Goal: Task Accomplishment & Management: Manage account settings

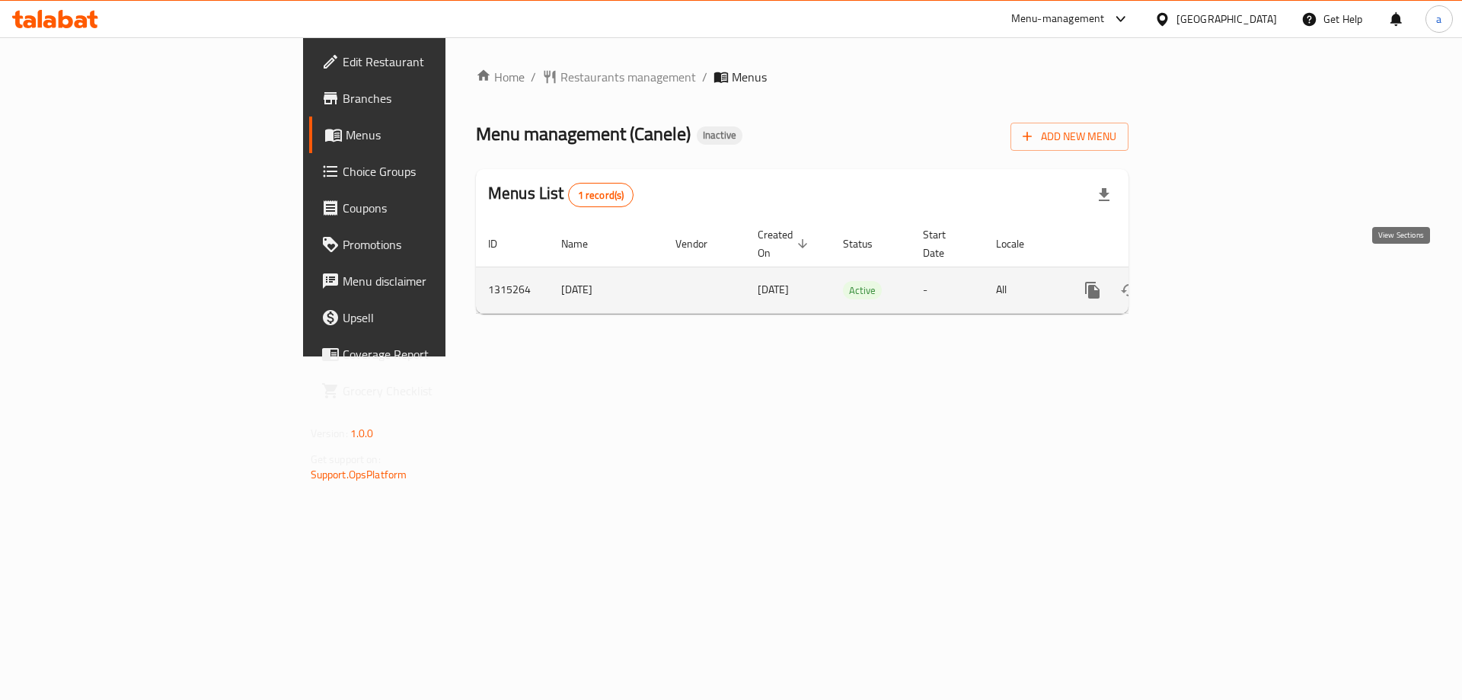
click at [1211, 281] on icon "enhanced table" at bounding box center [1202, 290] width 18 height 18
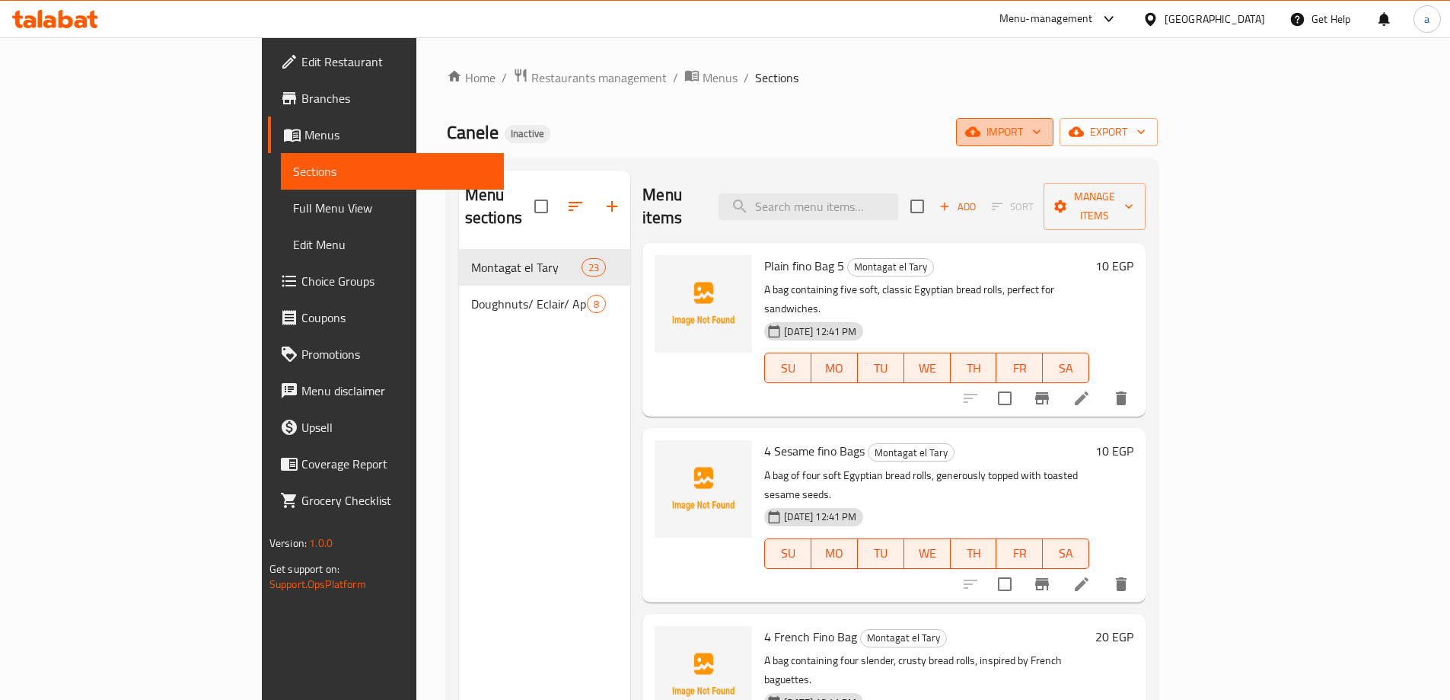
click at [1041, 128] on span "import" at bounding box center [1004, 132] width 73 height 19
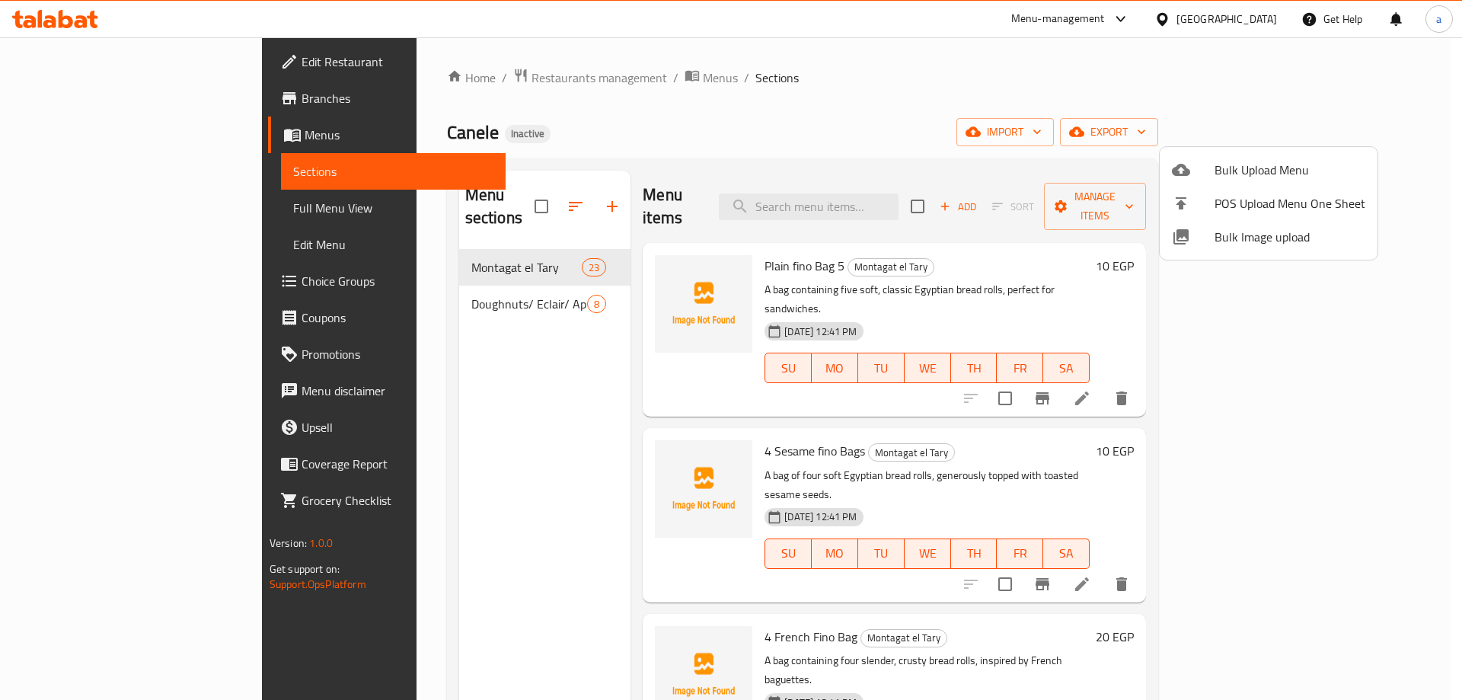
click at [1254, 173] on span "Bulk Upload Menu" at bounding box center [1289, 170] width 151 height 18
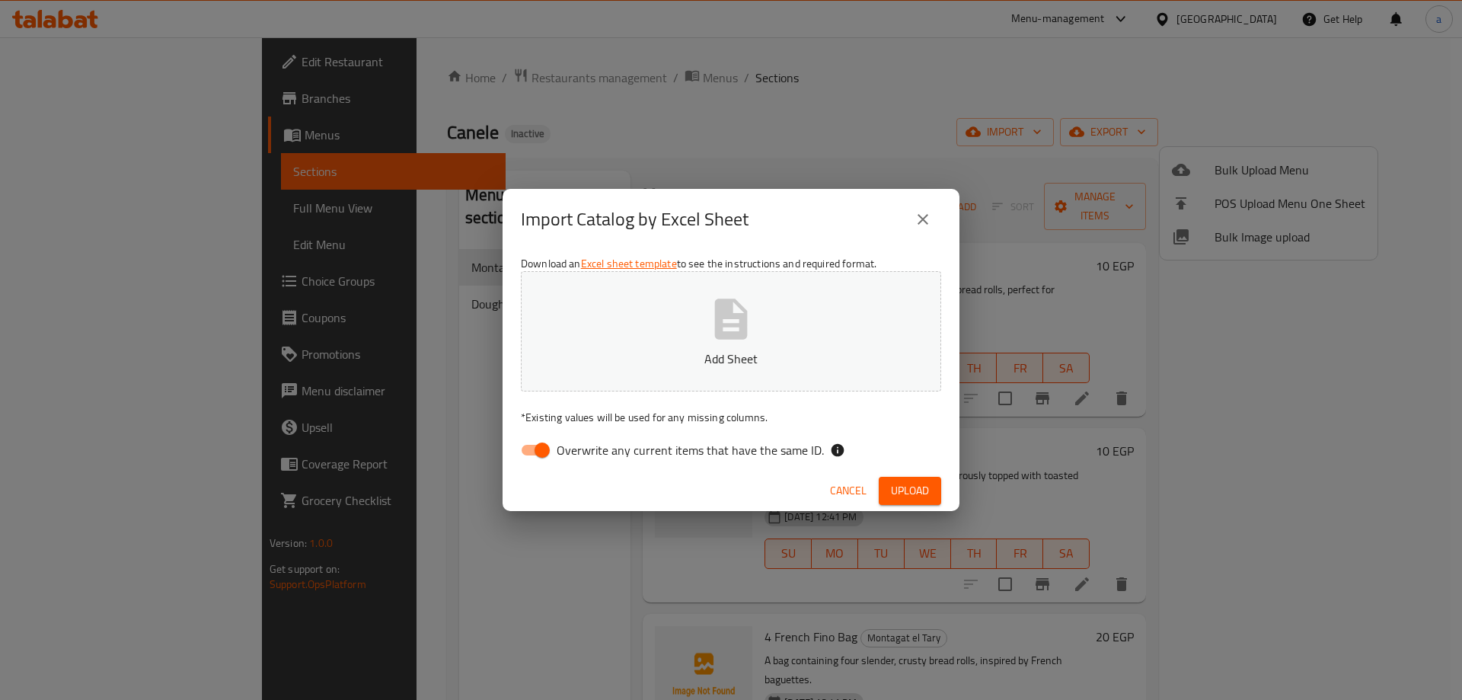
click at [654, 459] on span "Overwrite any current items that have the same ID." at bounding box center [689, 450] width 267 height 18
click at [585, 461] on input "Overwrite any current items that have the same ID." at bounding box center [542, 449] width 87 height 29
checkbox input "false"
click at [934, 500] on button "Upload" at bounding box center [909, 491] width 62 height 28
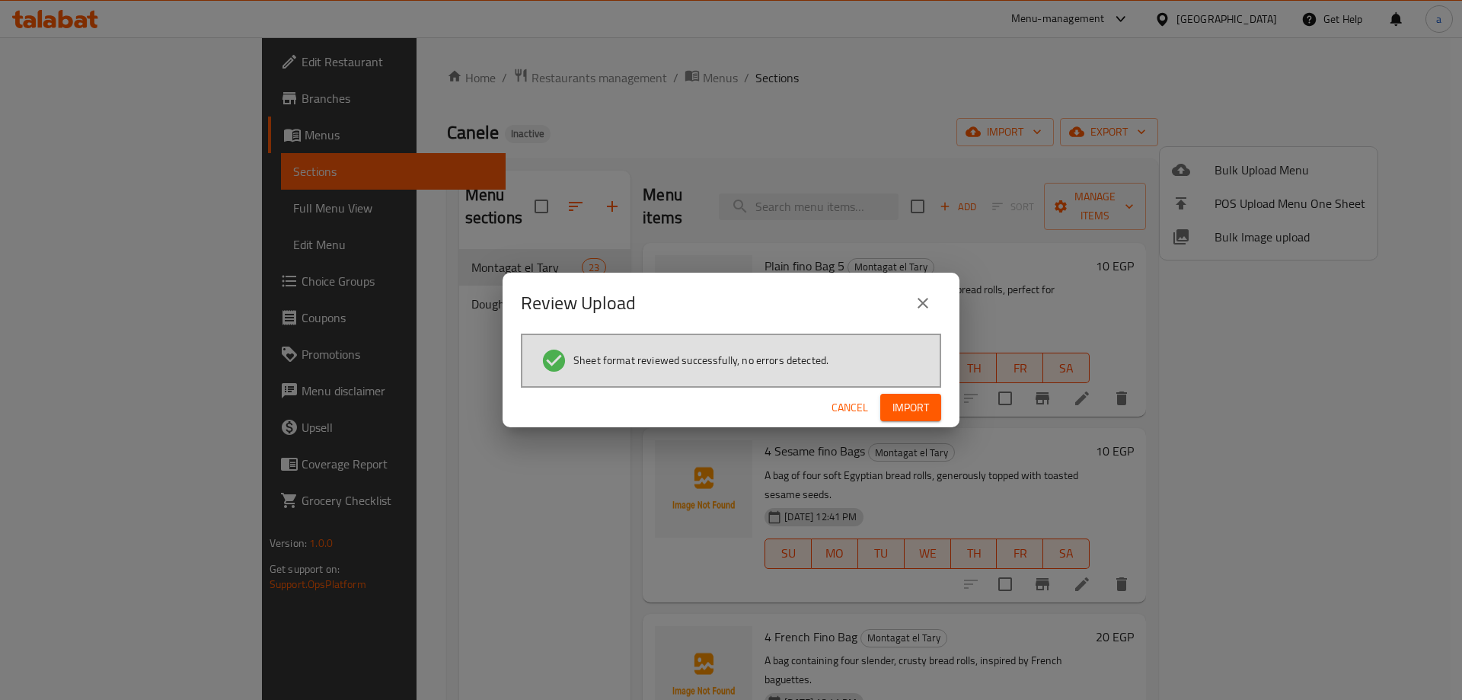
click at [410, 569] on div "Review Upload Sheet format reviewed successfully, no errors detected. Cancel Im…" at bounding box center [731, 350] width 1462 height 700
click at [911, 405] on span "Import" at bounding box center [910, 407] width 37 height 19
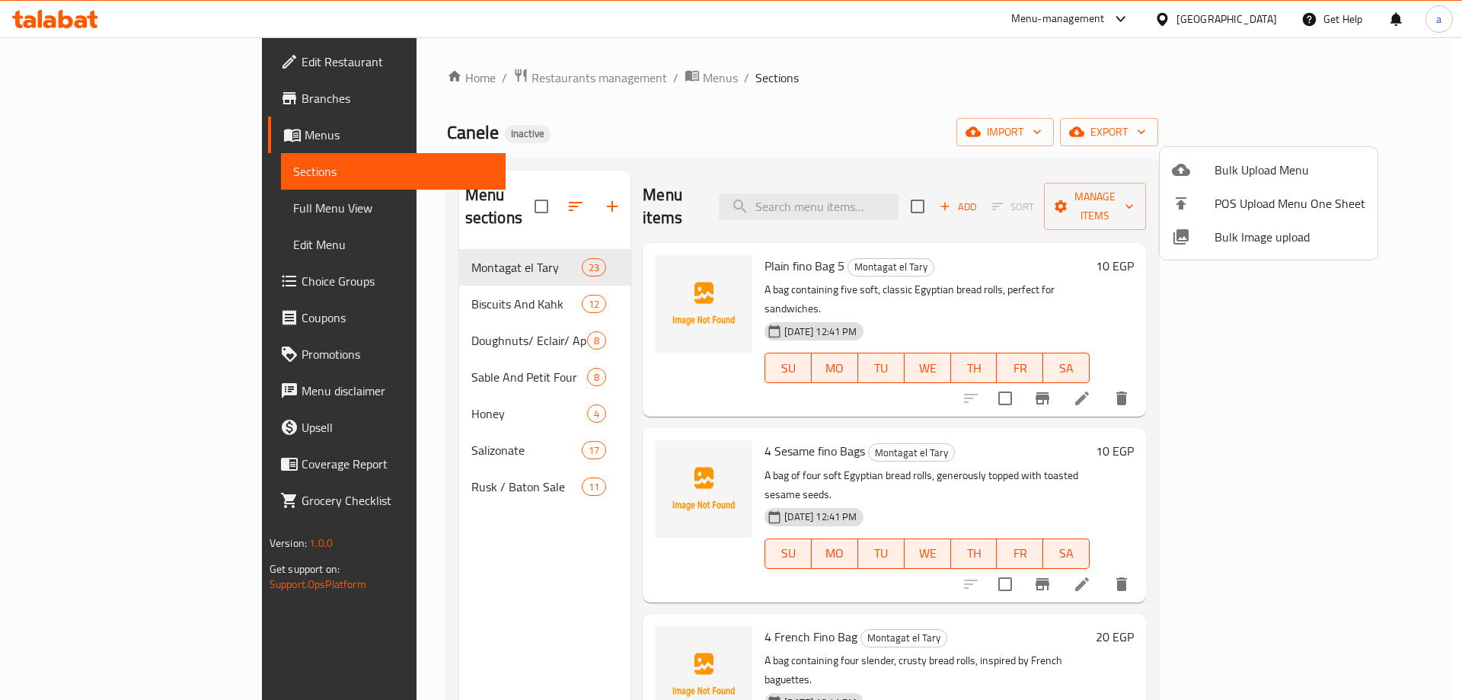
click at [706, 120] on div at bounding box center [731, 350] width 1462 height 700
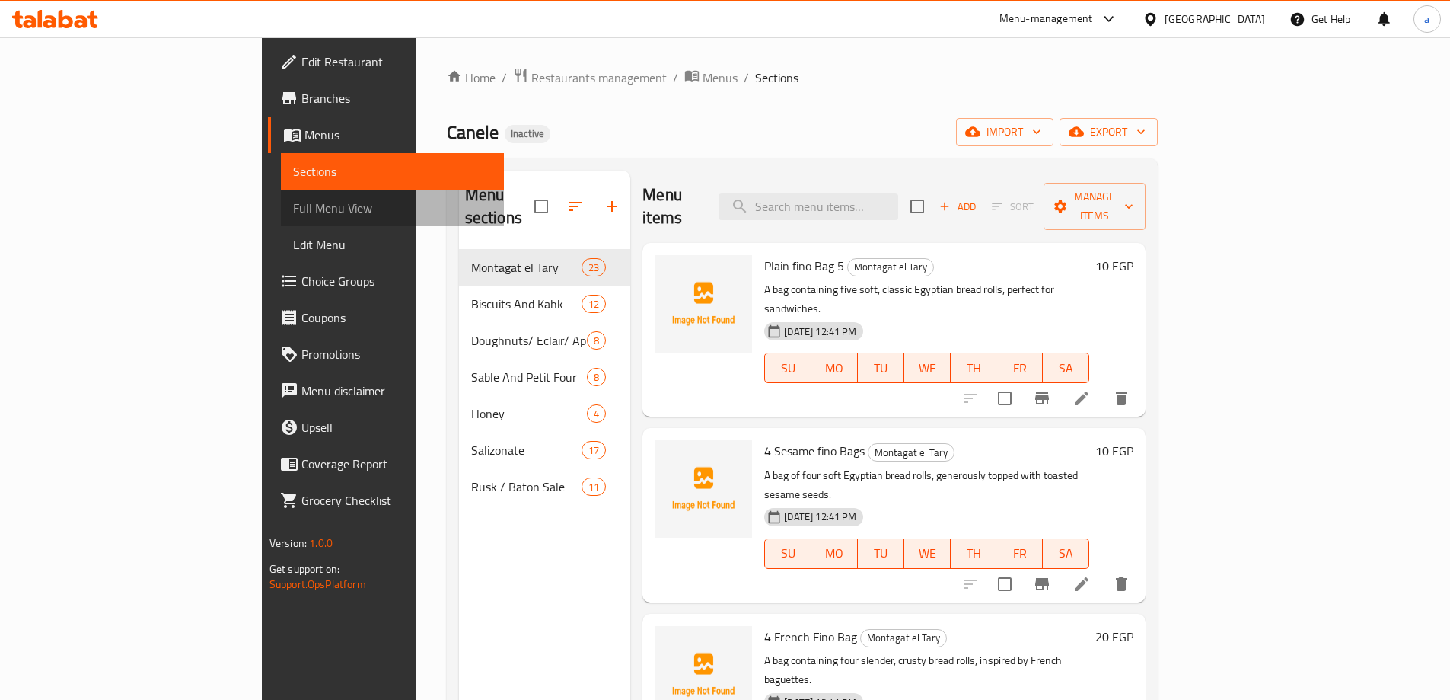
click at [281, 193] on link "Full Menu View" at bounding box center [392, 208] width 223 height 37
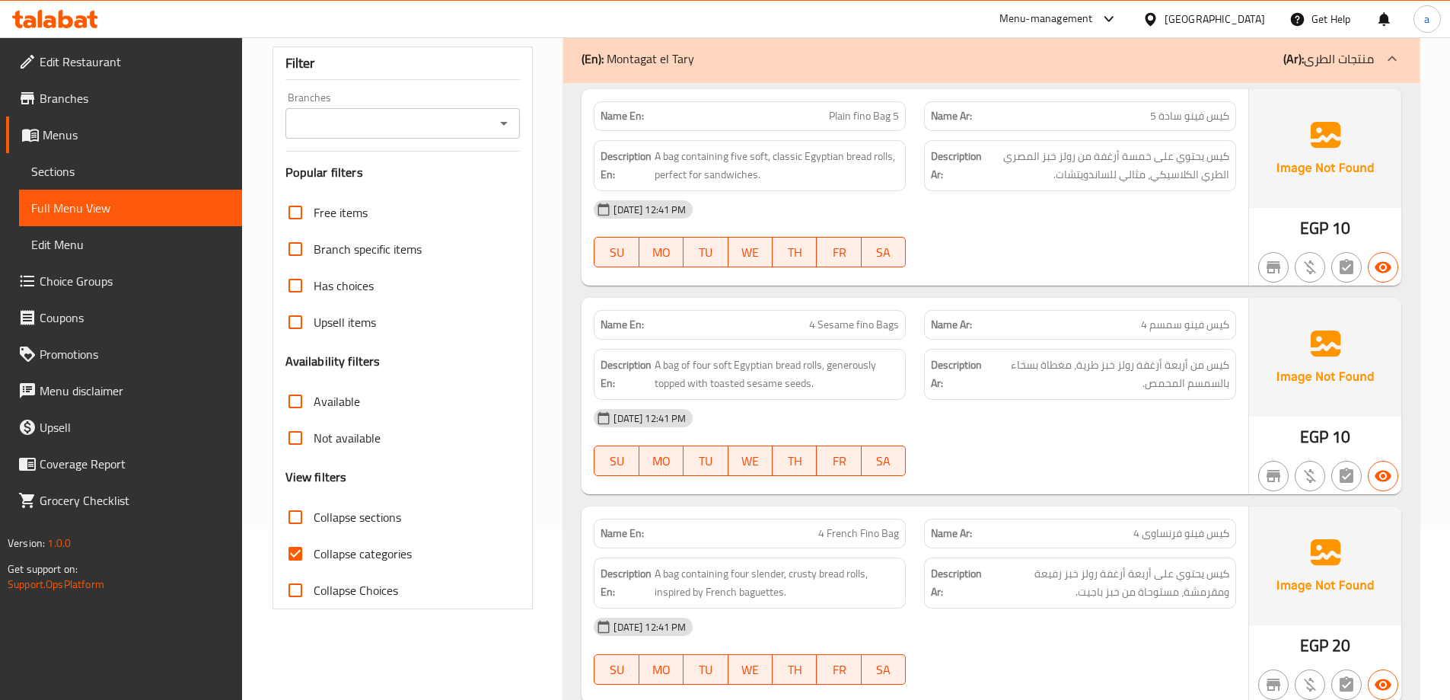
scroll to position [381, 0]
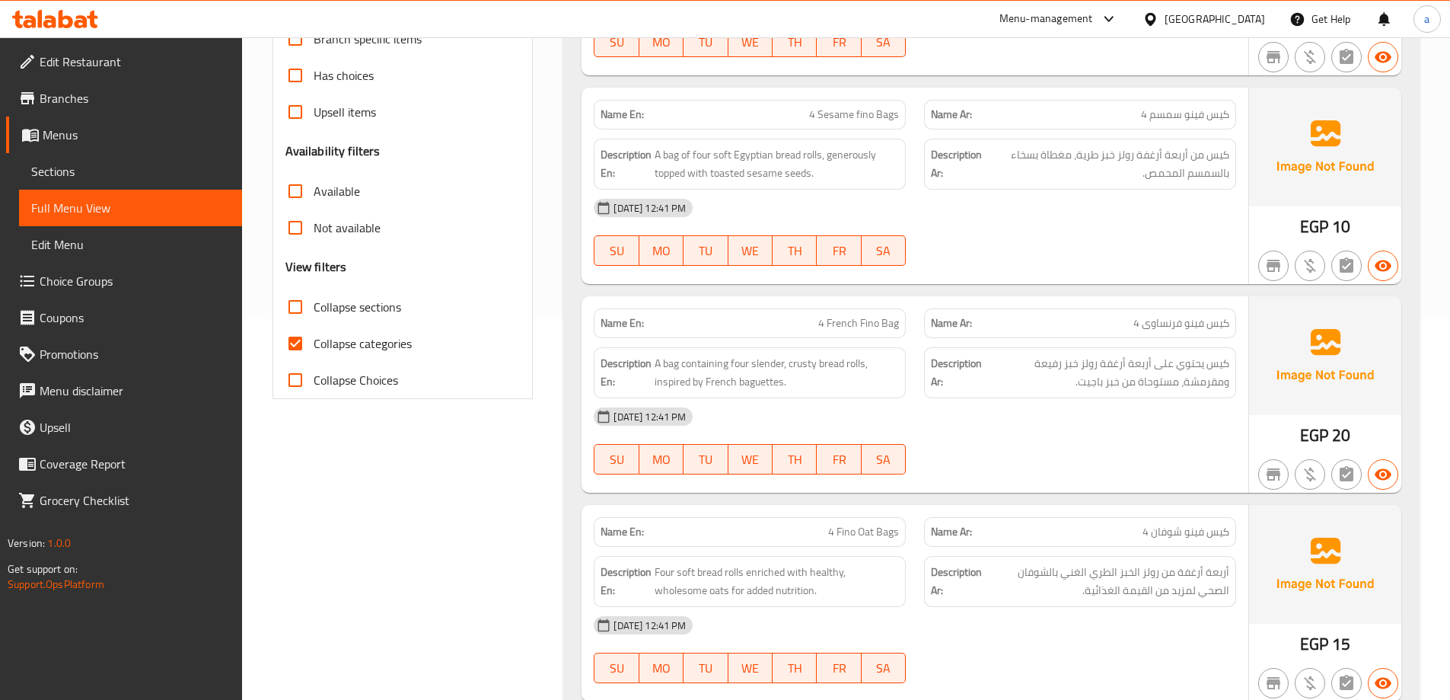
click at [392, 346] on span "Collapse categories" at bounding box center [363, 343] width 98 height 18
click at [314, 346] on input "Collapse categories" at bounding box center [295, 343] width 37 height 37
checkbox input "false"
click at [342, 308] on span "Collapse sections" at bounding box center [358, 307] width 88 height 18
click at [314, 308] on input "Collapse sections" at bounding box center [295, 307] width 37 height 37
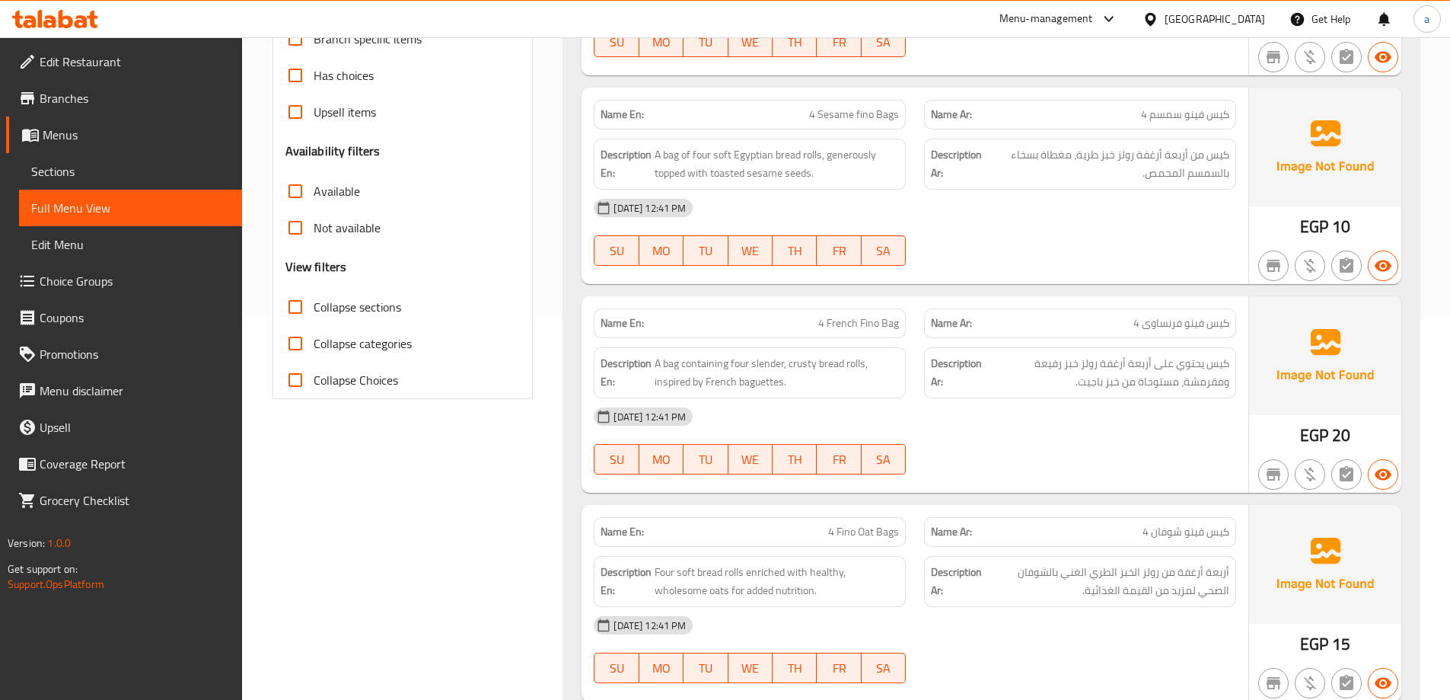
checkbox input "true"
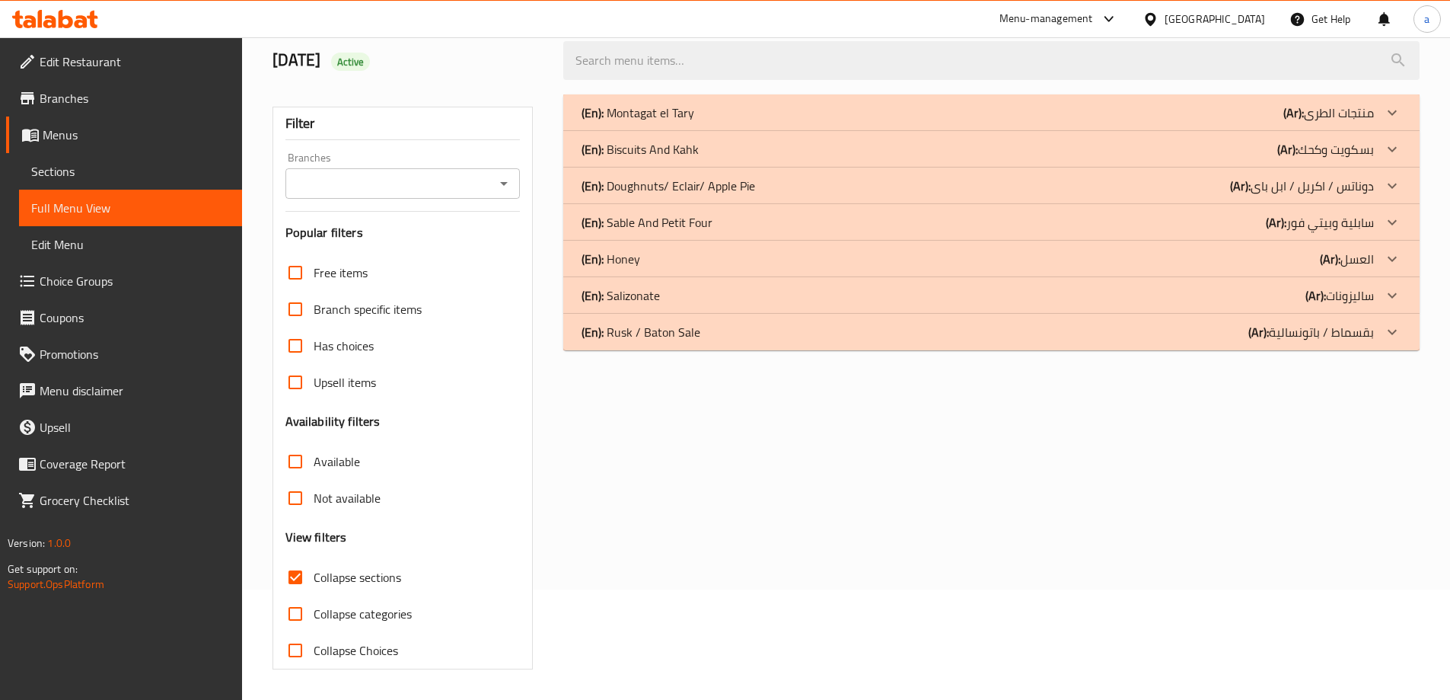
scroll to position [110, 0]
click at [713, 346] on div "(En): Rusk / Baton Sale (Ar): بقسماط / باتونسالية" at bounding box center [991, 332] width 856 height 37
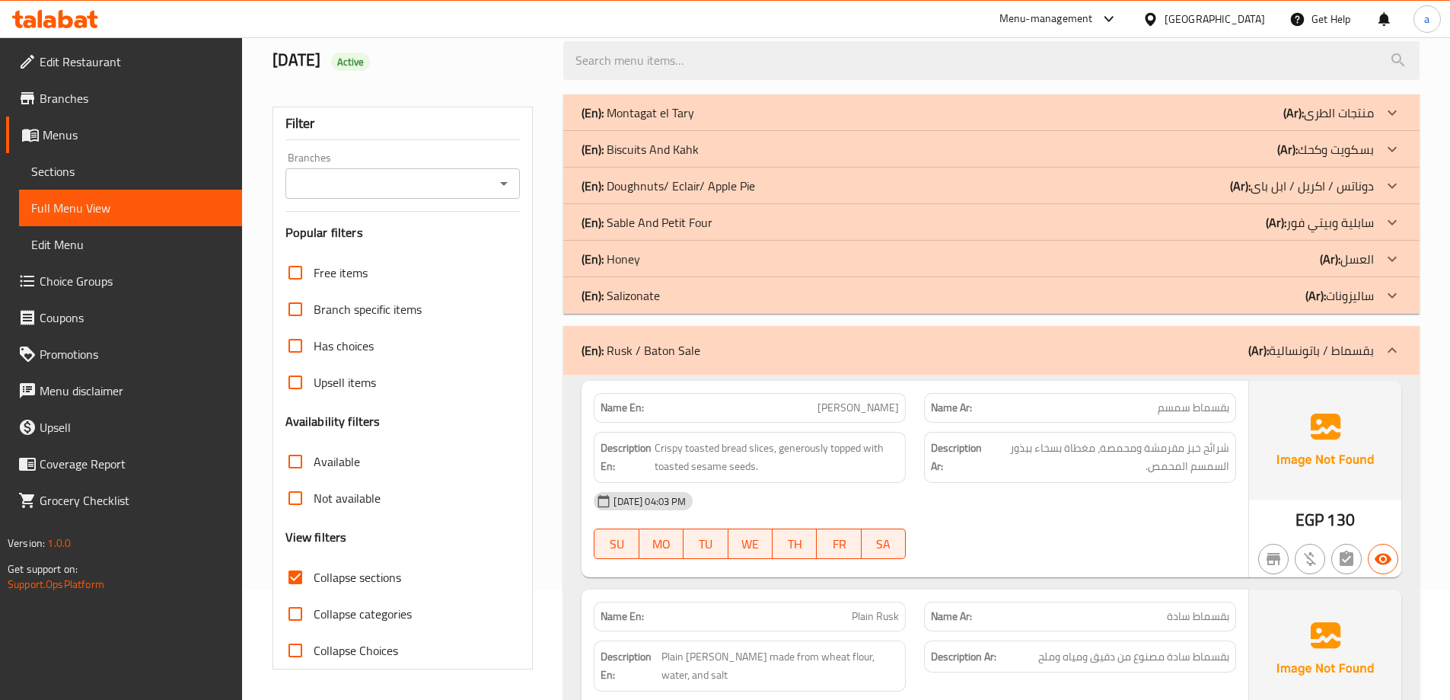
click at [693, 303] on div "(En): Salizonate (Ar): ساليزونات" at bounding box center [978, 295] width 792 height 18
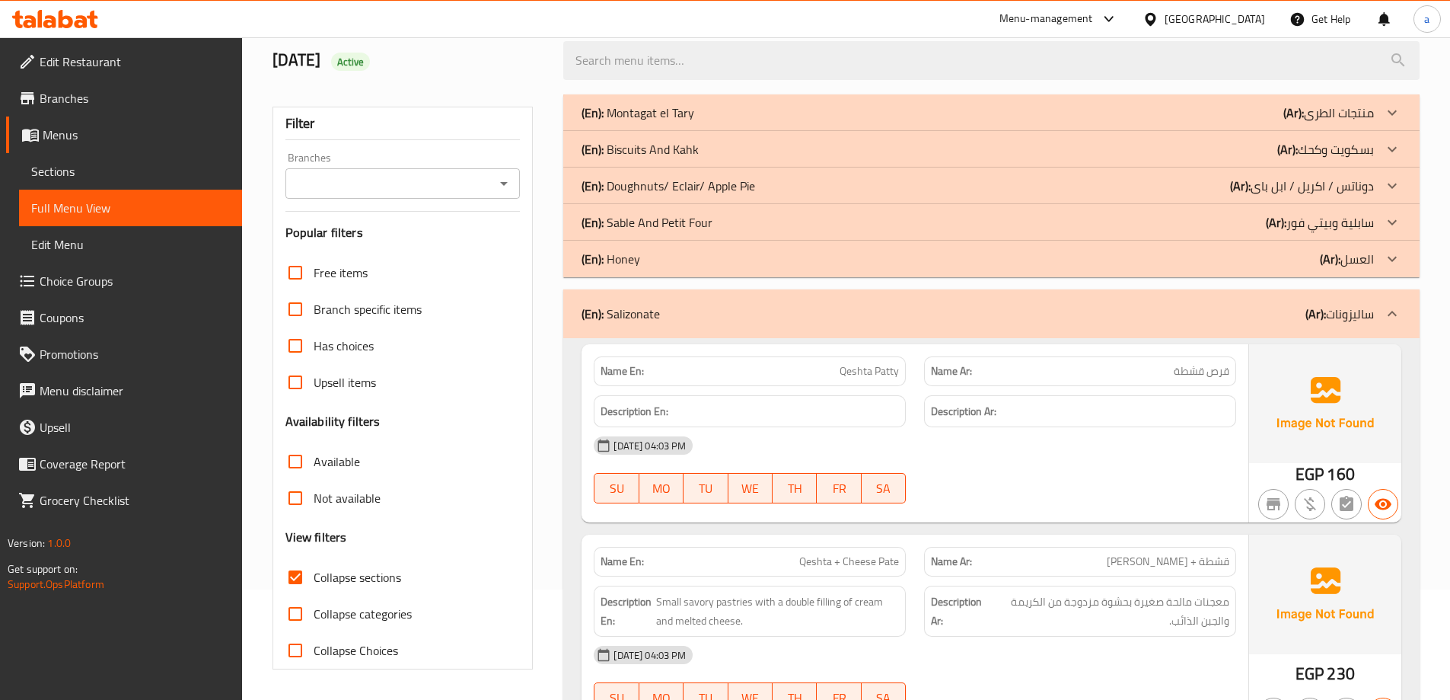
click at [689, 263] on div "(En): Honey (Ar): العسل" at bounding box center [978, 259] width 792 height 18
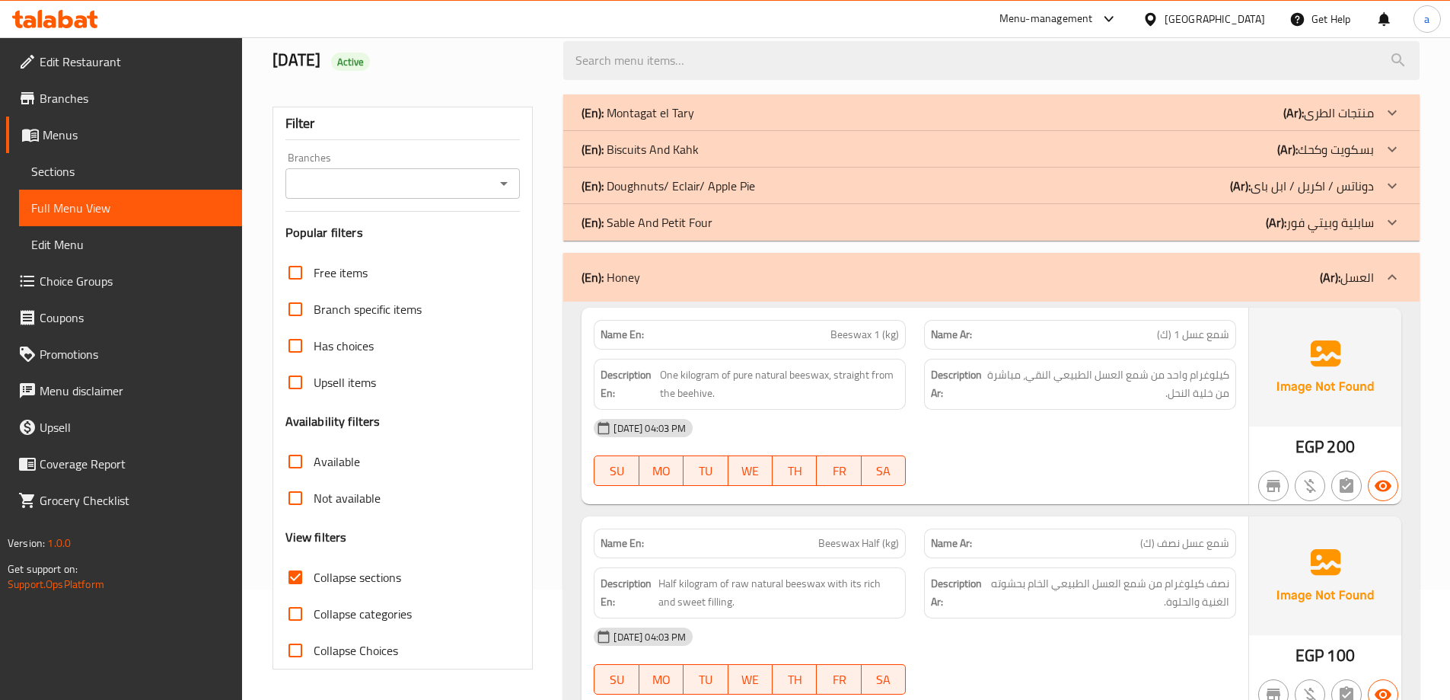
click at [716, 225] on div "(En): Sable And Petit Four (Ar): سابلية وبيتي فور" at bounding box center [978, 222] width 792 height 18
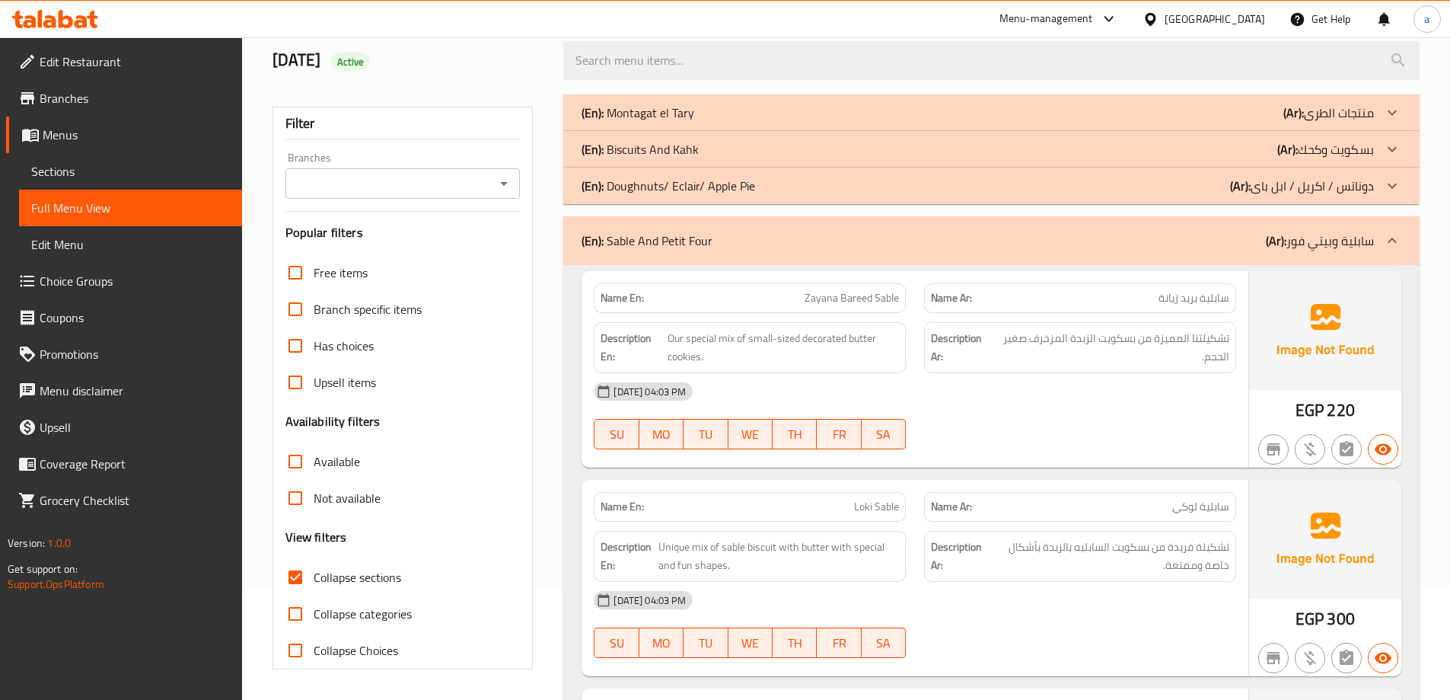
click at [719, 147] on div "(En): Biscuits And Kahk (Ar): بسكويت وكحك" at bounding box center [978, 149] width 792 height 18
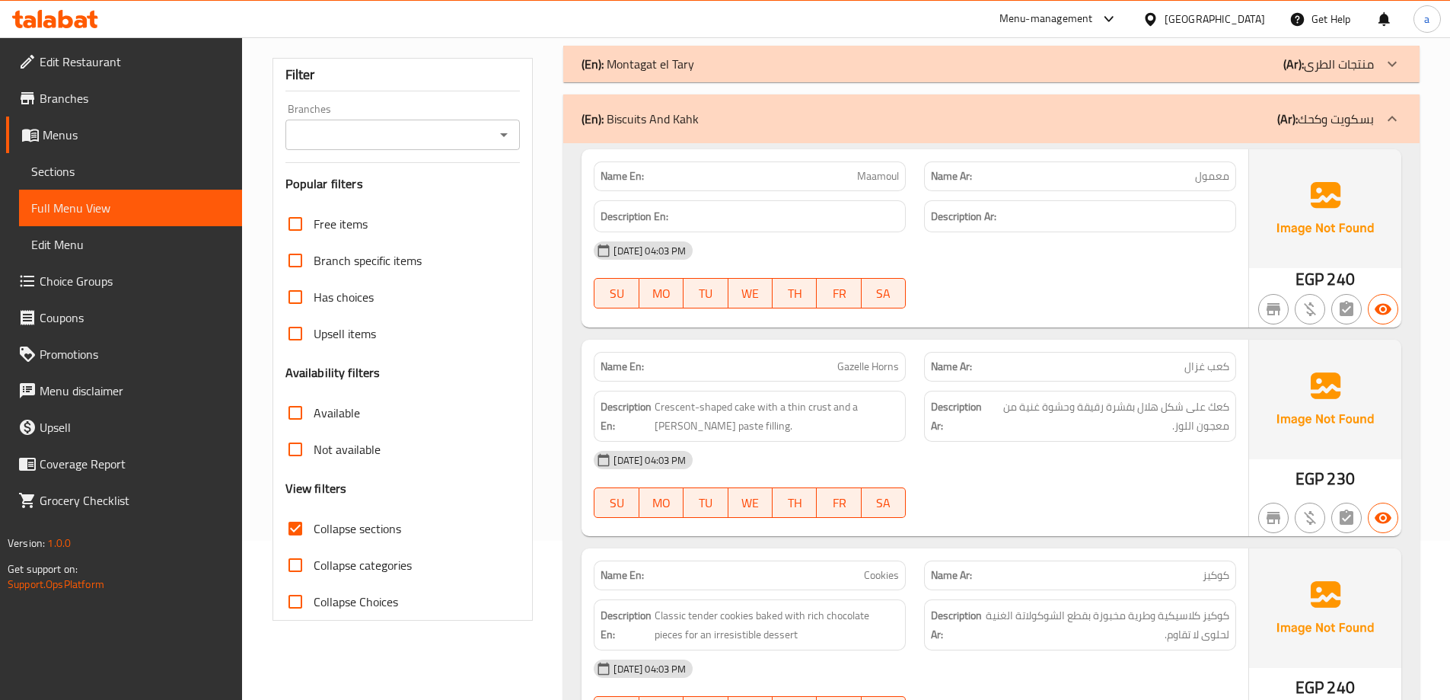
scroll to position [187, 0]
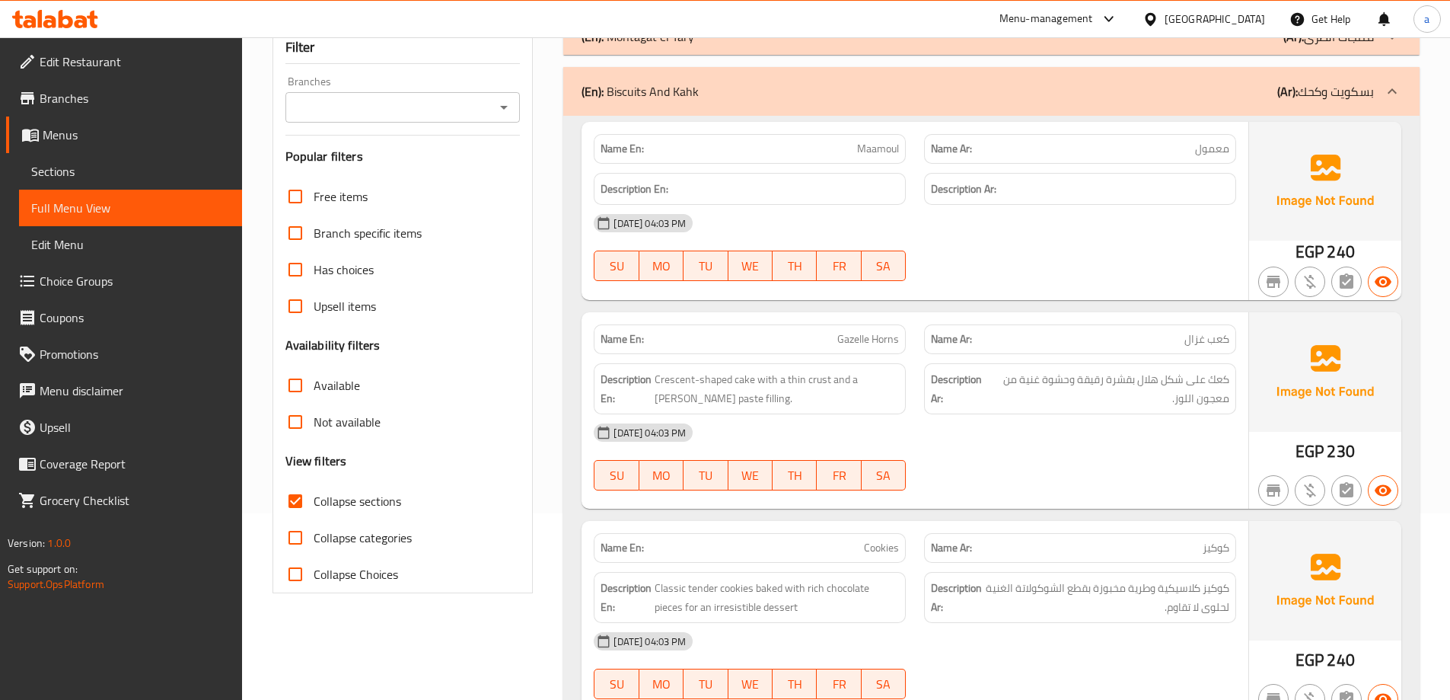
click at [1105, 237] on div "[DATE] 04:03 PM" at bounding box center [915, 223] width 661 height 37
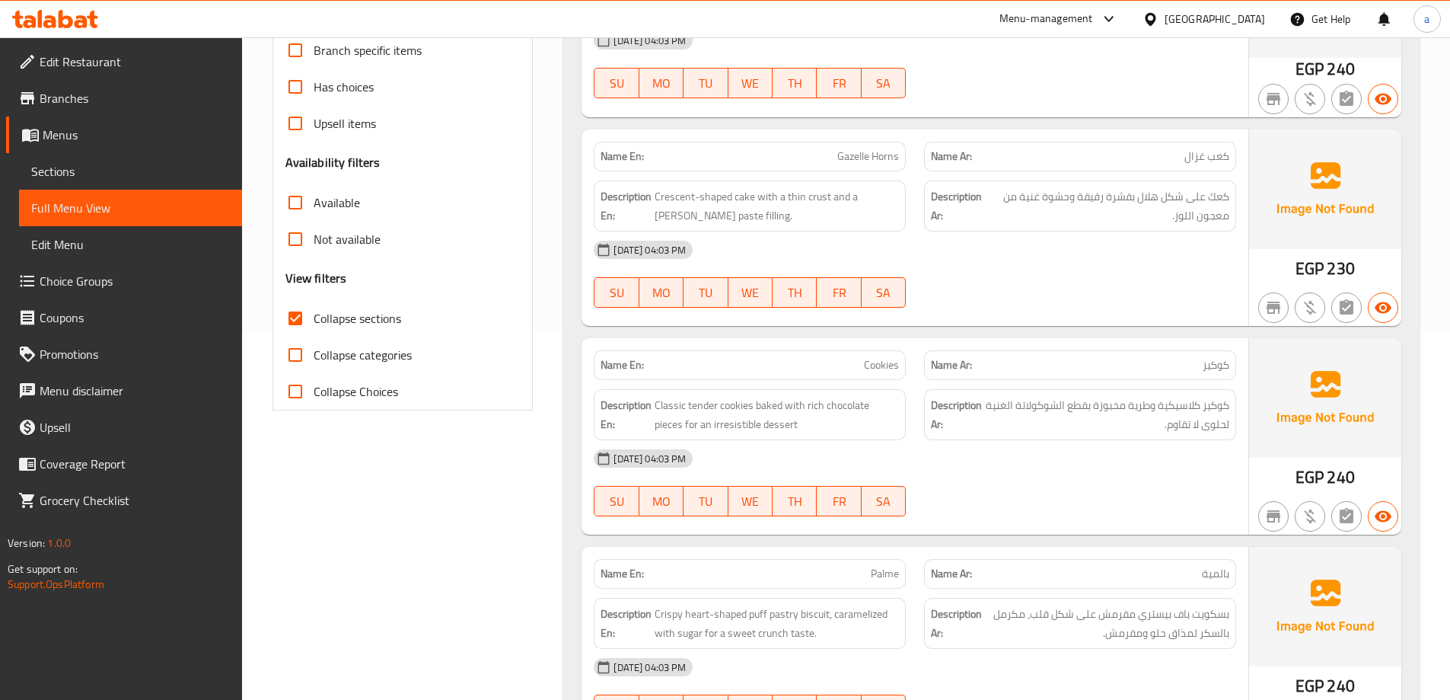
scroll to position [400, 0]
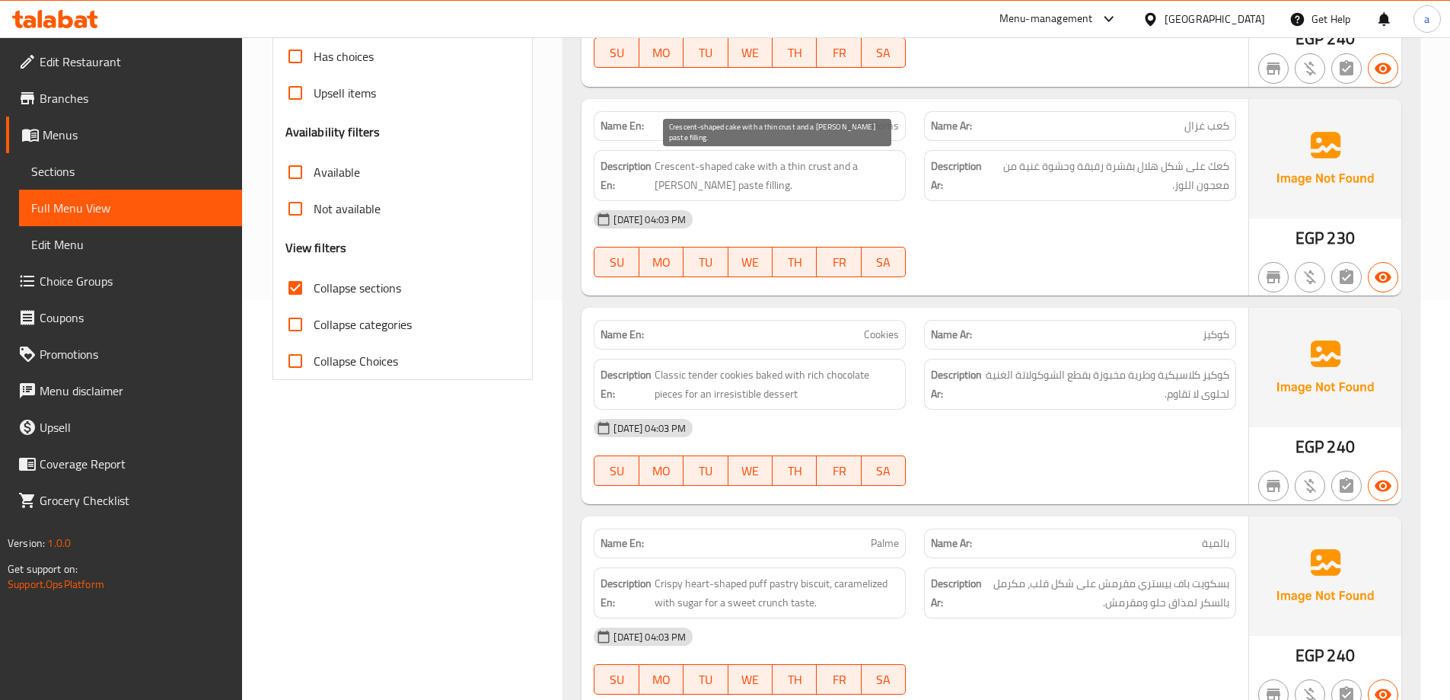
click at [799, 165] on span "Crescent-shaped cake with a thin crust and a rich almond paste filling." at bounding box center [777, 175] width 244 height 37
copy span "Crescent-shaped cake with a thin crust and a rich almond paste filling."
click at [923, 343] on div "Name Ar: كوكيز" at bounding box center [1080, 335] width 330 height 48
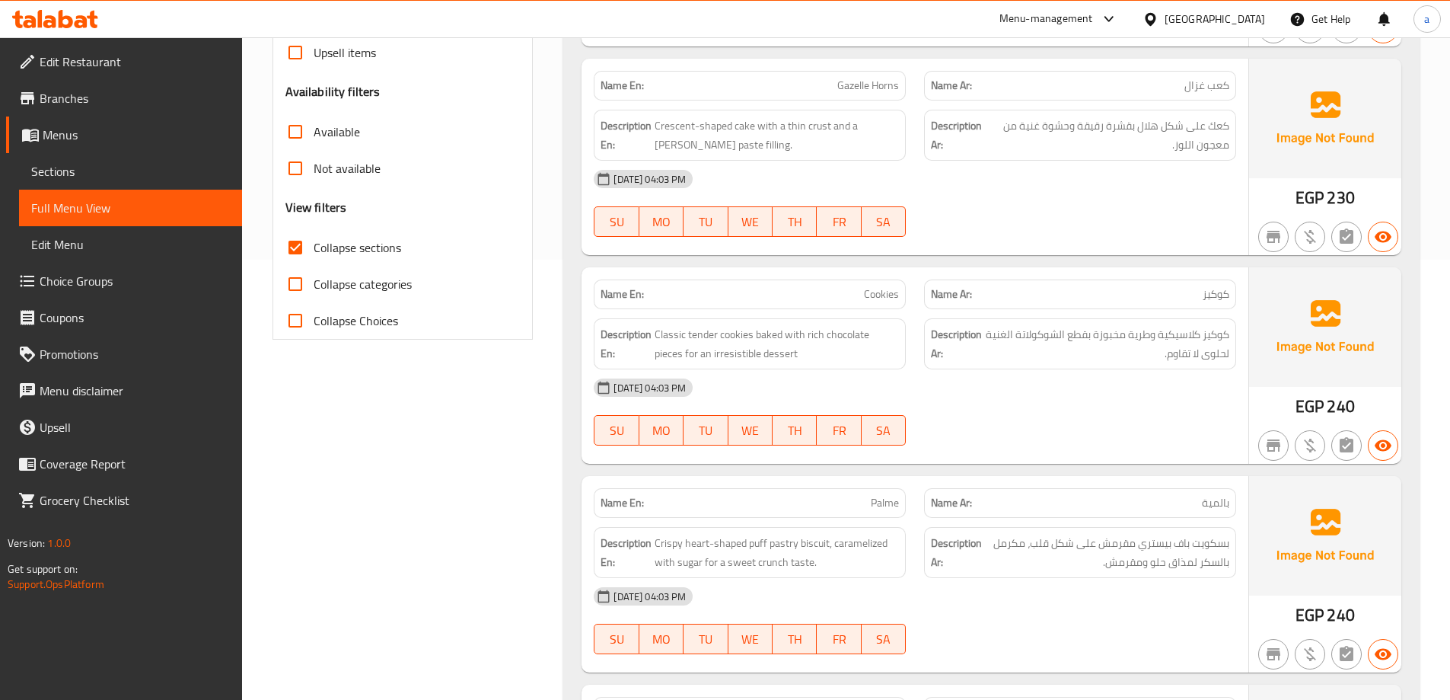
scroll to position [476, 0]
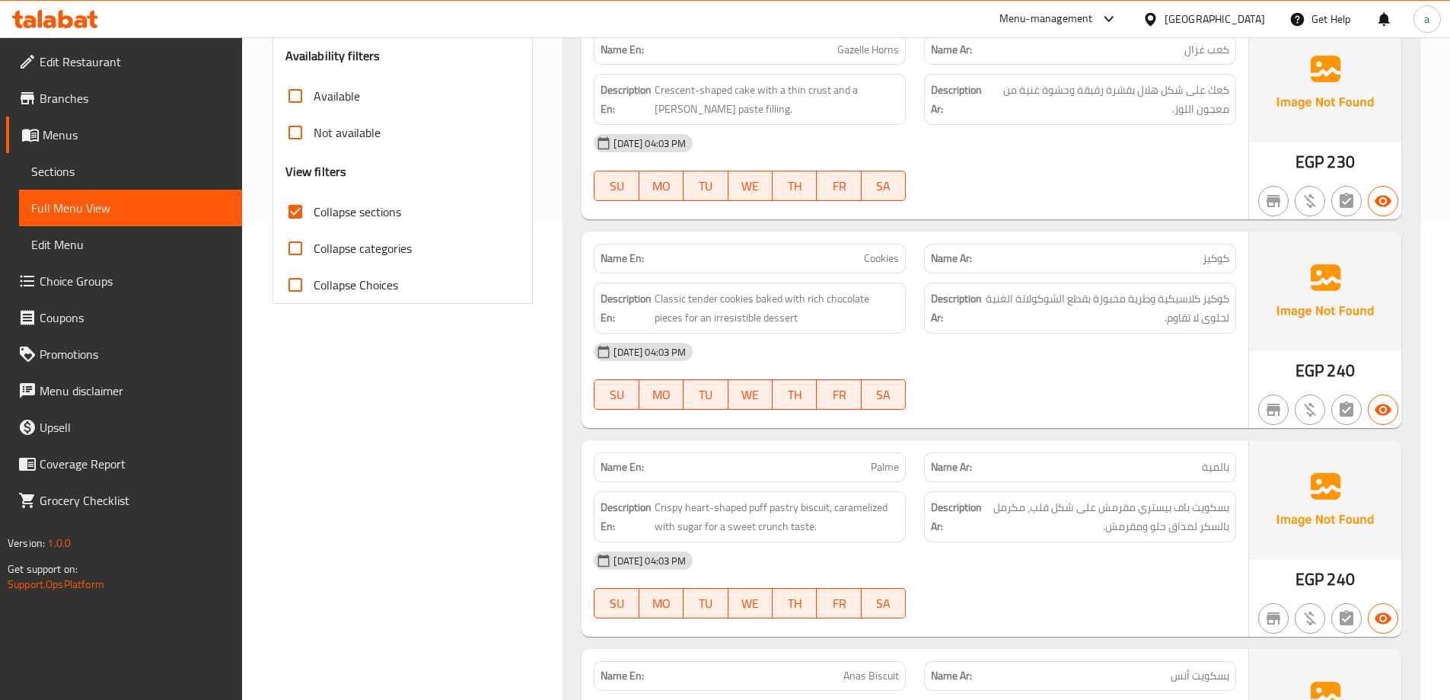
click at [862, 260] on p "Name En: Cookies" at bounding box center [750, 258] width 298 height 16
copy span "Cookies"
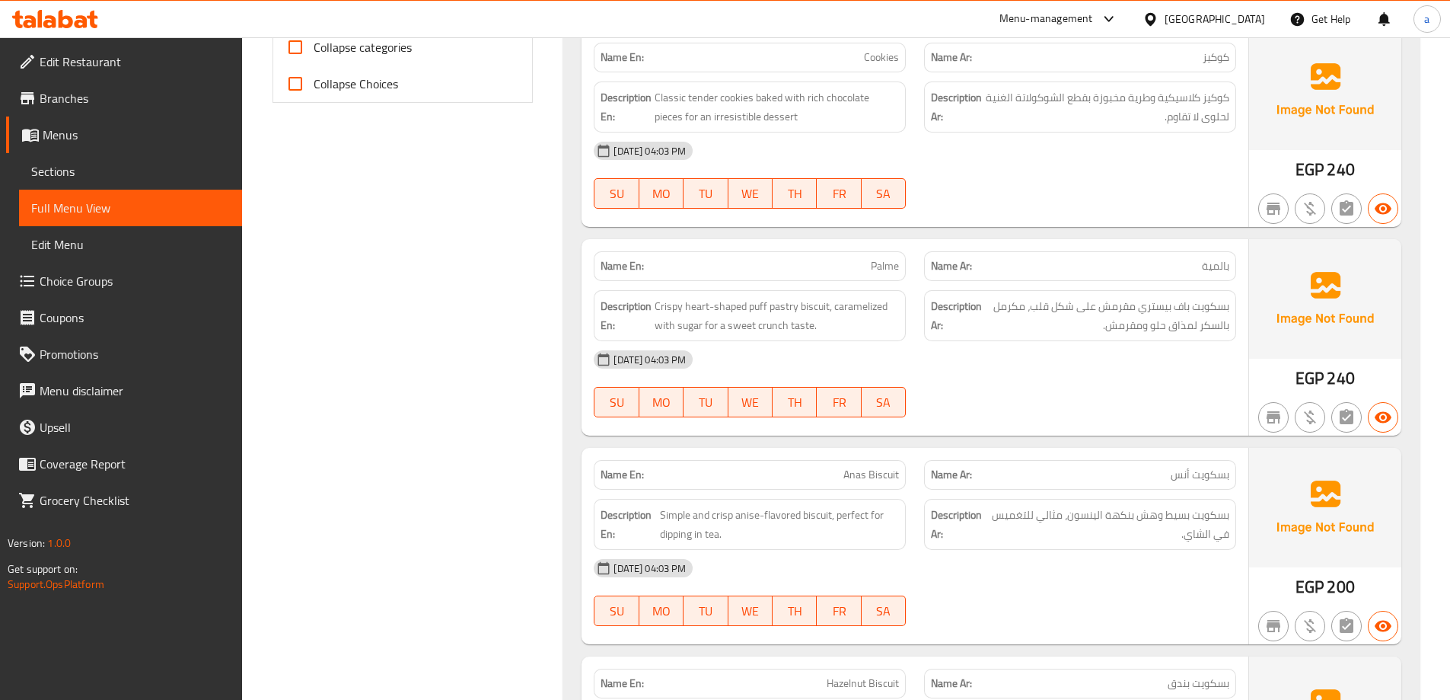
scroll to position [704, 0]
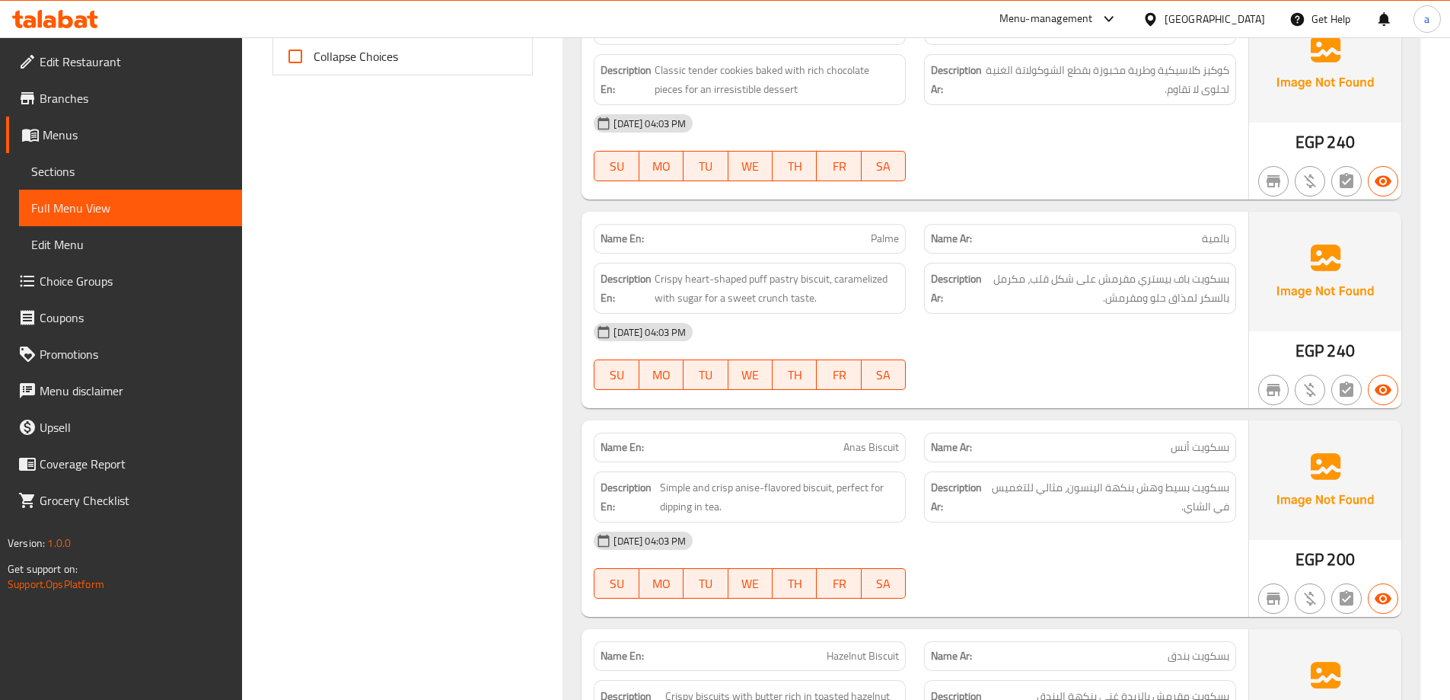
click at [986, 359] on div "30-09-2025 04:03 PM SU MO TU WE TH FR SA" at bounding box center [915, 356] width 661 height 85
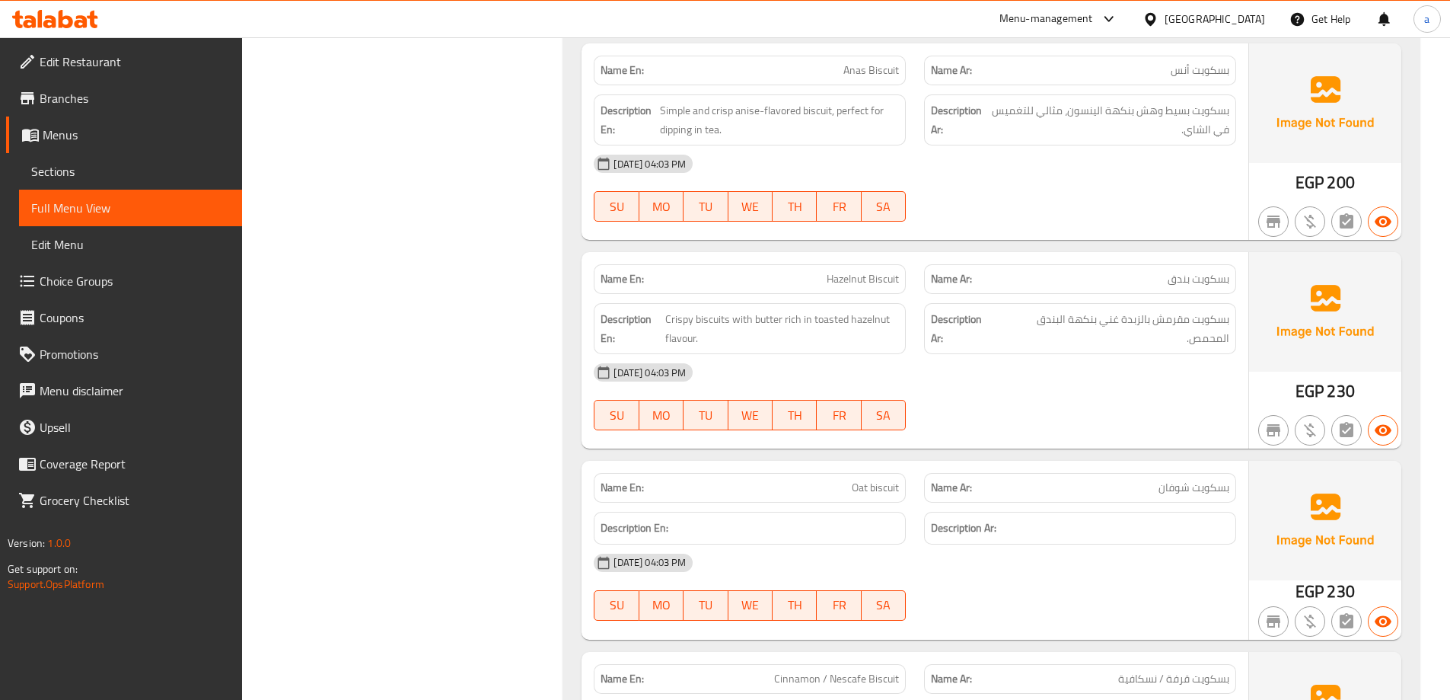
scroll to position [1085, 0]
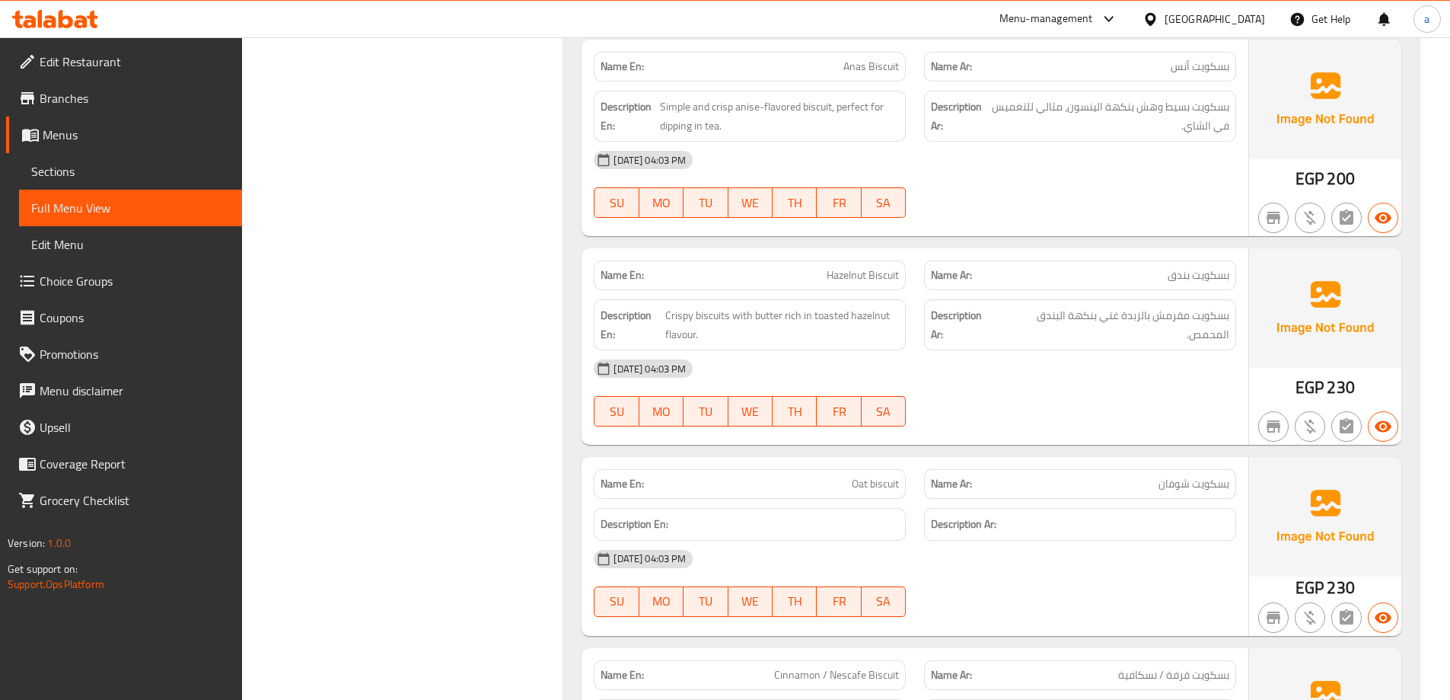
click at [986, 359] on div "[DATE] 04:03 PM" at bounding box center [915, 368] width 661 height 37
click at [888, 282] on span "Hazelnut Biscuit" at bounding box center [863, 275] width 72 height 16
copy span "Hazelnut Biscuit"
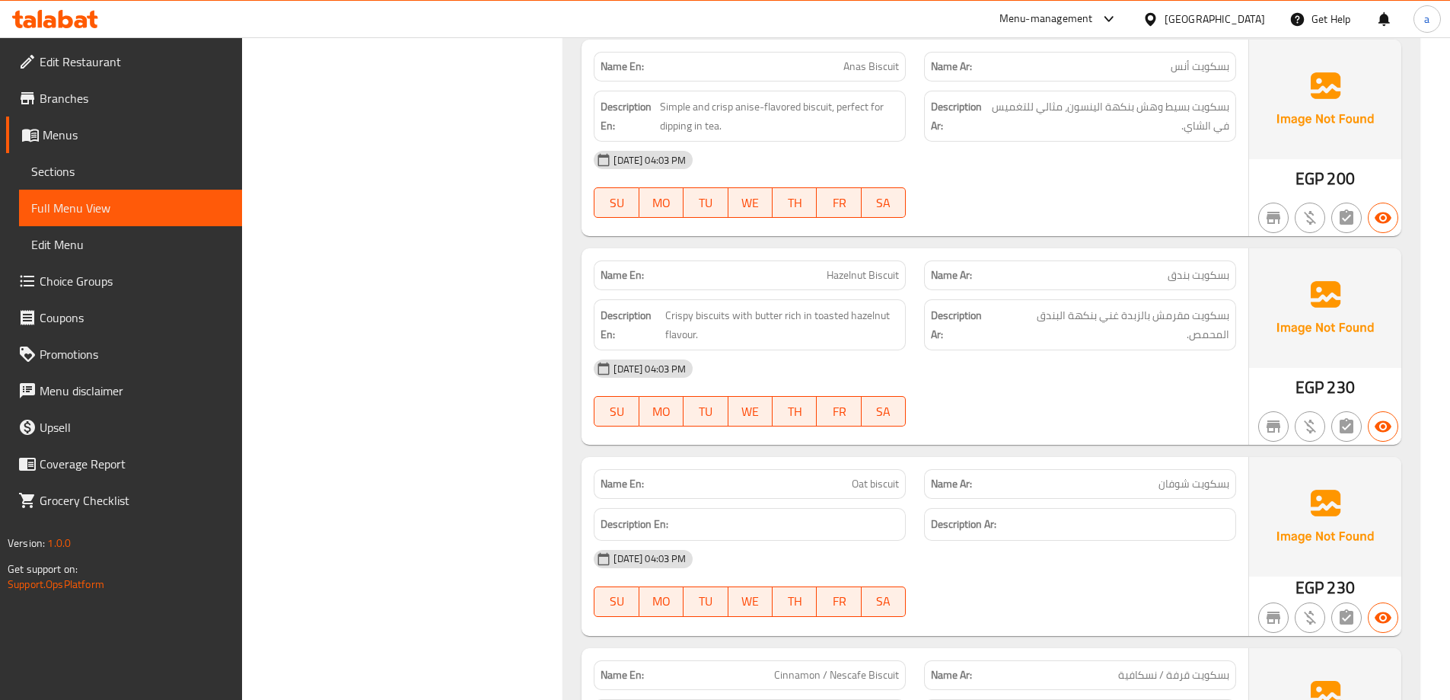
click at [1073, 384] on div "[DATE] 04:03 PM" at bounding box center [915, 368] width 661 height 37
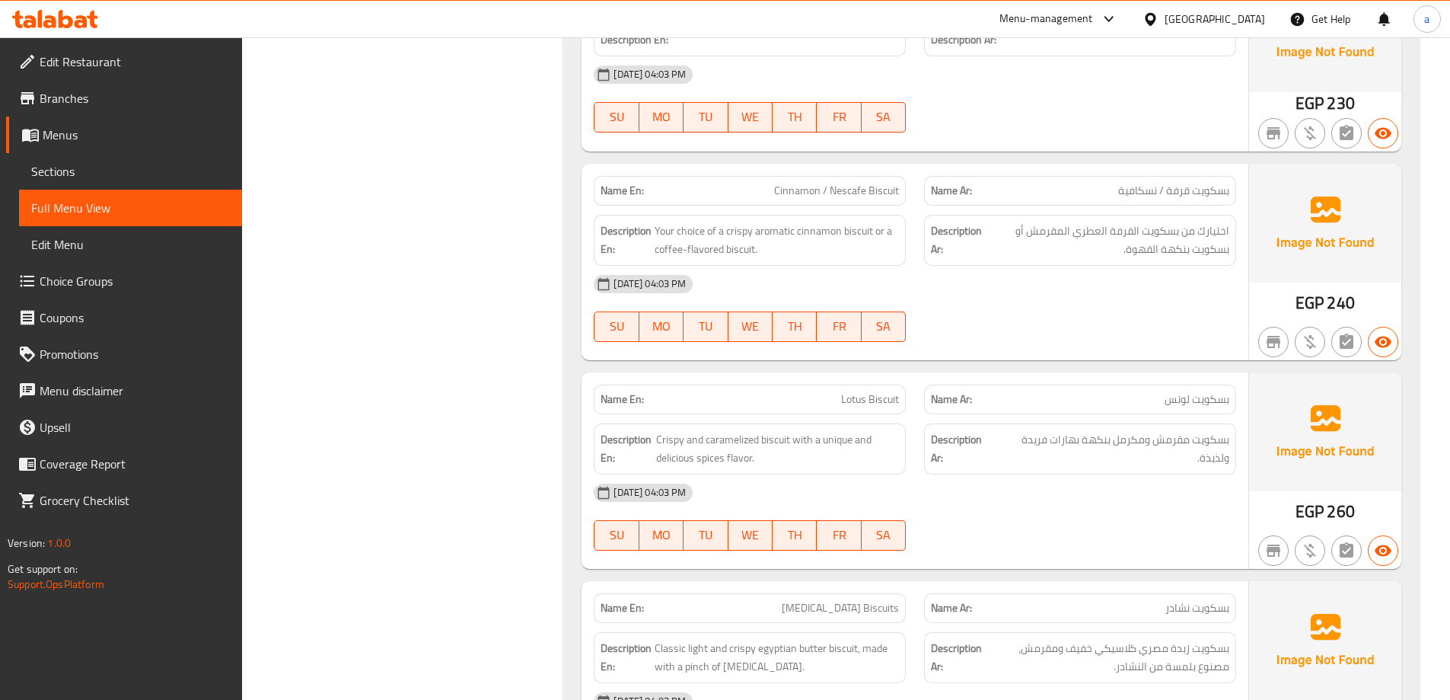
scroll to position [1542, 0]
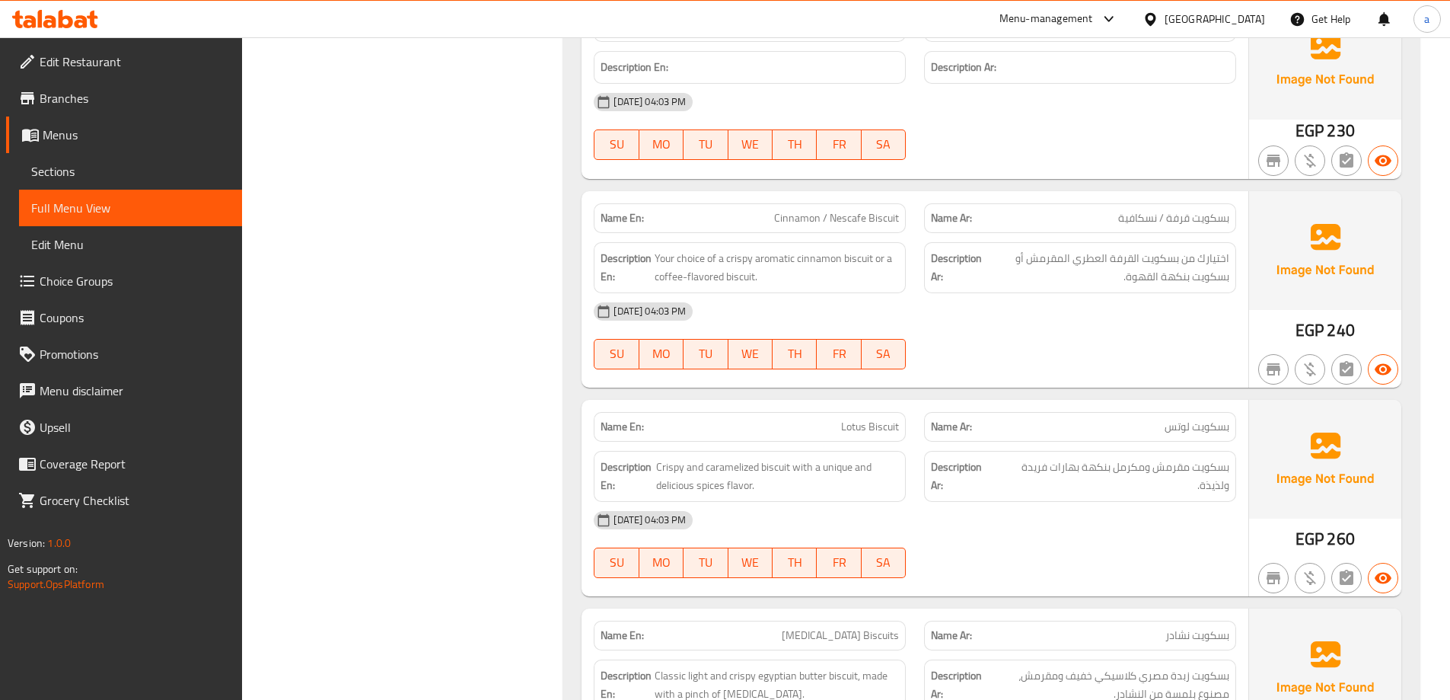
click at [763, 208] on div "Name En: Cinnamon / Nescafe Biscuit" at bounding box center [750, 218] width 312 height 30
click at [802, 203] on div "Name En: Cinnamon / Nescafe Biscuit" at bounding box center [750, 218] width 312 height 30
click at [820, 217] on span "Cinnamon / Nescafe Biscuit" at bounding box center [836, 218] width 125 height 16
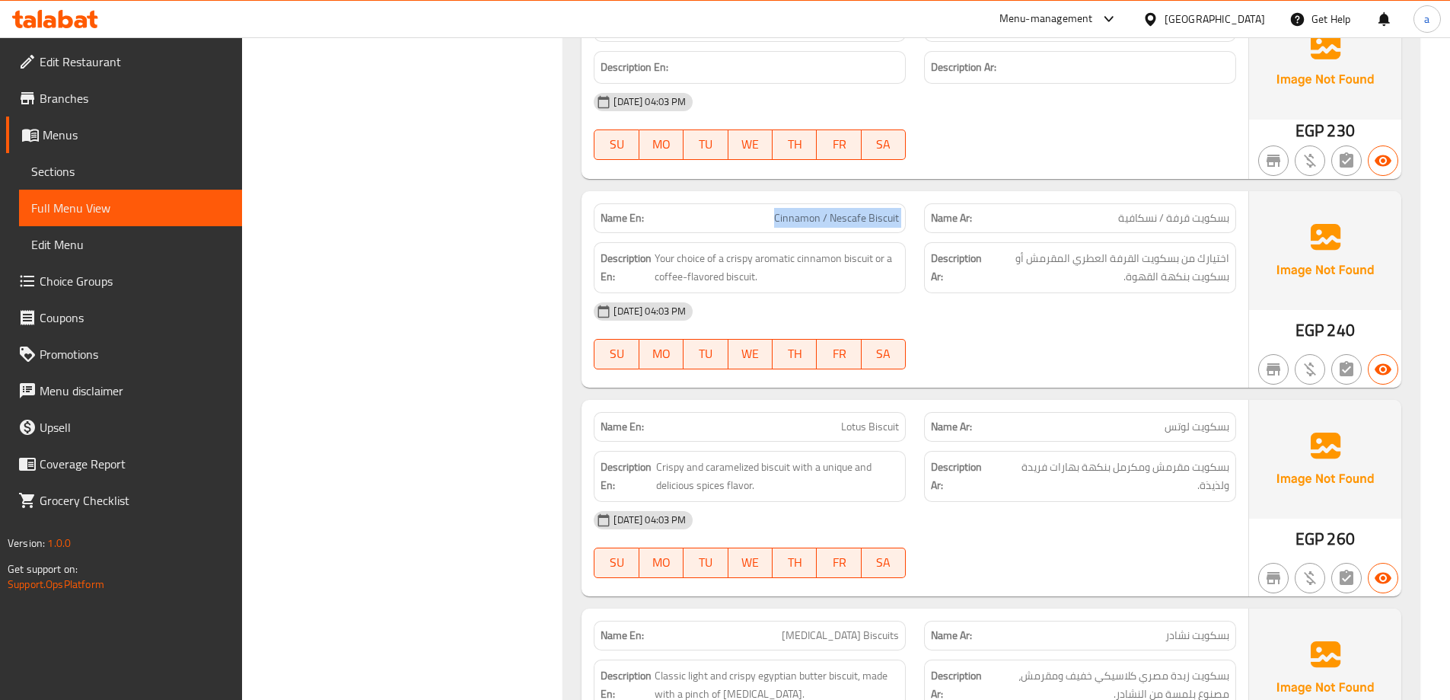
copy span "Cinnamon / Nescafe Biscuit"
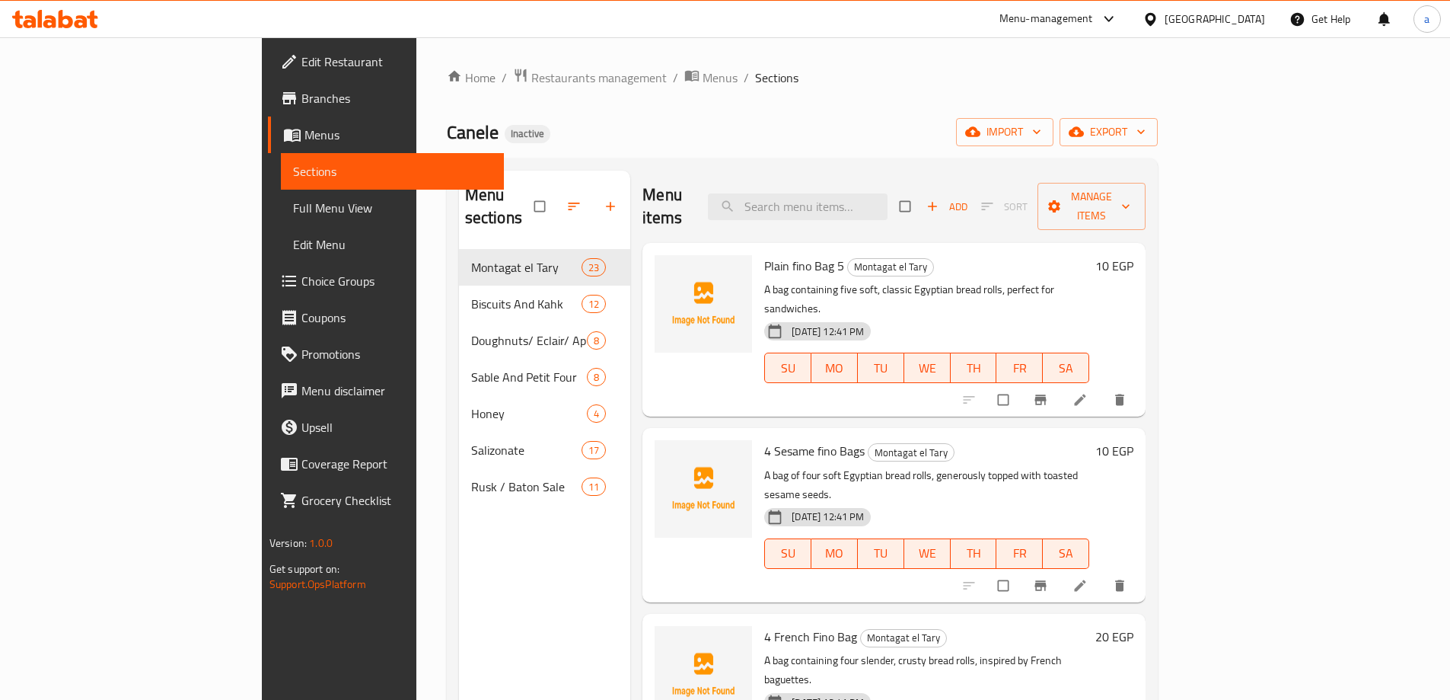
click at [860, 180] on div "Menu items Add Sort Manage items" at bounding box center [893, 207] width 503 height 72
click at [865, 196] on input "search" at bounding box center [798, 206] width 180 height 27
paste input "Crescent-shaped cake with a thin crust and a [PERSON_NAME] paste filling."
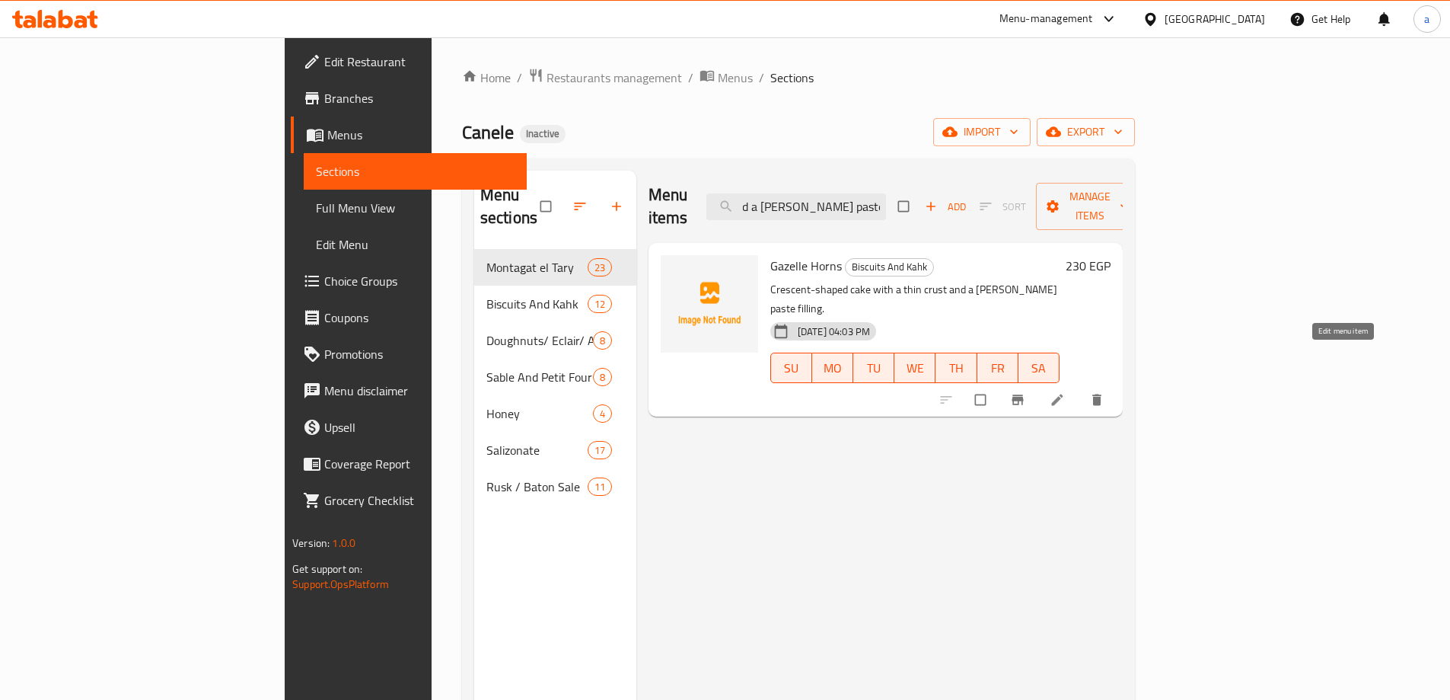
type input "Crescent-shaped cake with a thin crust and a [PERSON_NAME] paste filling."
click at [1065, 392] on icon at bounding box center [1057, 399] width 15 height 15
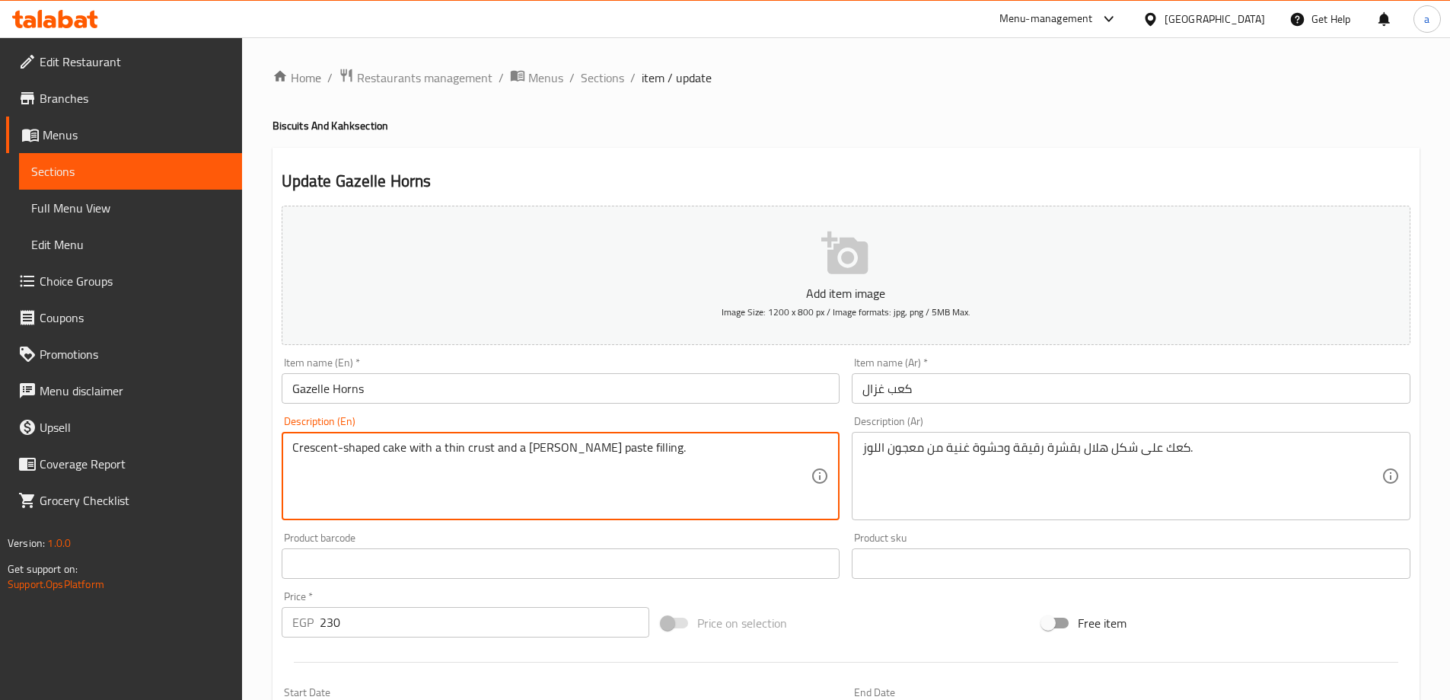
click at [585, 444] on textarea "Crescent-shaped cake with a thin crust and a [PERSON_NAME] paste filling." at bounding box center [551, 476] width 519 height 72
click at [521, 450] on textarea "Crescent-shaped cake with a thin crust and a [PERSON_NAME] paste filling." at bounding box center [551, 476] width 519 height 72
click at [513, 450] on textarea "Crescent-shaped cake with a thin crust and a [PERSON_NAME] paste filling." at bounding box center [551, 476] width 519 height 72
drag, startPoint x: 646, startPoint y: 449, endPoint x: 617, endPoint y: 454, distance: 28.5
click at [617, 454] on textarea "Crescent-shaped cake with a thin crust and a [PERSON_NAME] paste filling." at bounding box center [551, 476] width 519 height 72
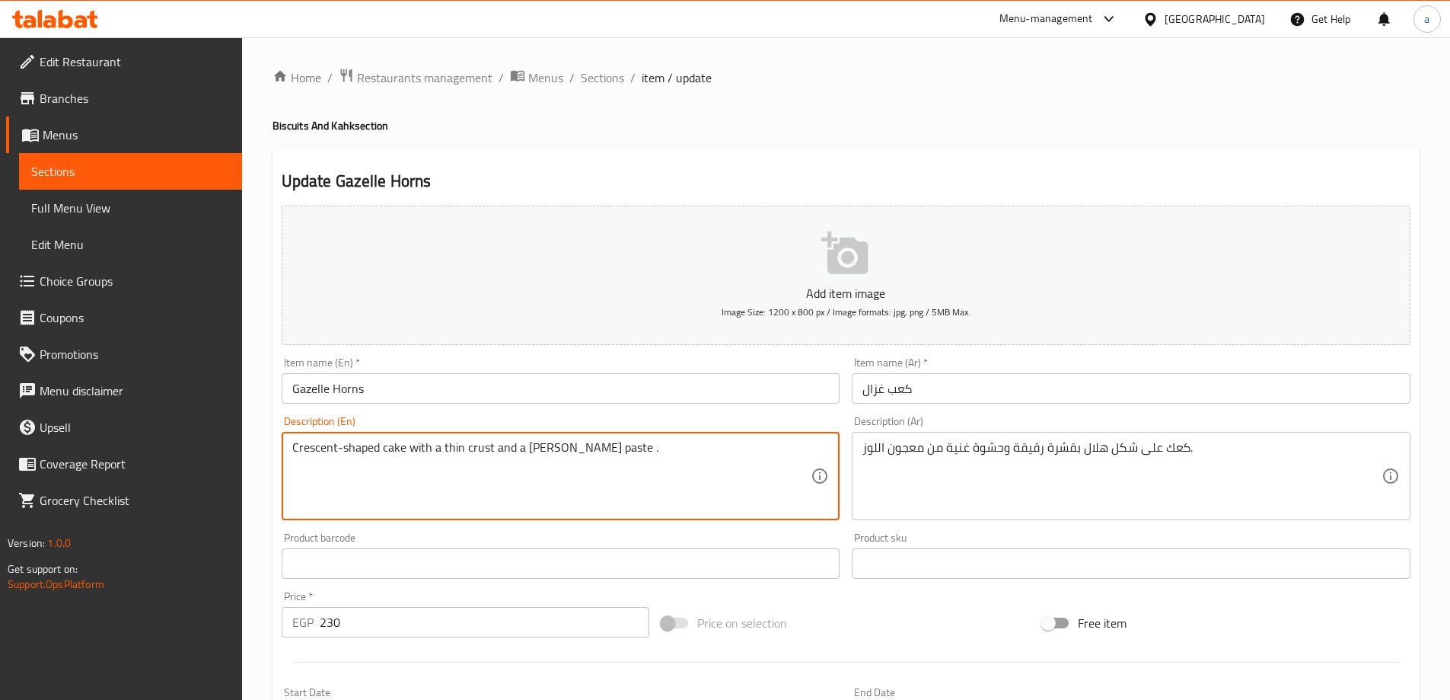
click at [544, 452] on textarea "Crescent-shaped cake with a thin crust and a [PERSON_NAME] paste ." at bounding box center [551, 476] width 519 height 72
paste textarea "filling"
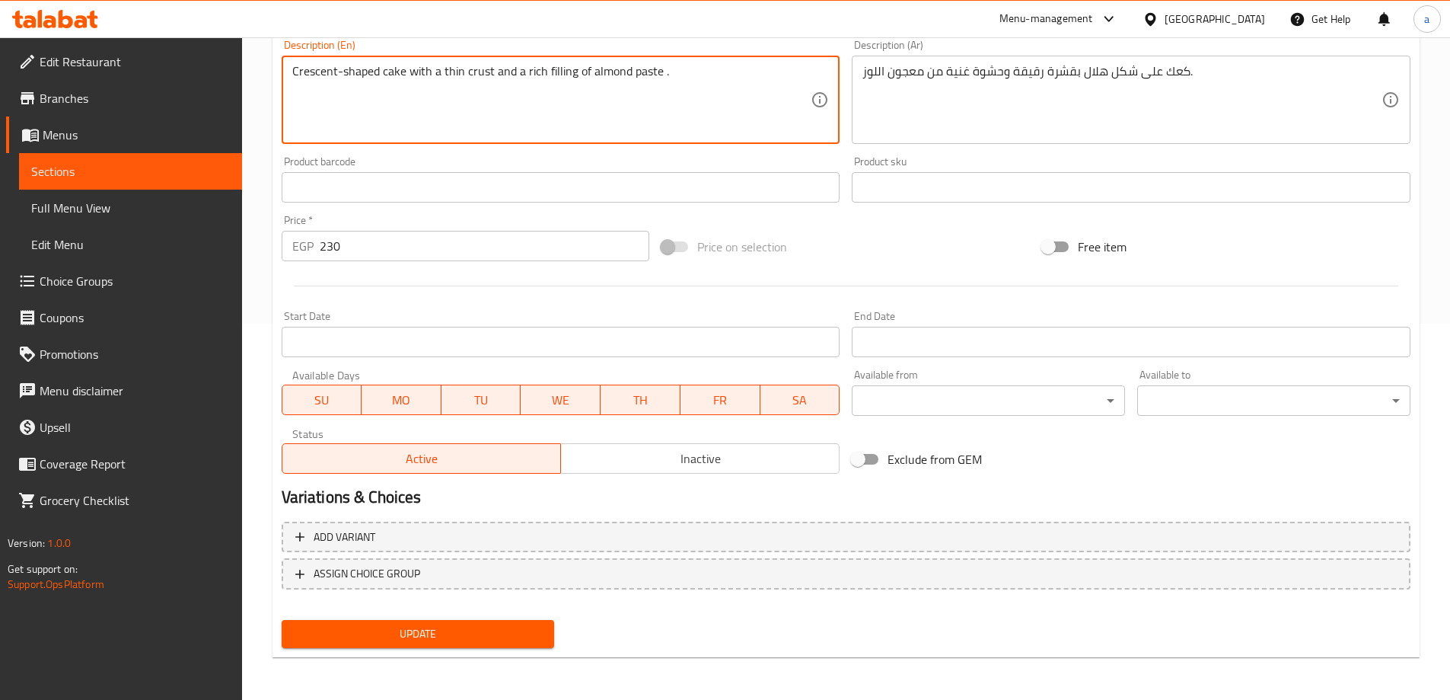
type textarea "Crescent-shaped cake with a thin crust and a rich filling of almond paste ."
click at [466, 634] on span "Update" at bounding box center [418, 633] width 249 height 19
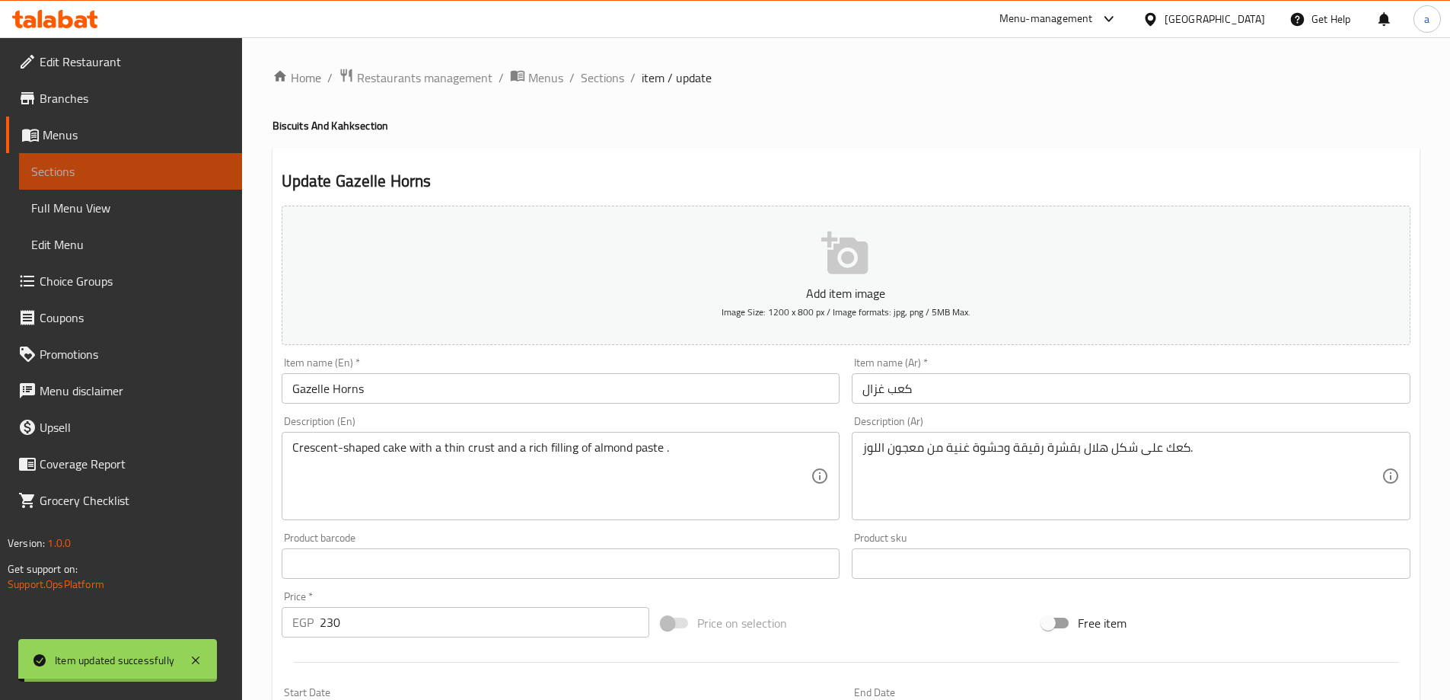
click at [187, 172] on span "Sections" at bounding box center [130, 171] width 199 height 18
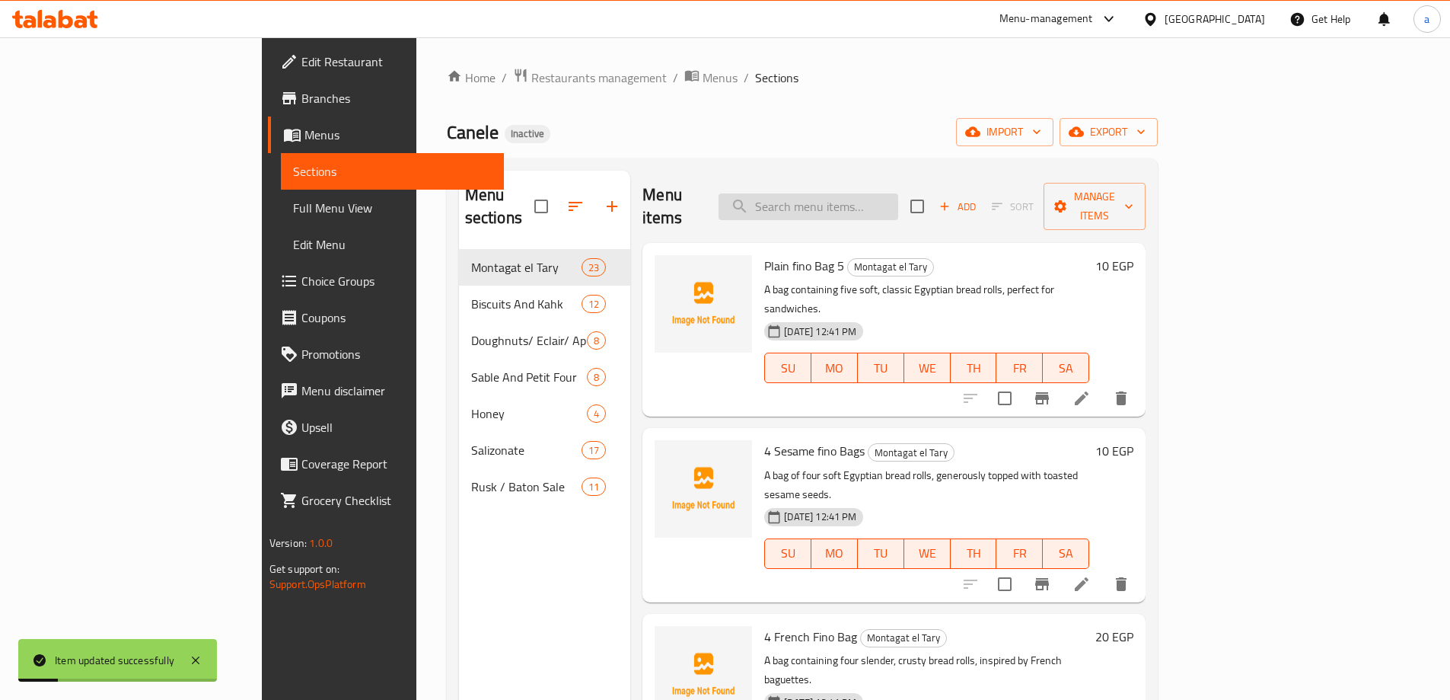
click at [883, 193] on input "search" at bounding box center [809, 206] width 180 height 27
paste input "Cookies"
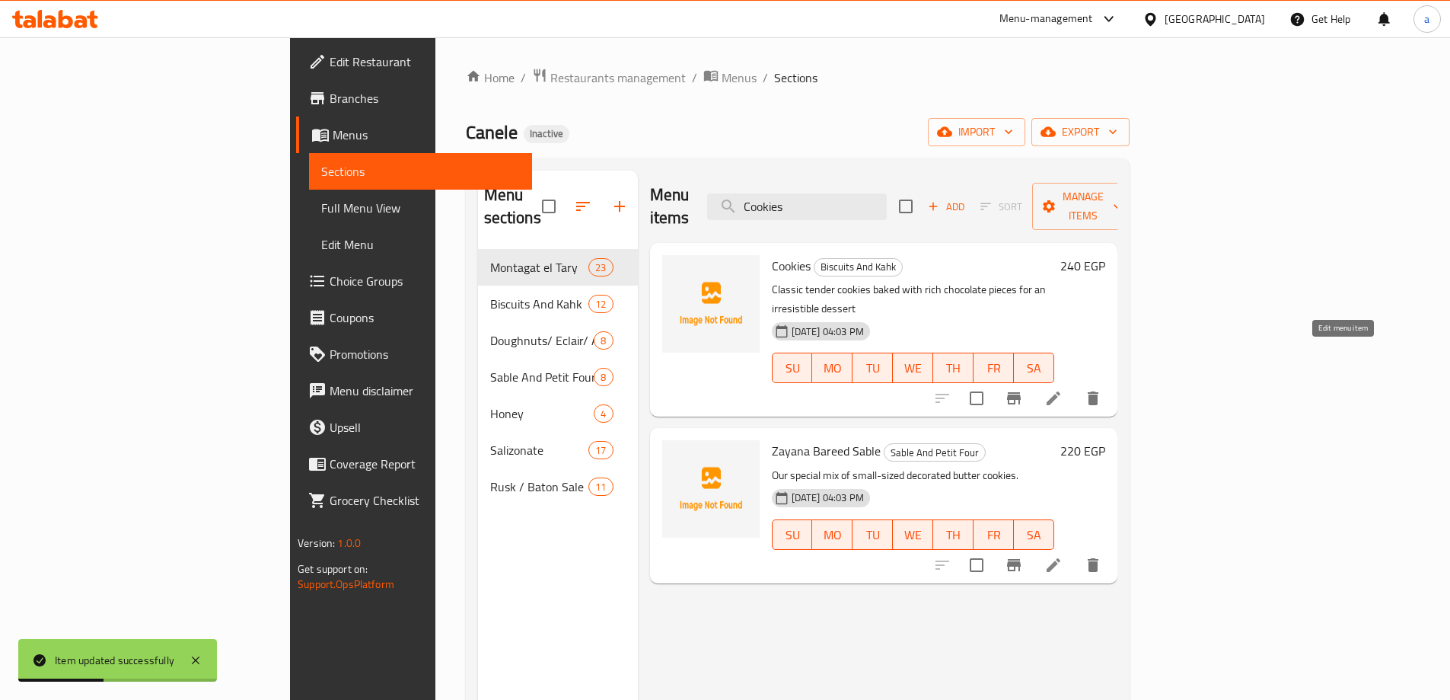
type input "Cookies"
click at [1060, 391] on icon at bounding box center [1054, 398] width 14 height 14
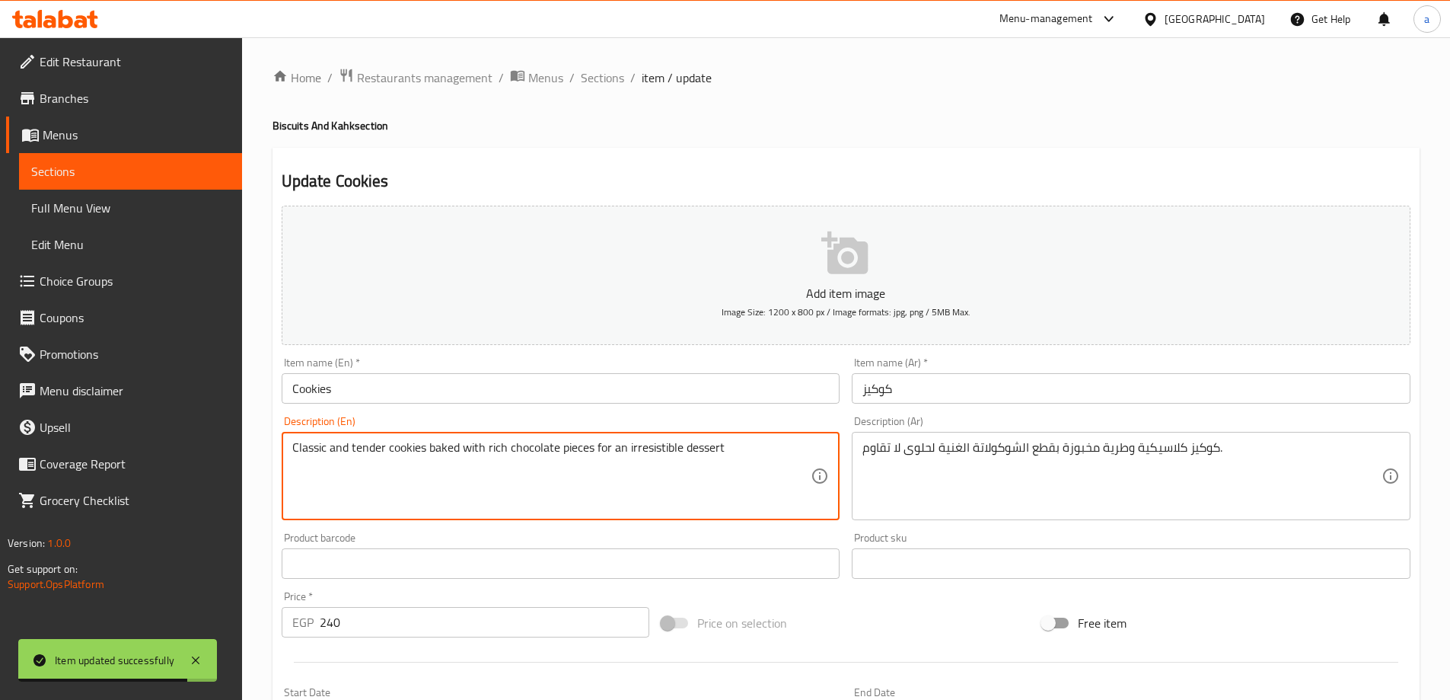
type textarea "Classic and tender cookies baked with rich chocolate pieces for an irresistible…"
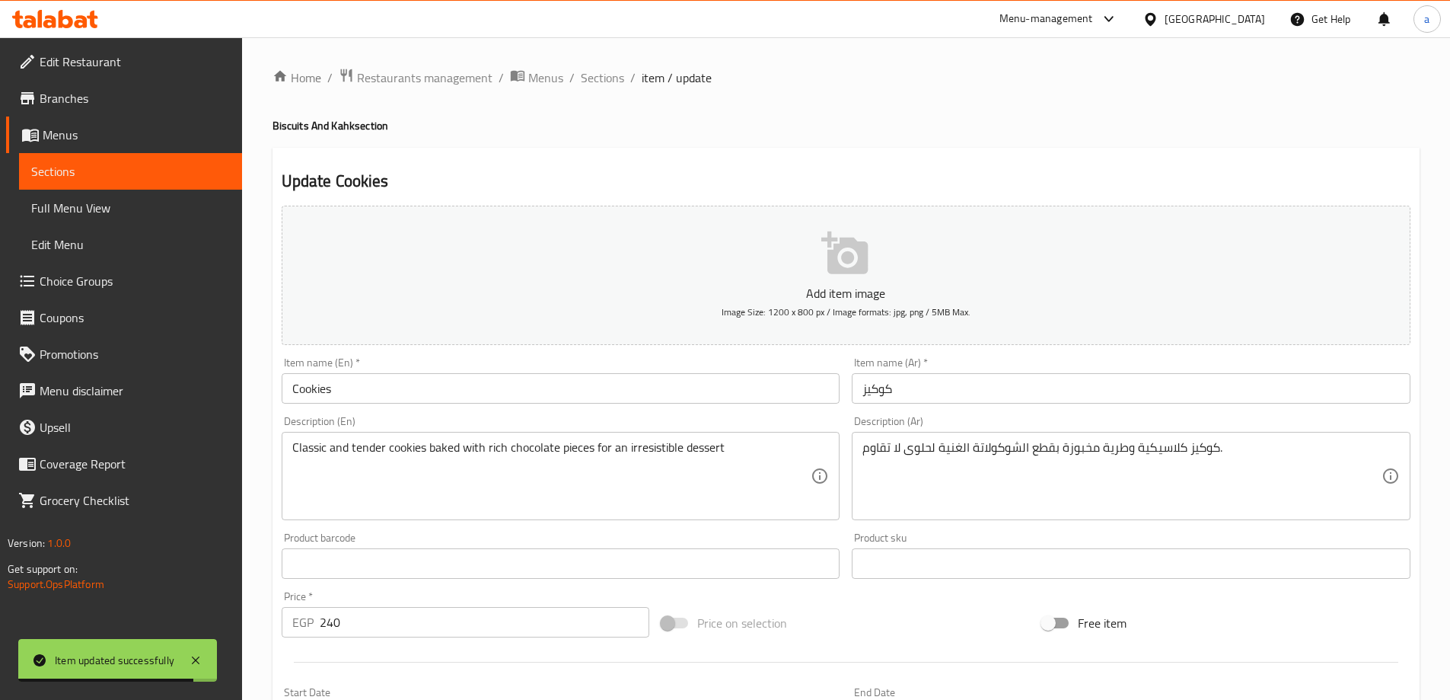
click at [458, 423] on div "Description (En) Classic and tender cookies baked with rich chocolate pieces fo…" at bounding box center [561, 468] width 559 height 104
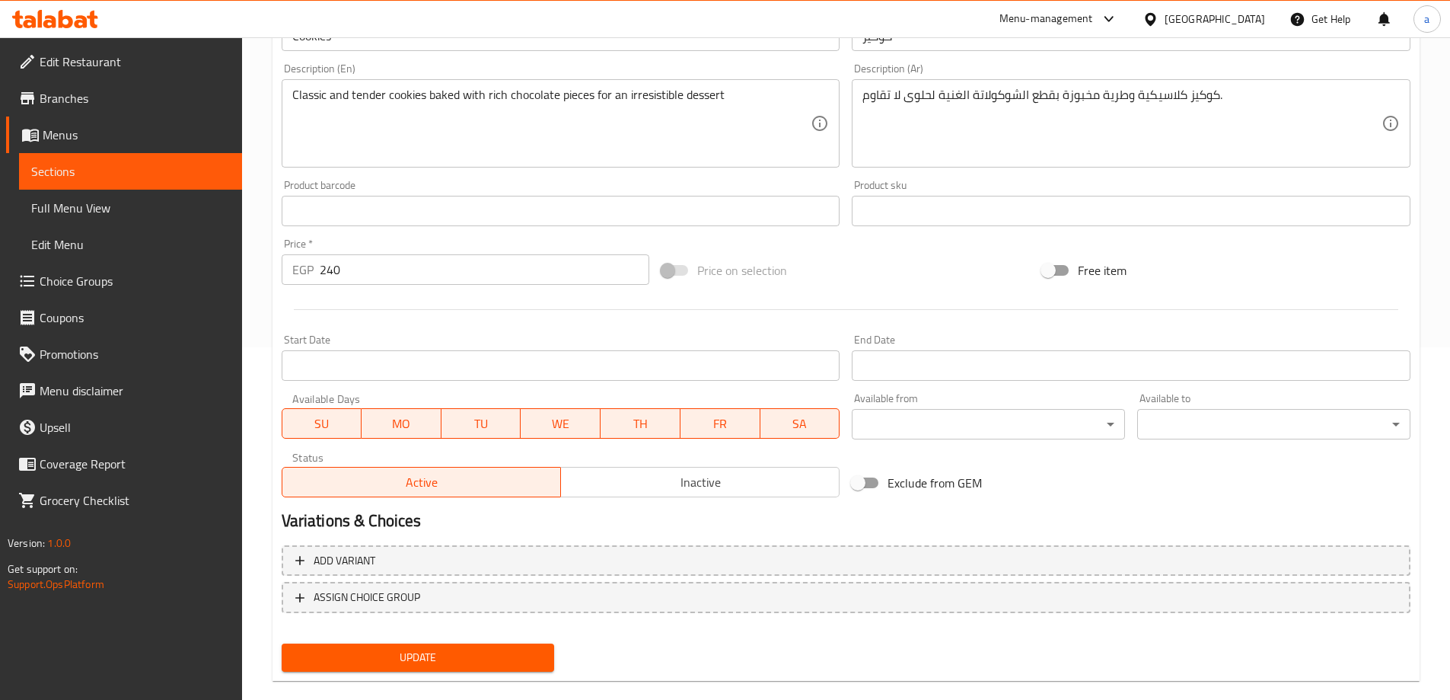
scroll to position [376, 0]
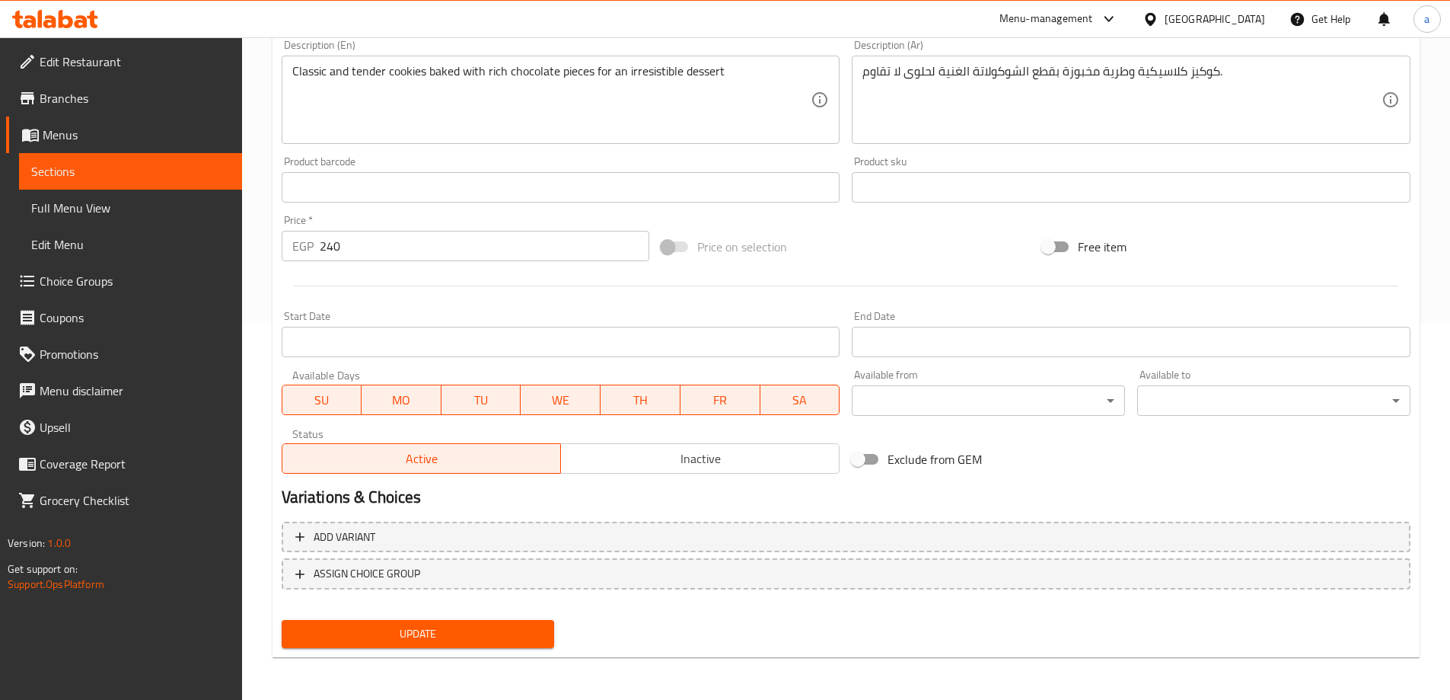
click at [493, 635] on span "Update" at bounding box center [418, 633] width 249 height 19
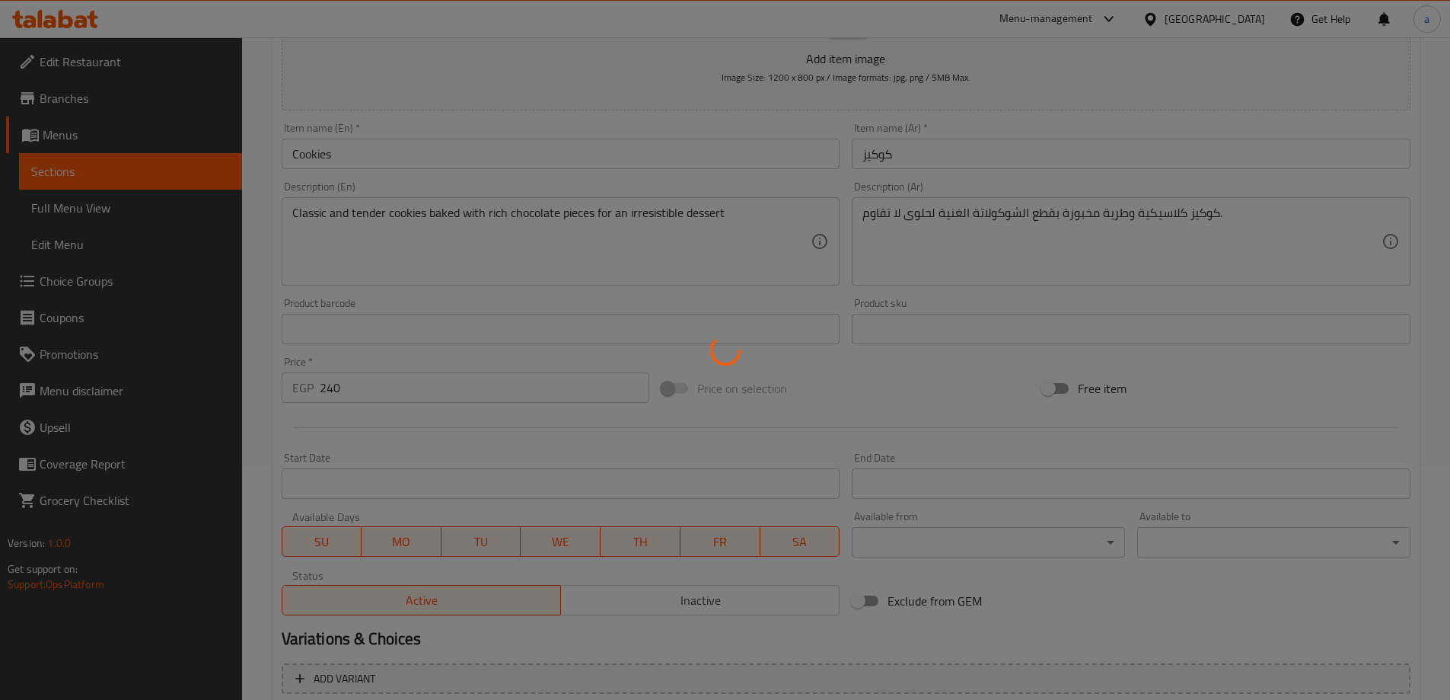
scroll to position [72, 0]
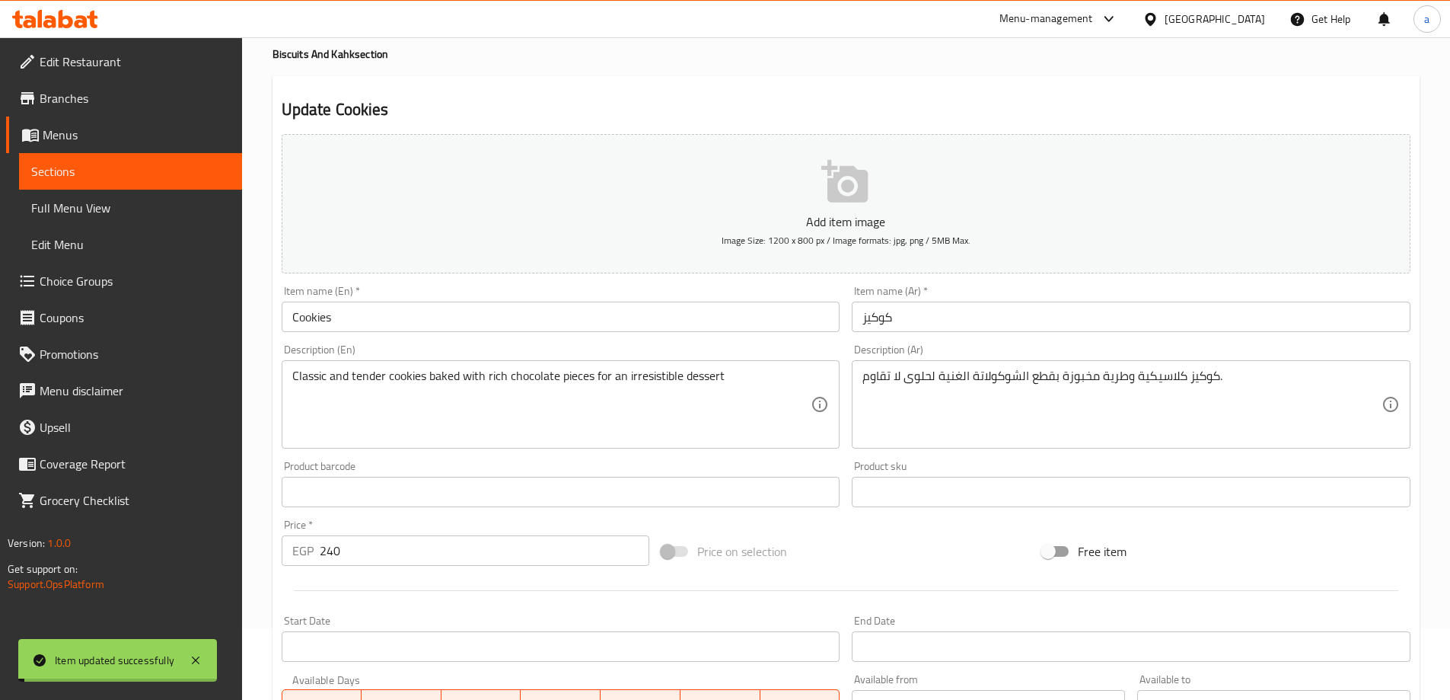
click at [156, 162] on span "Sections" at bounding box center [130, 171] width 199 height 18
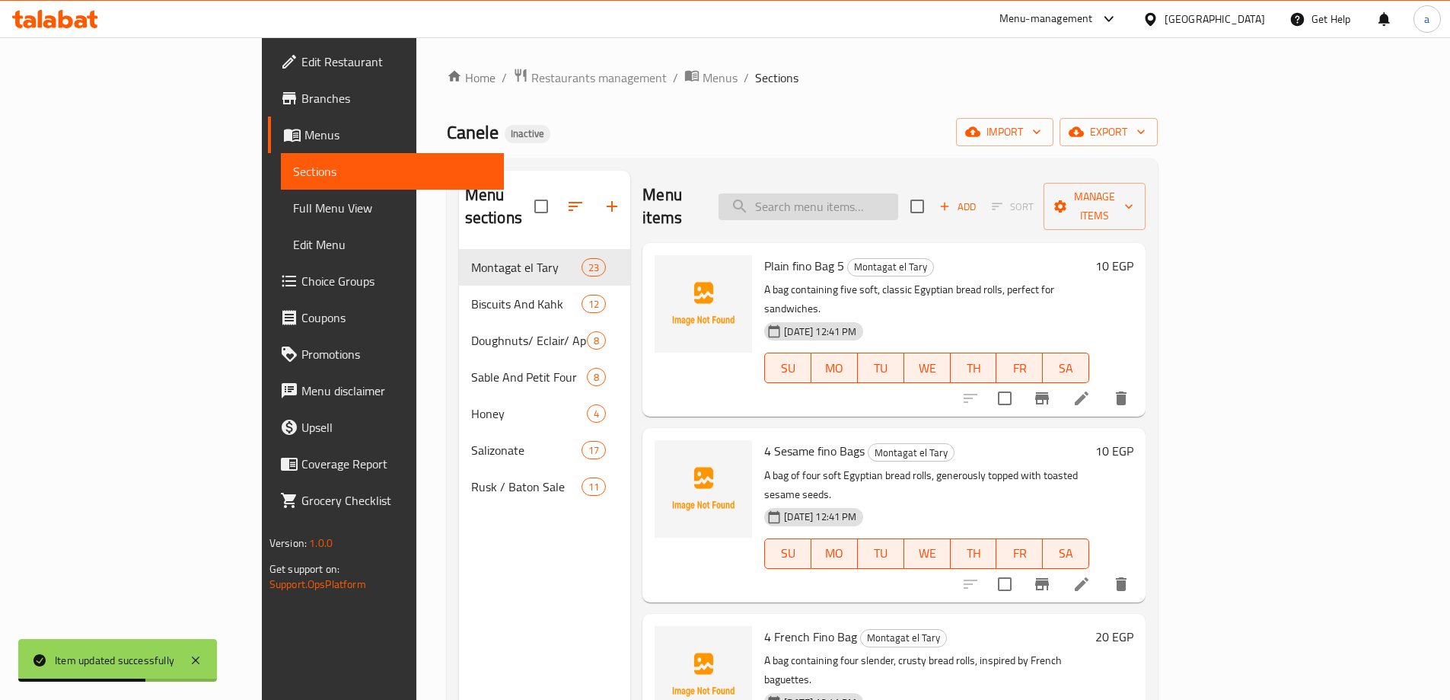
click at [898, 193] on input "search" at bounding box center [809, 206] width 180 height 27
paste input "Hazelnut Biscuit"
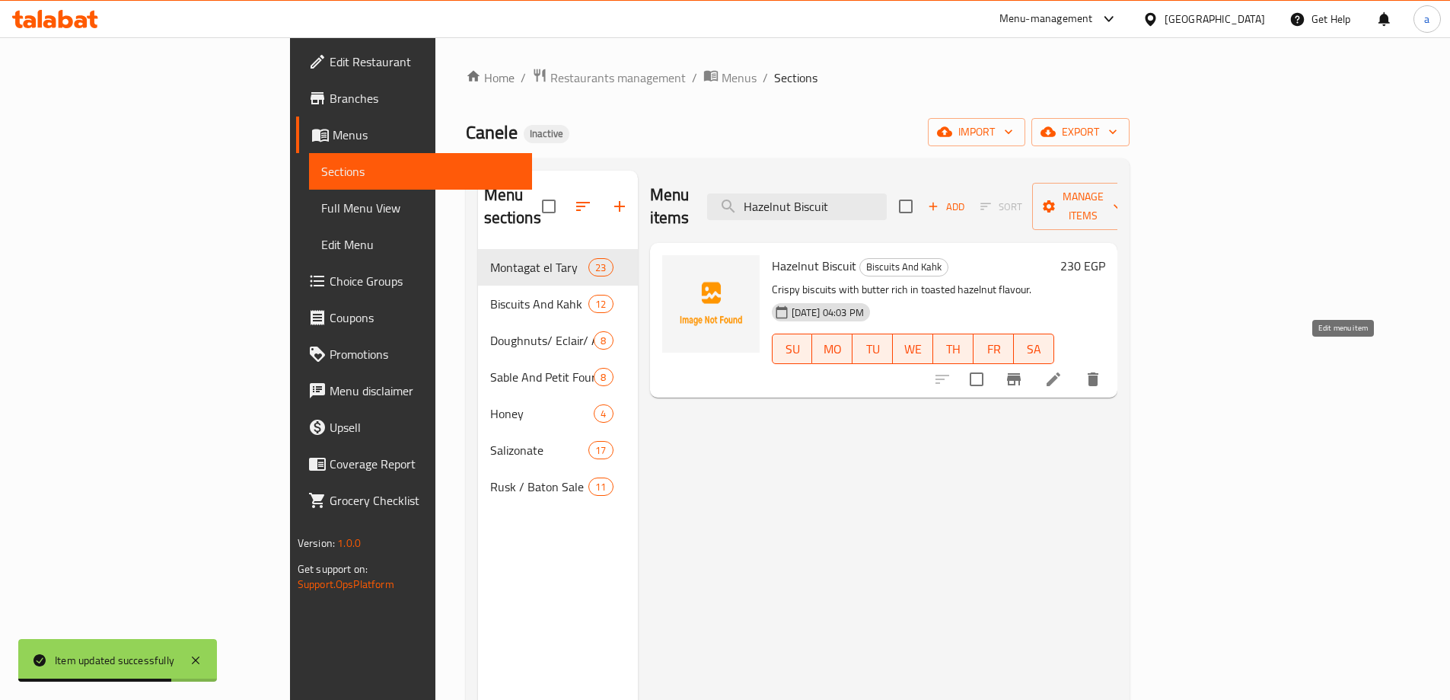
type input "Hazelnut Biscuit"
click at [1060, 372] on icon at bounding box center [1054, 379] width 14 height 14
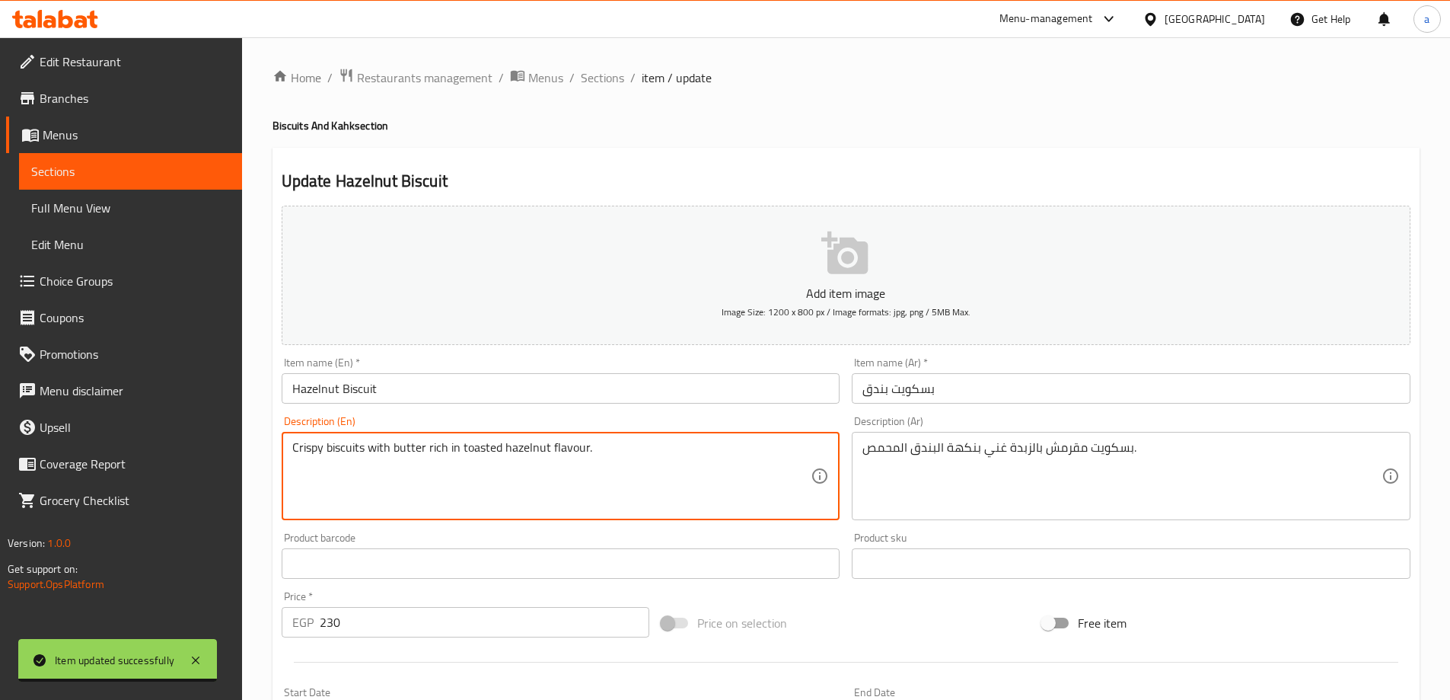
click at [456, 447] on textarea "Crispy biscuits with butter rich in toasted hazelnut flavour." at bounding box center [551, 476] width 519 height 72
click at [454, 448] on textarea "Crispy biscuits with butter rich in toasted hazelnut flavour." at bounding box center [551, 476] width 519 height 72
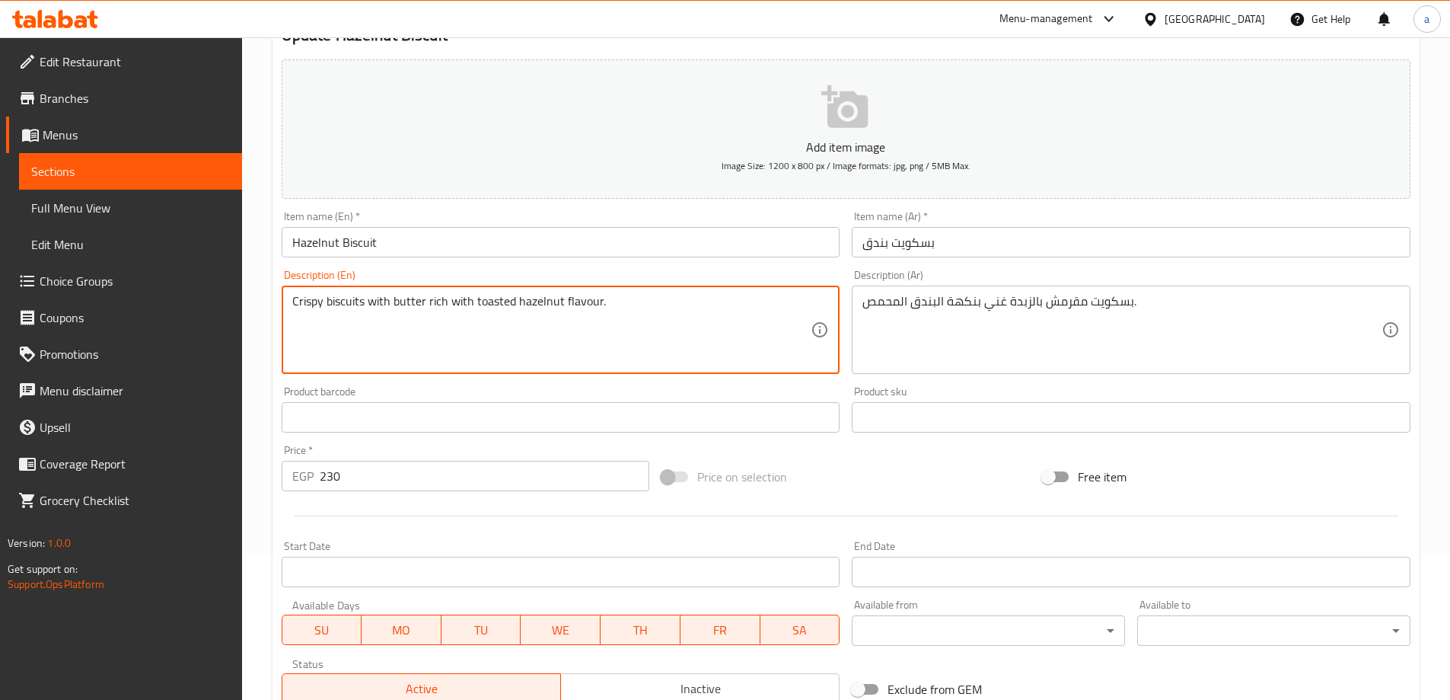
scroll to position [152, 0]
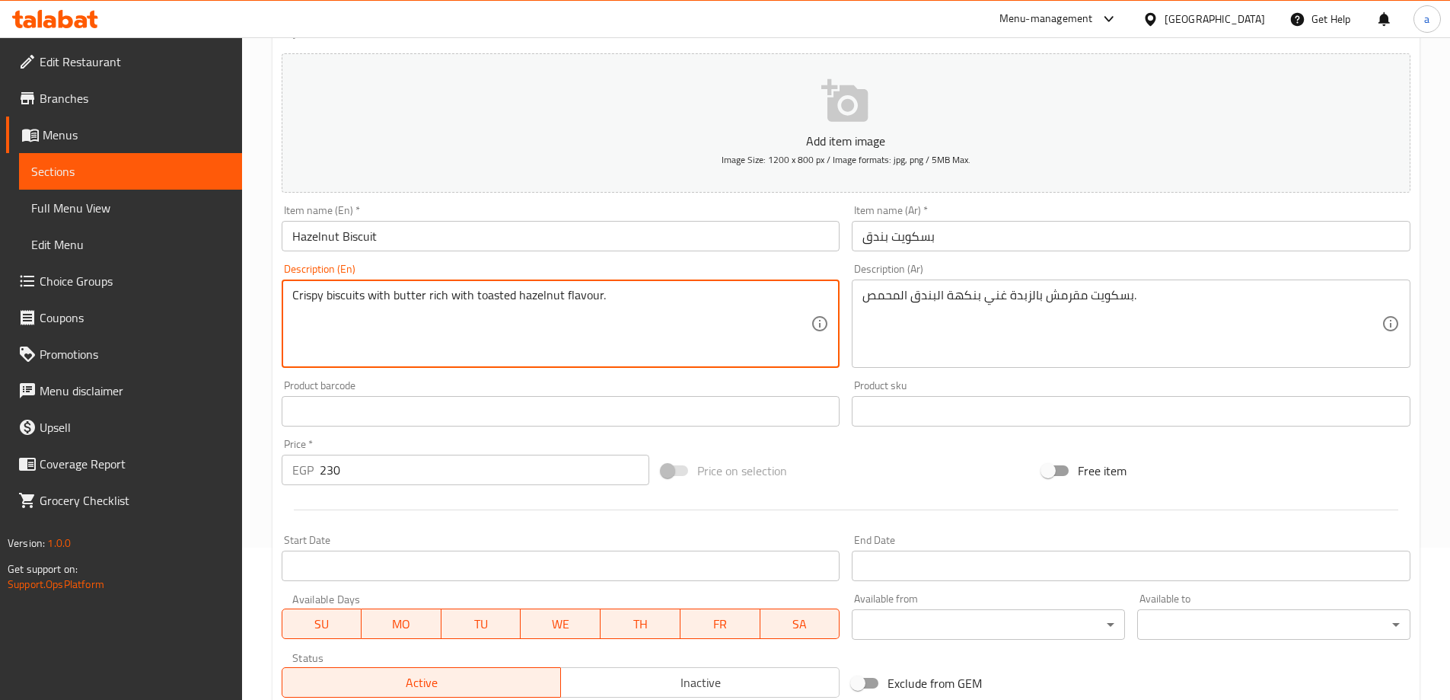
click at [588, 293] on textarea "Crispy biscuits with butter rich with toasted hazelnut flavour." at bounding box center [551, 324] width 519 height 72
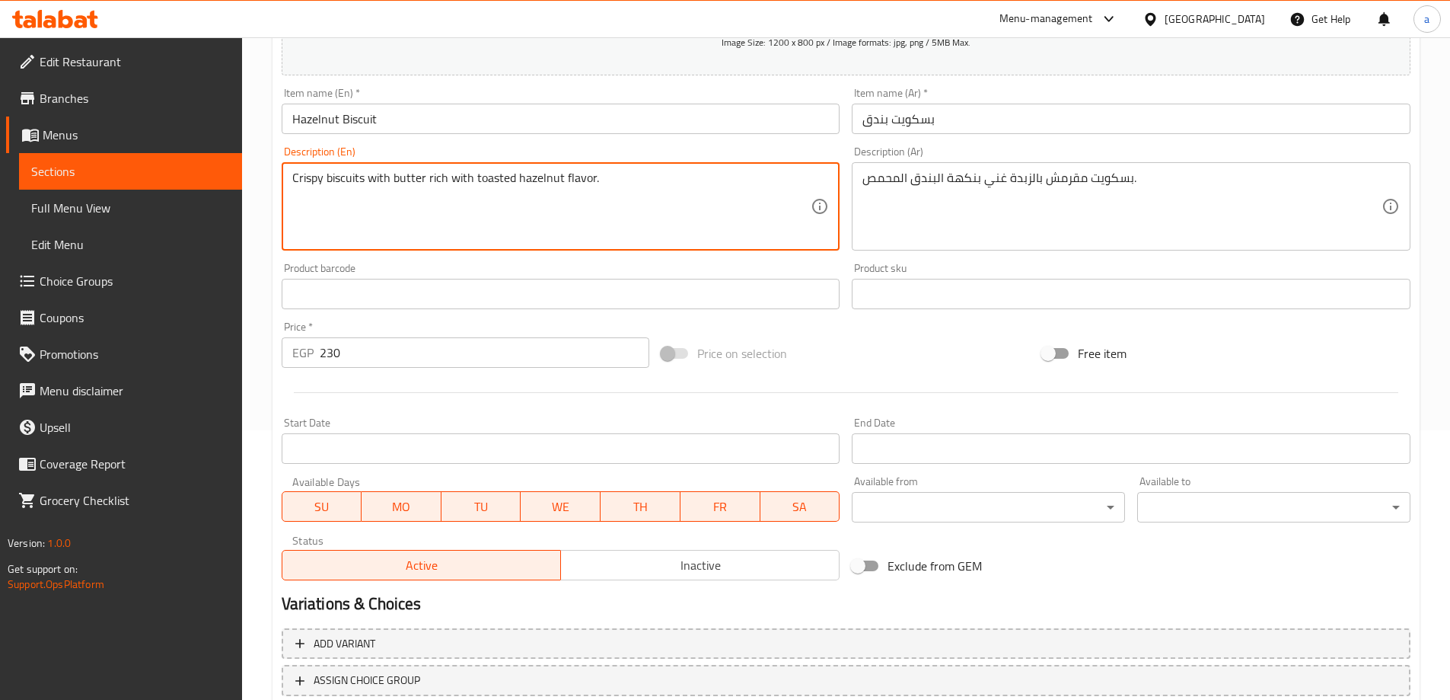
scroll to position [376, 0]
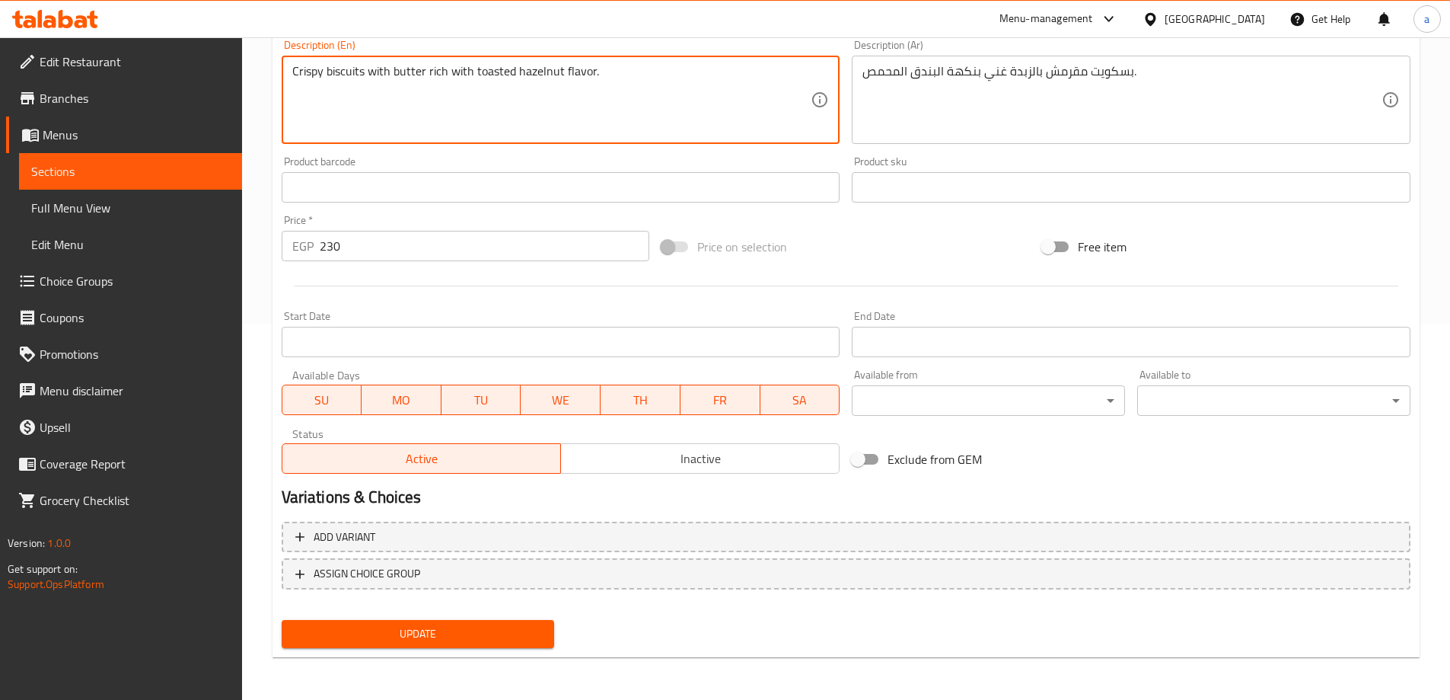
type textarea "Crispy biscuits with butter rich with toasted hazelnut flavor."
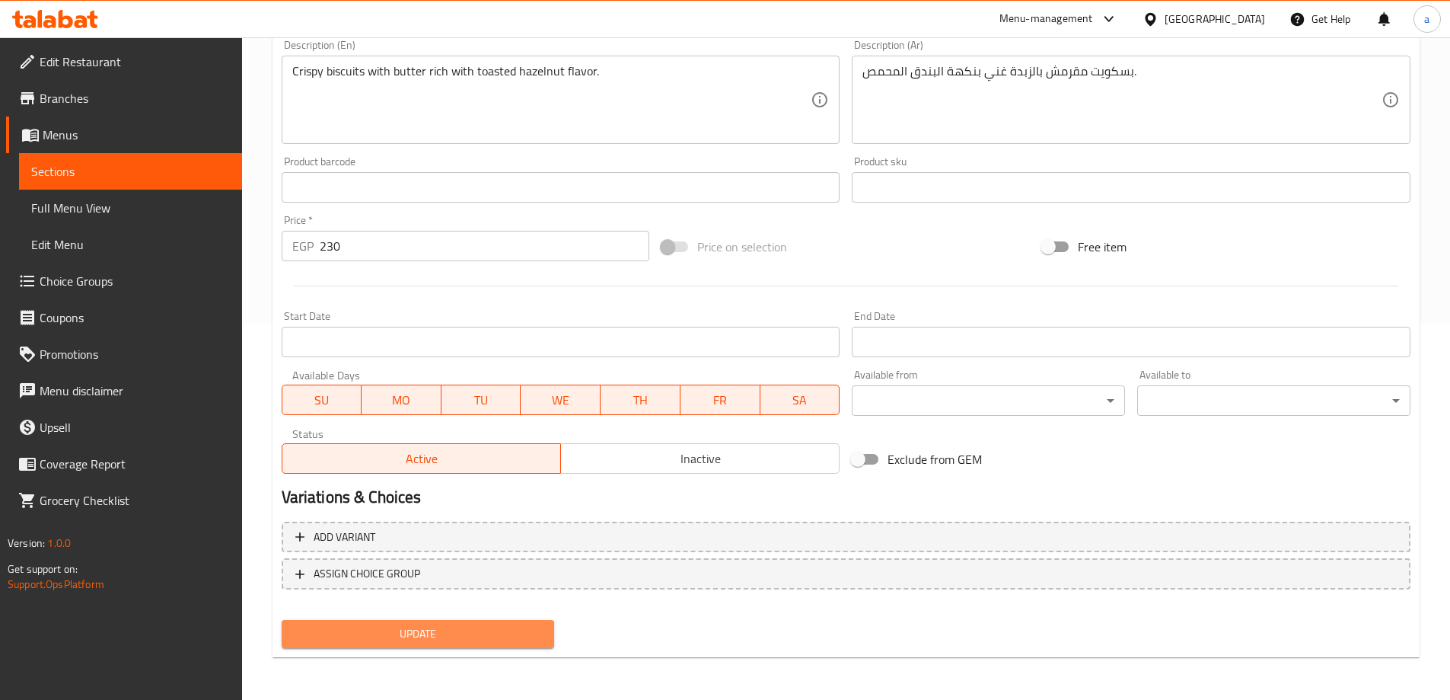
click at [444, 643] on span "Update" at bounding box center [418, 633] width 249 height 19
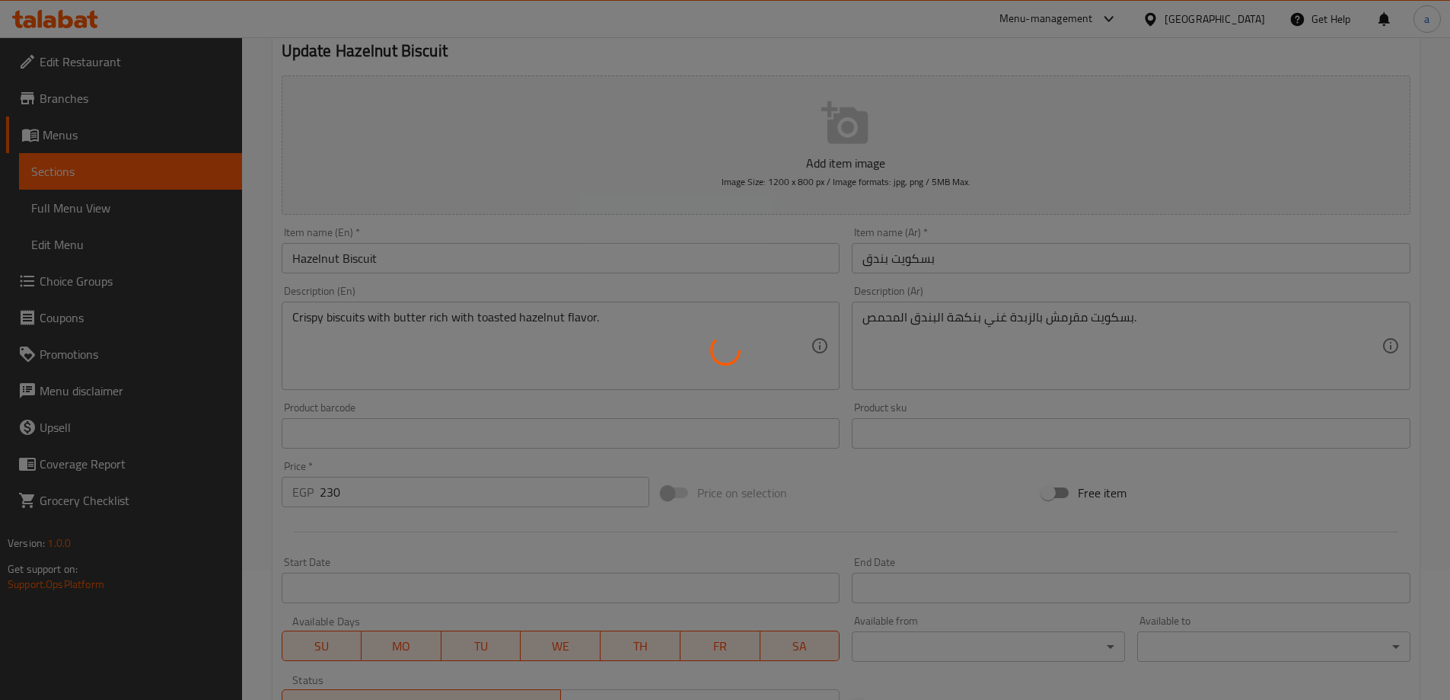
scroll to position [0, 0]
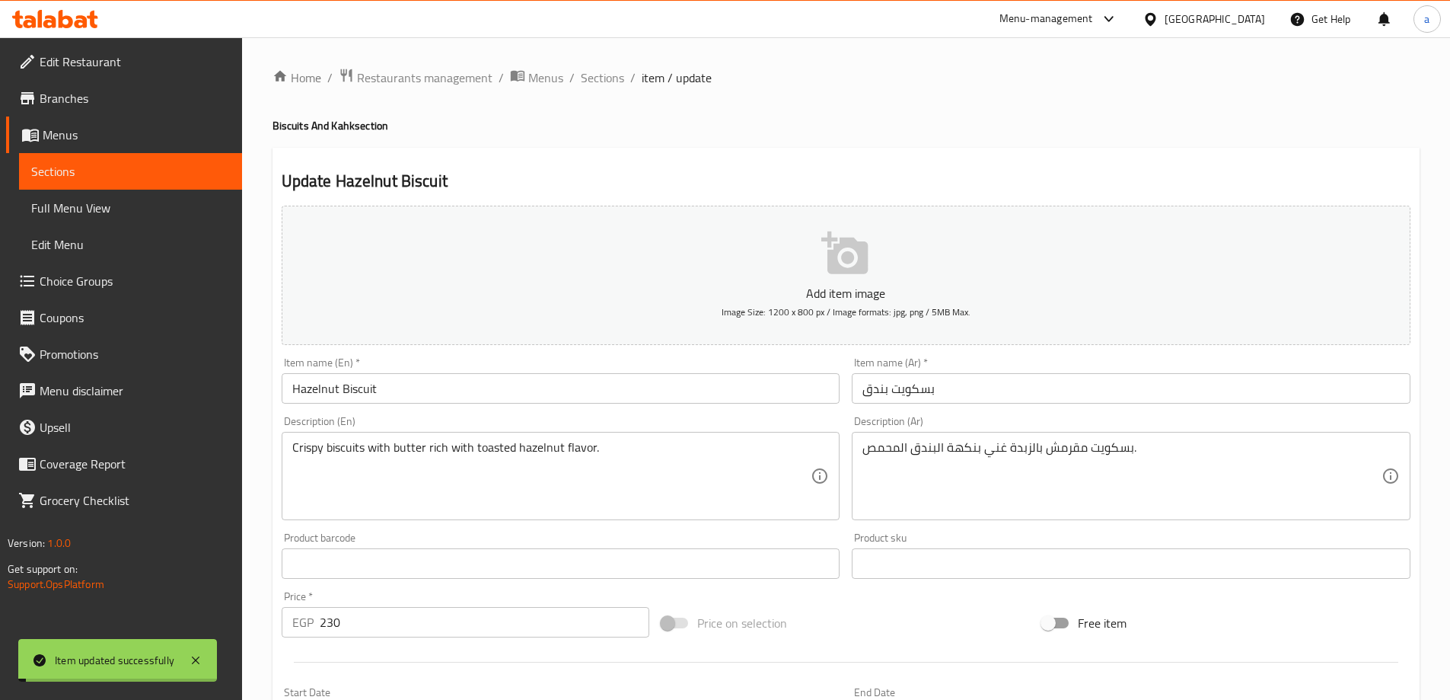
click at [124, 163] on span "Sections" at bounding box center [130, 171] width 199 height 18
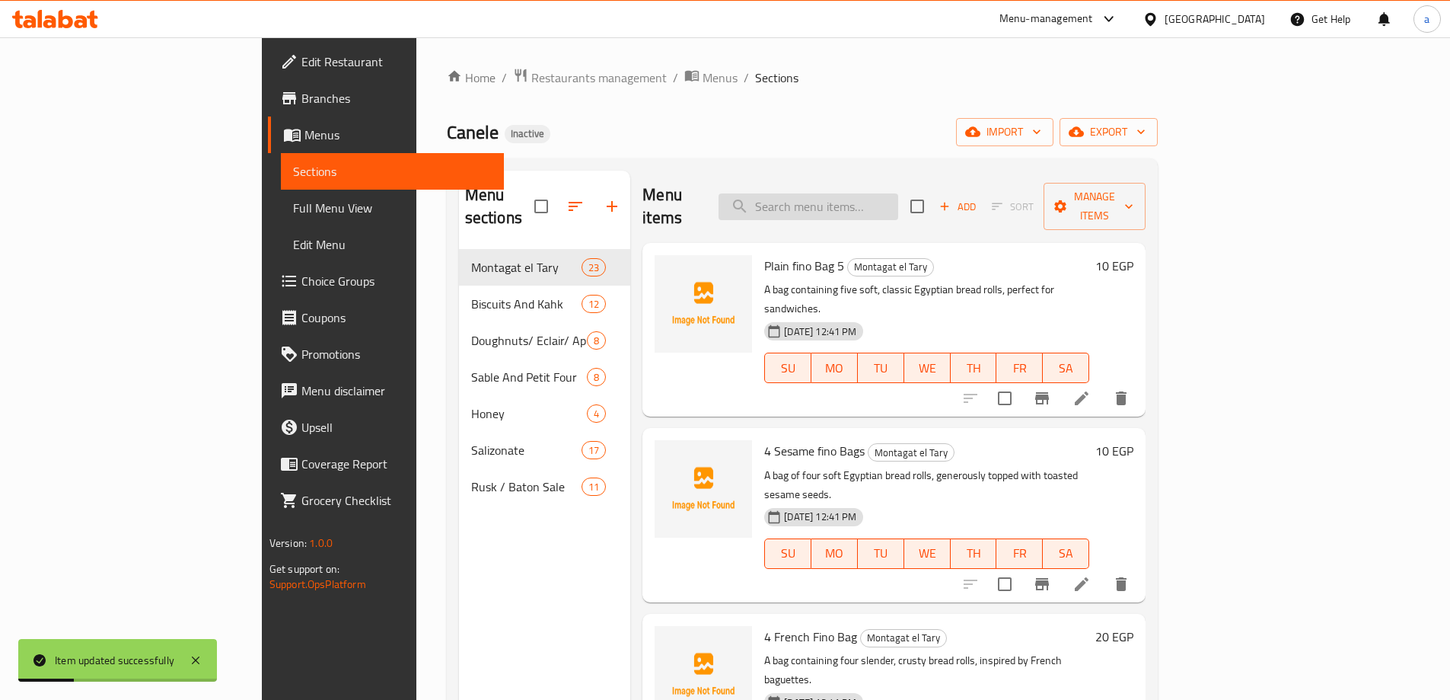
click at [869, 193] on input "search" at bounding box center [809, 206] width 180 height 27
paste input "Cinnamon / Nescafe Biscuit"
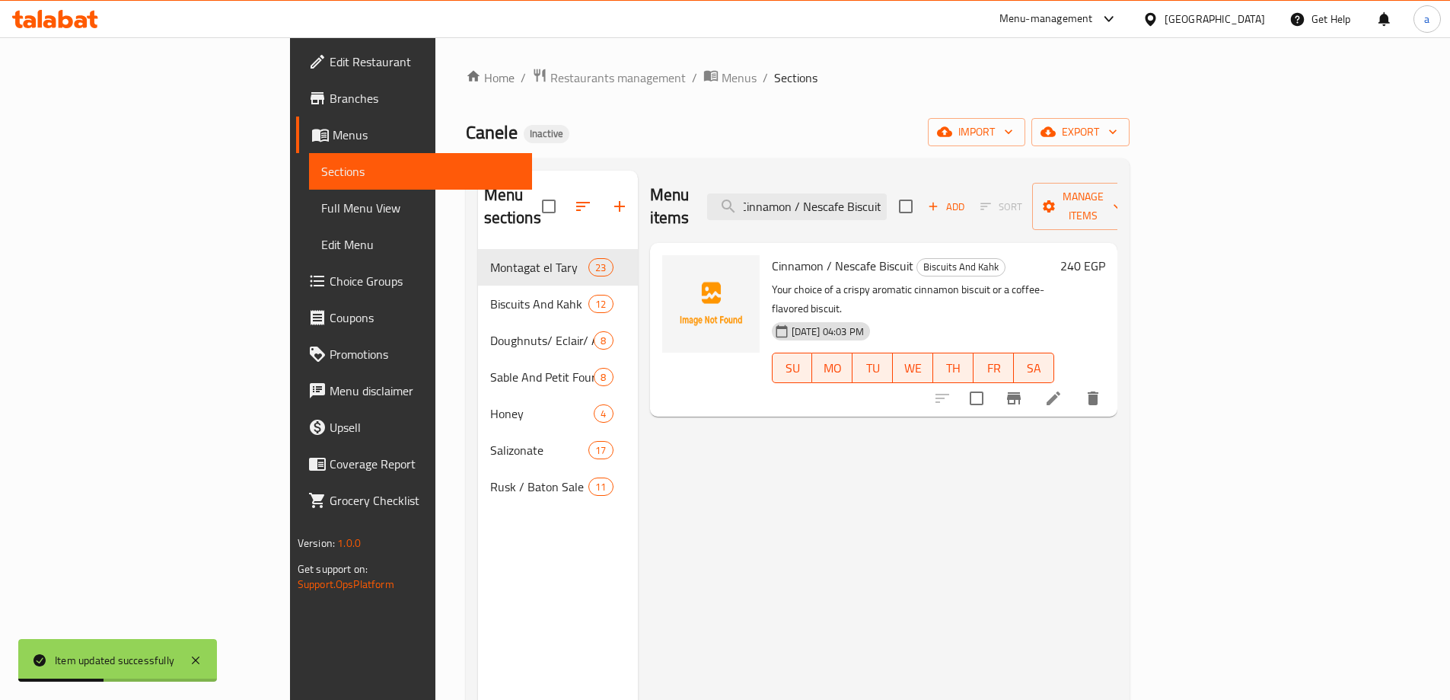
type input "Cinnamon / Nescafe Biscuit"
click at [1075, 384] on li at bounding box center [1053, 397] width 43 height 27
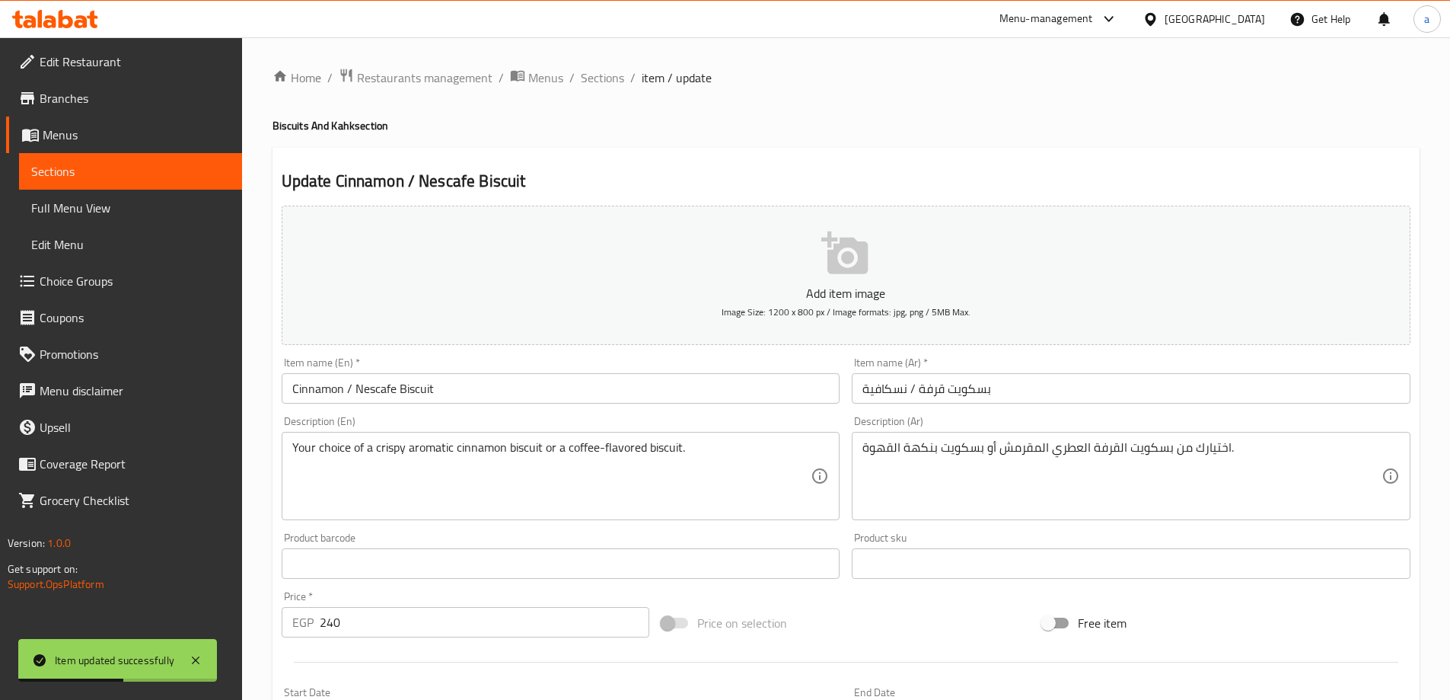
scroll to position [76, 0]
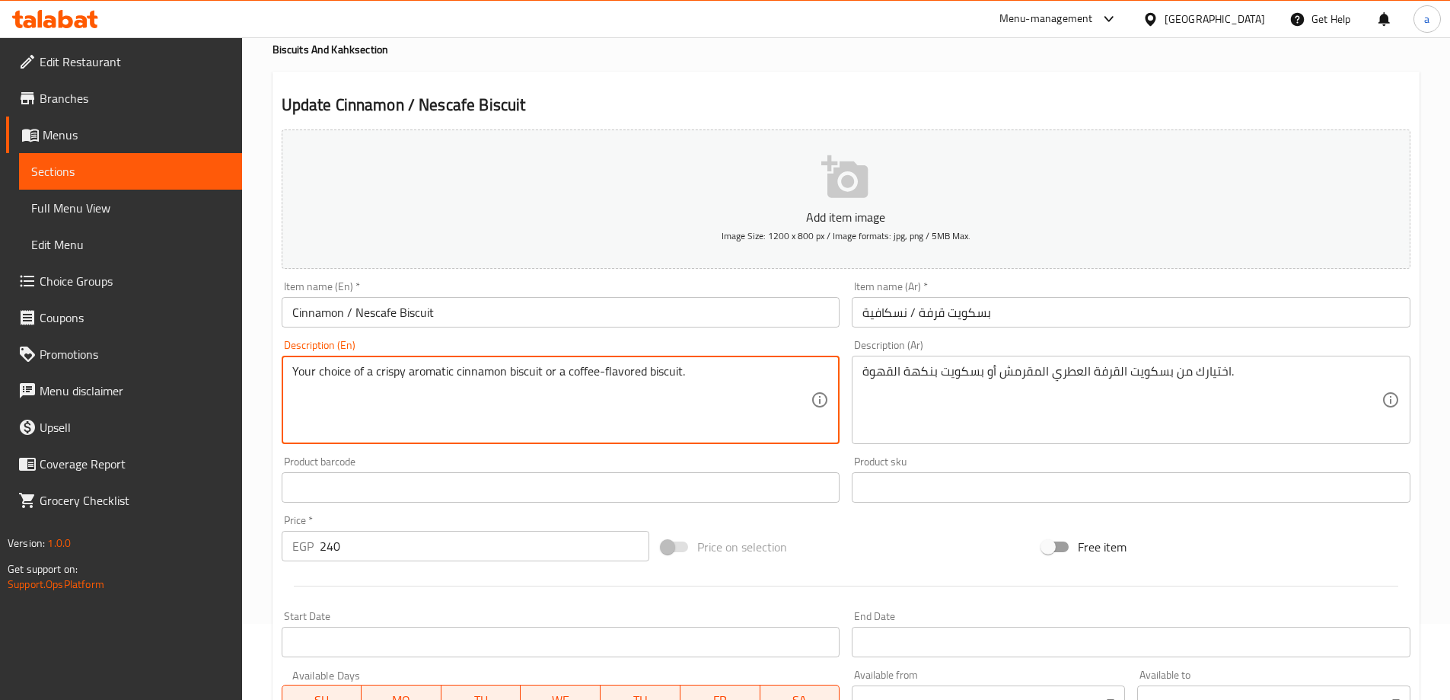
drag, startPoint x: 377, startPoint y: 372, endPoint x: 503, endPoint y: 379, distance: 126.6
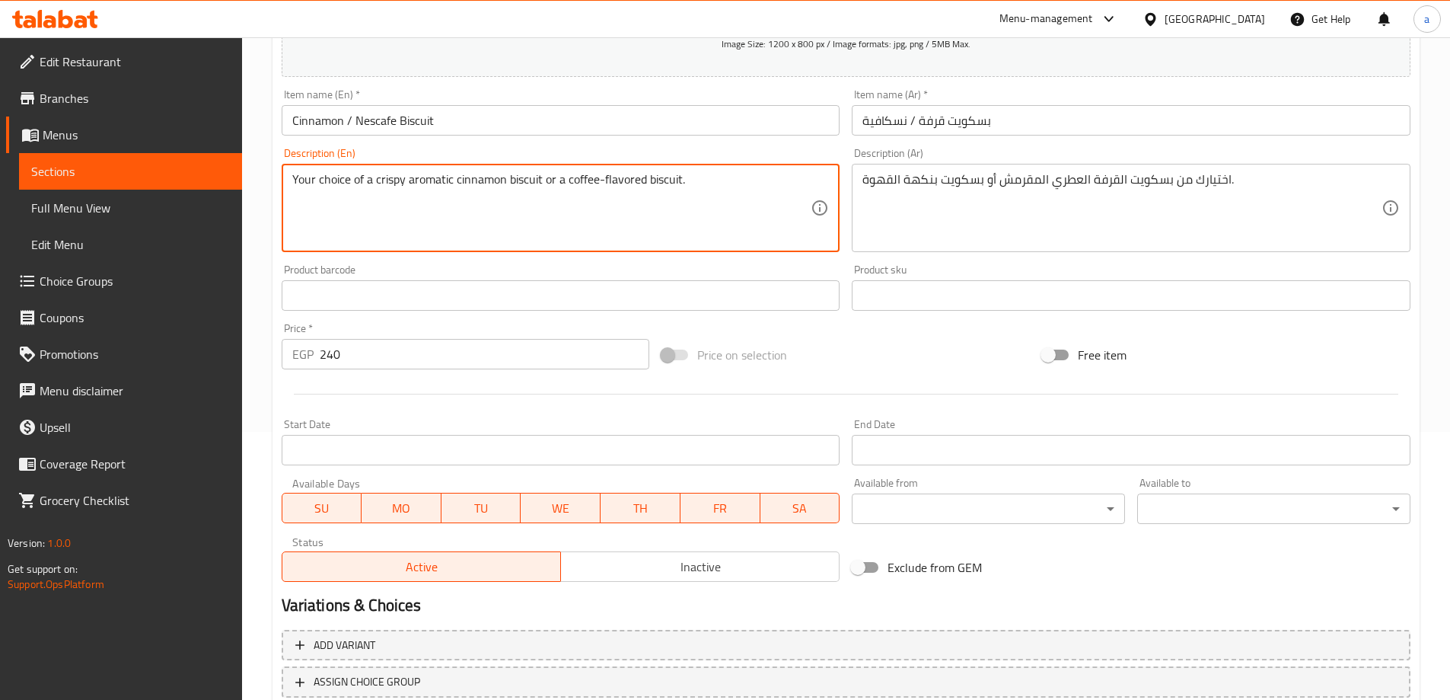
scroll to position [376, 0]
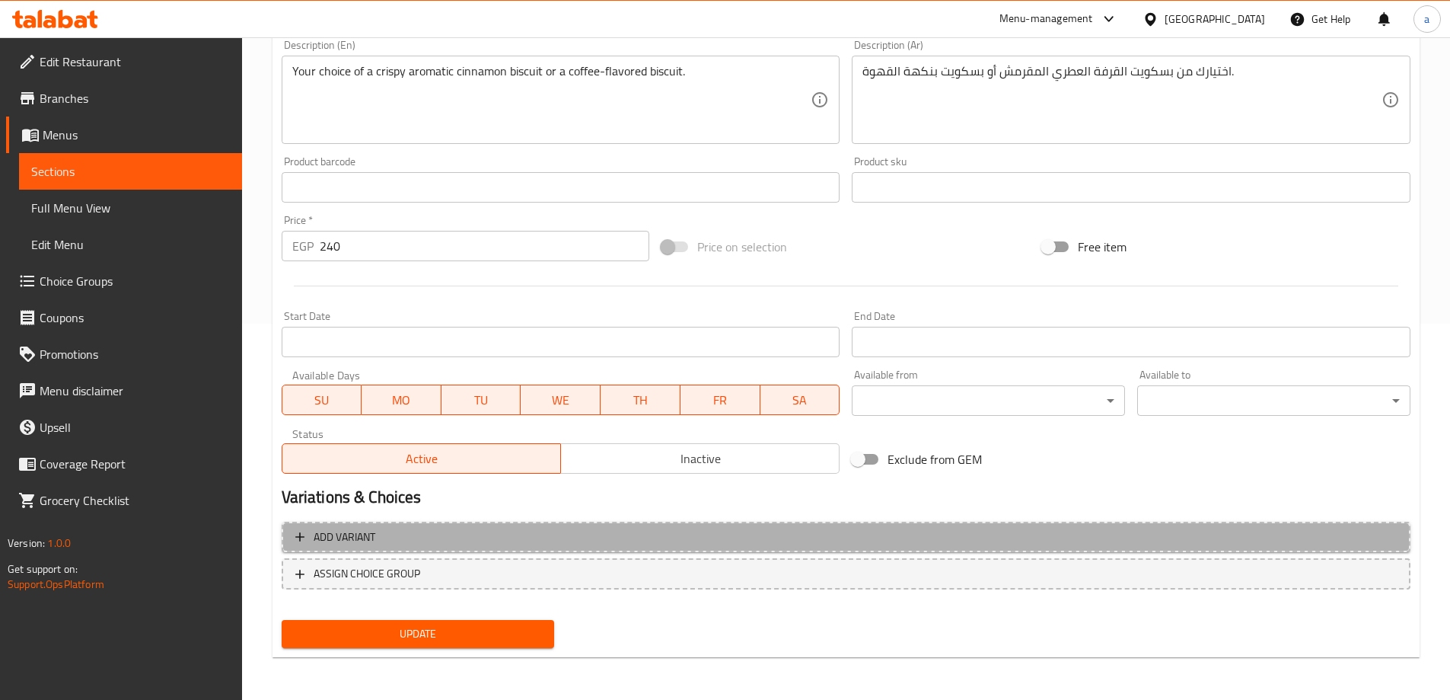
click at [522, 534] on span "Add variant" at bounding box center [846, 537] width 1102 height 19
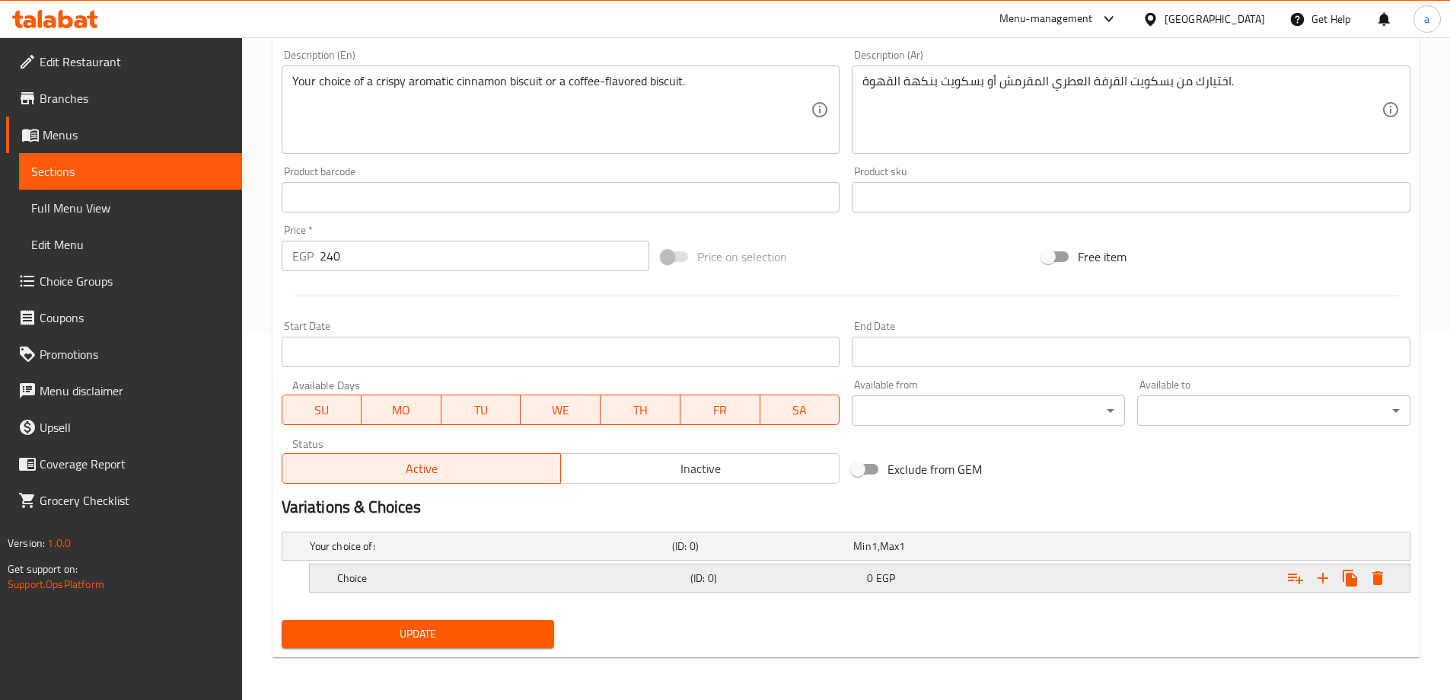
click at [701, 567] on div "(ID: 0)" at bounding box center [775, 577] width 177 height 21
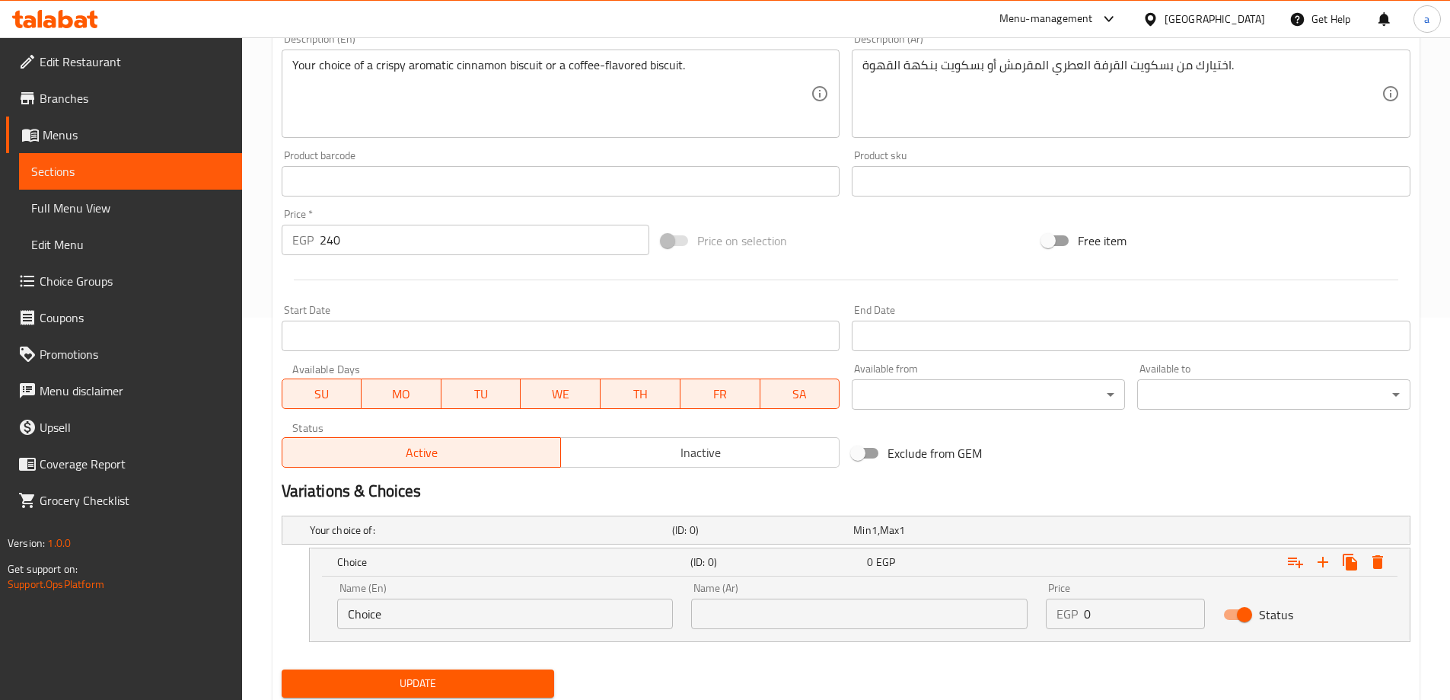
scroll to position [432, 0]
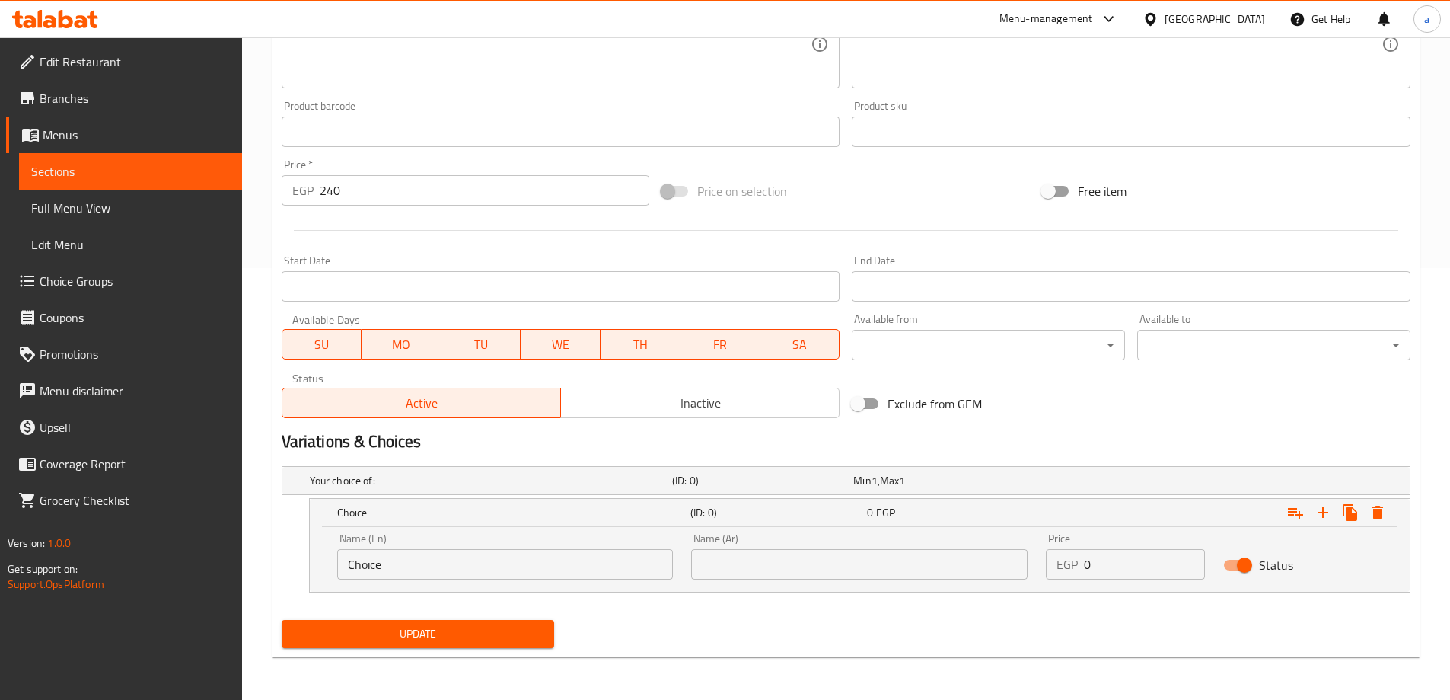
click at [502, 565] on input "Choice" at bounding box center [505, 564] width 336 height 30
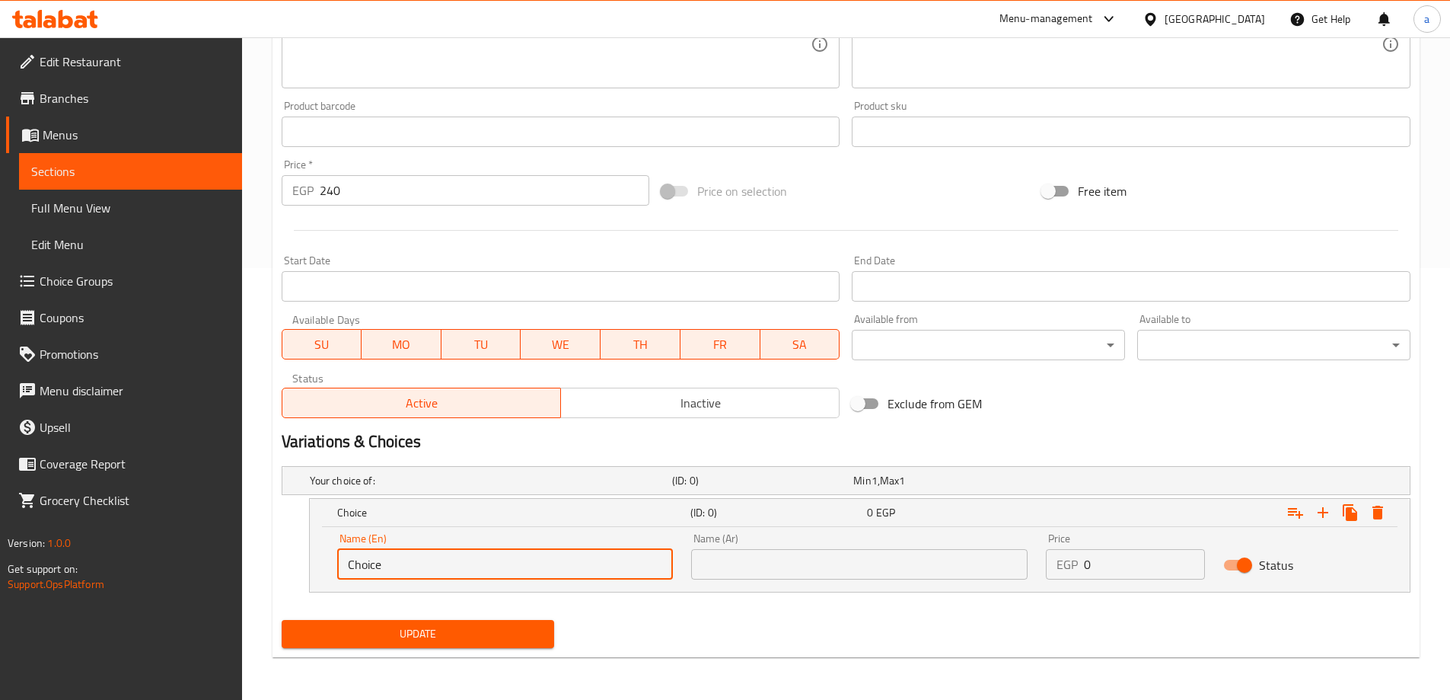
paste input "crispy aromatic cinnamon"
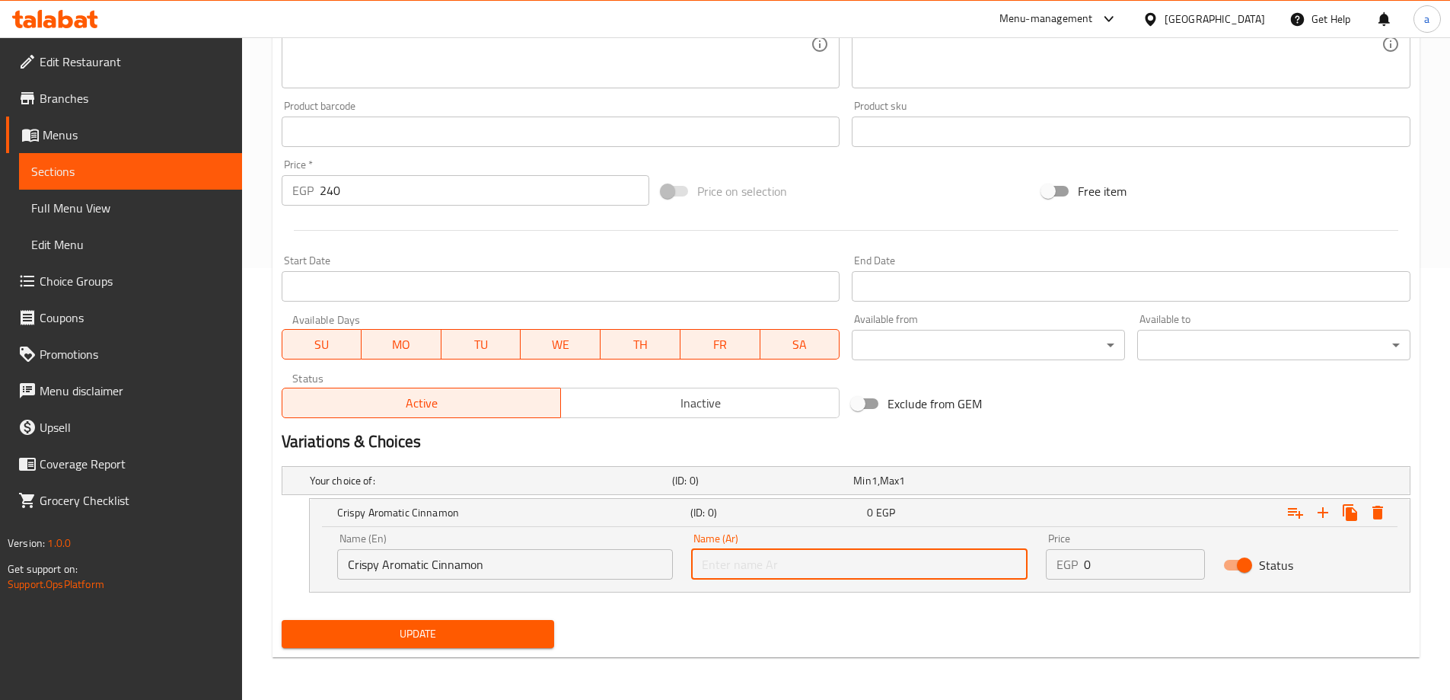
click at [743, 569] on input "text" at bounding box center [859, 564] width 336 height 30
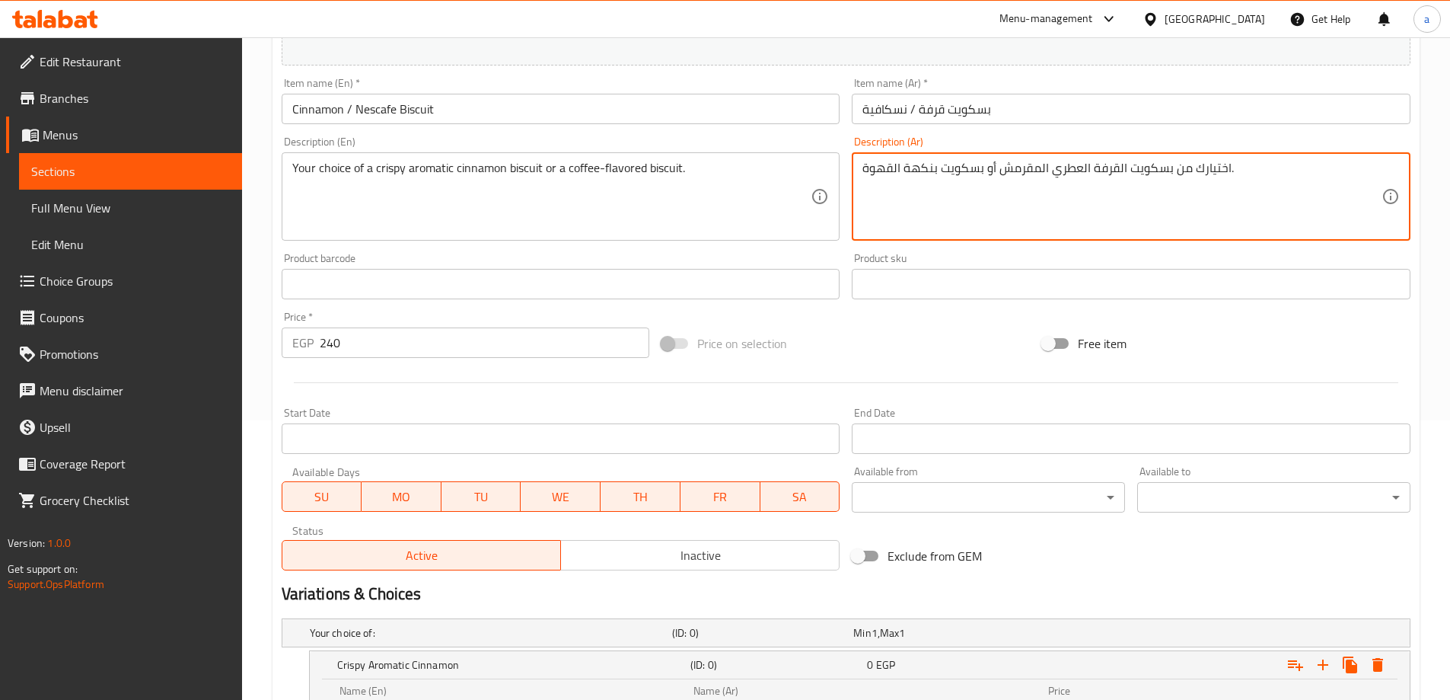
drag, startPoint x: 1126, startPoint y: 167, endPoint x: 1000, endPoint y: 172, distance: 125.7
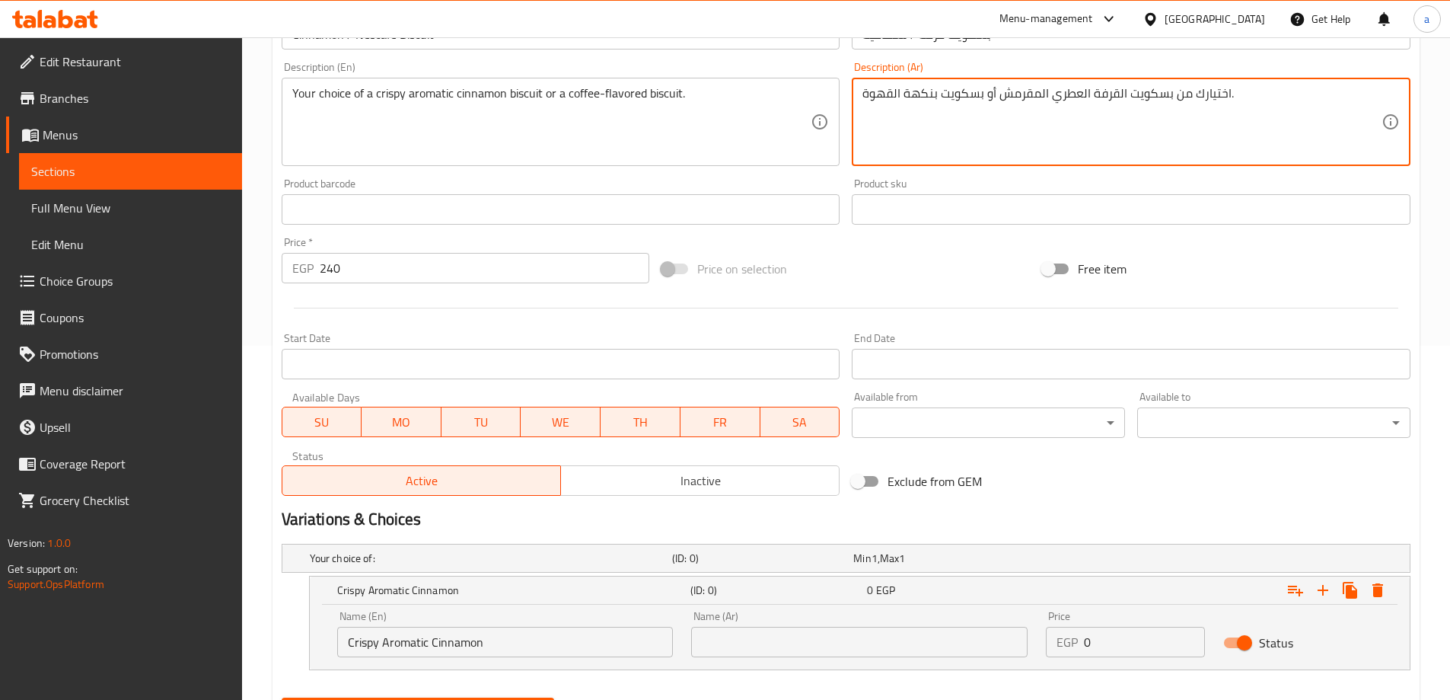
scroll to position [203, 0]
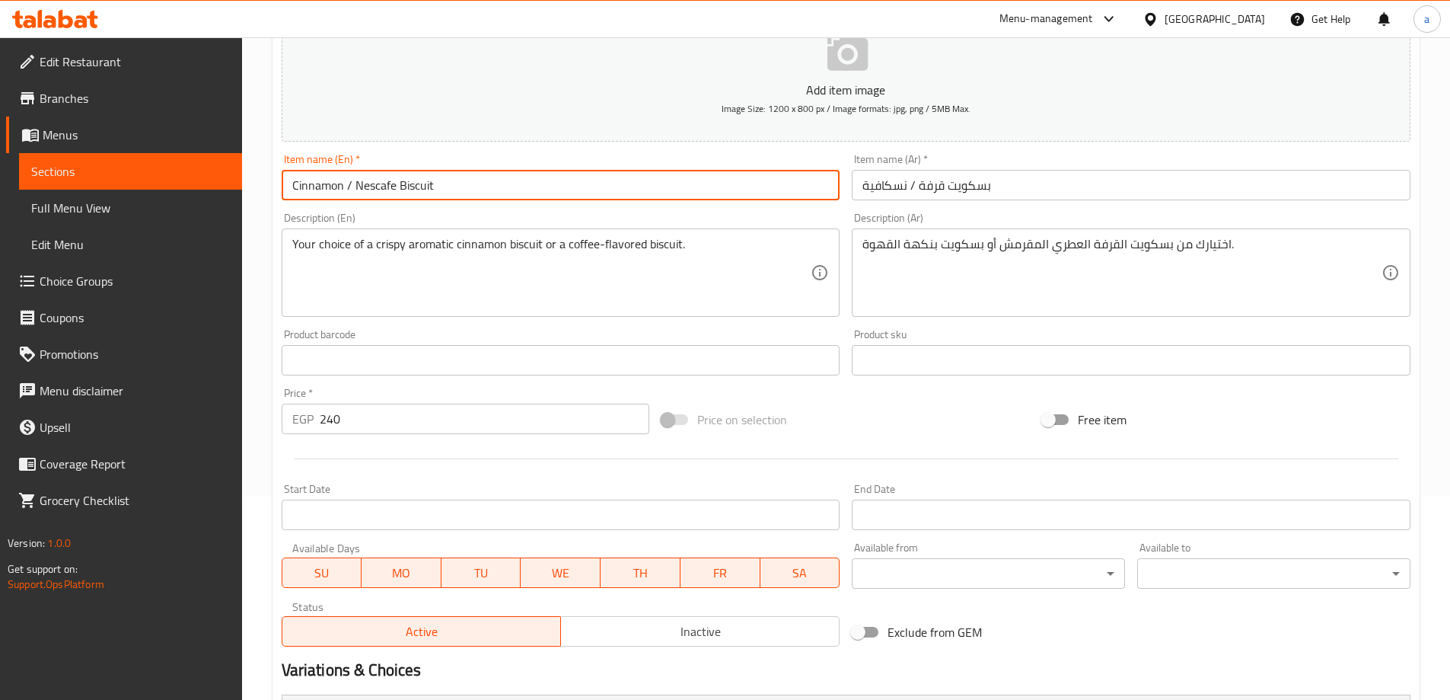
click at [319, 179] on input "Cinnamon / Nescafe Biscuit" at bounding box center [561, 185] width 559 height 30
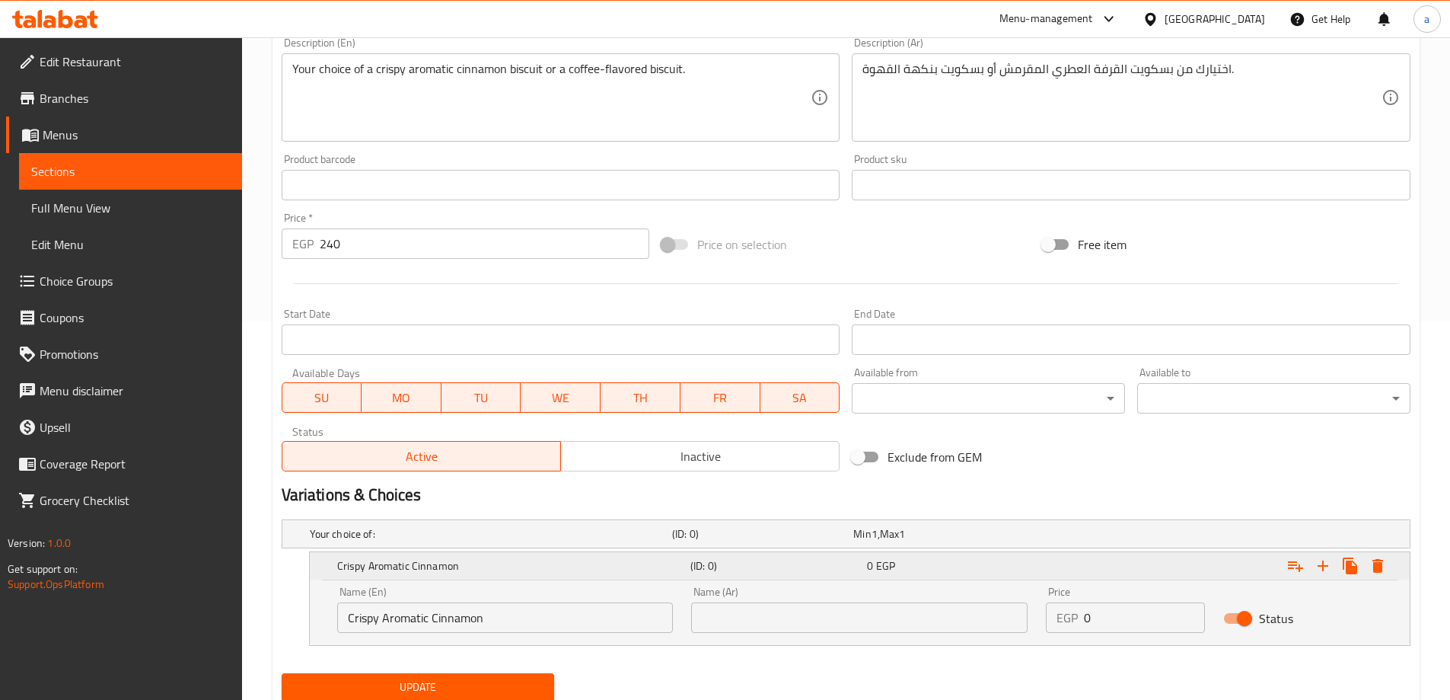
scroll to position [432, 0]
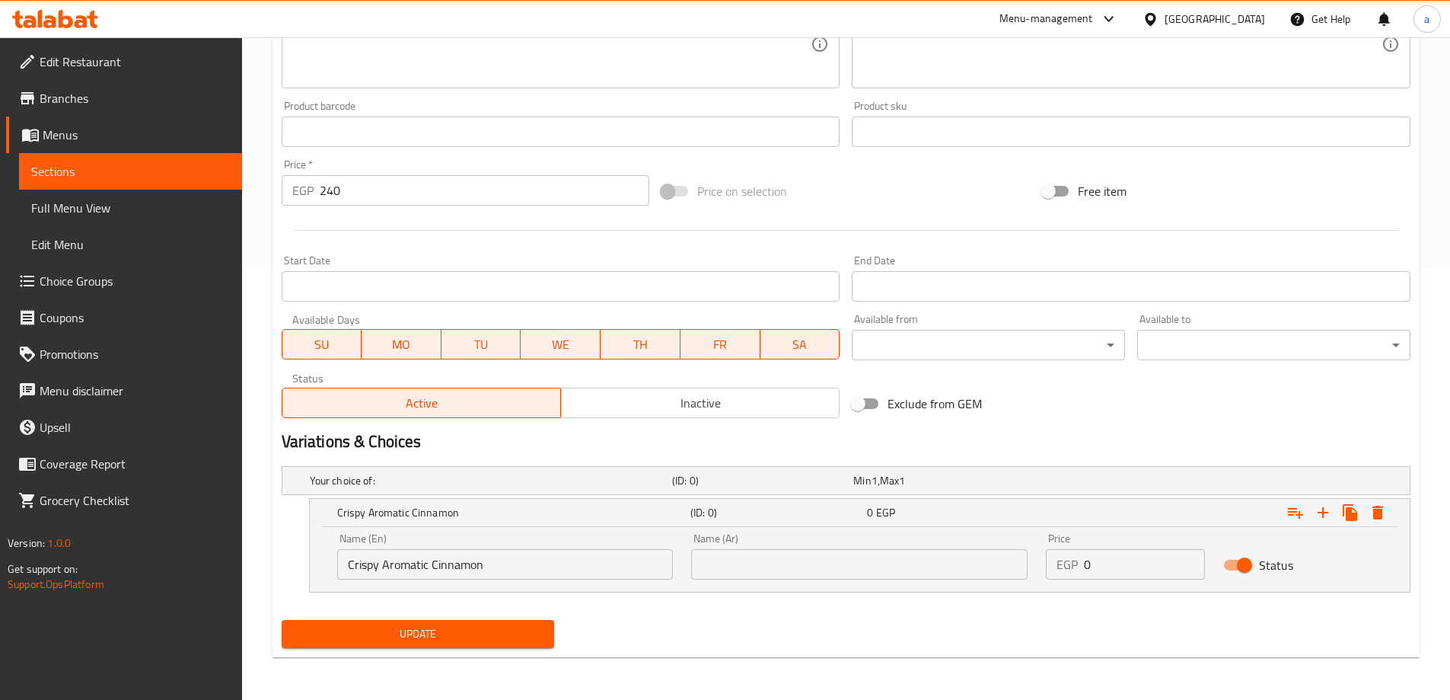
click at [443, 560] on input "Crispy Aromatic Cinnamon" at bounding box center [505, 564] width 336 height 30
paste input "innamon"
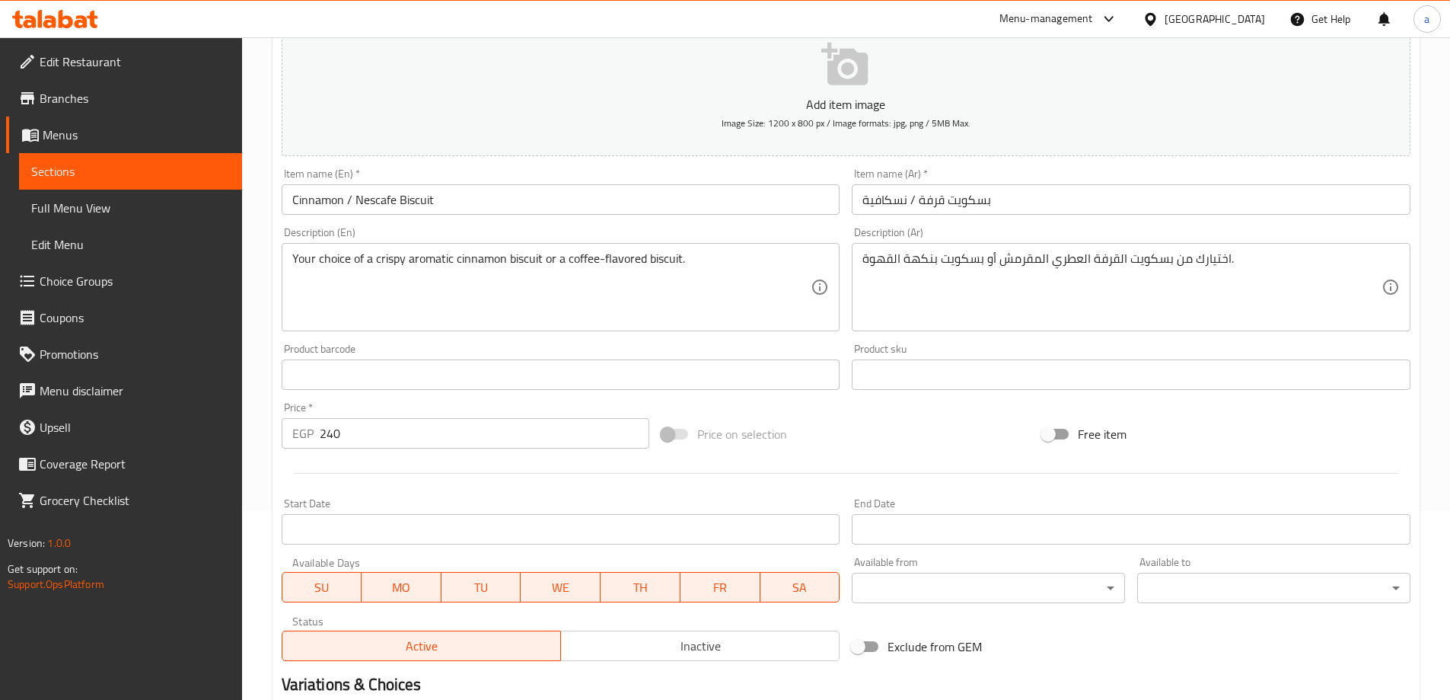
scroll to position [0, 0]
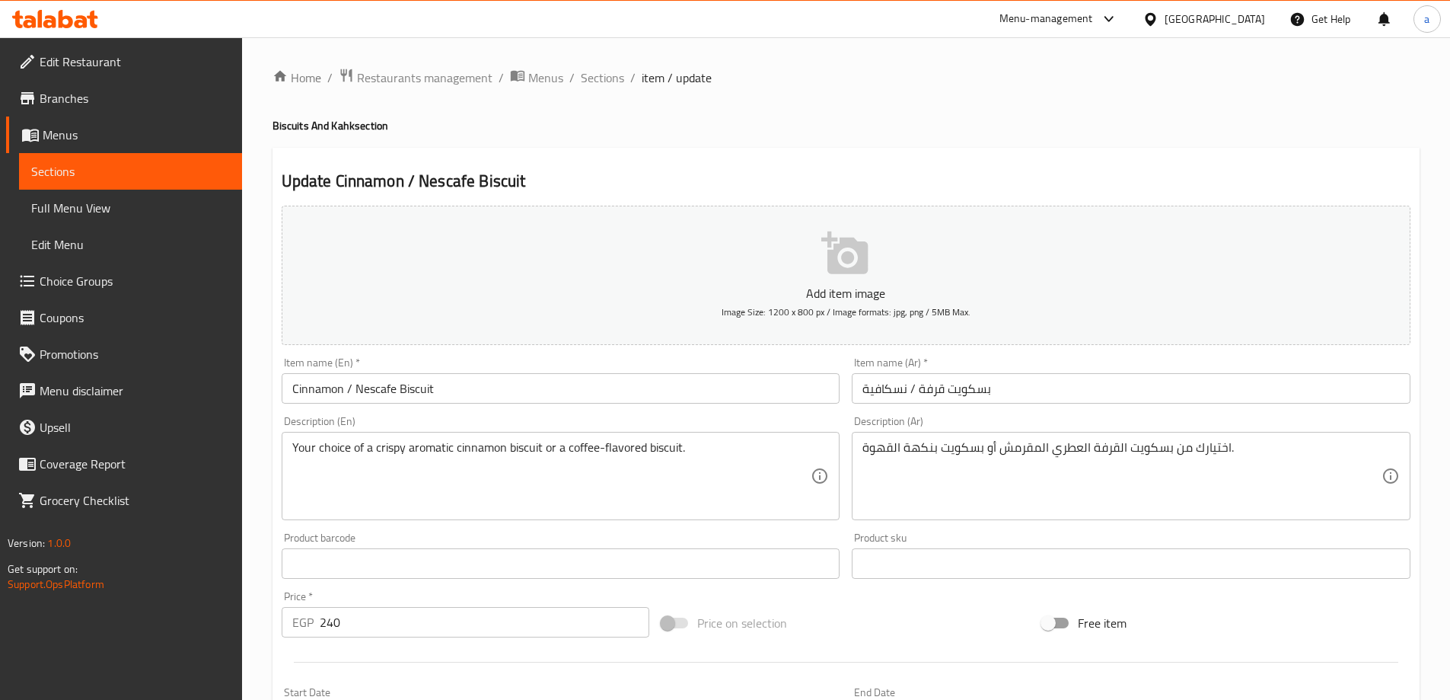
type input "Cinnamon"
click at [926, 387] on input "بسكويت قرفة / نسكافية" at bounding box center [1131, 388] width 559 height 30
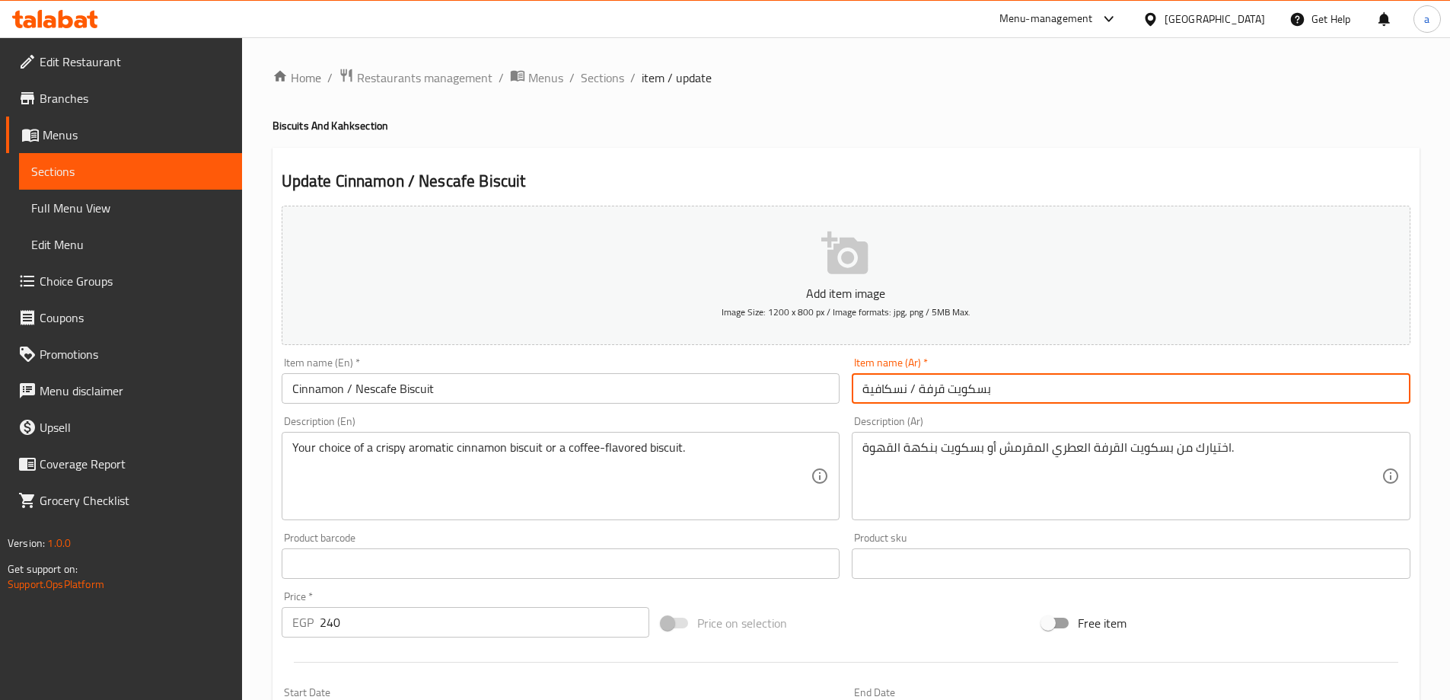
click at [926, 387] on input "بسكويت قرفة / نسكافية" at bounding box center [1131, 388] width 559 height 30
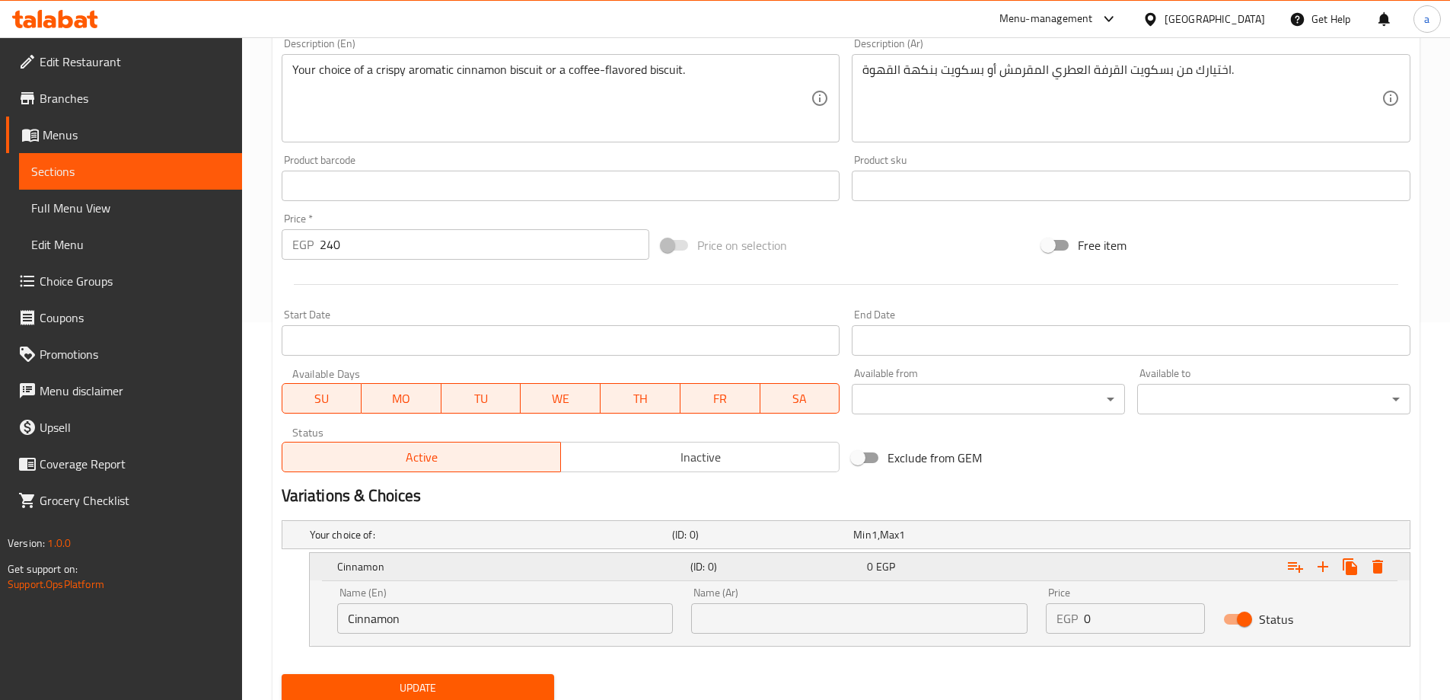
scroll to position [432, 0]
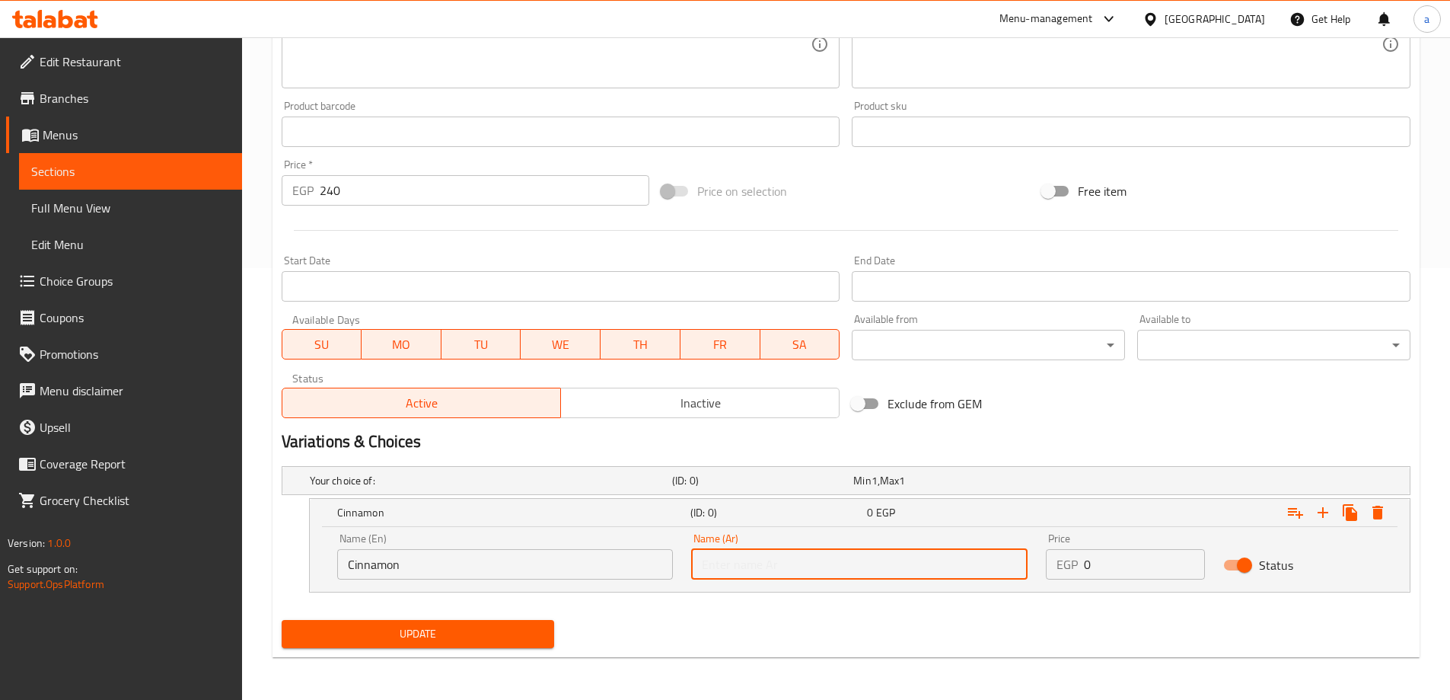
click at [850, 553] on input "text" at bounding box center [859, 564] width 336 height 30
paste input "قرفة"
type input "قرفة"
click at [1302, 512] on icon "Expand" at bounding box center [1296, 512] width 18 height 18
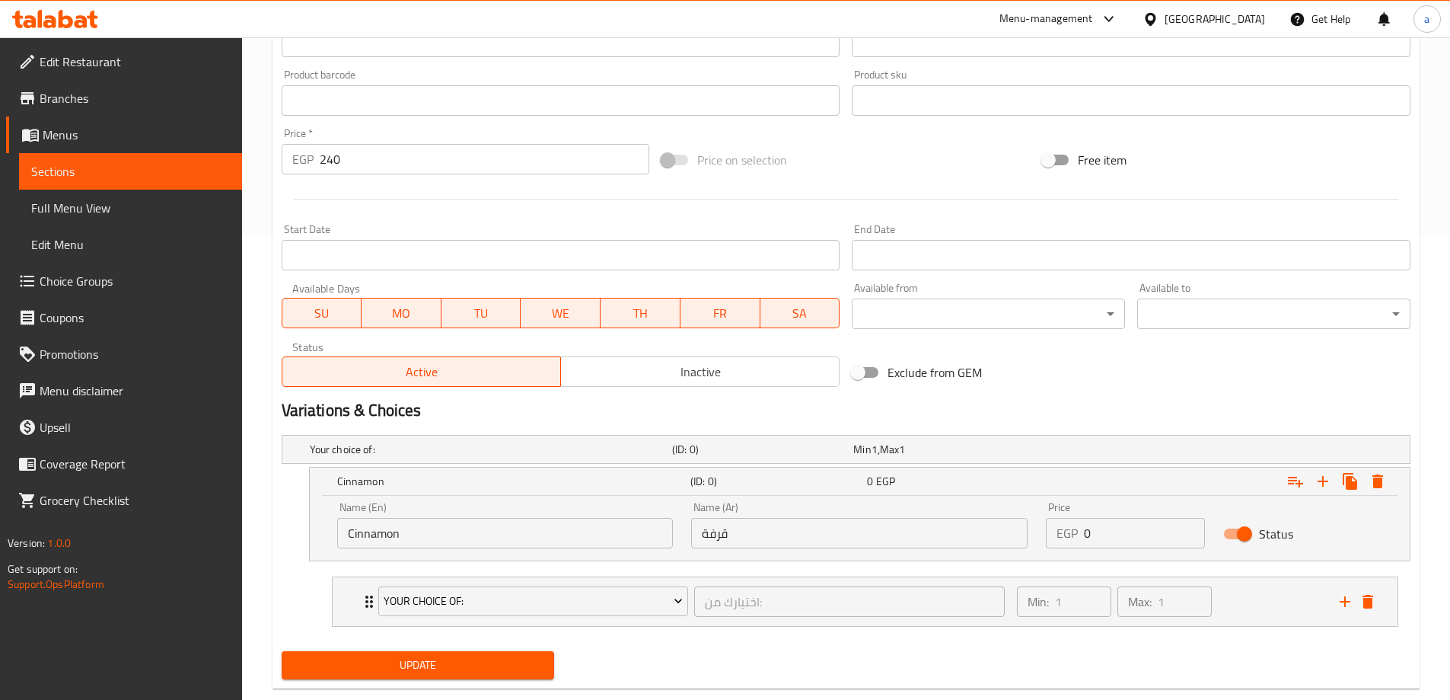
scroll to position [494, 0]
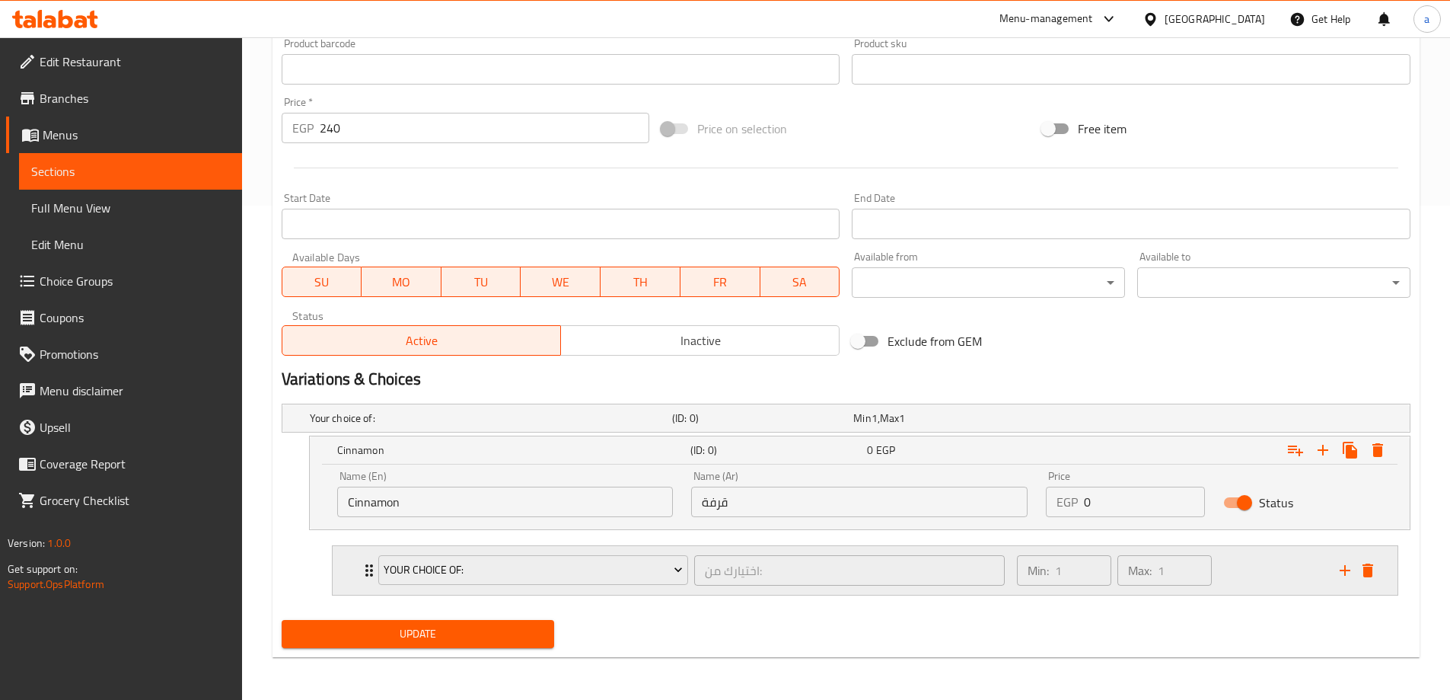
click at [1364, 566] on icon "delete" at bounding box center [1368, 570] width 11 height 14
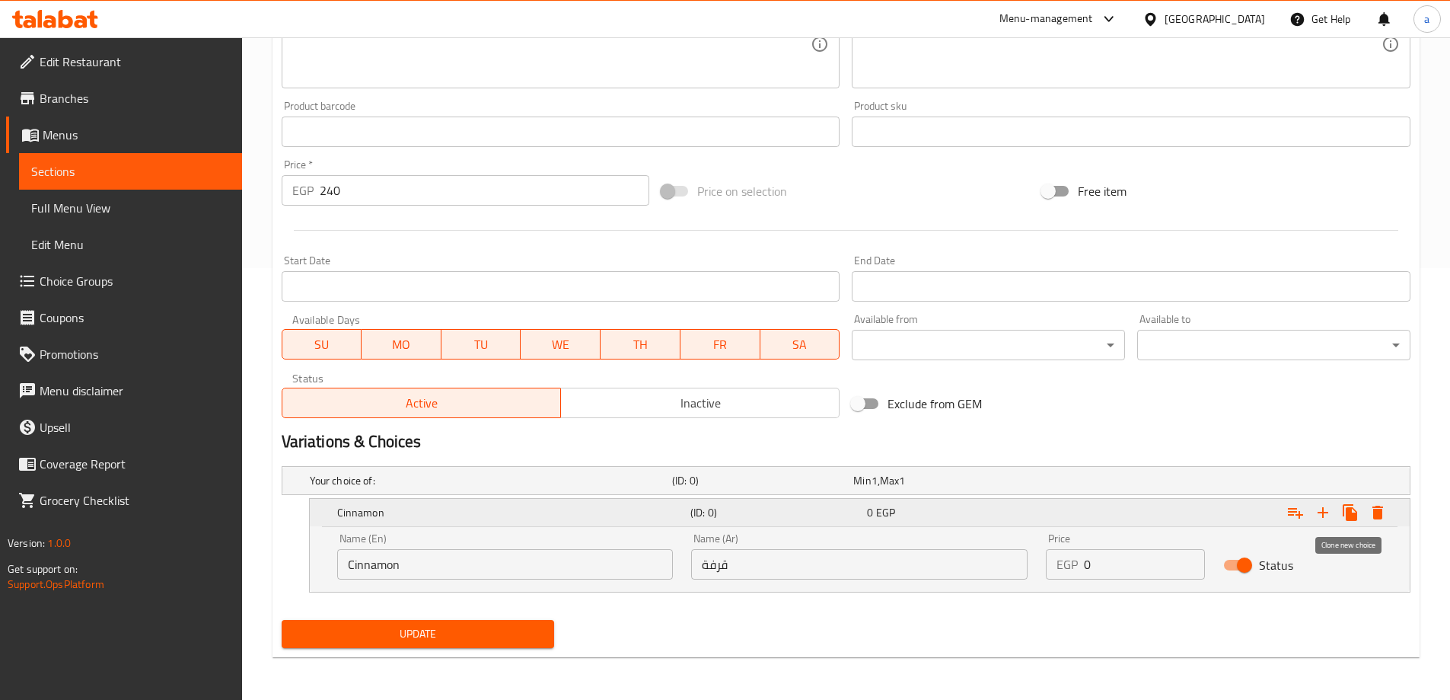
scroll to position [432, 0]
click at [1318, 509] on icon "Expand" at bounding box center [1323, 512] width 18 height 18
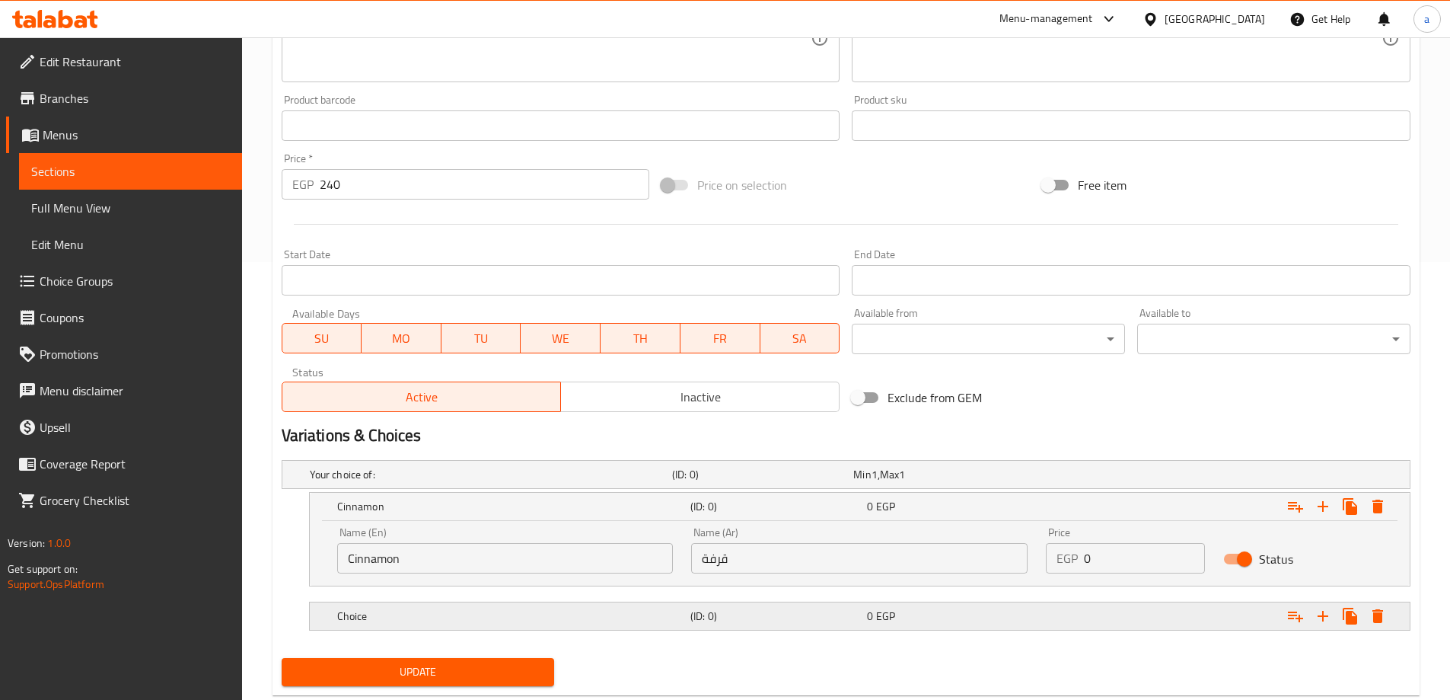
scroll to position [476, 0]
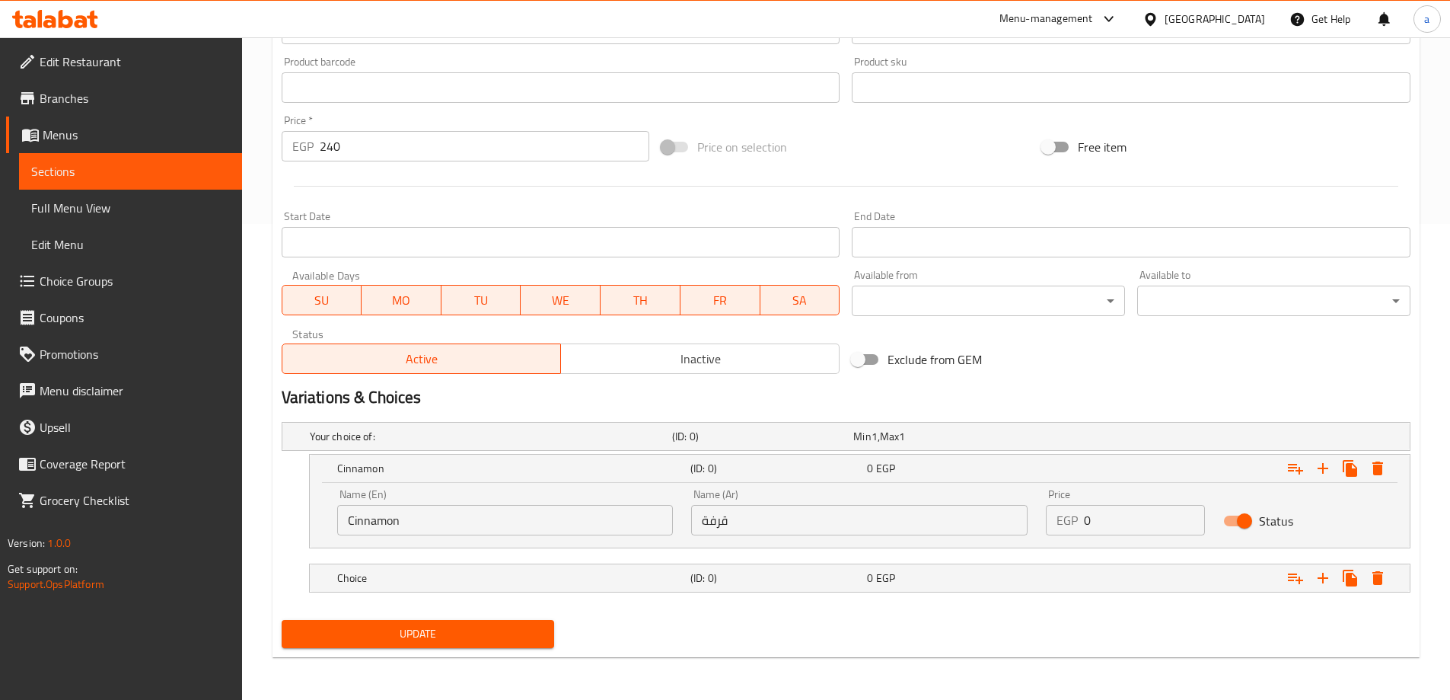
click at [604, 596] on nav at bounding box center [846, 601] width 1129 height 12
click at [630, 583] on h5 "Choice" at bounding box center [510, 577] width 347 height 15
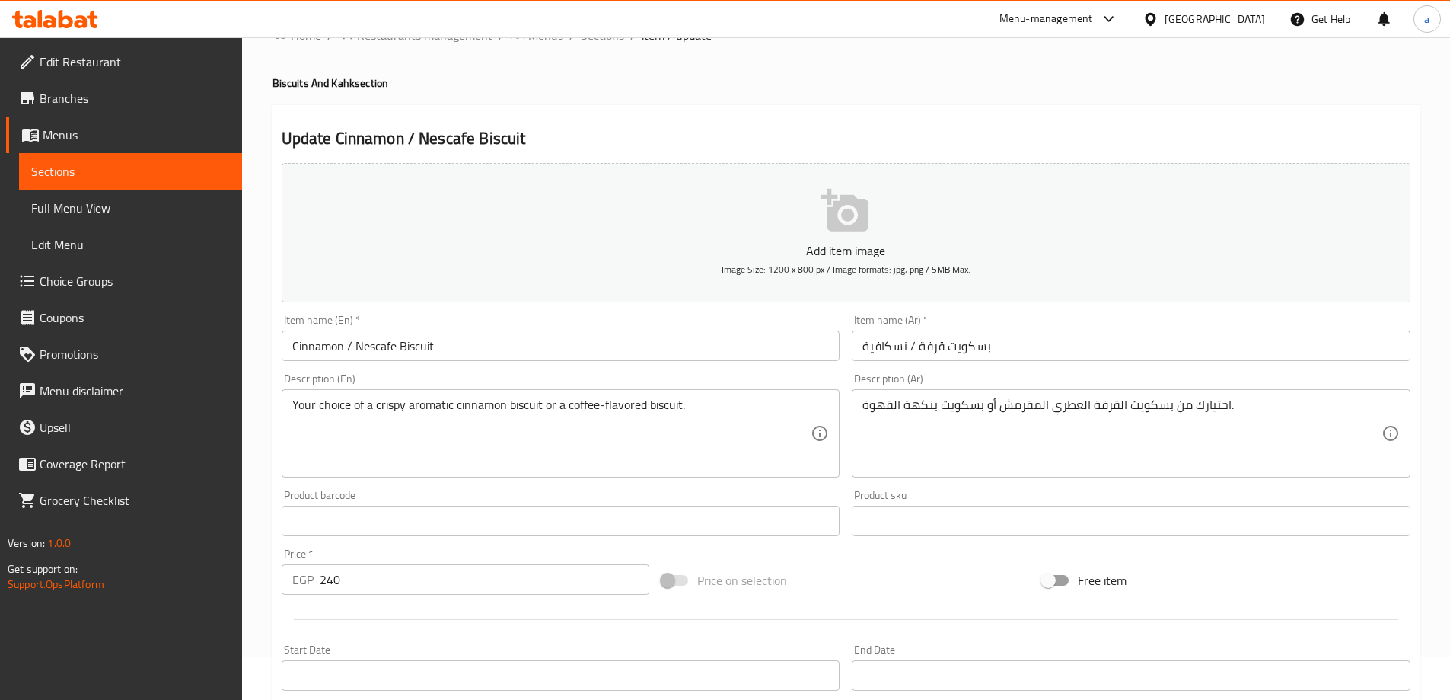
scroll to position [0, 0]
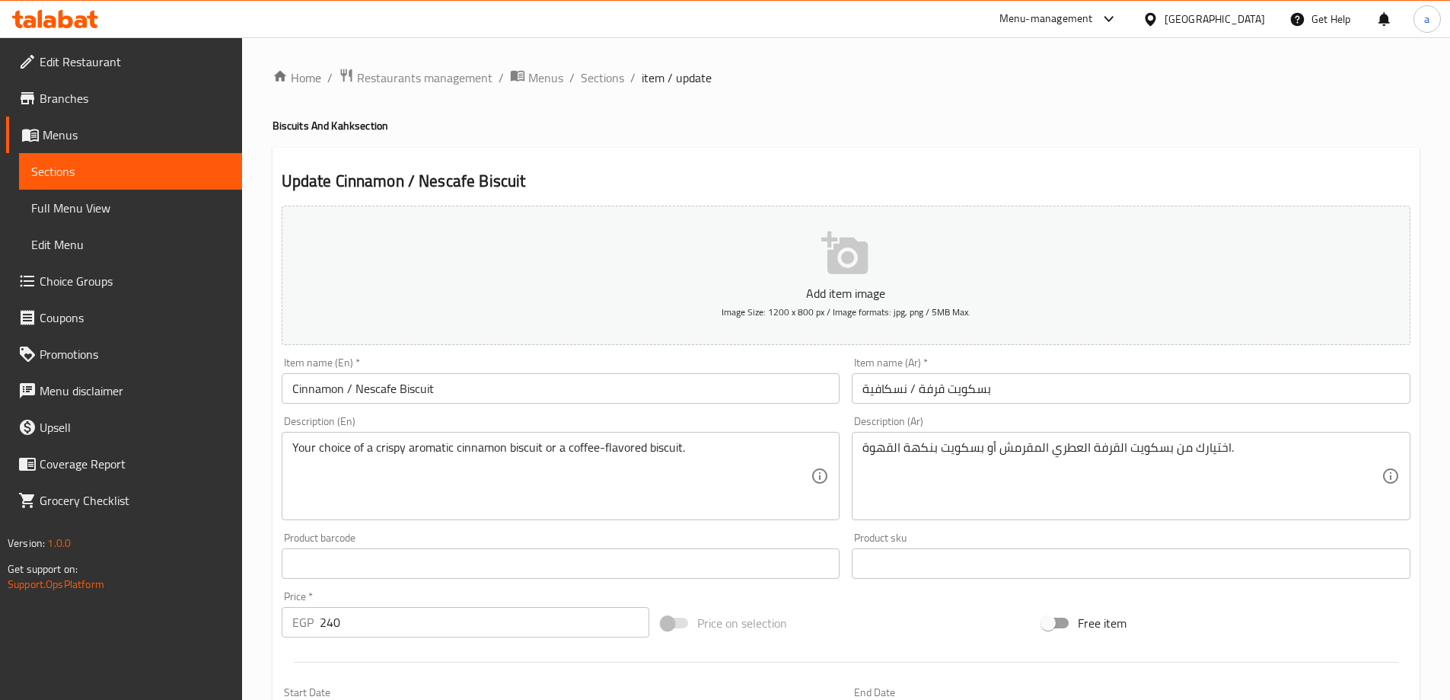
click at [381, 388] on input "Cinnamon / Nescafe Biscuit" at bounding box center [561, 388] width 559 height 30
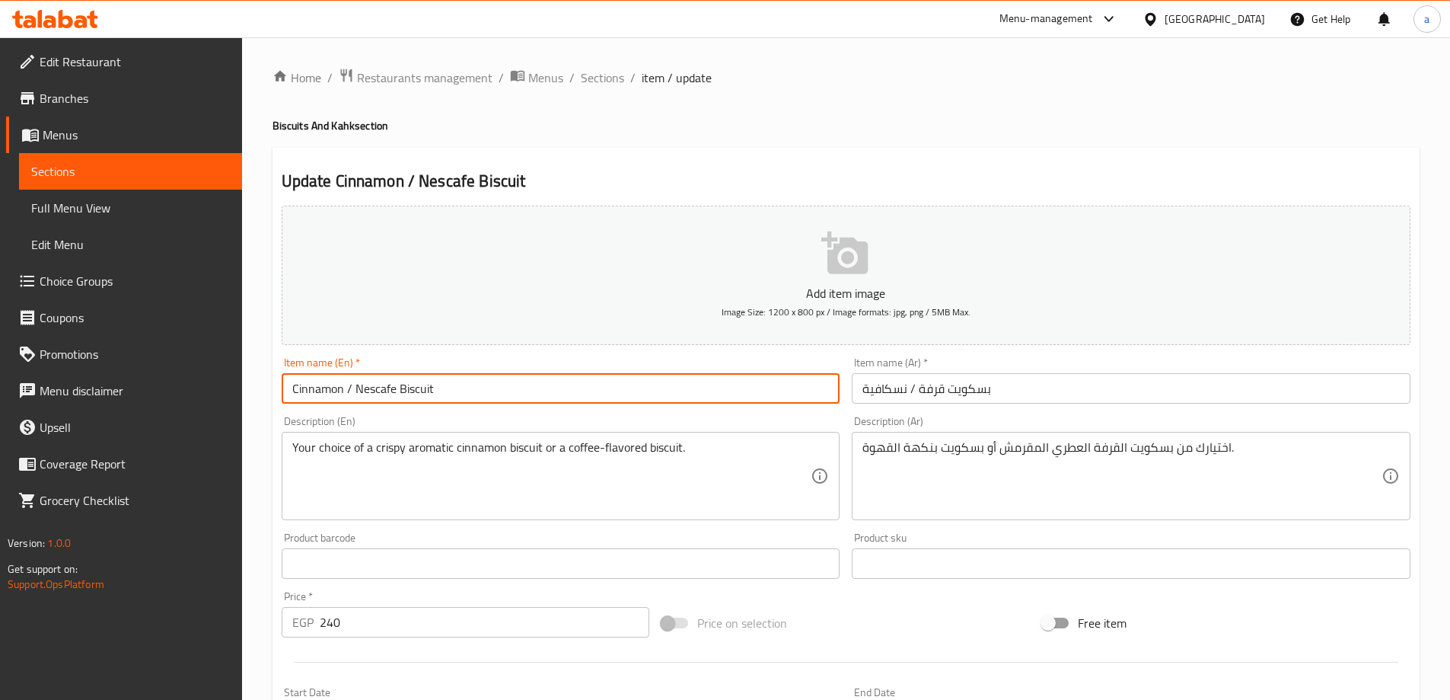
click at [381, 388] on input "Cinnamon / Nescafe Biscuit" at bounding box center [561, 388] width 559 height 30
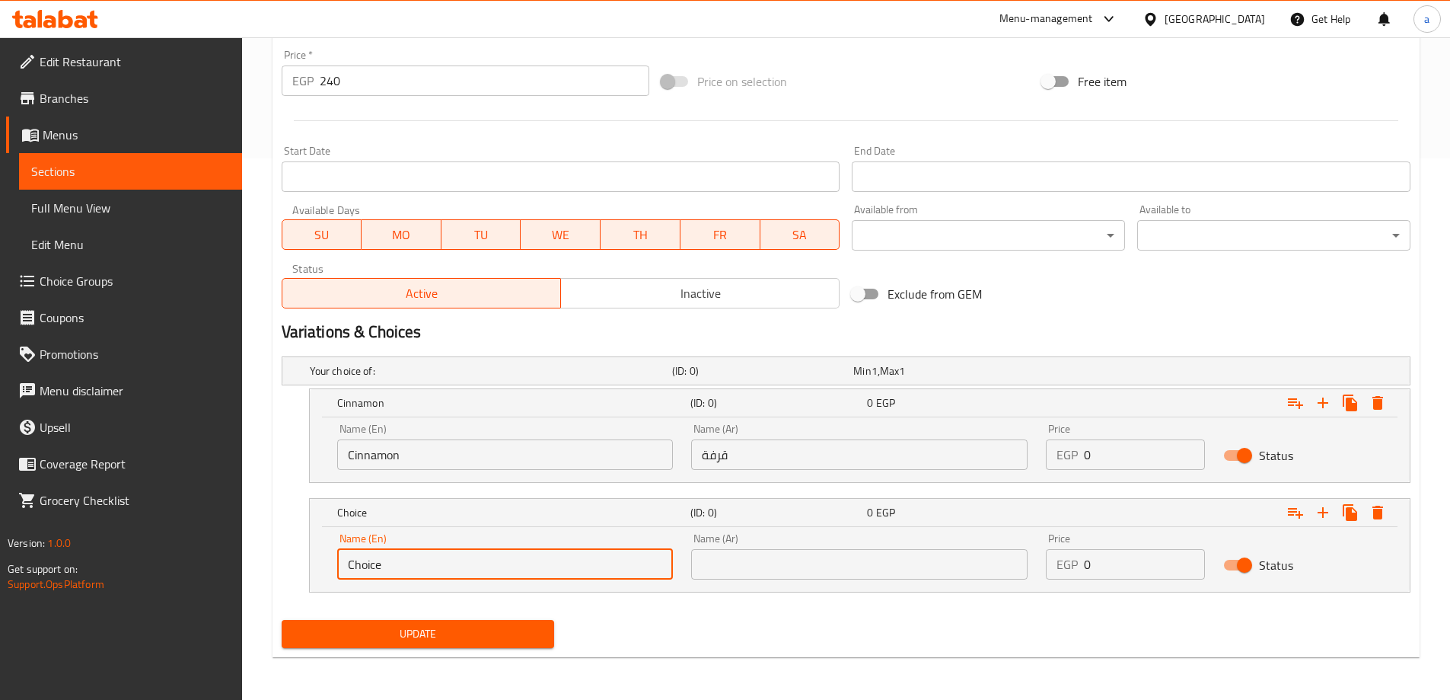
click at [502, 550] on input "Choice" at bounding box center [505, 564] width 336 height 30
paste input "Nescafe"
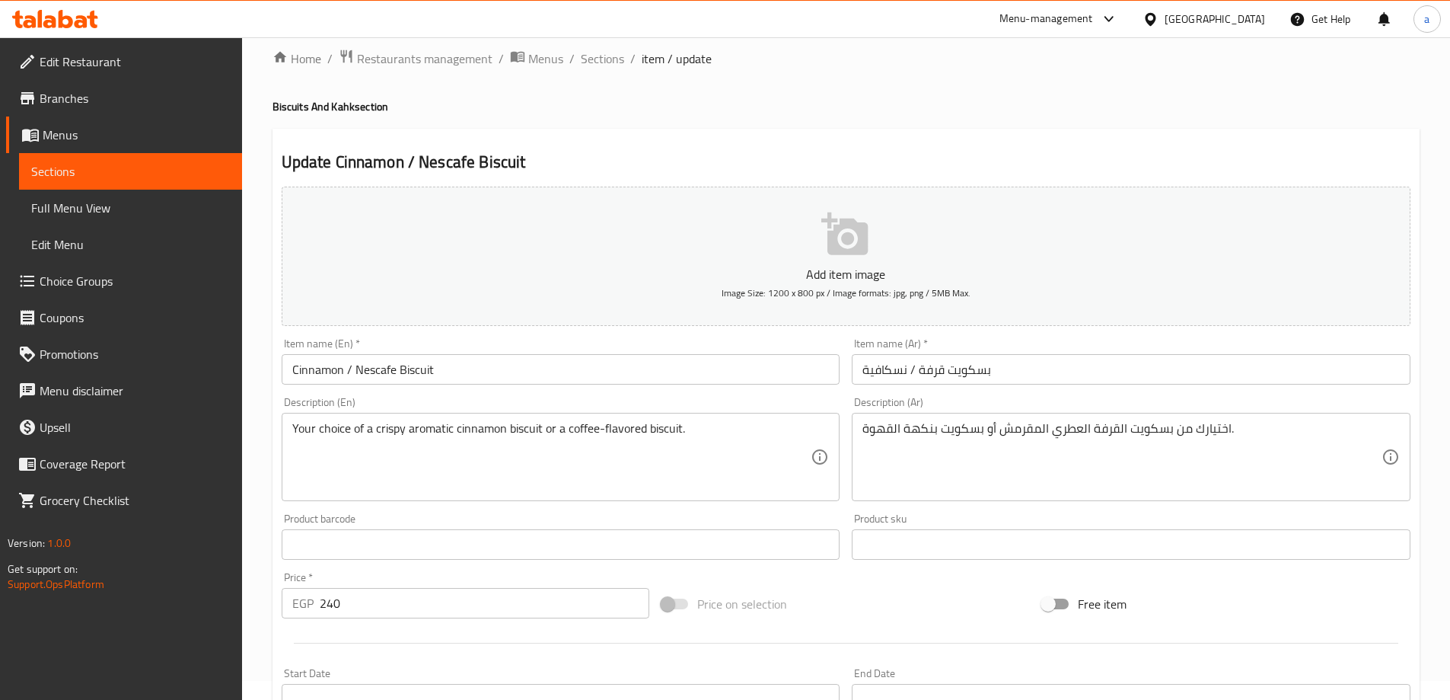
scroll to position [8, 0]
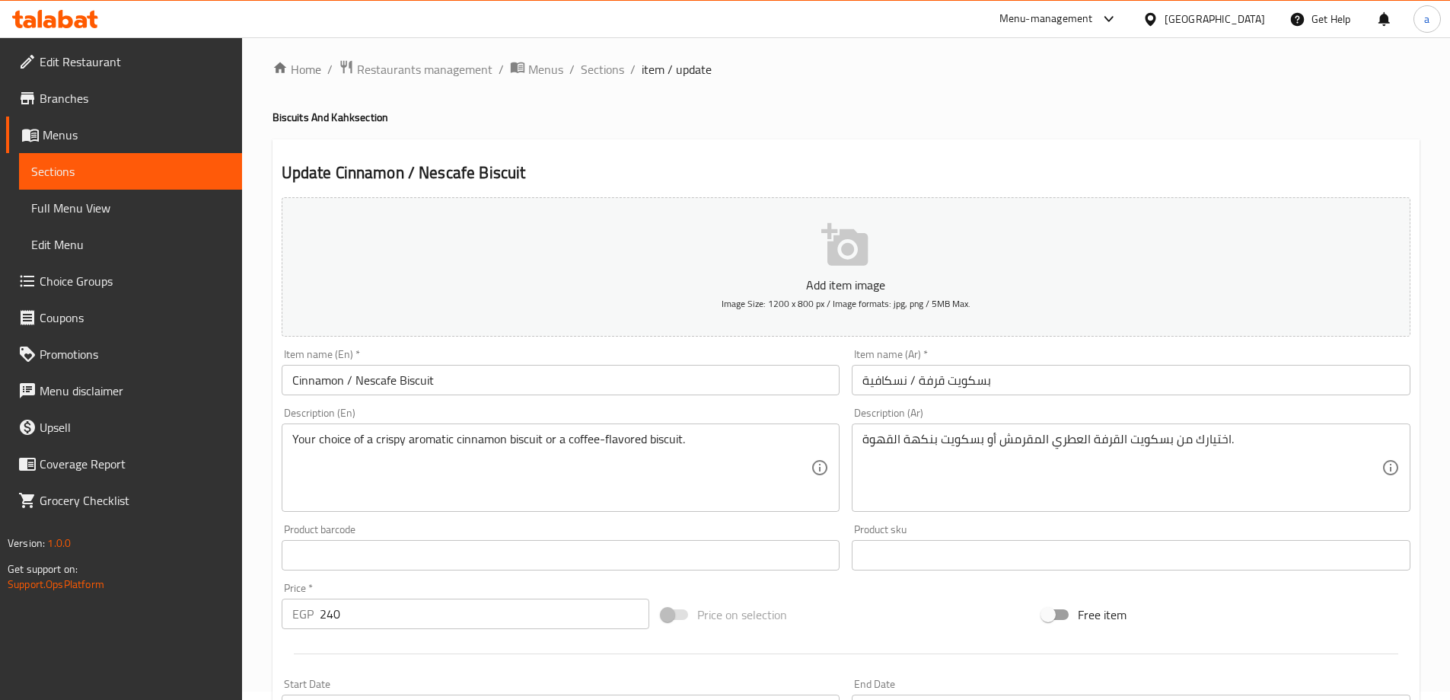
type input "Nescafe"
click at [889, 381] on input "بسكويت قرفة / نسكافية" at bounding box center [1131, 380] width 559 height 30
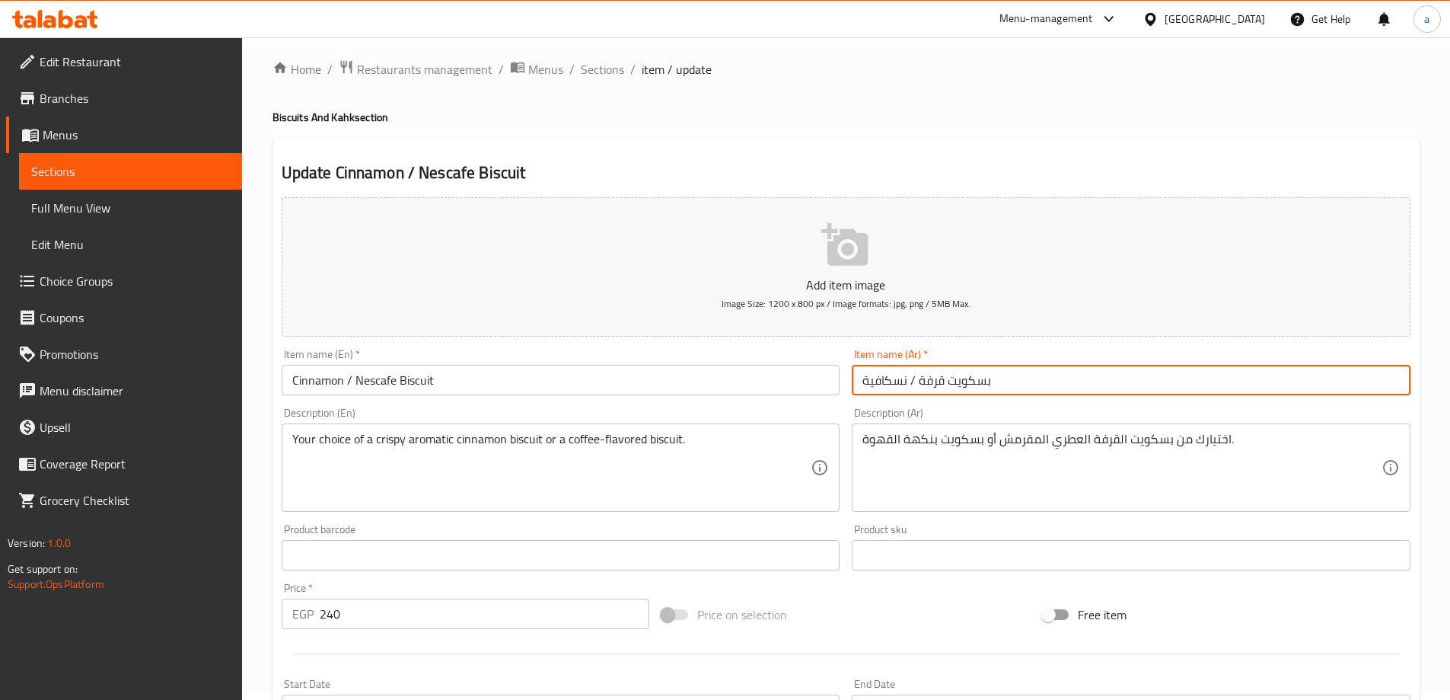
click at [889, 381] on input "بسكويت قرفة / نسكافية" at bounding box center [1131, 380] width 559 height 30
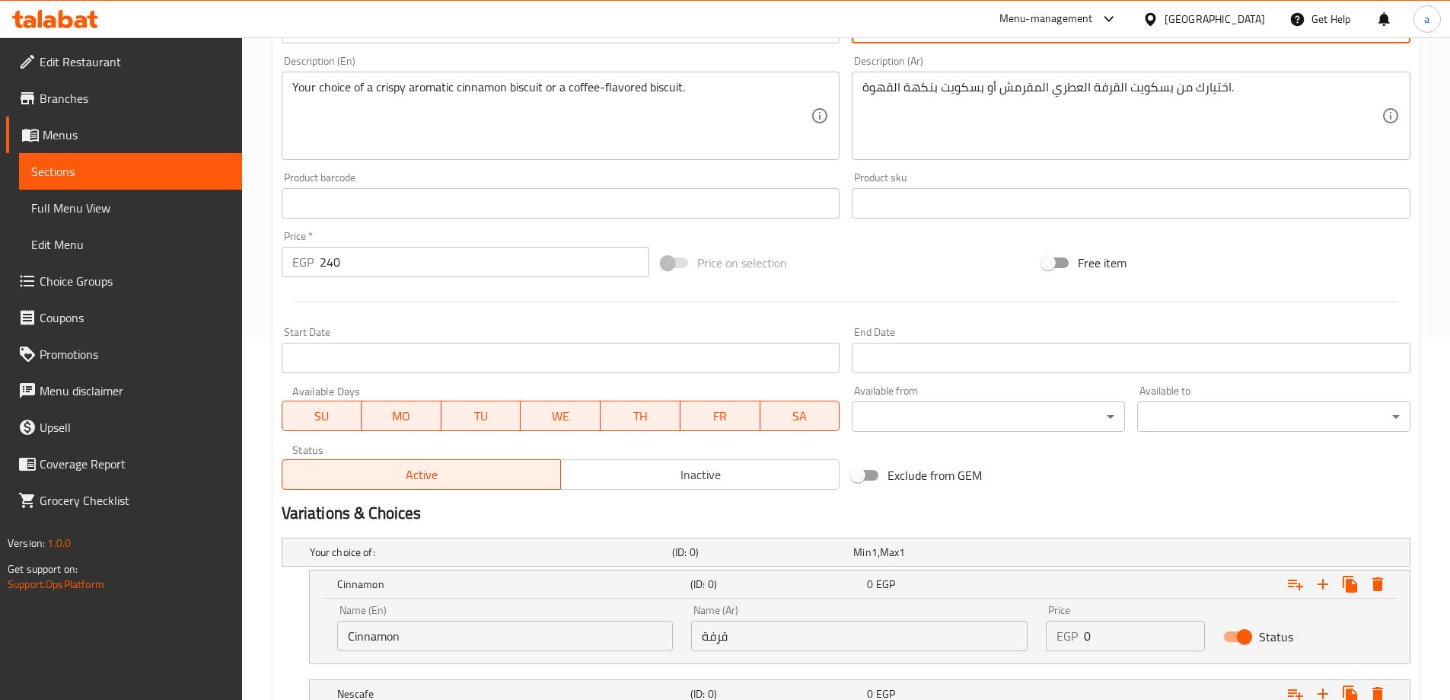
scroll to position [541, 0]
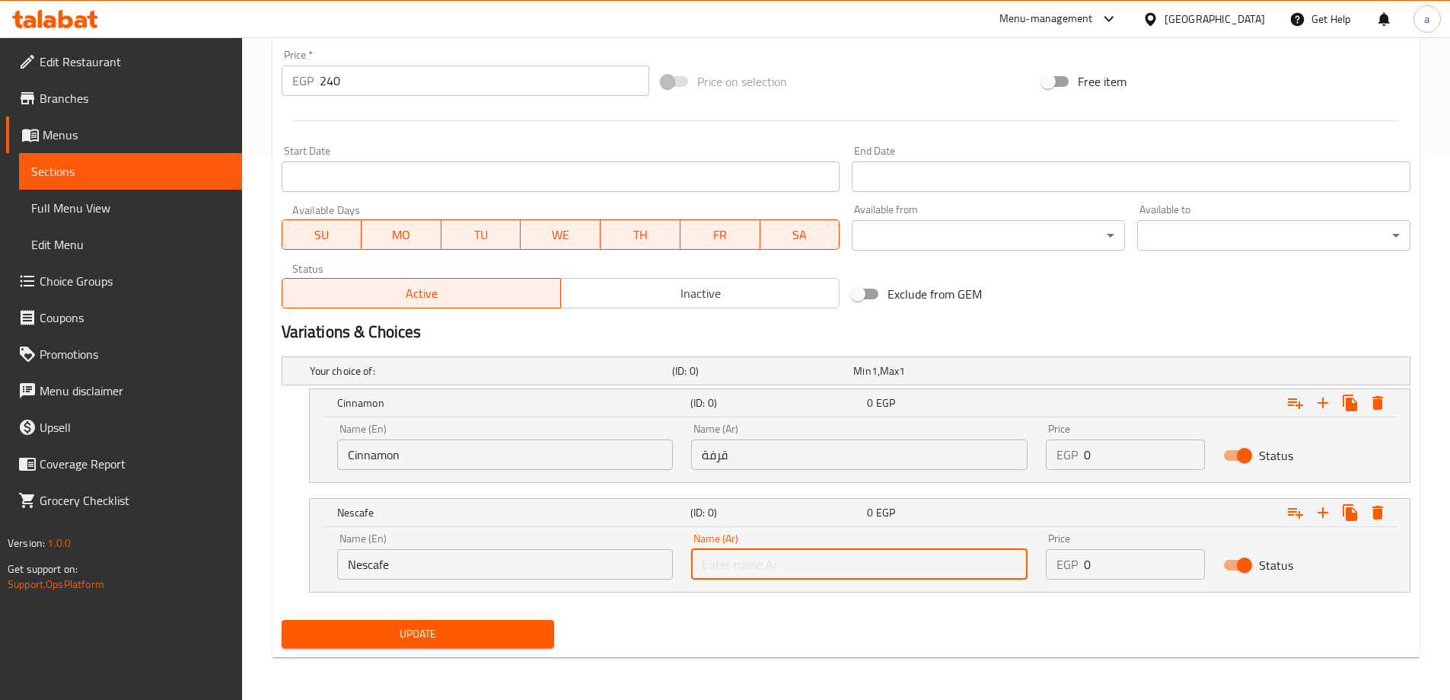
click at [778, 564] on input "text" at bounding box center [859, 564] width 336 height 30
paste input "نسكافية"
type input "نسكافية"
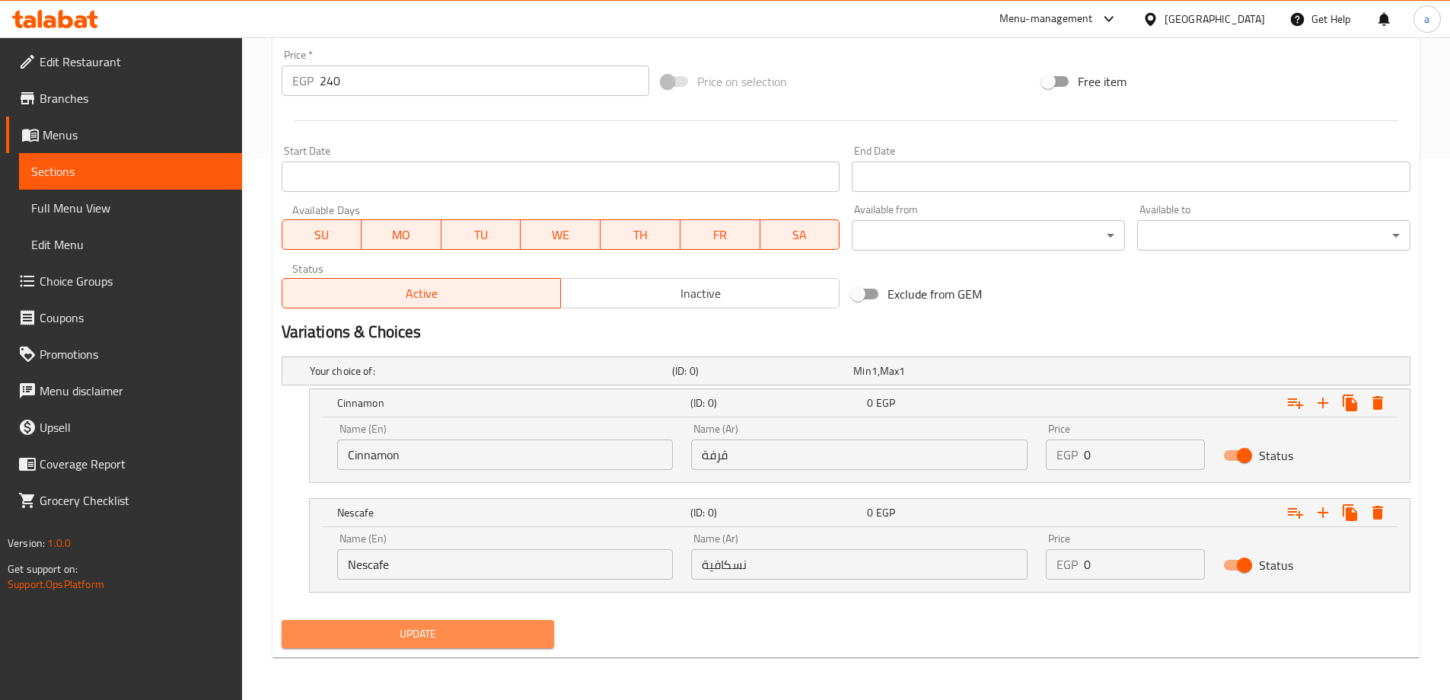
click at [459, 636] on span "Update" at bounding box center [418, 633] width 249 height 19
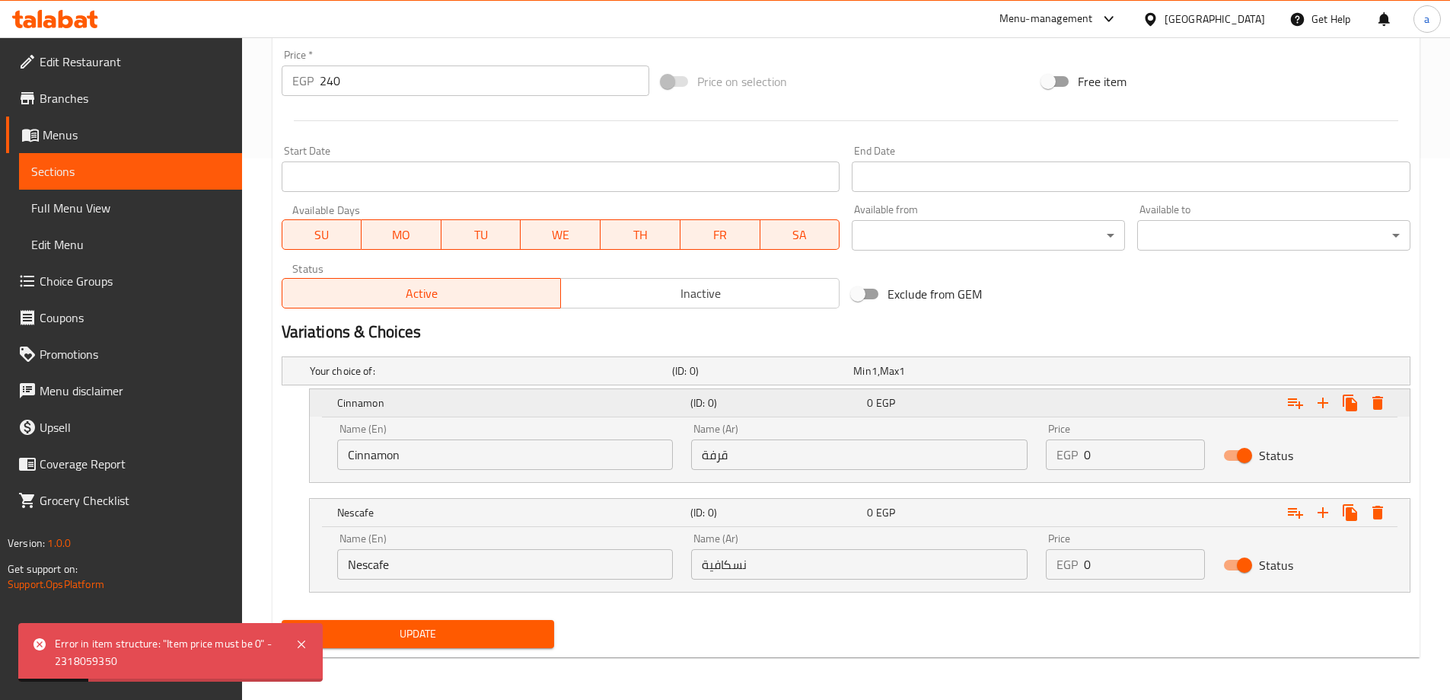
click at [1376, 405] on icon "Expand" at bounding box center [1378, 403] width 11 height 14
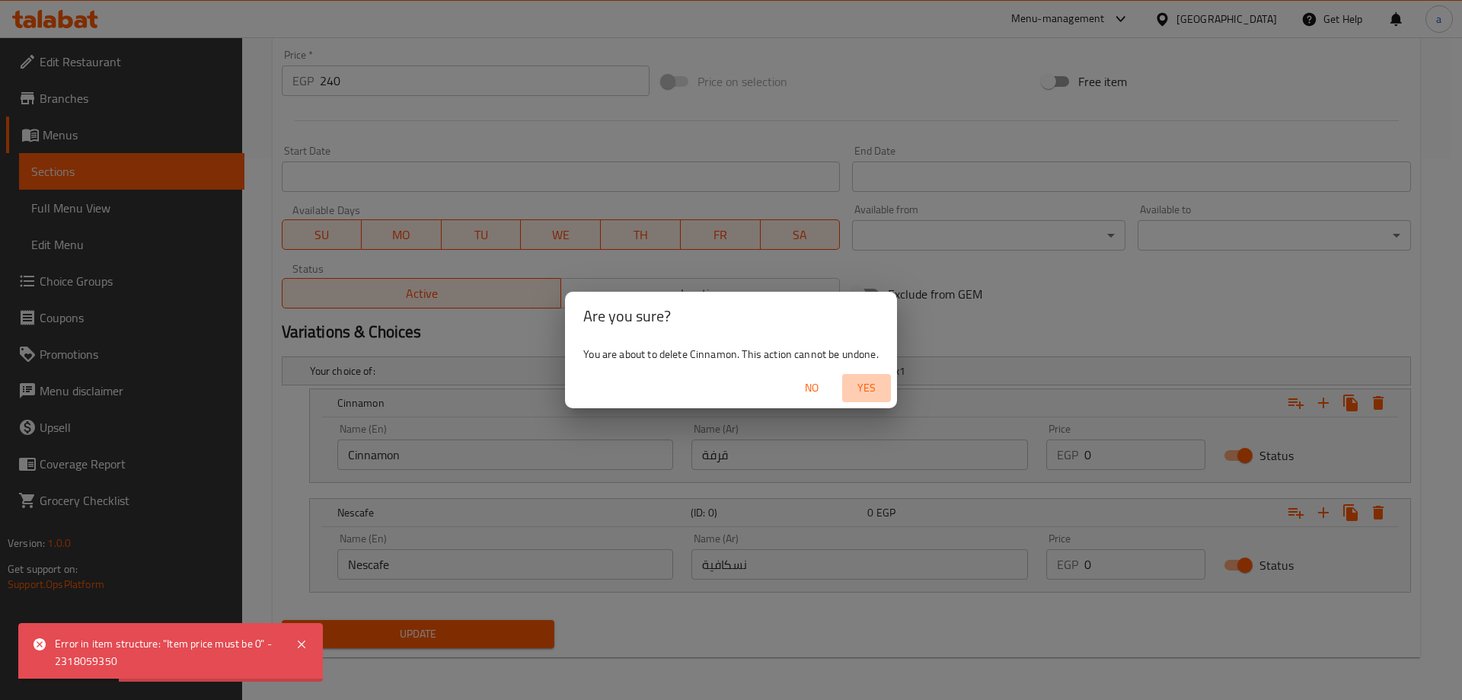
click at [878, 392] on span "Yes" at bounding box center [866, 387] width 37 height 19
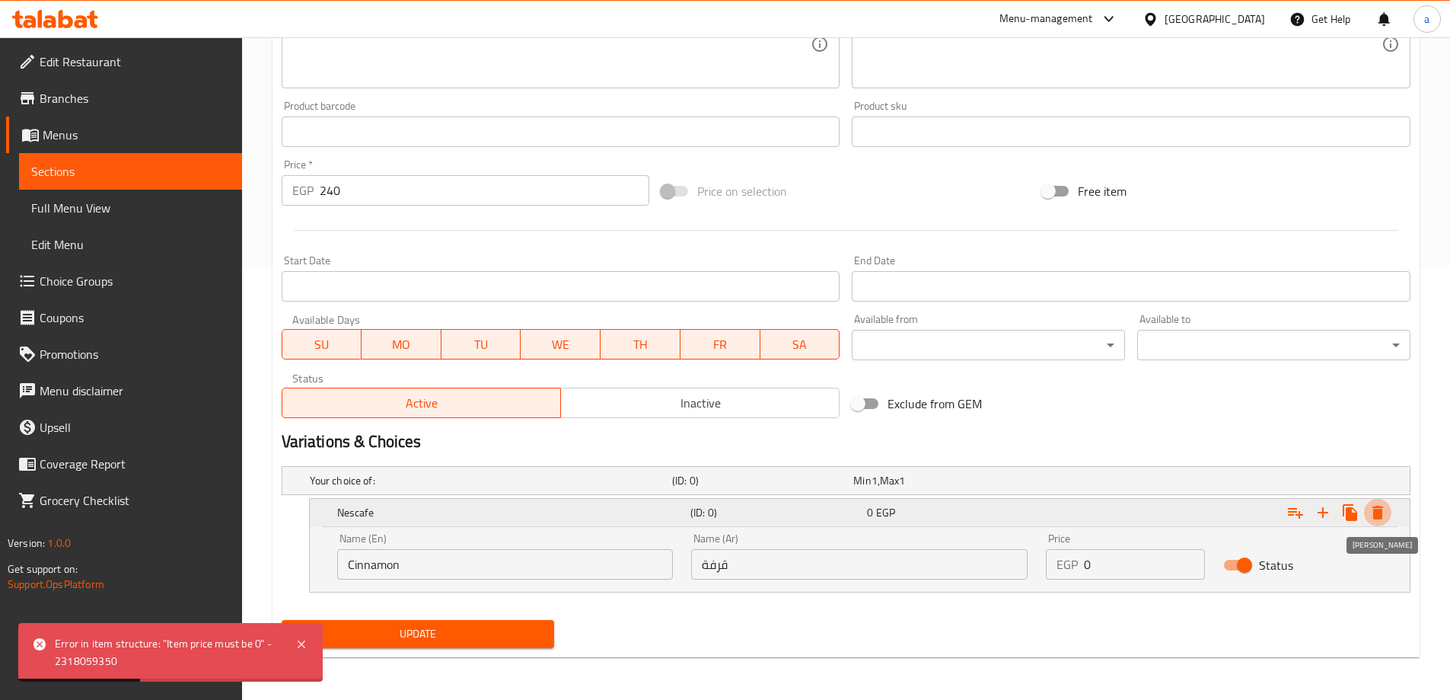
click at [1378, 513] on icon "Expand" at bounding box center [1378, 512] width 11 height 14
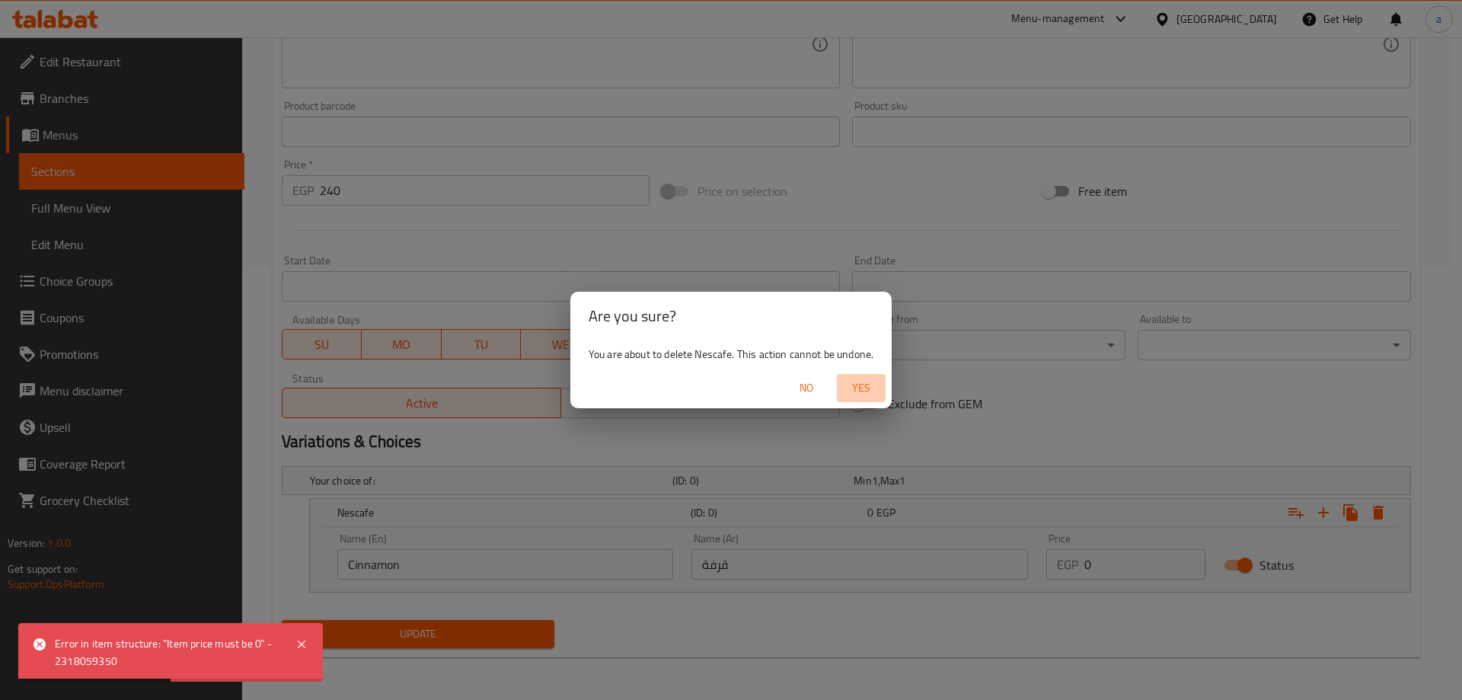
click at [875, 390] on span "Yes" at bounding box center [861, 387] width 37 height 19
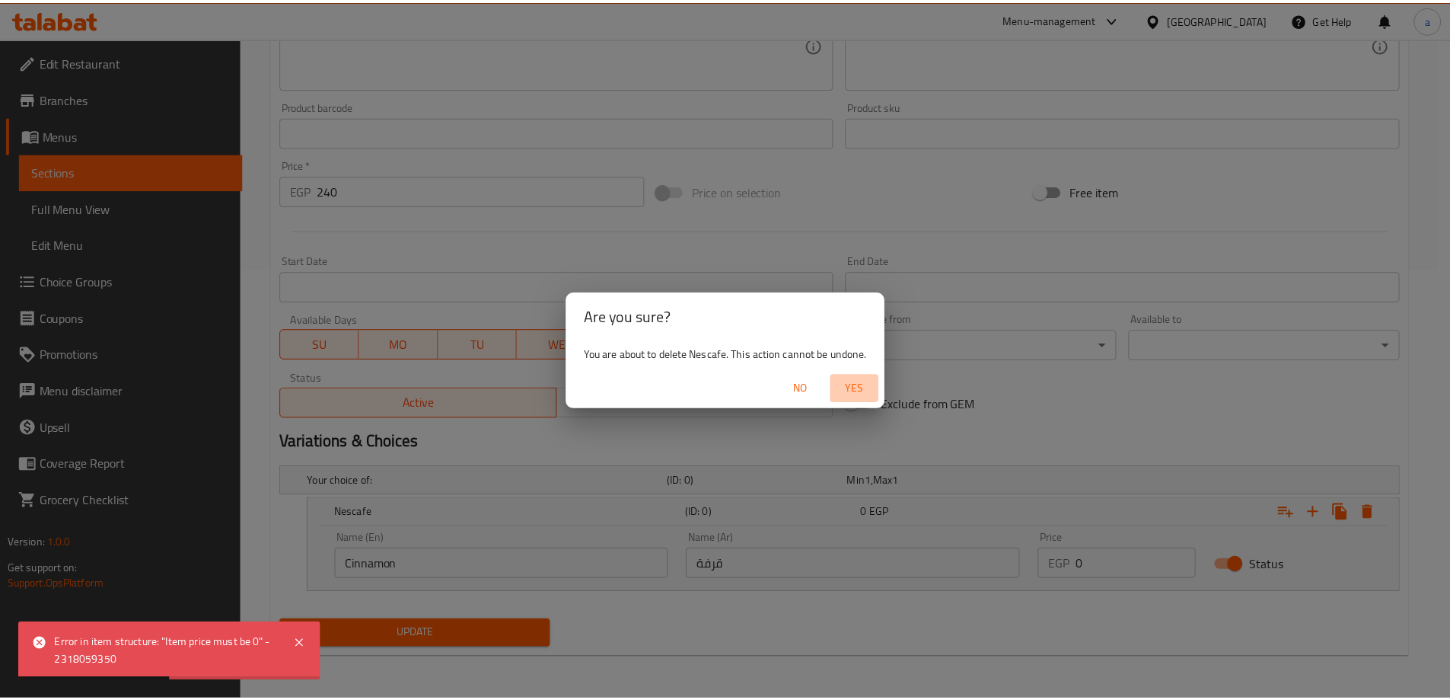
scroll to position [376, 0]
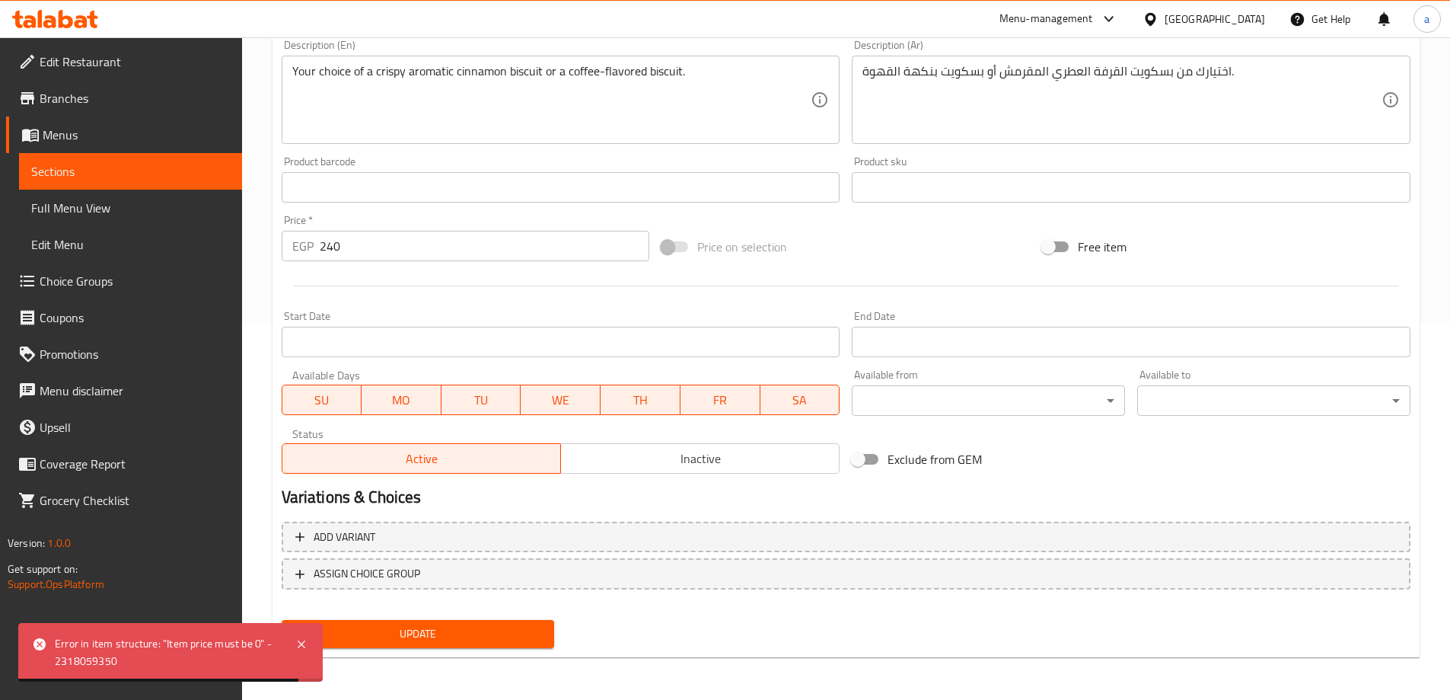
click at [131, 164] on span "Sections" at bounding box center [130, 171] width 199 height 18
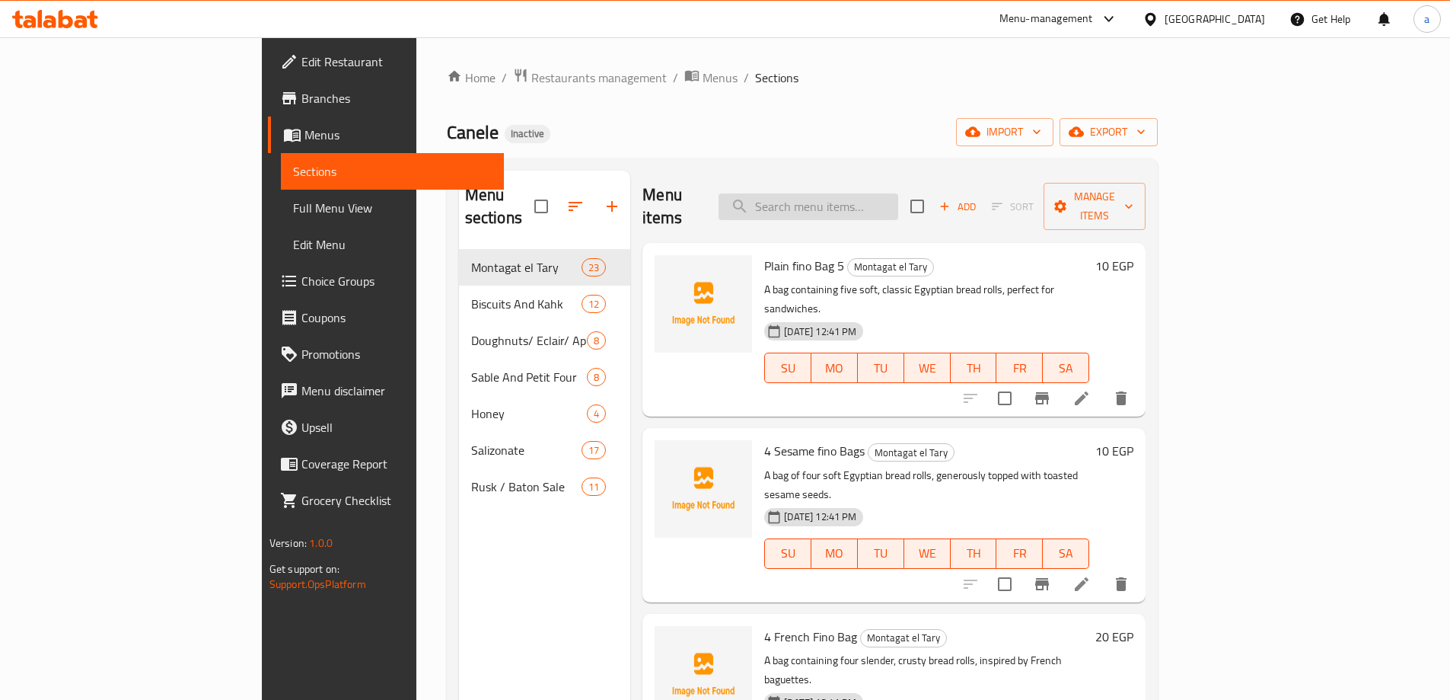
click at [848, 193] on input "search" at bounding box center [809, 206] width 180 height 27
paste input "Plain Kahk"
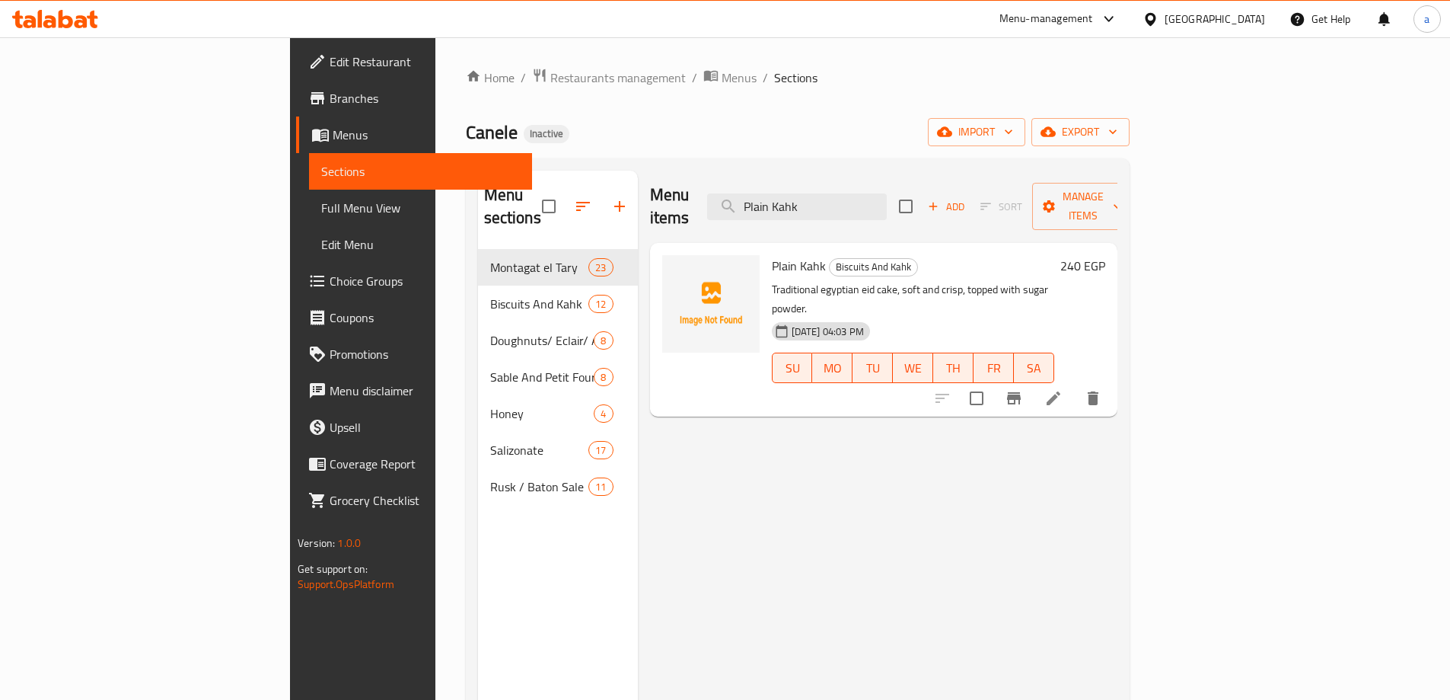
type input "Plain Kahk"
click at [1063, 389] on icon at bounding box center [1053, 398] width 18 height 18
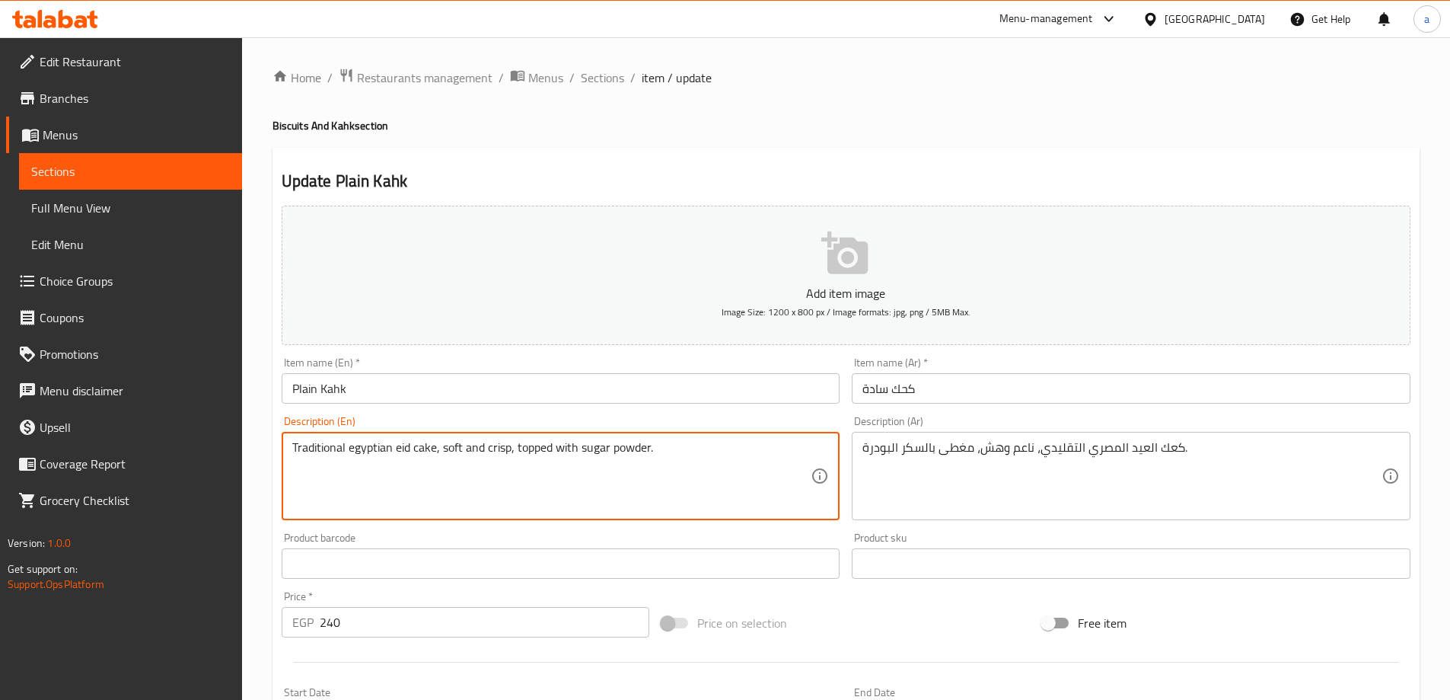
drag, startPoint x: 582, startPoint y: 447, endPoint x: 649, endPoint y: 461, distance: 68.5
paste textarea "Powdered Suga"
click at [587, 447] on textarea "Traditional egyptian eid cake, soft and crisp, topped with Powdered Sugar." at bounding box center [551, 476] width 519 height 72
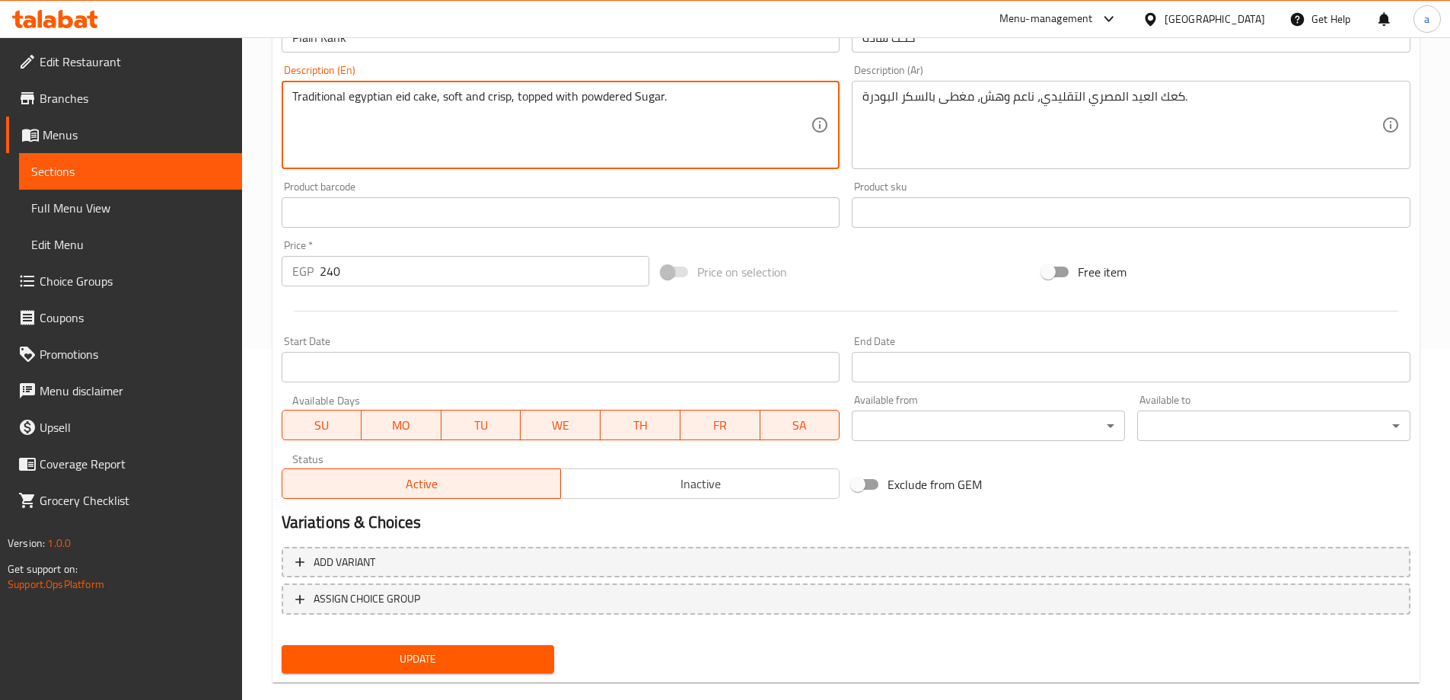
scroll to position [376, 0]
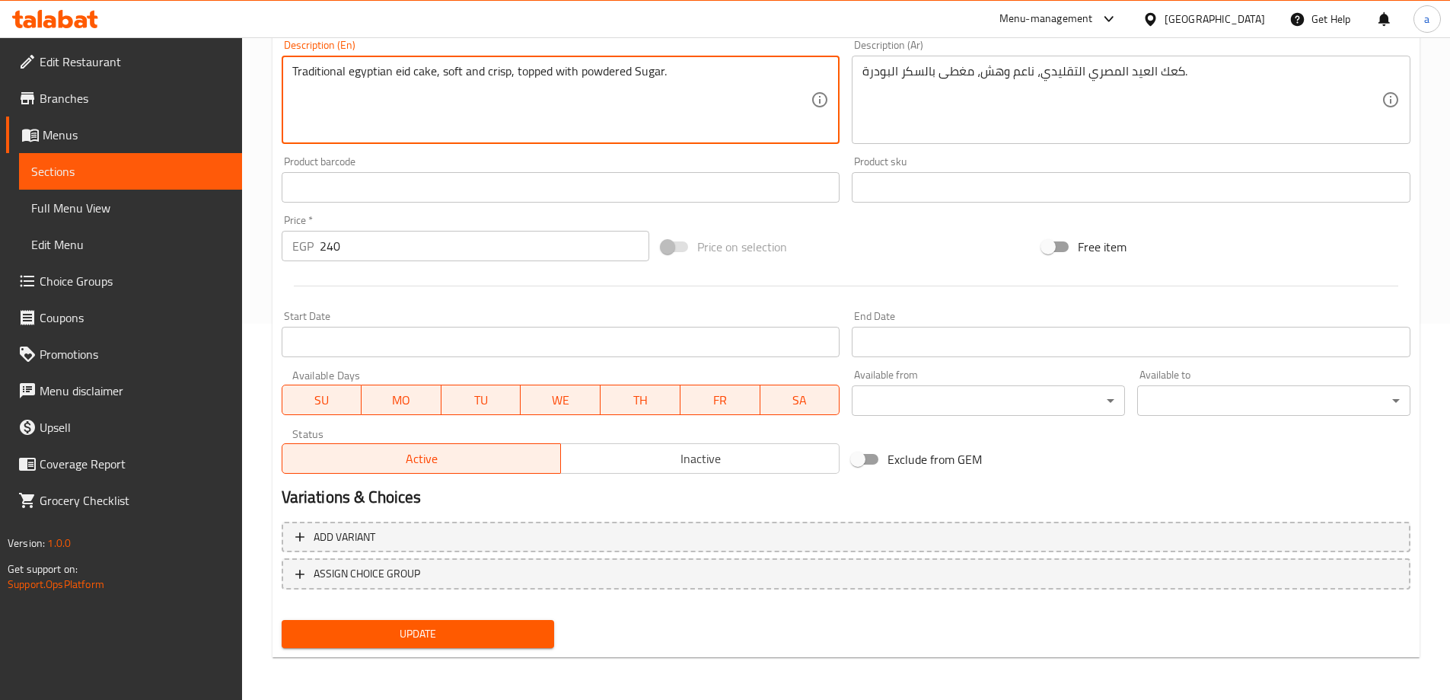
type textarea "Traditional egyptian eid cake, soft and crisp, topped with powdered Sugar."
click at [455, 620] on button "Update" at bounding box center [418, 634] width 273 height 28
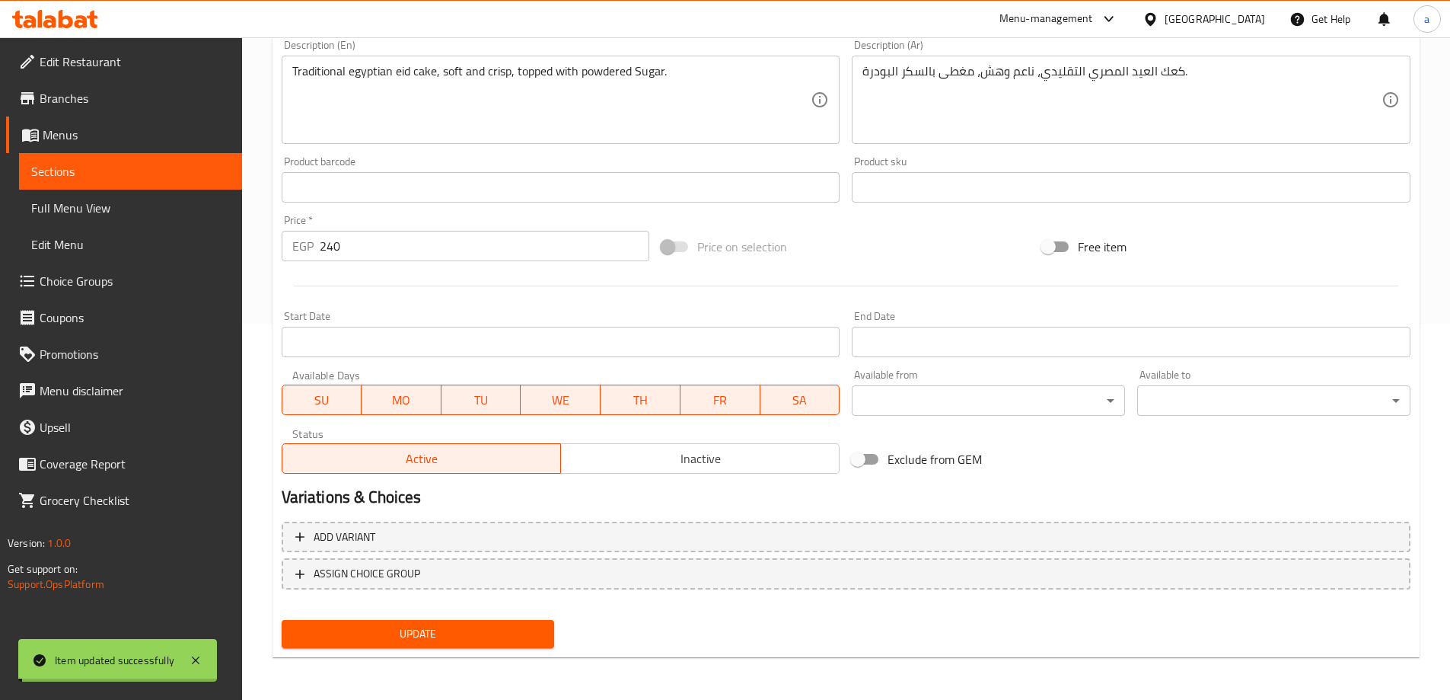
click at [159, 167] on span "Sections" at bounding box center [130, 171] width 199 height 18
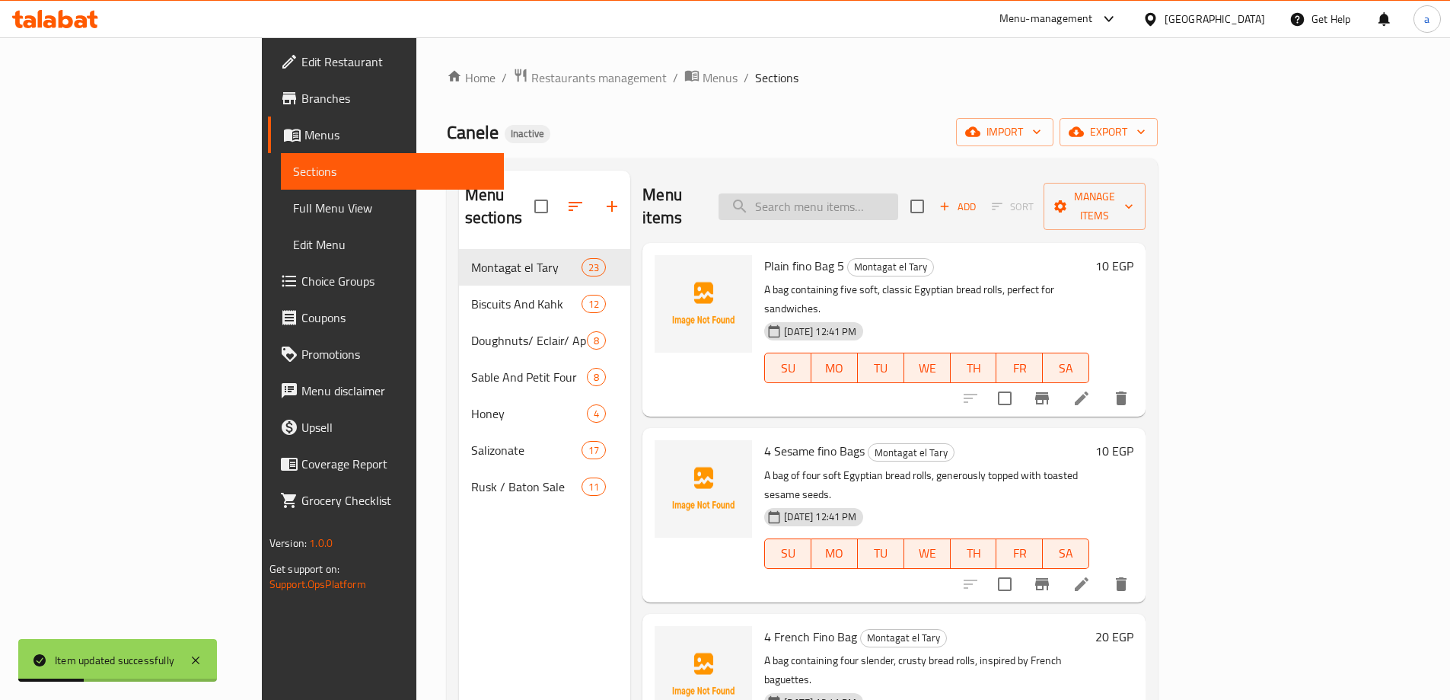
click at [864, 197] on input "search" at bounding box center [809, 206] width 180 height 27
paste input "Zayana Bareed Sable"
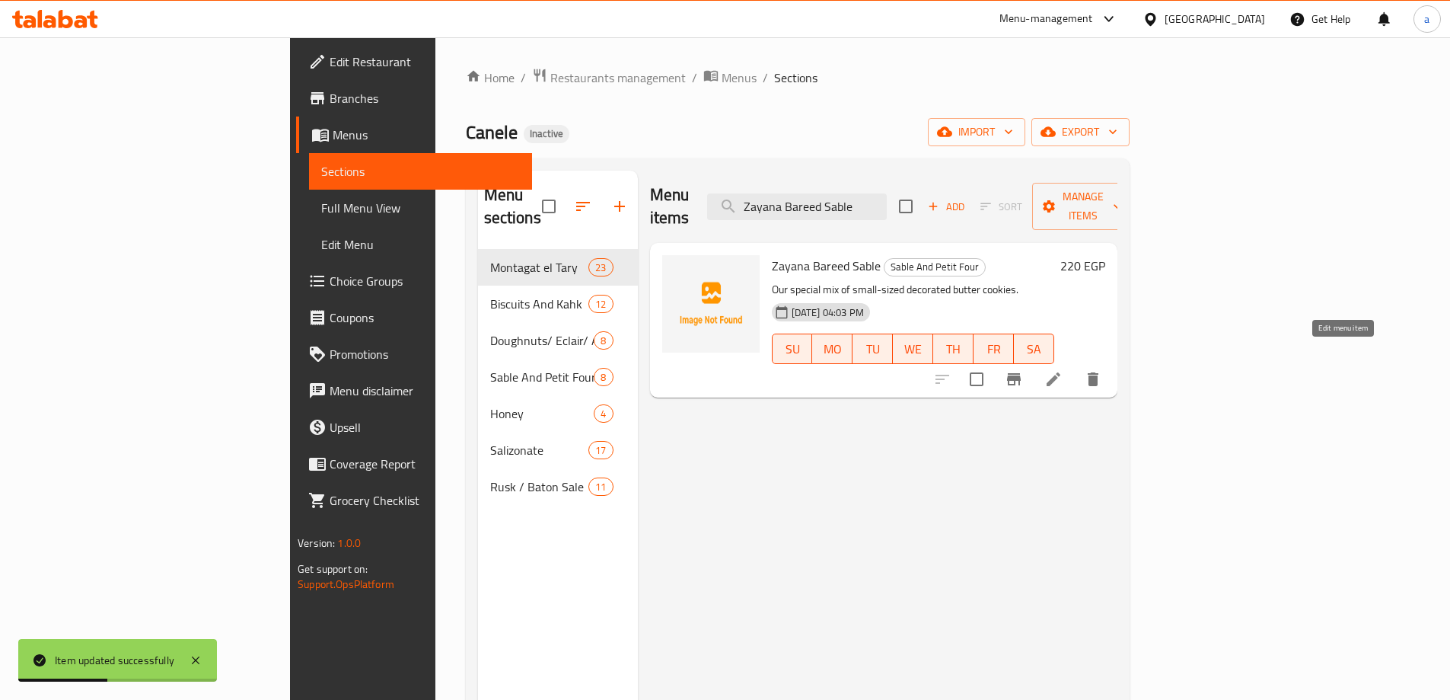
type input "Zayana Bareed Sable"
click at [1063, 370] on icon at bounding box center [1053, 379] width 18 height 18
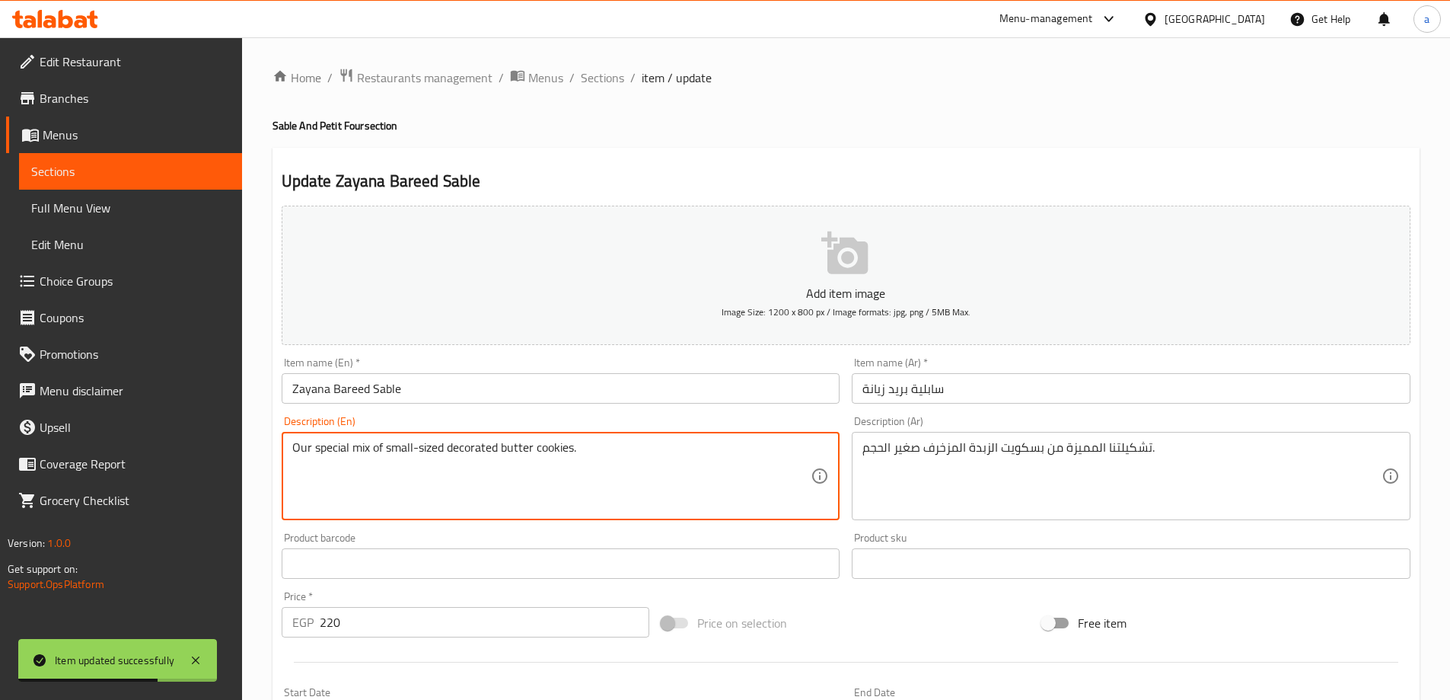
click at [562, 456] on textarea "Our special mix of small-sized decorated butter cookies." at bounding box center [551, 476] width 519 height 72
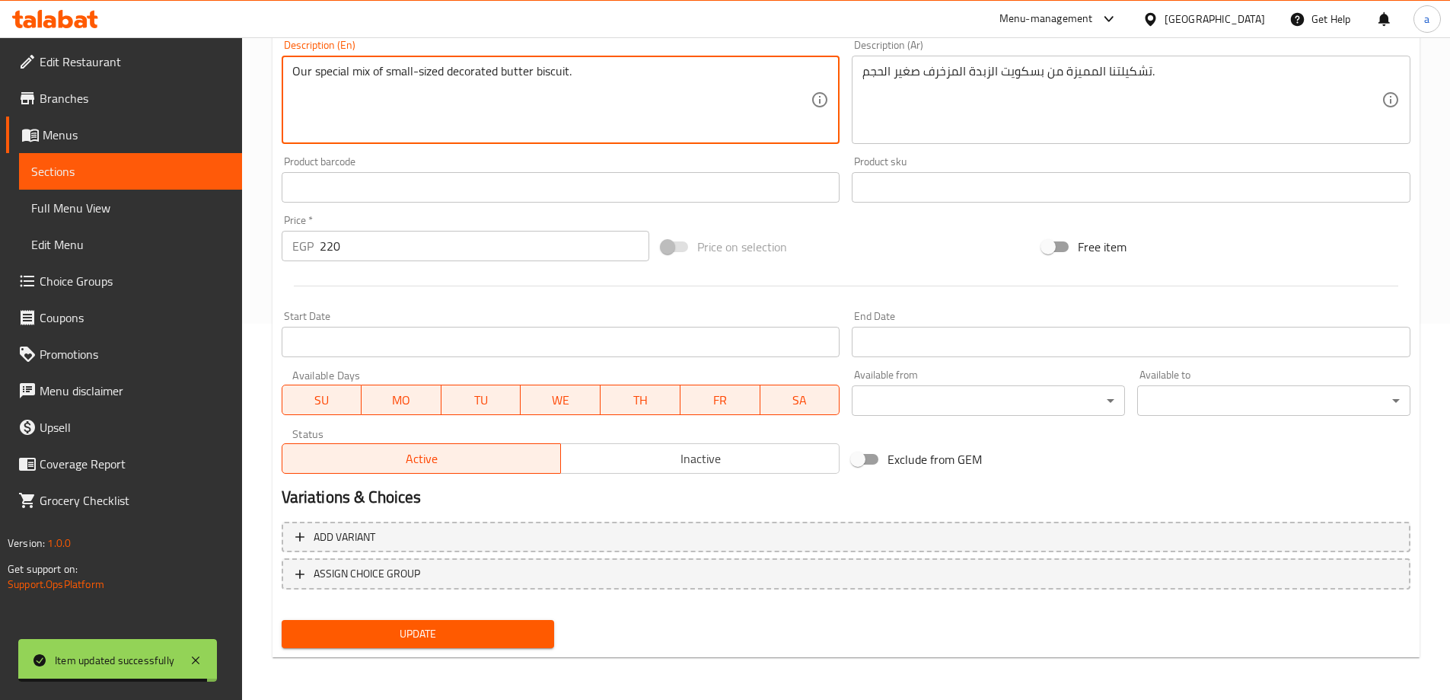
type textarea "Our special mix of small-sized decorated butter biscuit."
click at [445, 628] on span "Update" at bounding box center [418, 633] width 249 height 19
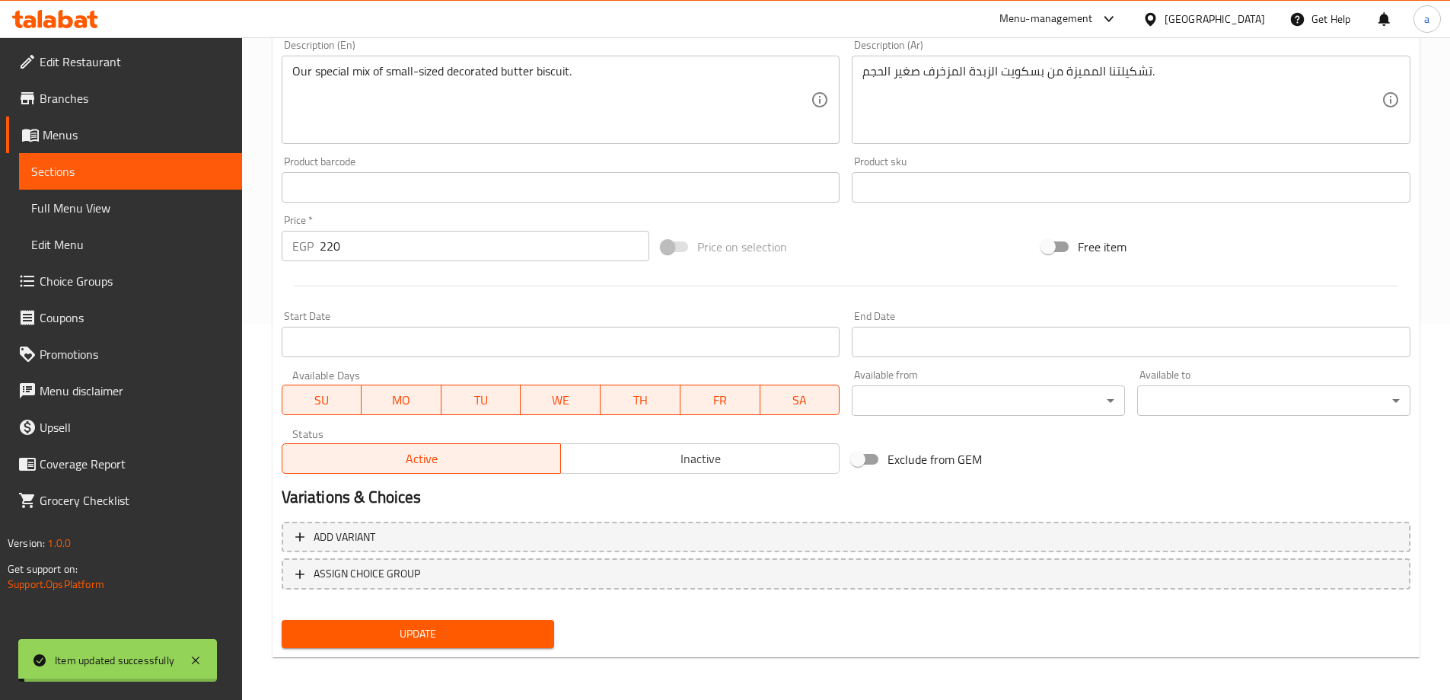
click at [184, 166] on span "Sections" at bounding box center [130, 171] width 199 height 18
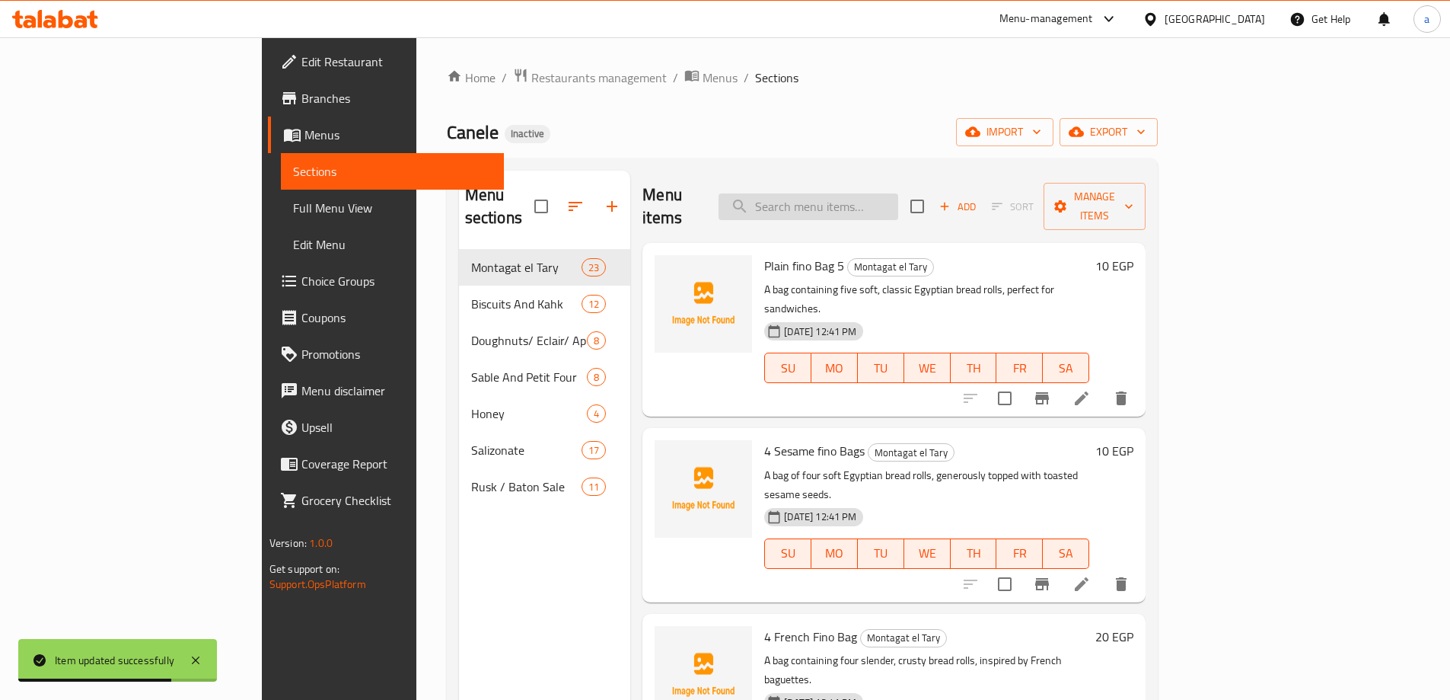
click at [898, 204] on input "search" at bounding box center [809, 206] width 180 height 27
paste input "Pistachio Petit Four"
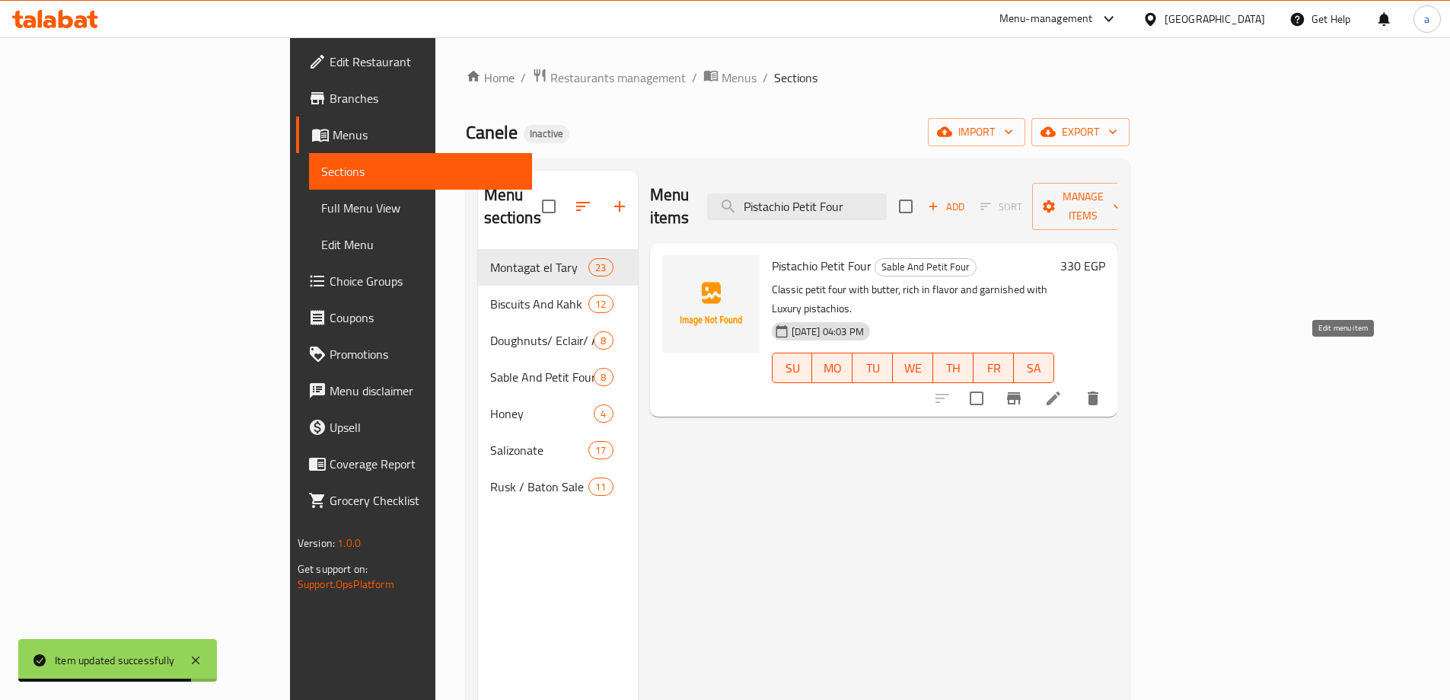
type input "Pistachio Petit Four"
click at [1063, 389] on icon at bounding box center [1053, 398] width 18 height 18
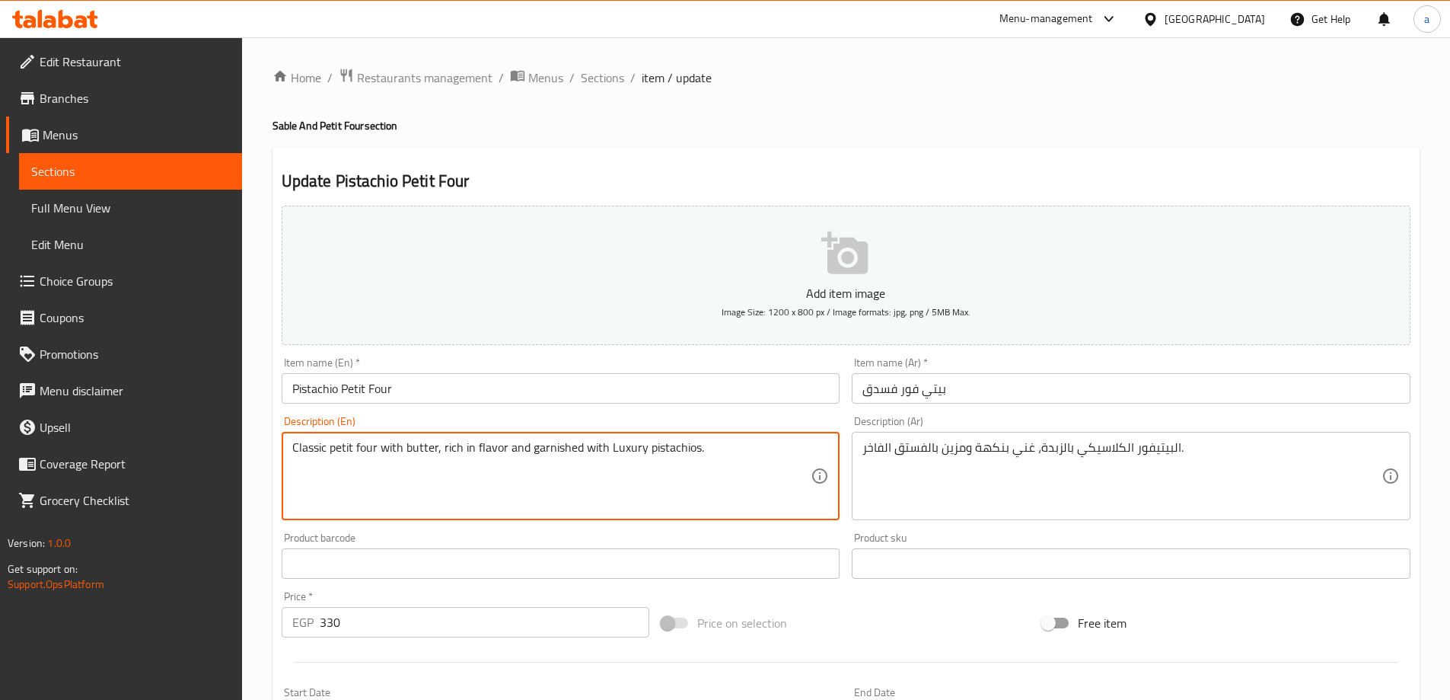
drag, startPoint x: 732, startPoint y: 451, endPoint x: 337, endPoint y: 452, distance: 394.3
type textarea "Classic petit four with butter, rich in flavor and garnished with luxury pistac…"
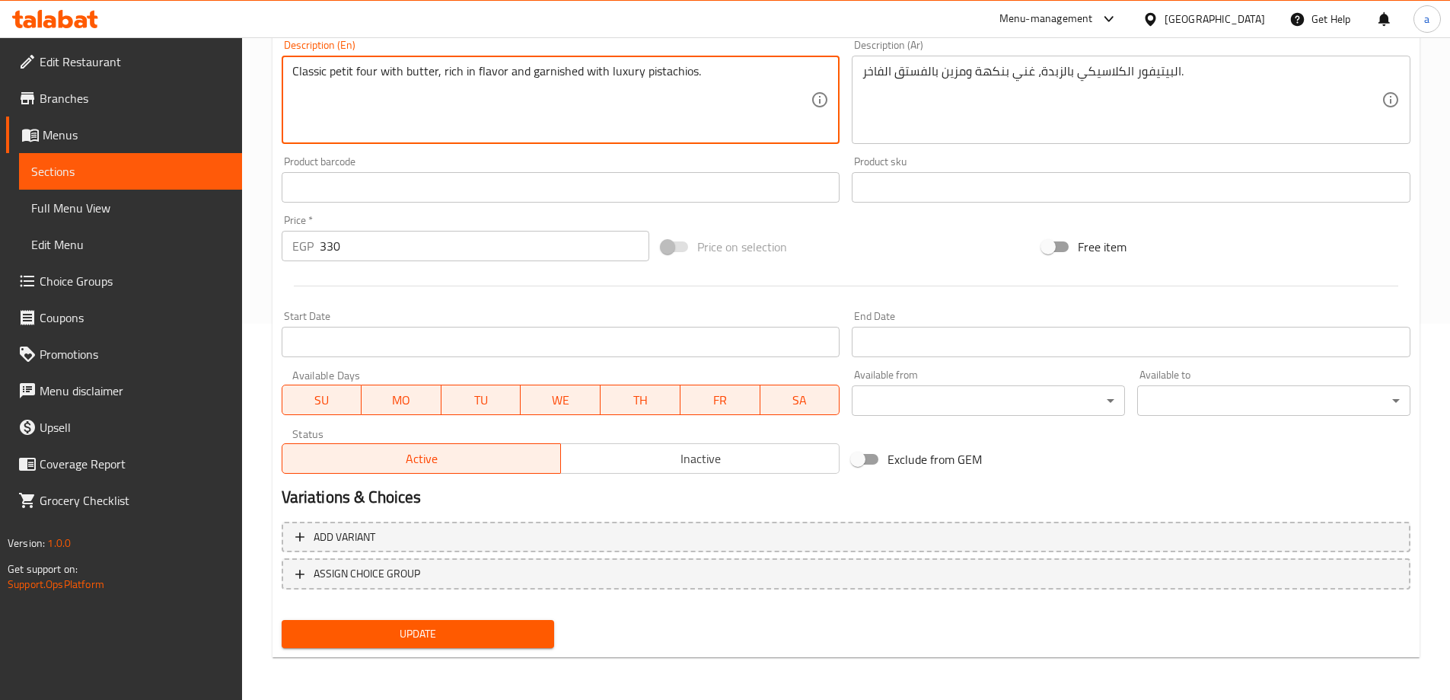
click at [373, 623] on button "Update" at bounding box center [418, 634] width 273 height 28
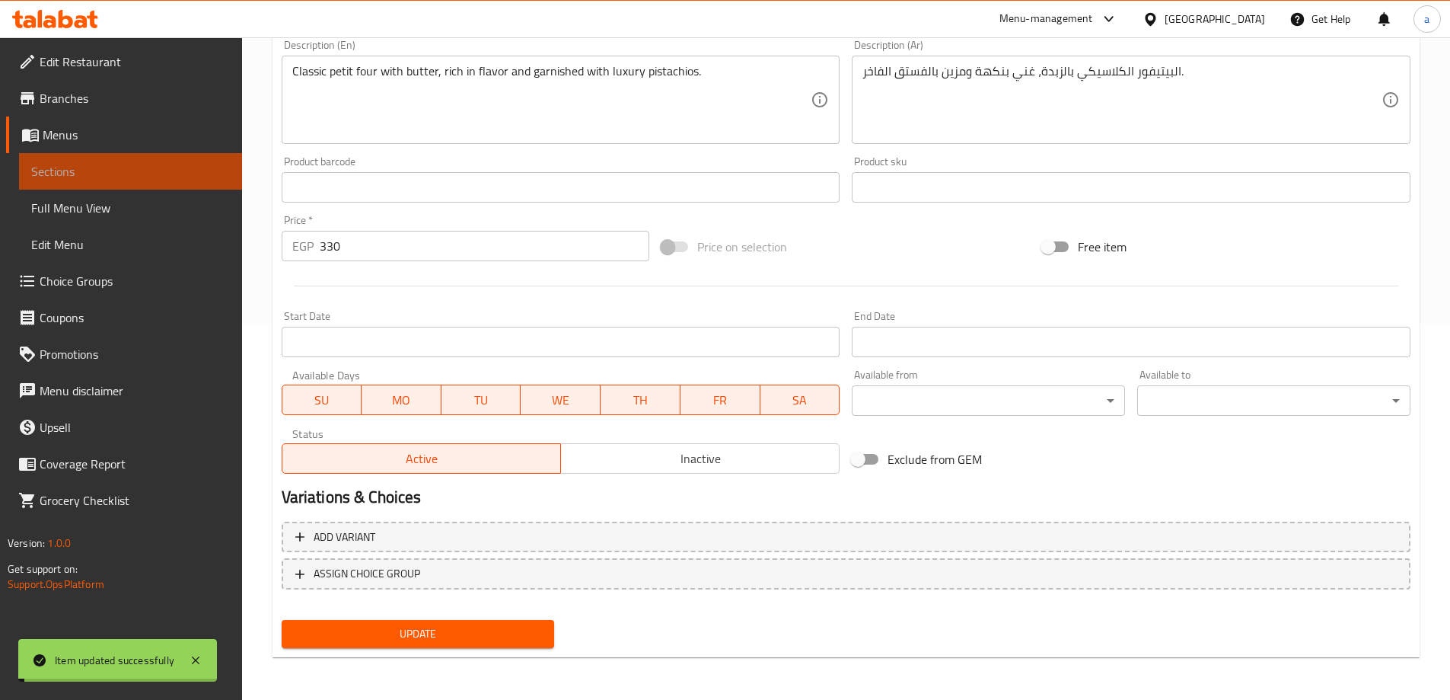
click at [128, 168] on span "Sections" at bounding box center [130, 171] width 199 height 18
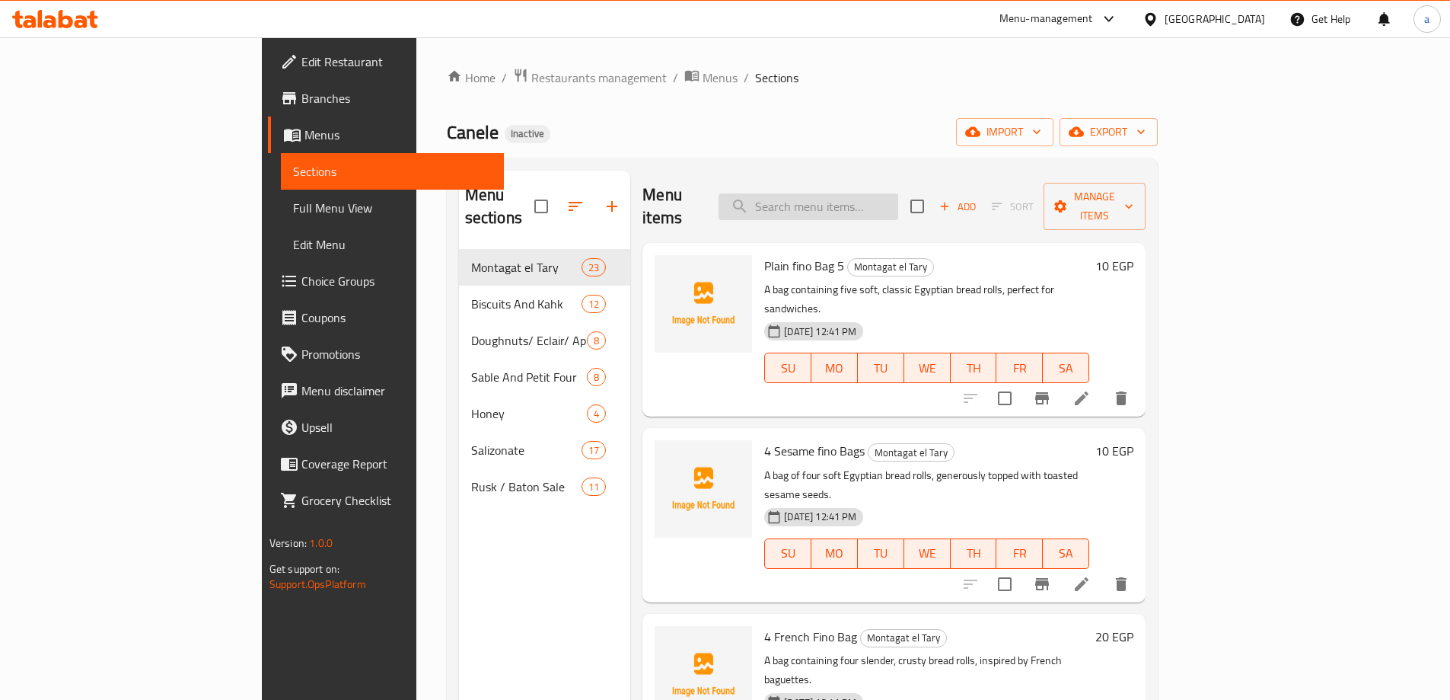
click at [882, 193] on input "search" at bounding box center [809, 206] width 180 height 27
paste input "Halloumi Qeshta"
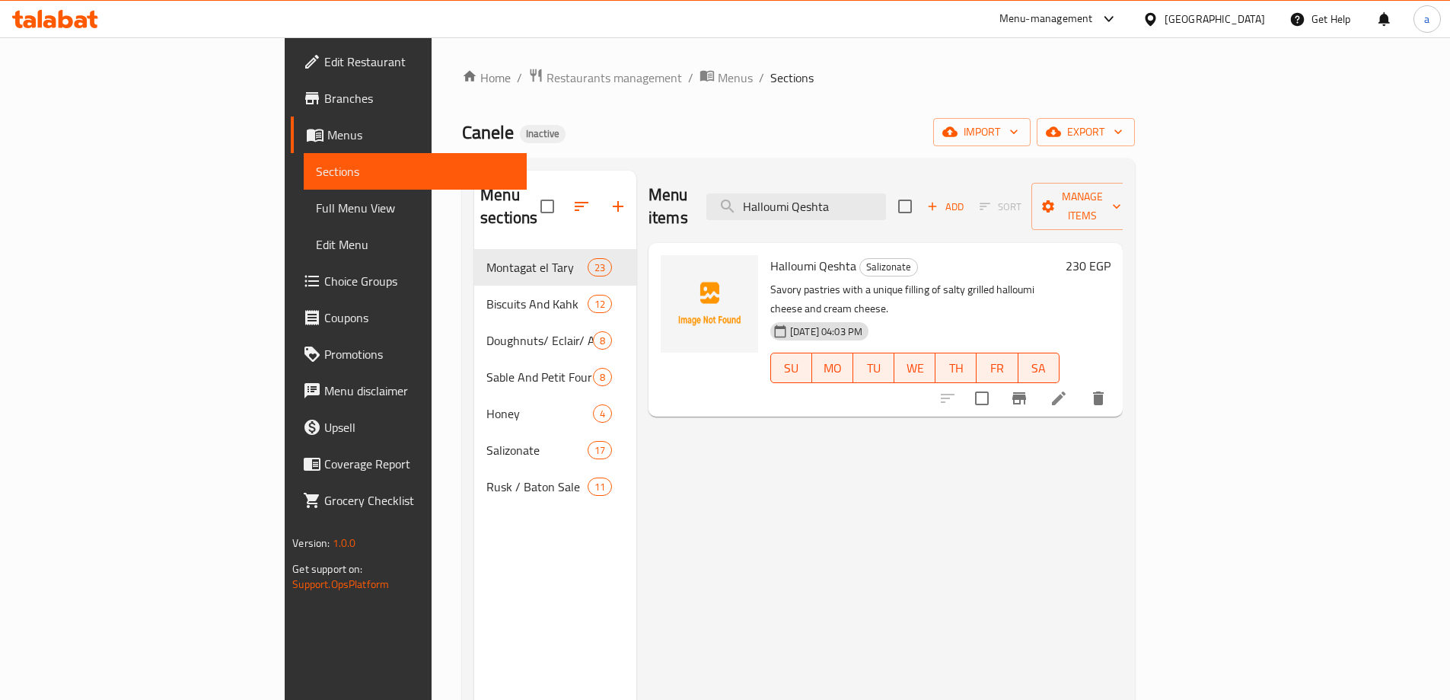
type input "Halloumi Qeshta"
click at [1068, 389] on icon at bounding box center [1059, 398] width 18 height 18
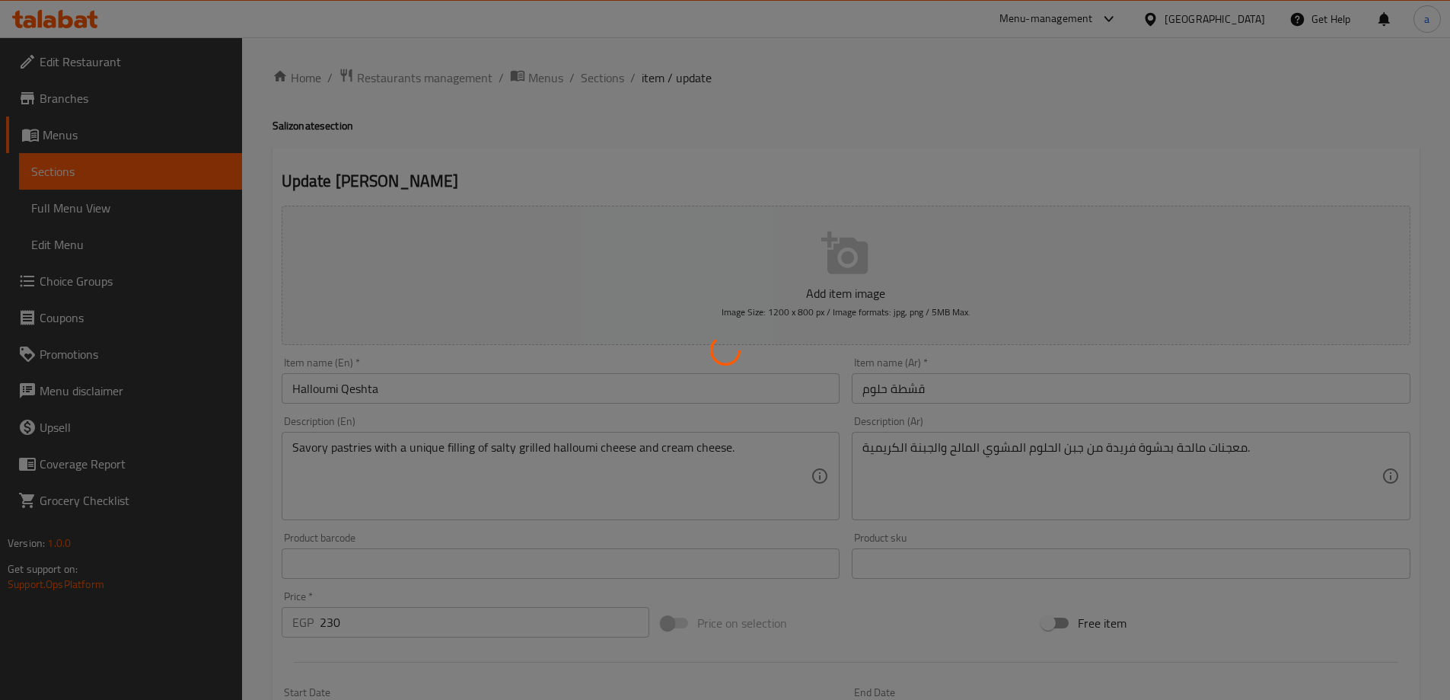
click at [515, 448] on div at bounding box center [725, 350] width 1450 height 700
click at [505, 448] on div at bounding box center [725, 350] width 1450 height 700
click at [505, 447] on div at bounding box center [725, 350] width 1450 height 700
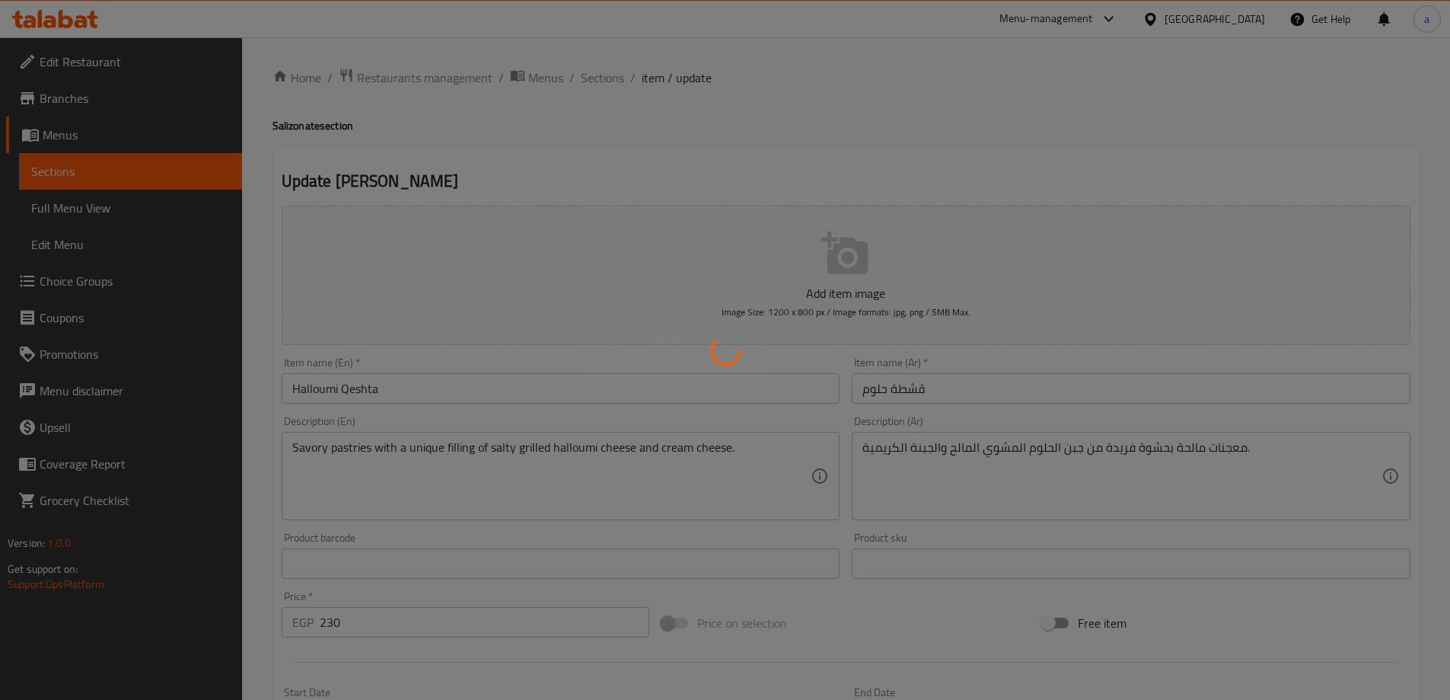
click at [505, 447] on div at bounding box center [725, 350] width 1450 height 700
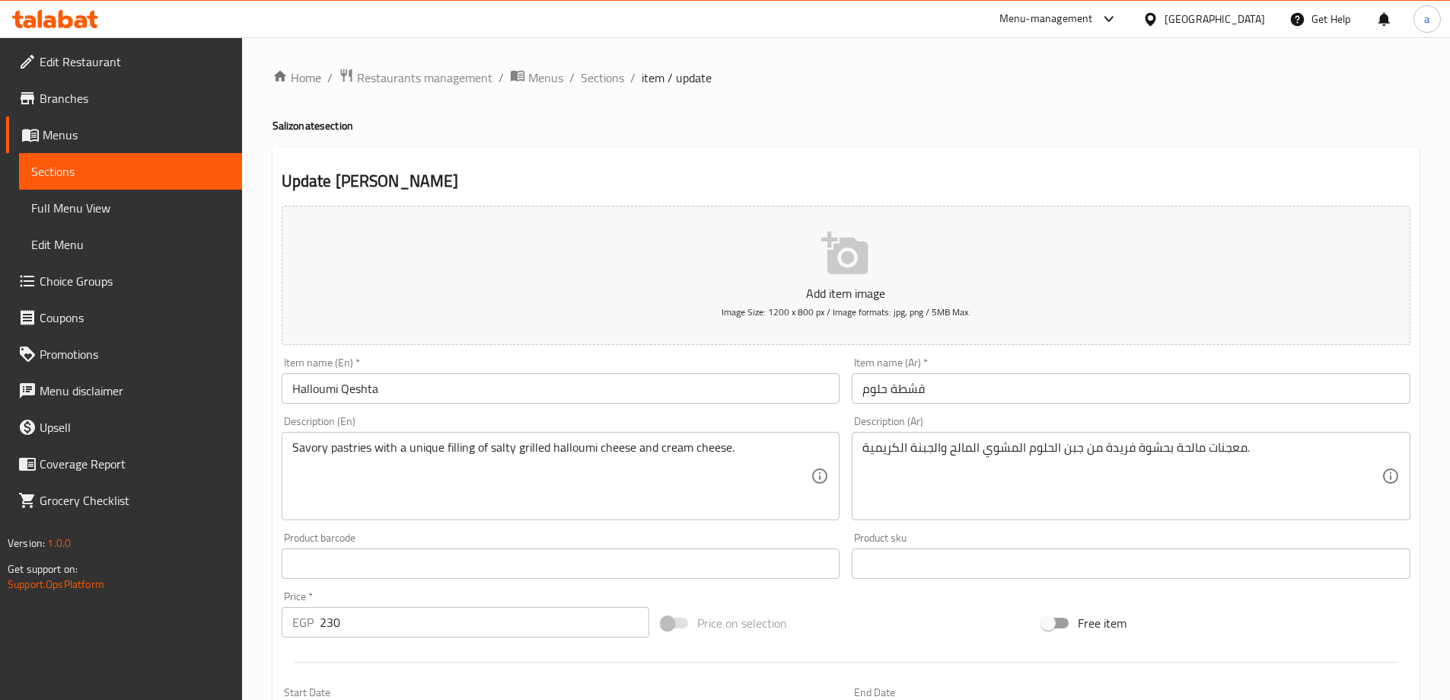
click at [505, 447] on div at bounding box center [725, 350] width 1450 height 700
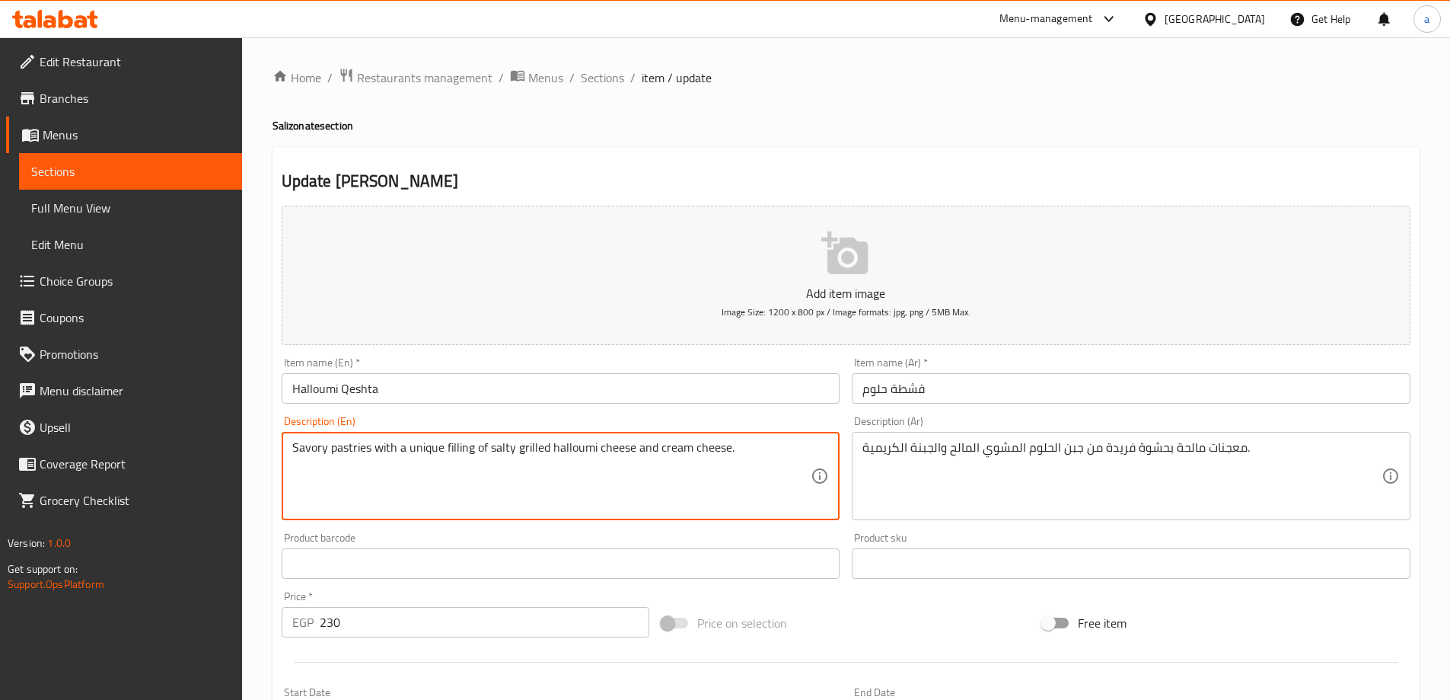
click at [502, 447] on textarea "Savory pastries with a unique filling of salty grilled halloumi cheese and crea…" at bounding box center [551, 476] width 519 height 72
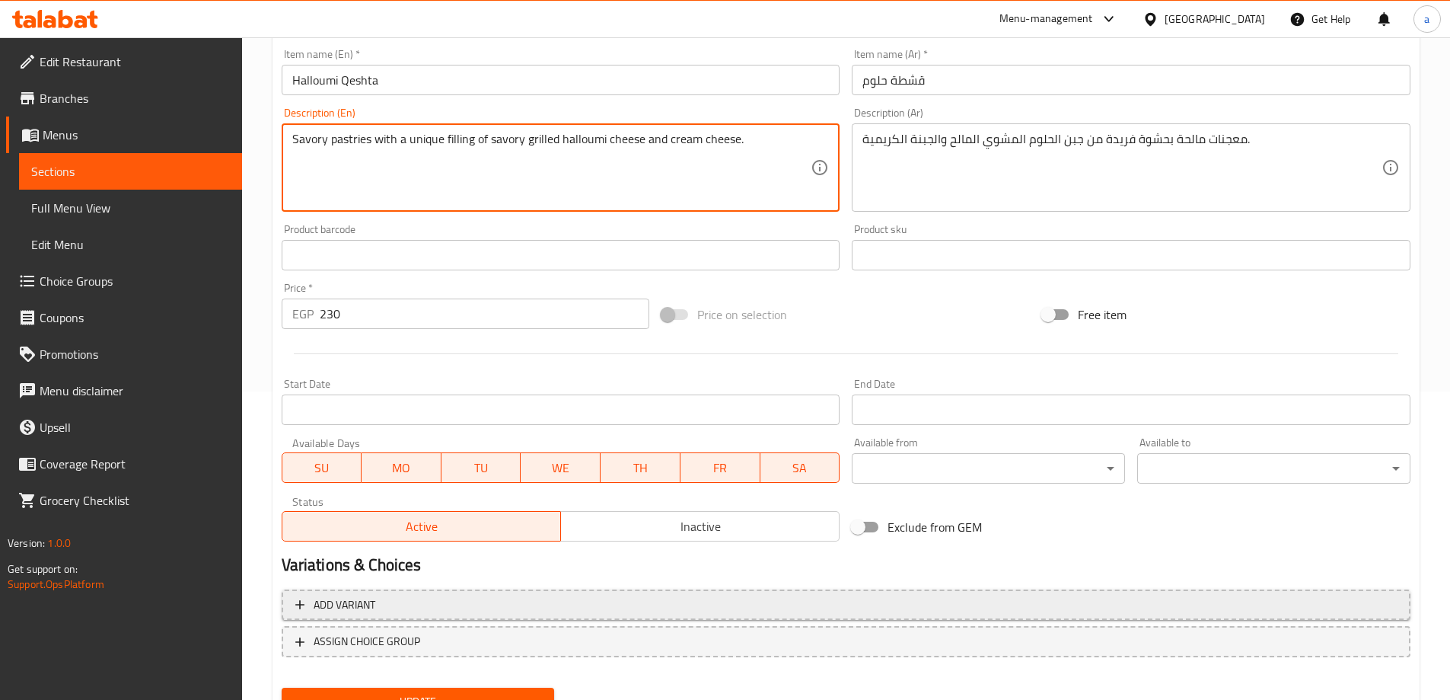
scroll to position [376, 0]
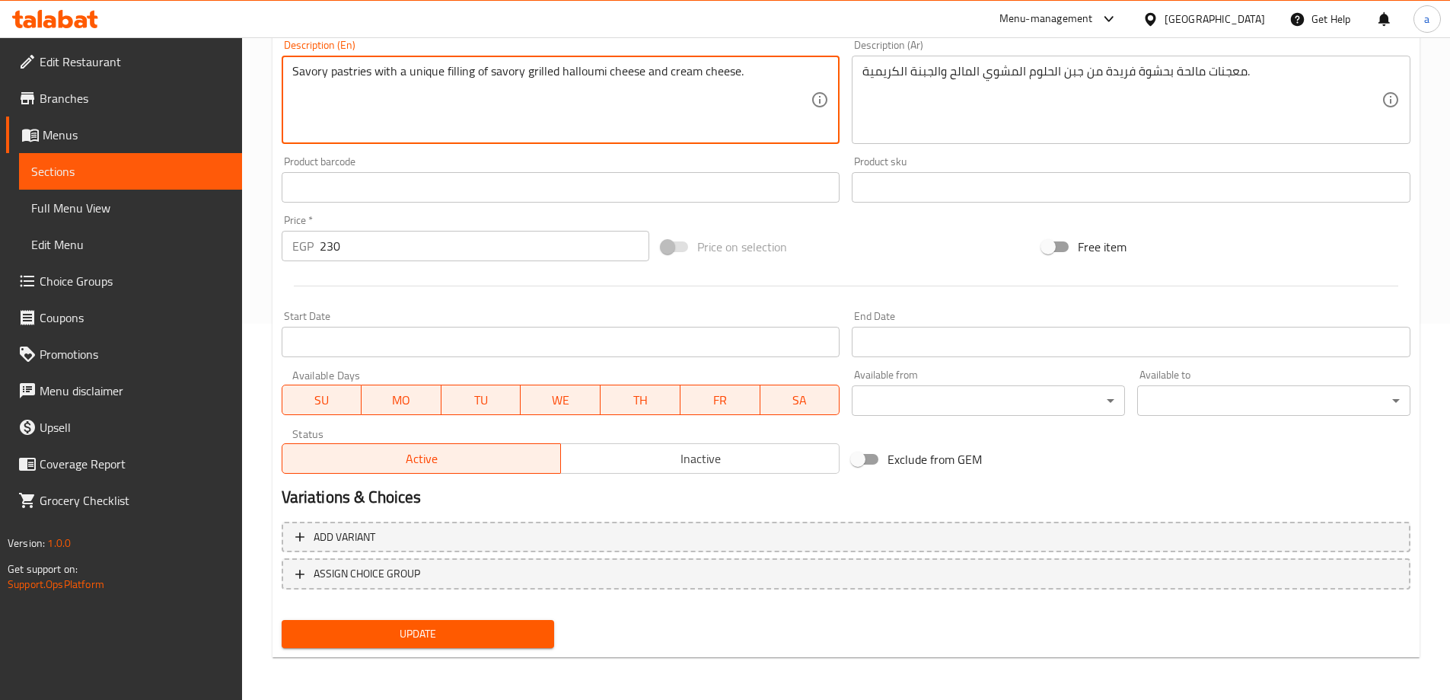
type textarea "Savory pastries with a unique filling of savory grilled halloumi cheese and cre…"
click at [394, 636] on span "Update" at bounding box center [418, 633] width 249 height 19
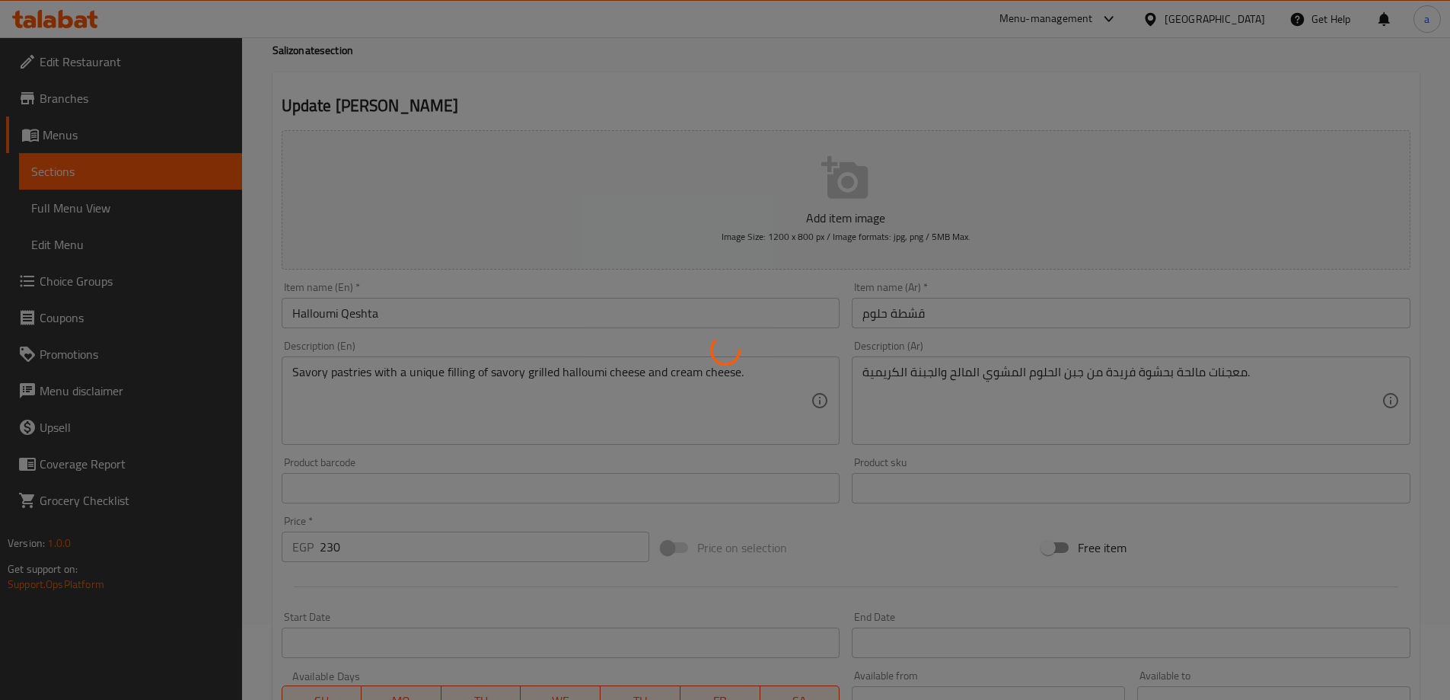
scroll to position [0, 0]
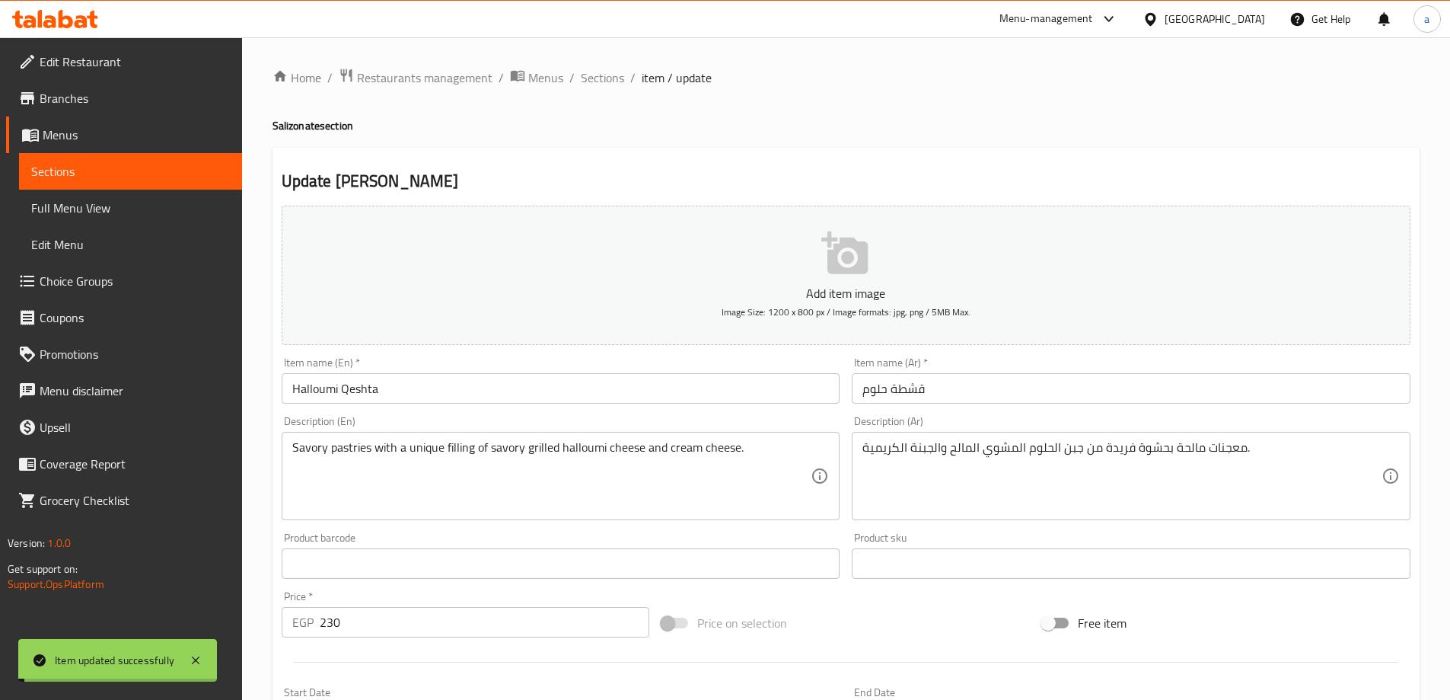
click at [89, 164] on span "Sections" at bounding box center [130, 171] width 199 height 18
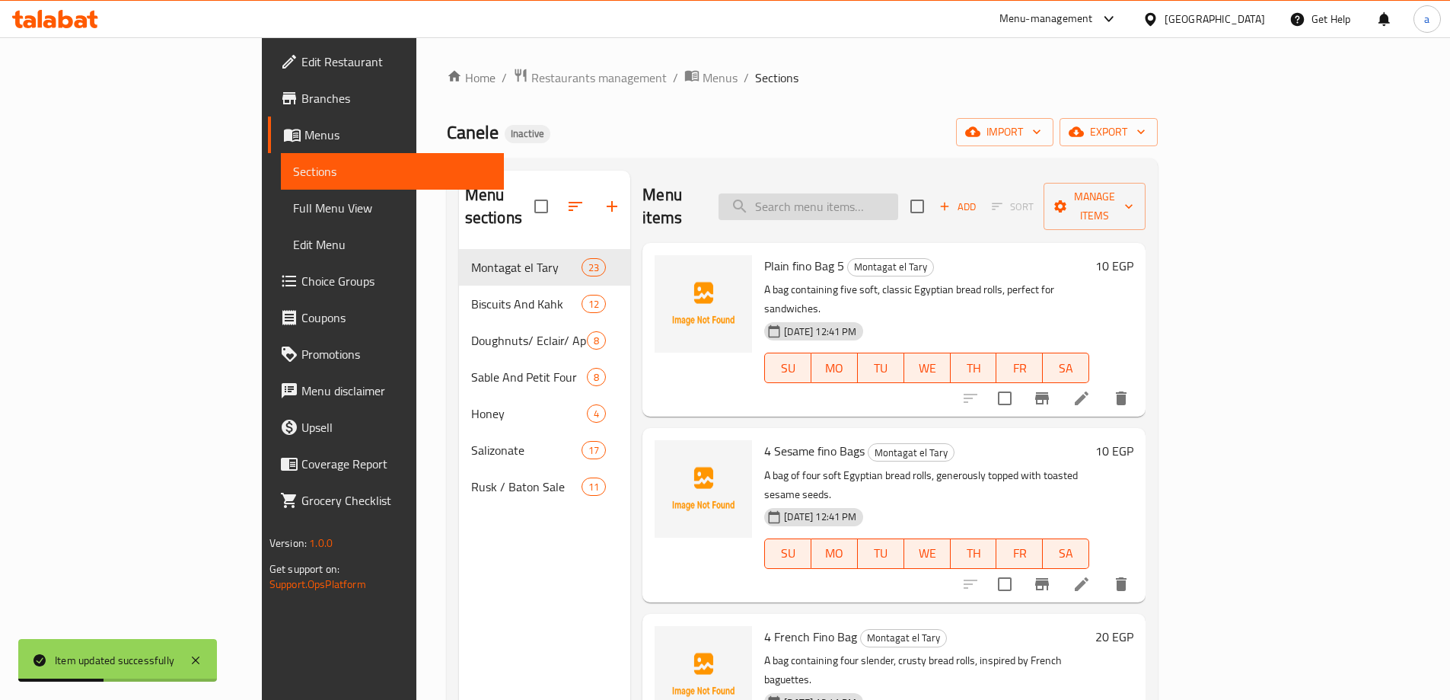
click at [894, 193] on input "search" at bounding box center [809, 206] width 180 height 27
paste input "Club Sandwich Turkish"
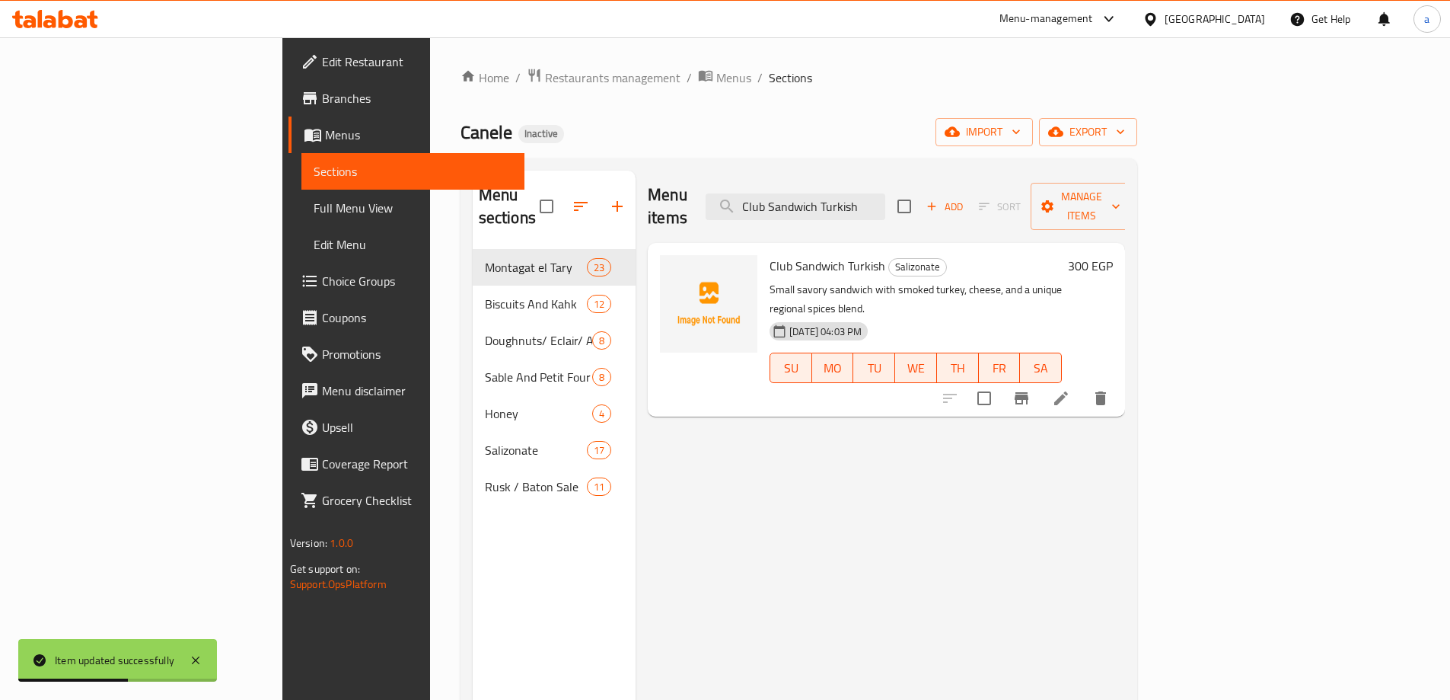
type input "Club Sandwich Turkish"
click at [1082, 384] on li at bounding box center [1061, 397] width 43 height 27
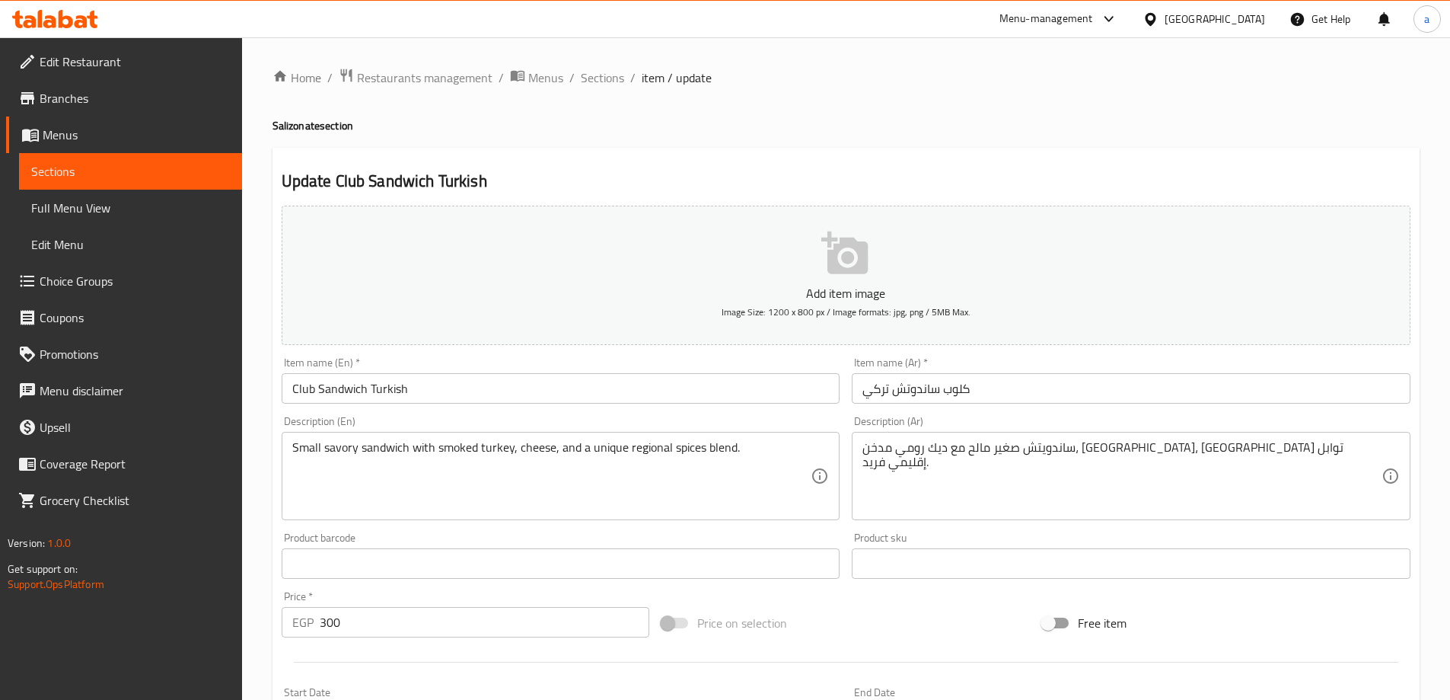
click at [388, 387] on input "Club Sandwich Turkish" at bounding box center [561, 388] width 559 height 30
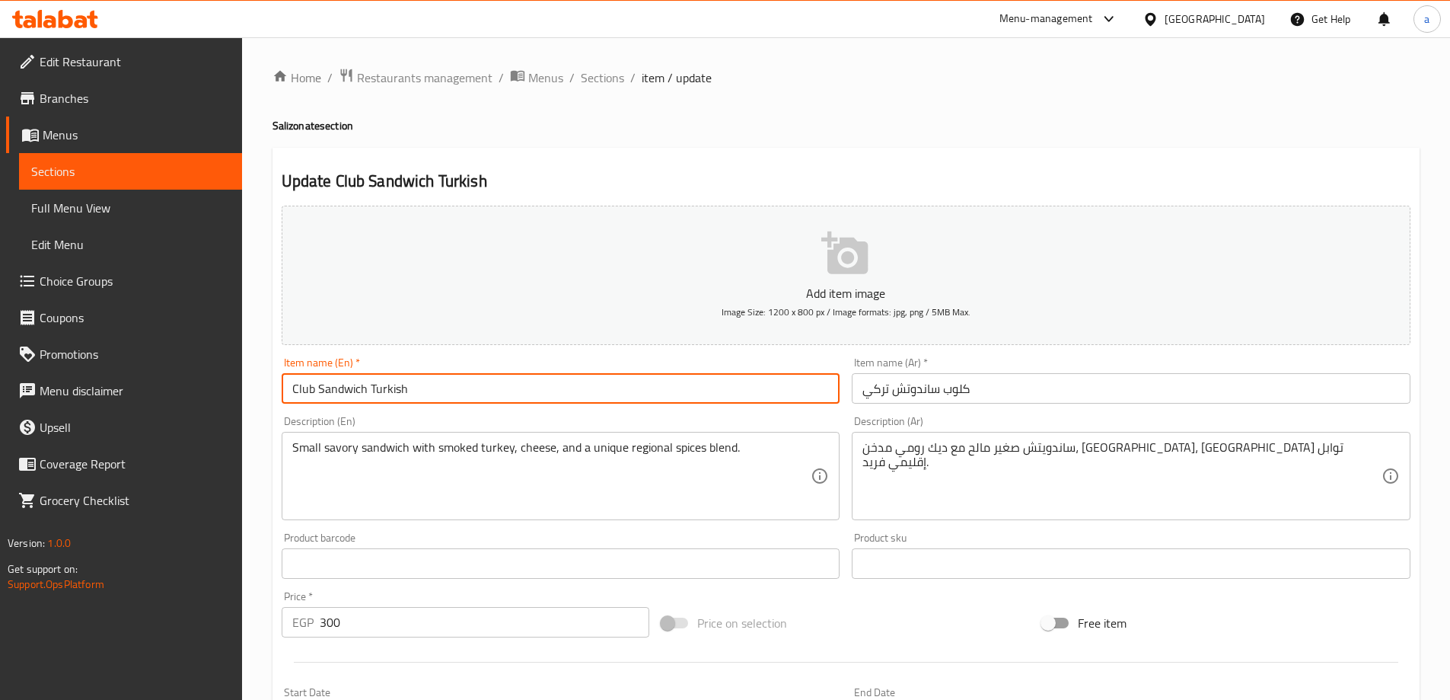
click at [388, 387] on input "Club Sandwich Turkish" at bounding box center [561, 388] width 559 height 30
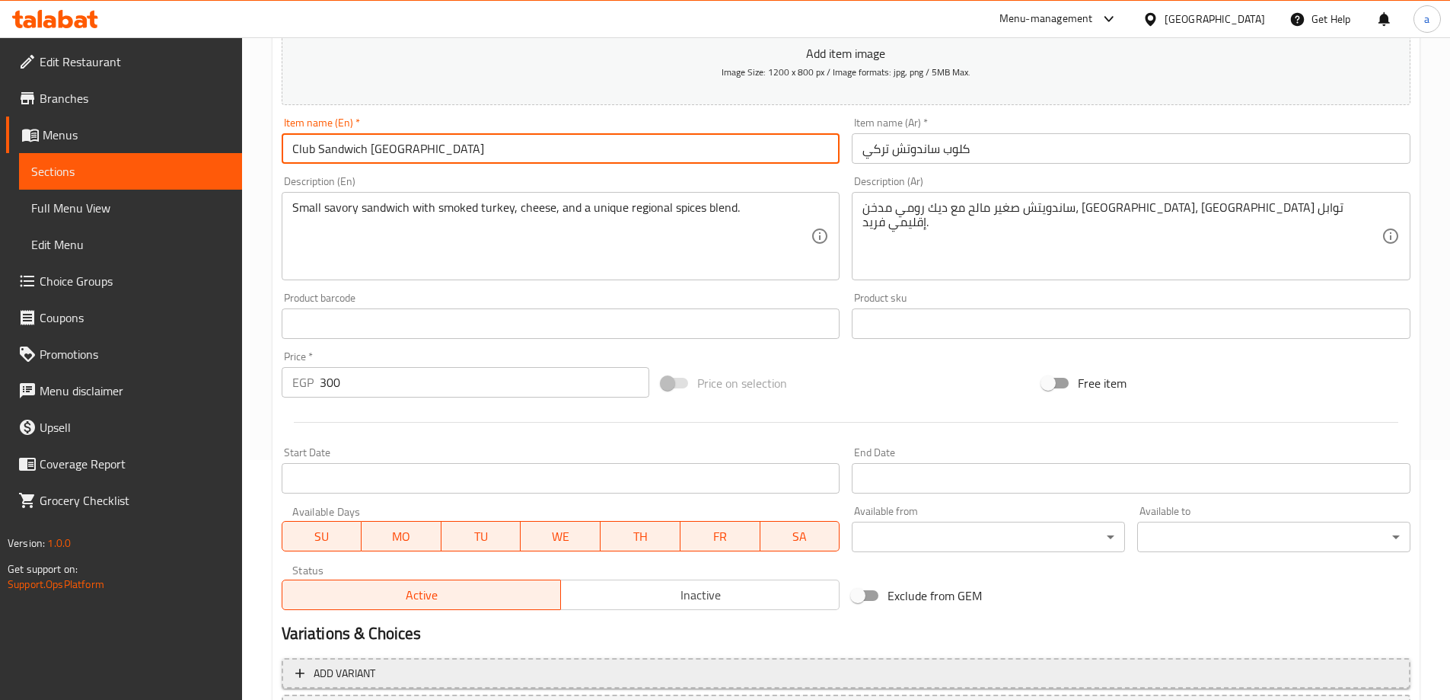
scroll to position [376, 0]
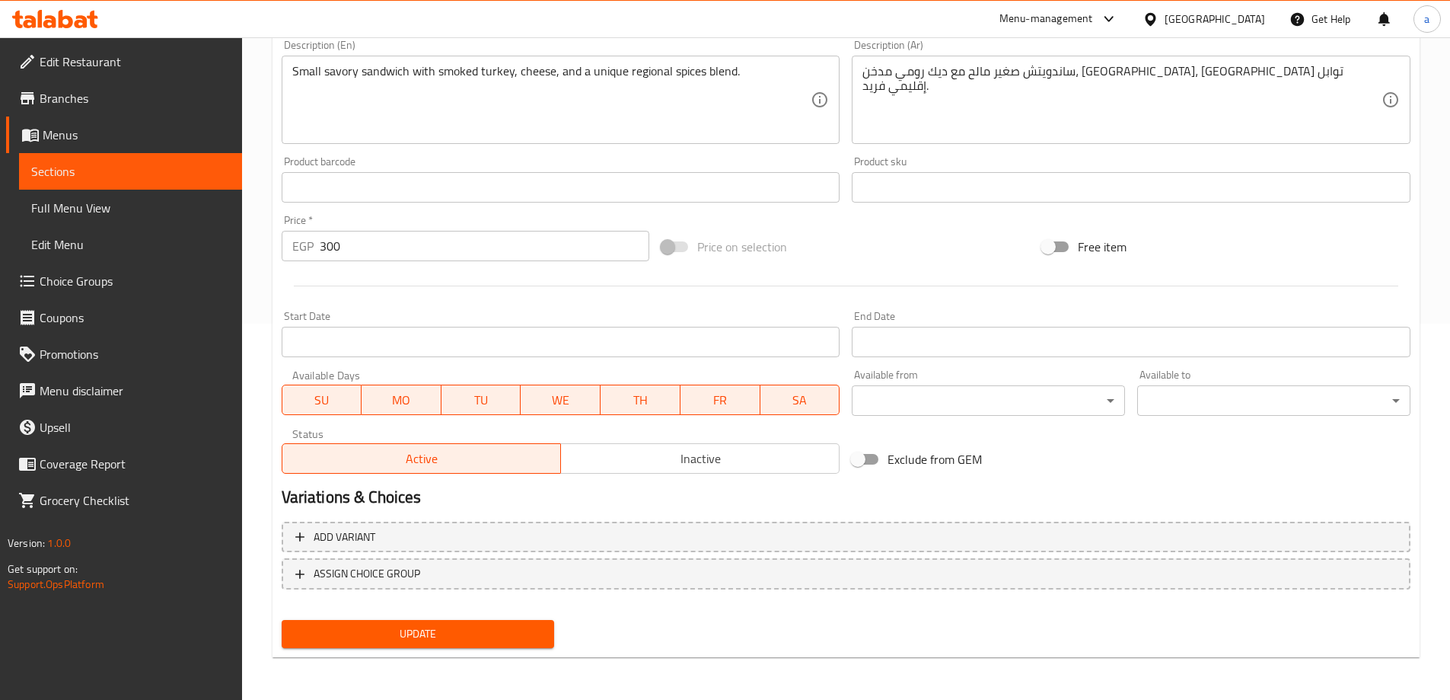
type input "Club Sandwich [GEOGRAPHIC_DATA]"
click at [376, 629] on span "Update" at bounding box center [418, 633] width 249 height 19
click at [146, 175] on span "Sections" at bounding box center [130, 171] width 199 height 18
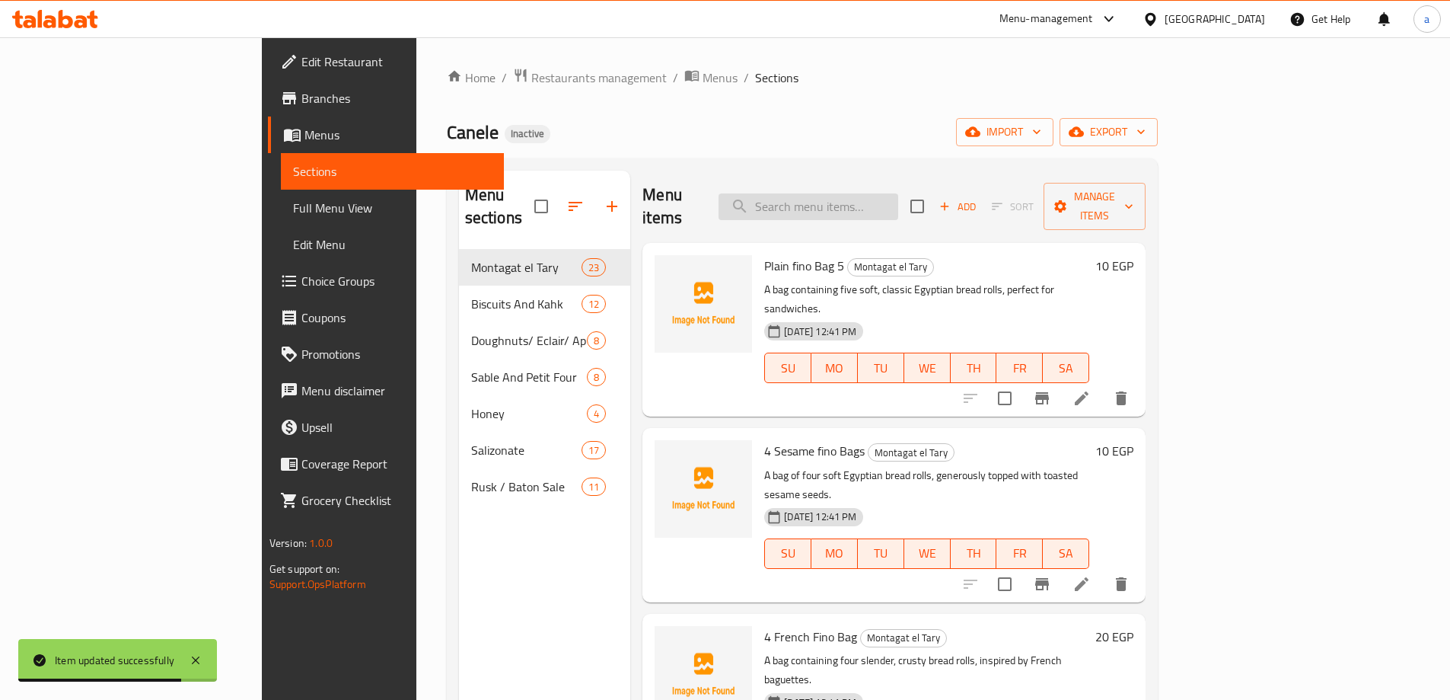
click at [898, 199] on input "search" at bounding box center [809, 206] width 180 height 27
paste input "Plain Rusk"
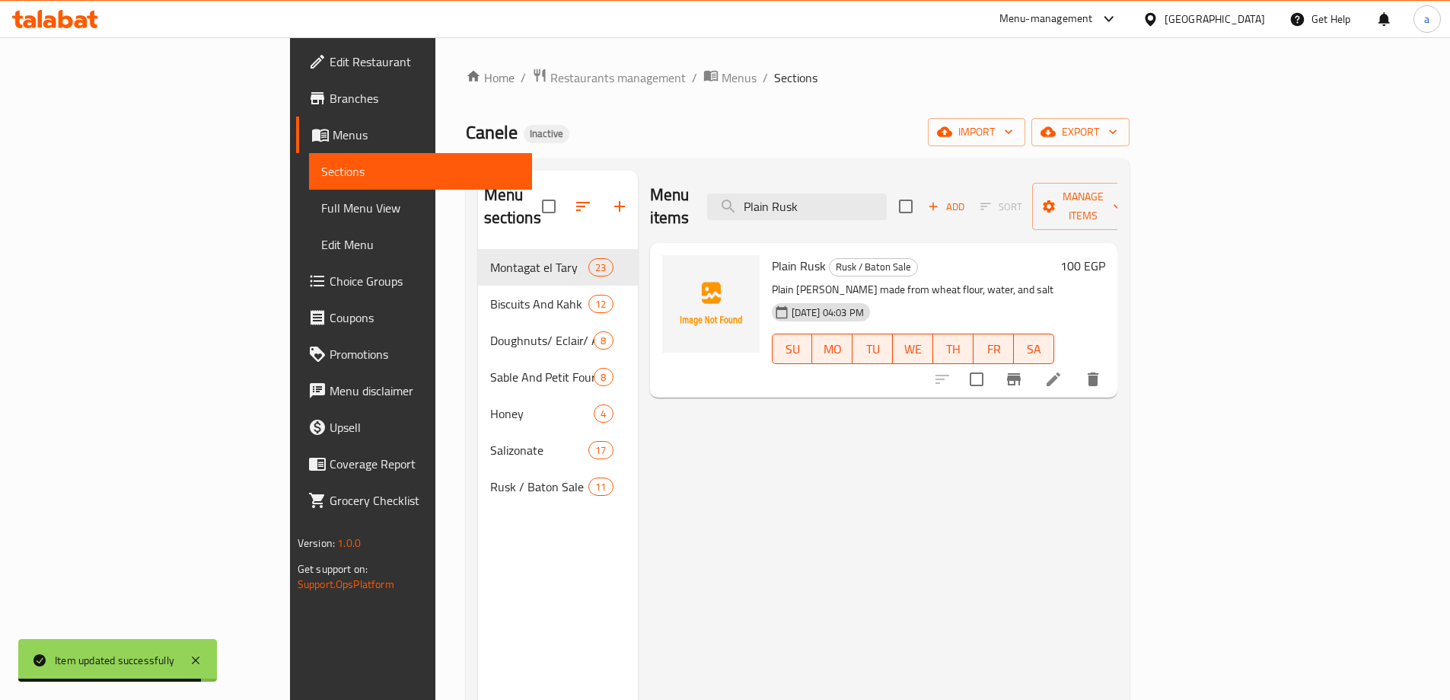
type input "Plain Rusk"
click at [1063, 370] on icon at bounding box center [1053, 379] width 18 height 18
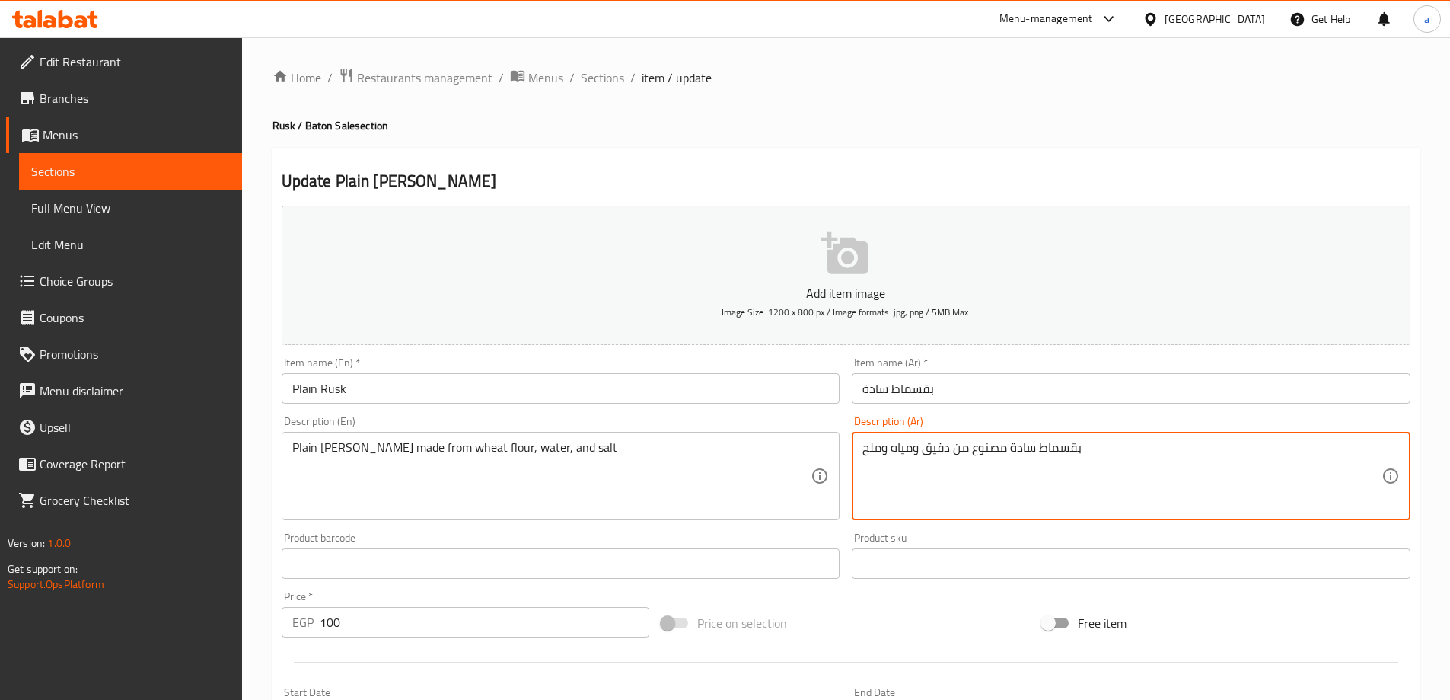
click at [945, 448] on textarea "بقسماط سادة مصنوع من دقيق ومياه وملح" at bounding box center [1121, 476] width 519 height 72
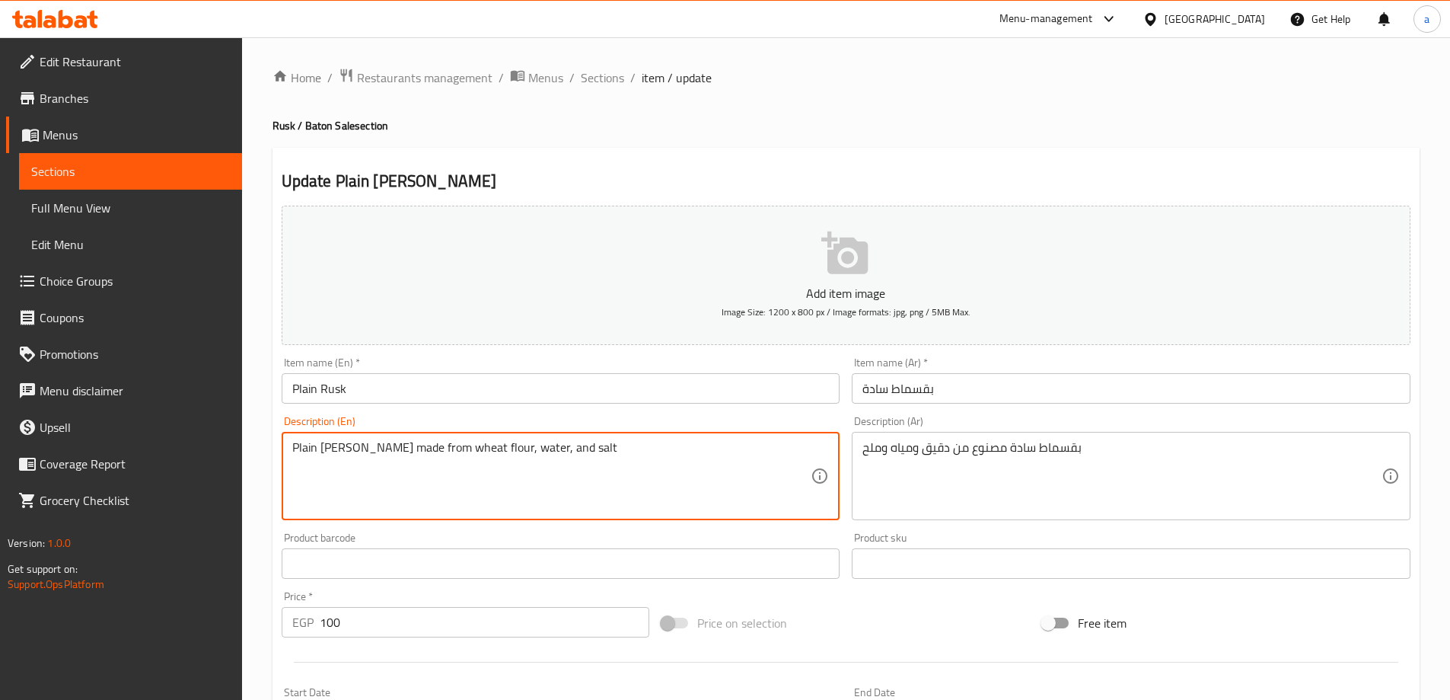
click at [427, 450] on textarea "Plain rusk made from wheat flour, water, and salt" at bounding box center [551, 476] width 519 height 72
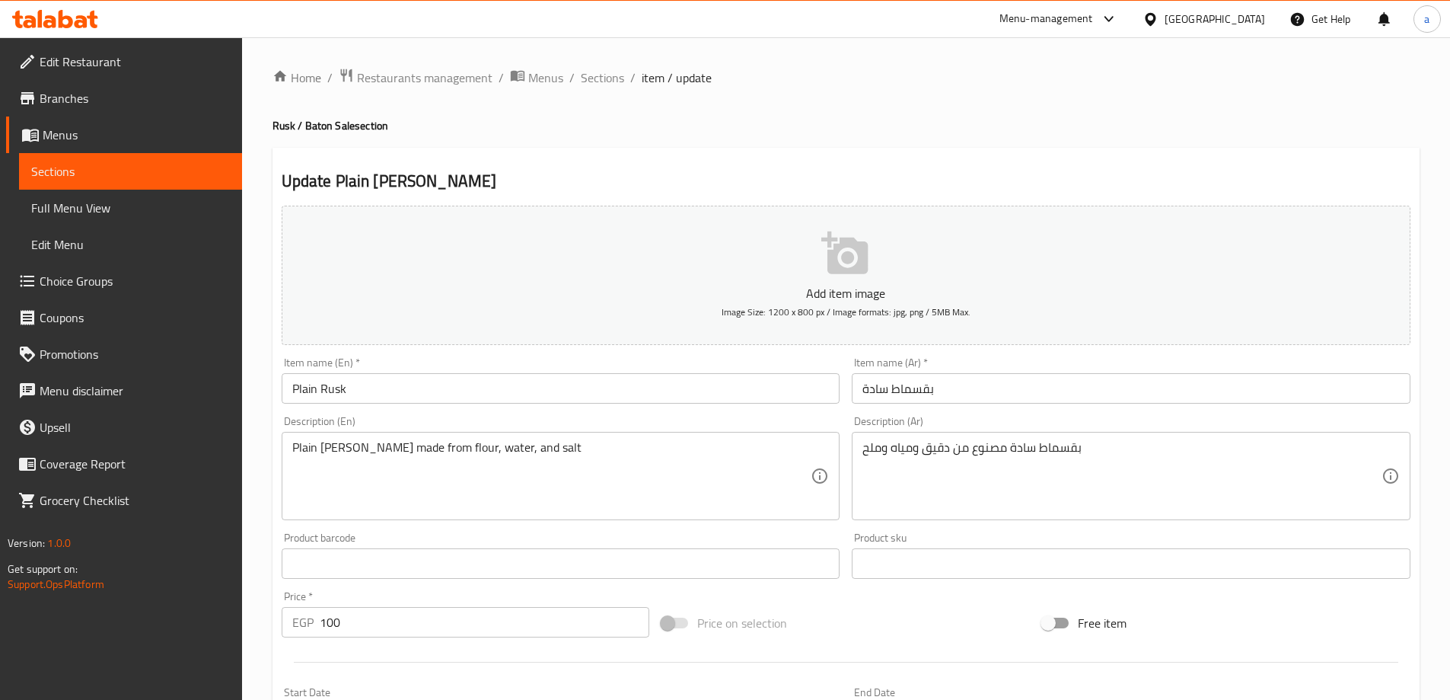
click at [577, 426] on div "Description (En) Plain rusk made from flour, water, and salt Description (En)" at bounding box center [561, 468] width 559 height 104
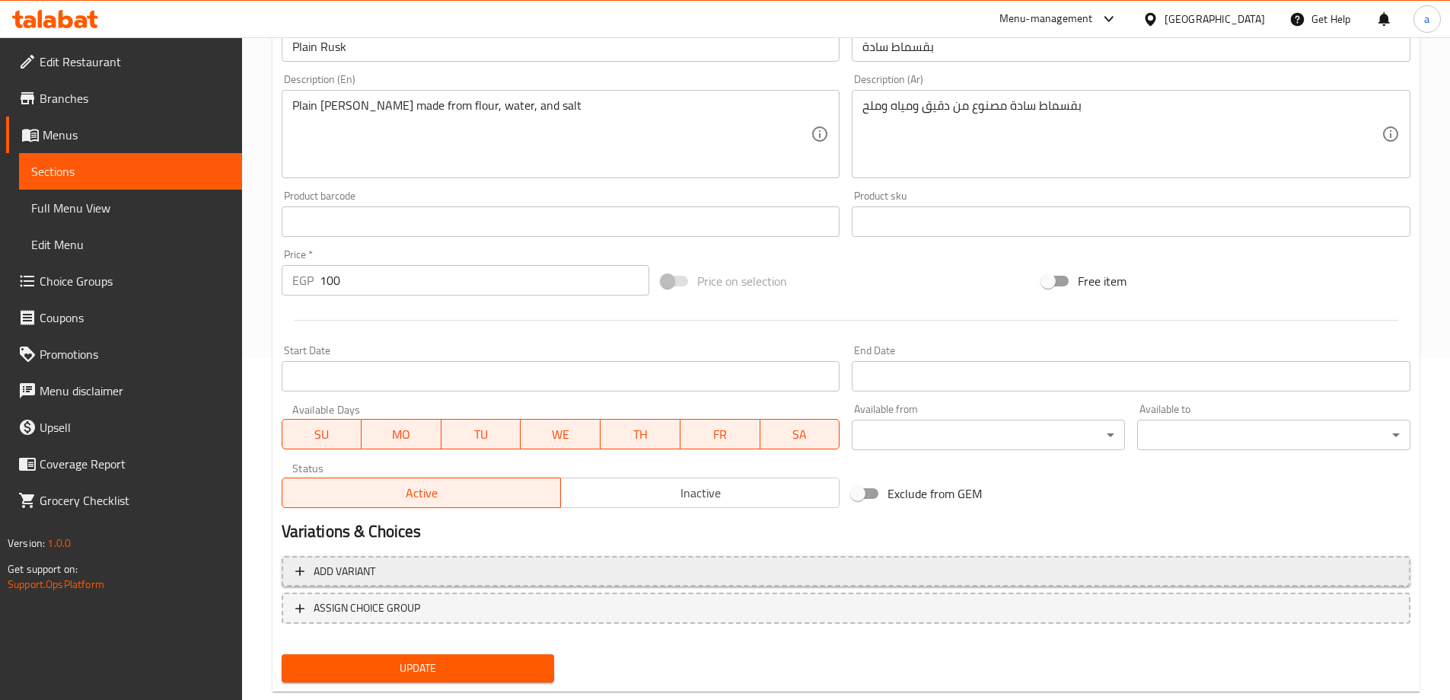
scroll to position [376, 0]
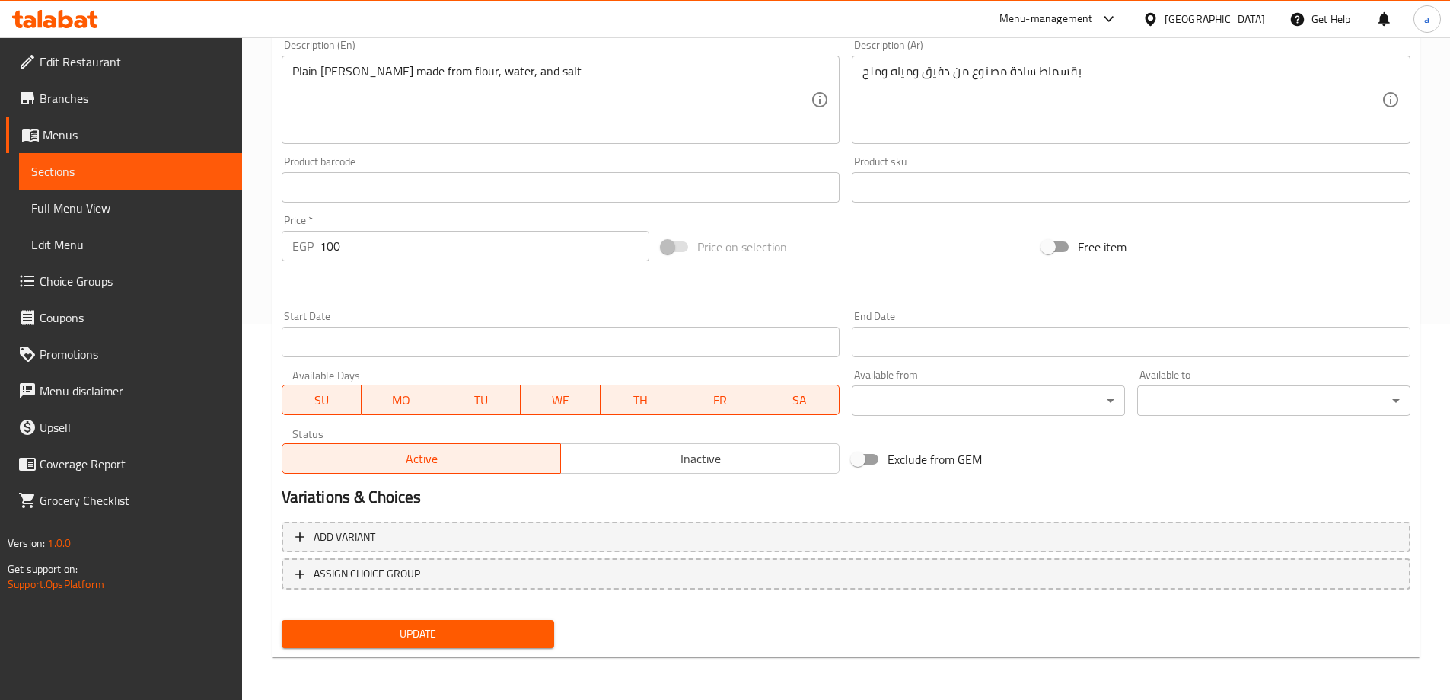
click at [448, 632] on span "Update" at bounding box center [418, 633] width 249 height 19
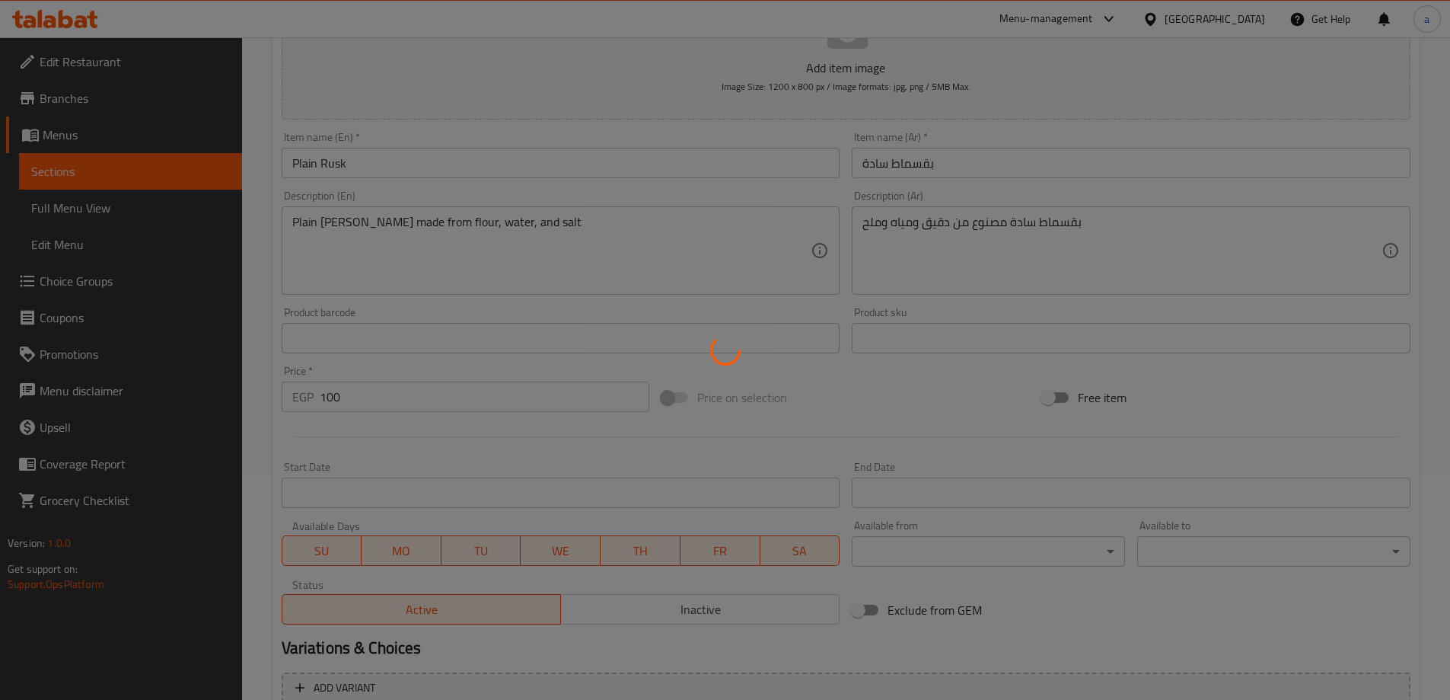
scroll to position [224, 0]
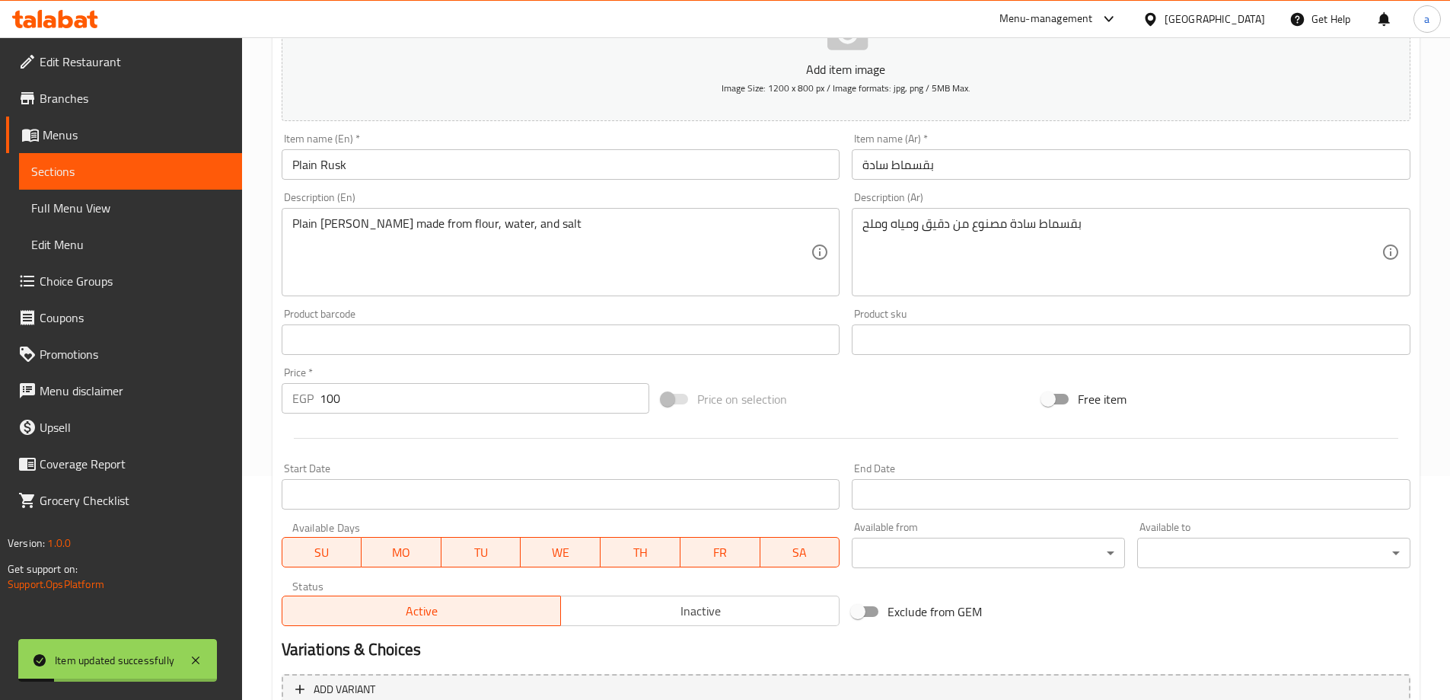
click at [394, 222] on textarea "Plain rusk made from flour, water, and salt" at bounding box center [551, 252] width 519 height 72
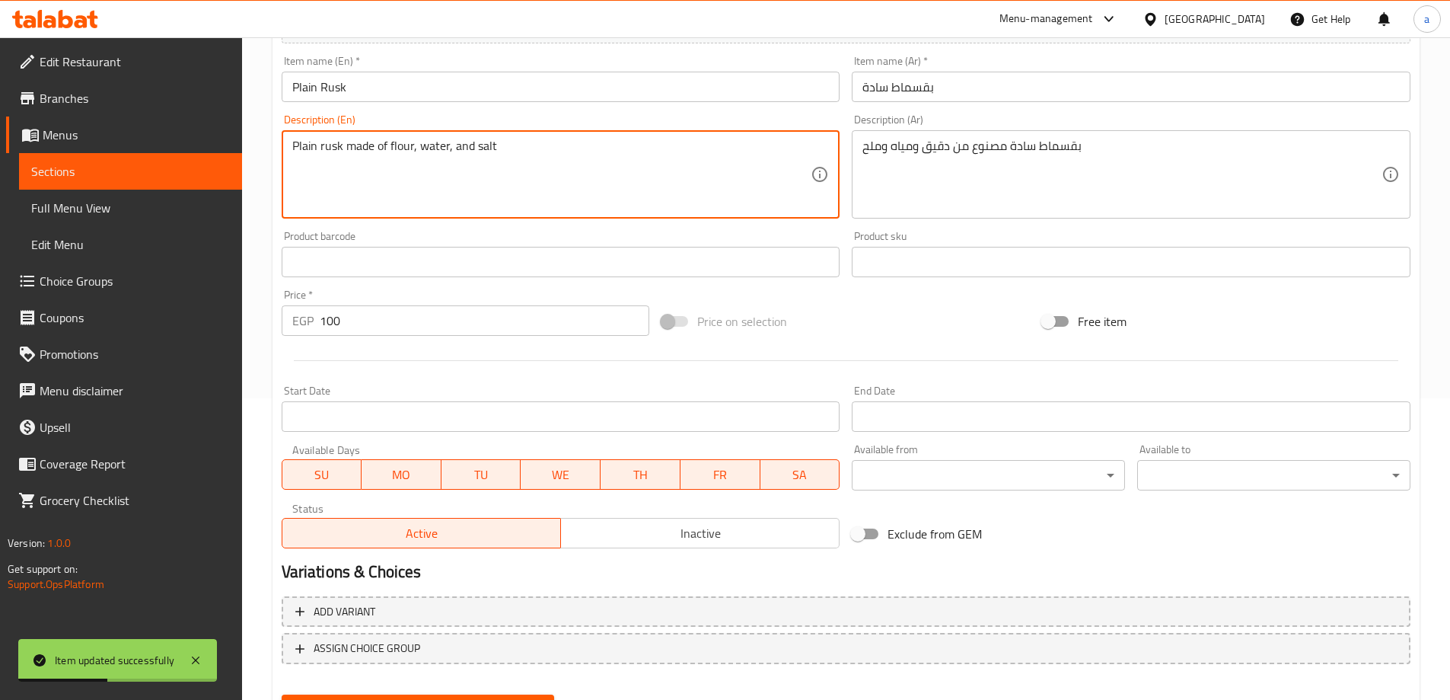
scroll to position [376, 0]
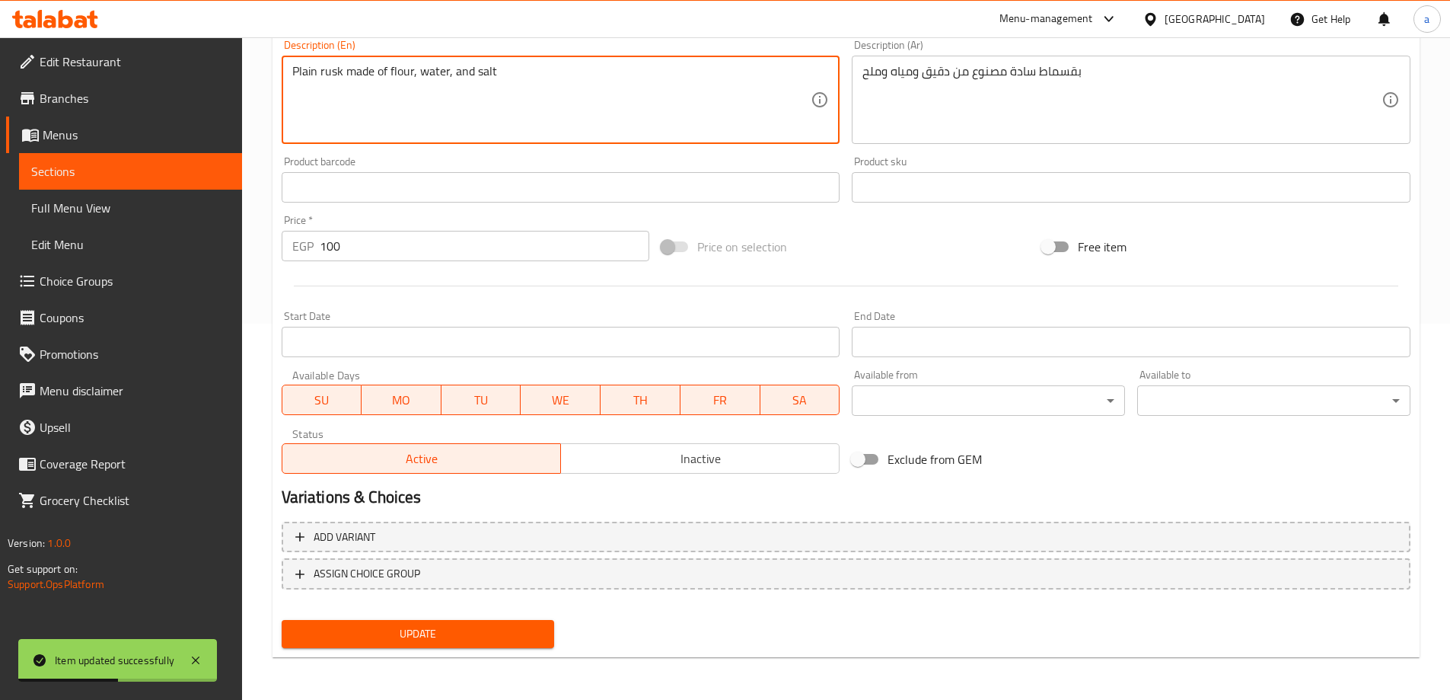
type textarea "Plain rusk made of flour, water, and salt"
click at [388, 633] on span "Update" at bounding box center [418, 633] width 249 height 19
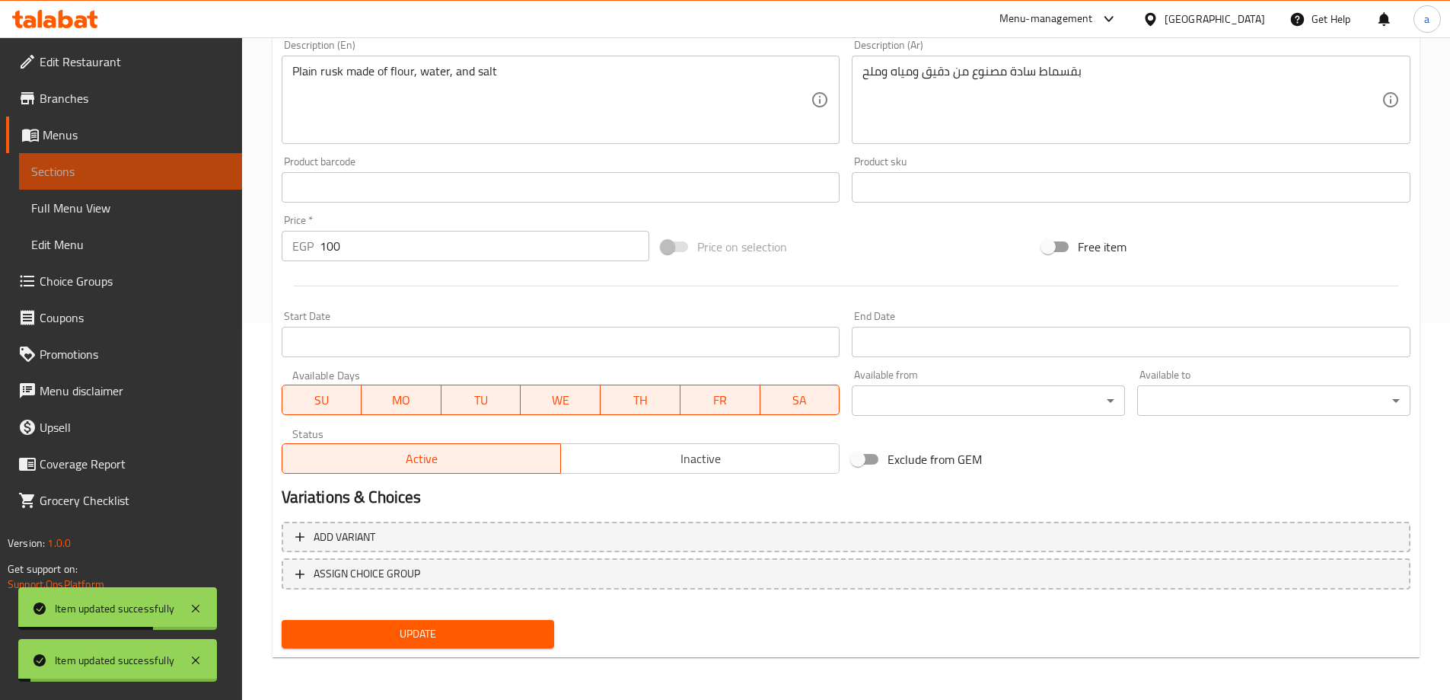
drag, startPoint x: 177, startPoint y: 177, endPoint x: 176, endPoint y: 14, distance: 163.7
click at [177, 177] on span "Sections" at bounding box center [130, 171] width 199 height 18
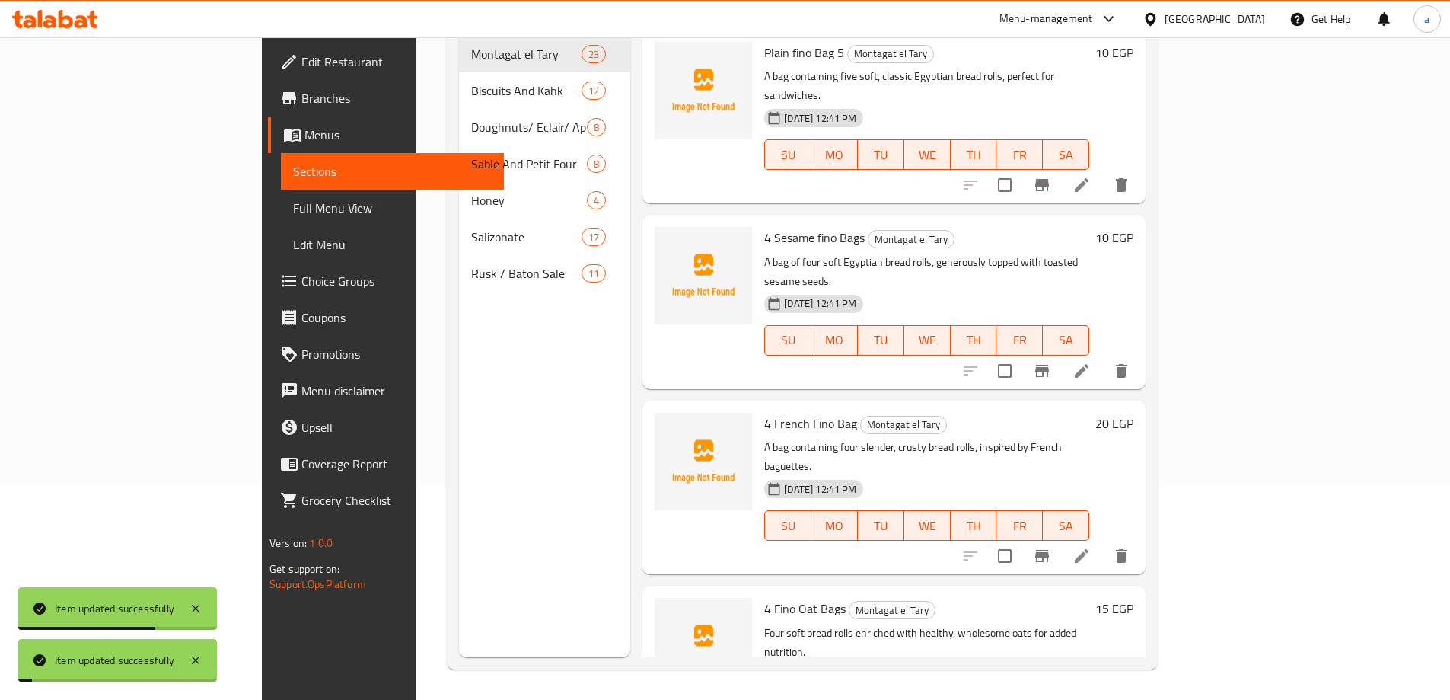
scroll to position [213, 0]
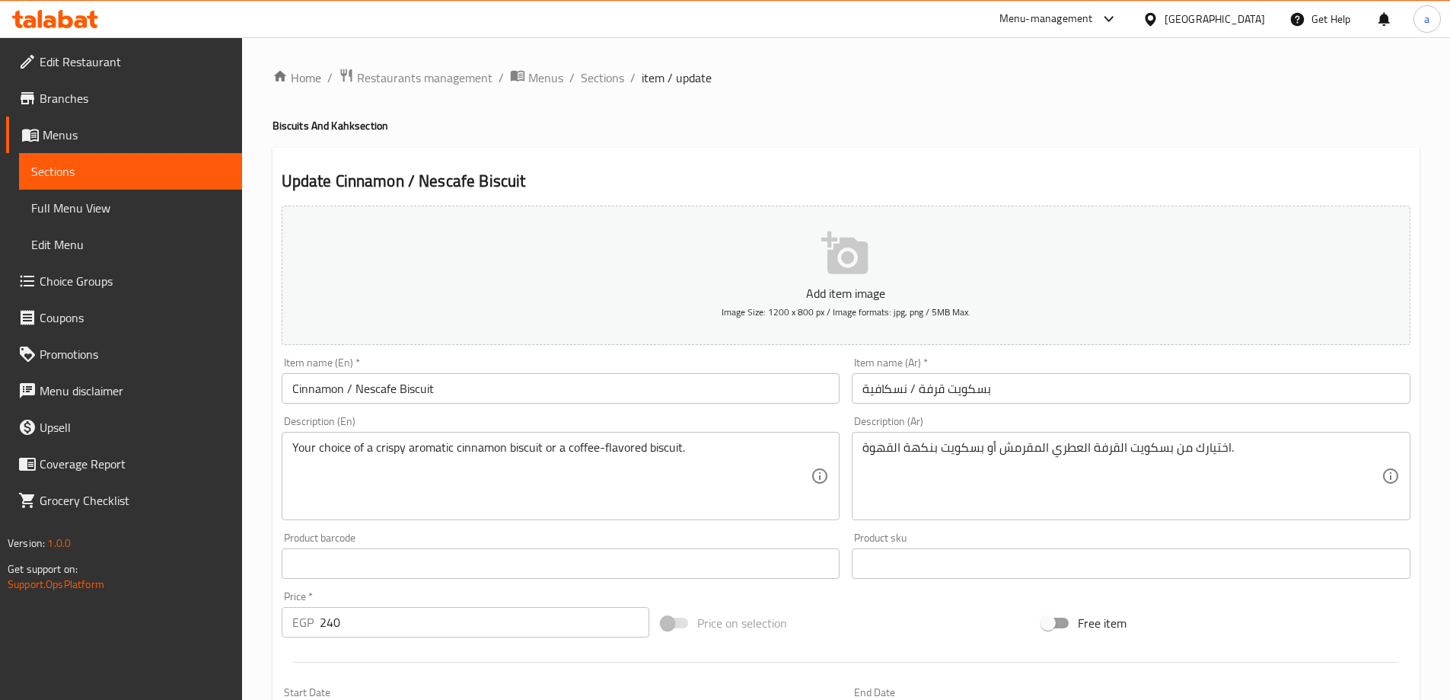
click at [107, 285] on div "Edit Restaurant Branches Menus Sections Full Menu View Edit Menu Choice Groups …" at bounding box center [725, 556] width 1450 height 1038
click at [107, 285] on span "Choice Groups" at bounding box center [135, 281] width 190 height 18
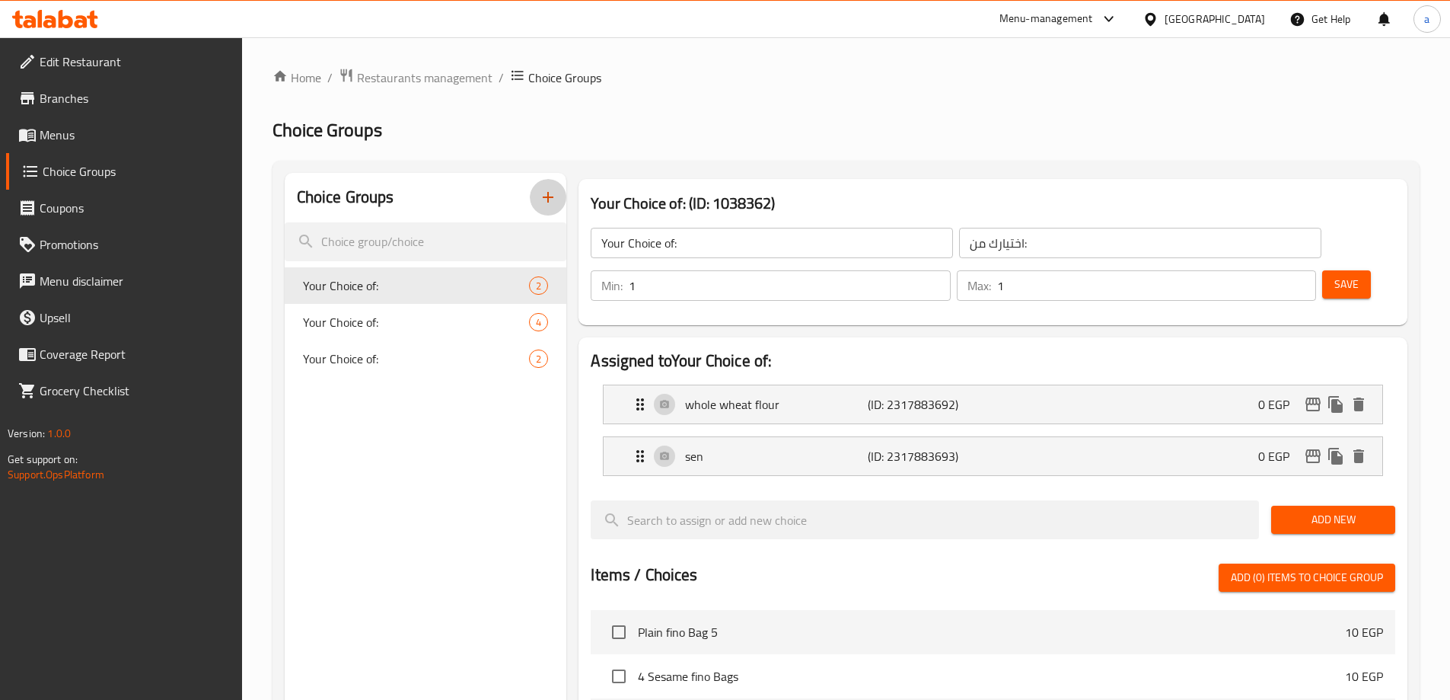
click at [546, 205] on icon "button" at bounding box center [548, 197] width 18 height 18
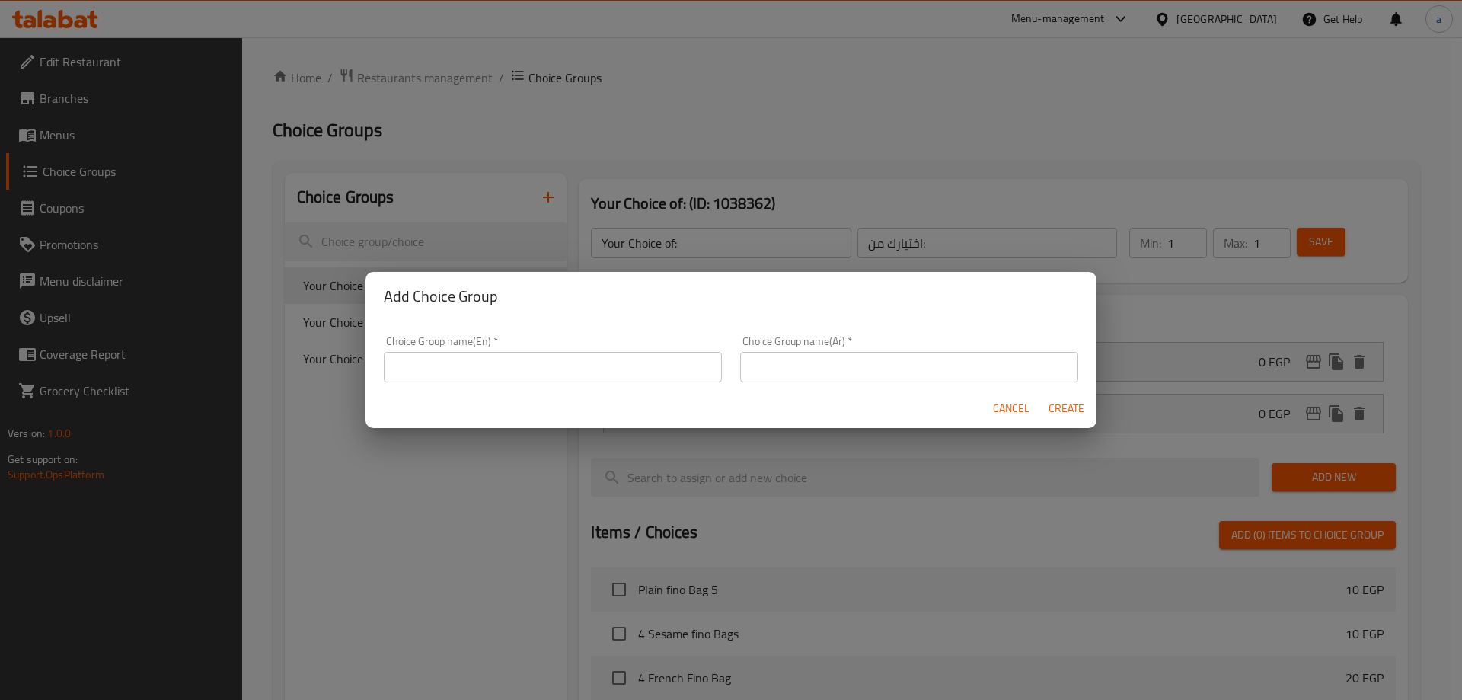
click at [561, 350] on div "Choice Group name(En)   * Choice Group name(En) *" at bounding box center [553, 359] width 338 height 46
click at [560, 362] on input "text" at bounding box center [553, 367] width 338 height 30
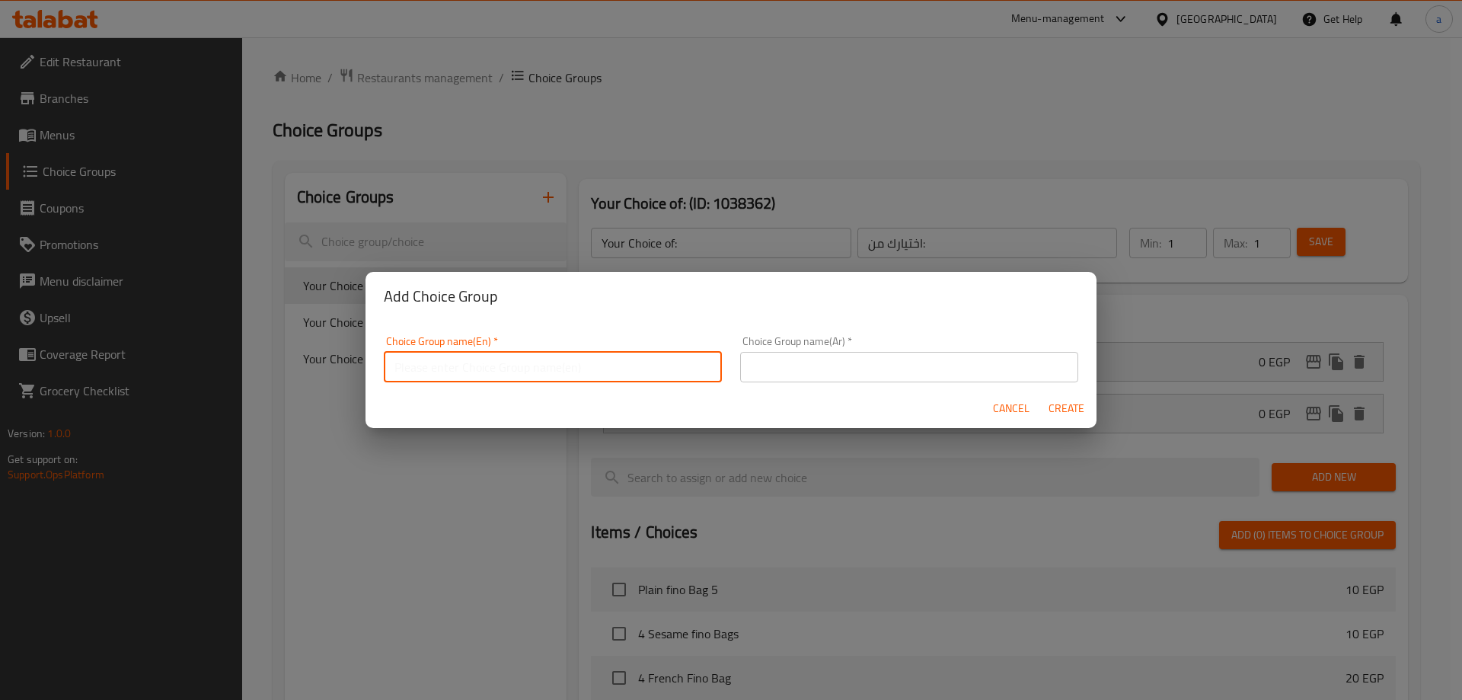
type input "إ"
type input "Your Choice Of Biscuit:"
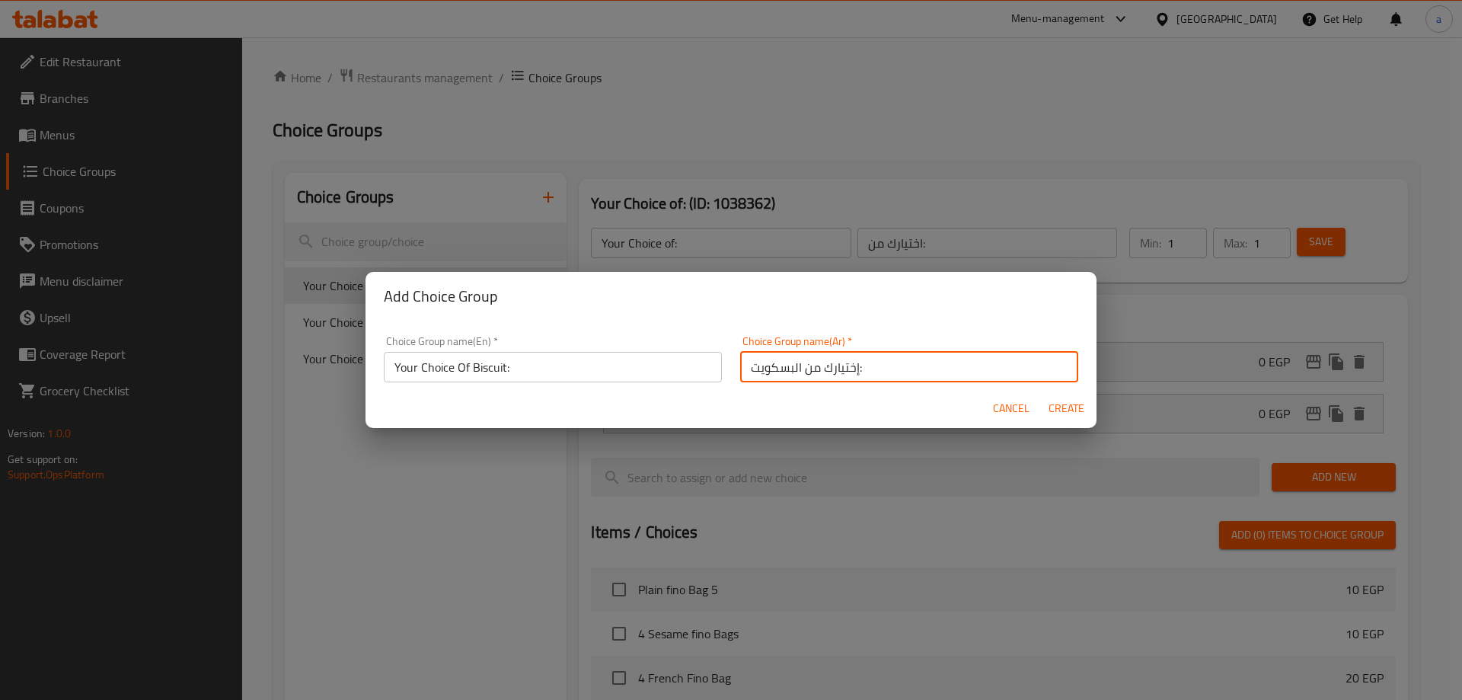
type input "إختيارك من البسكويت:"
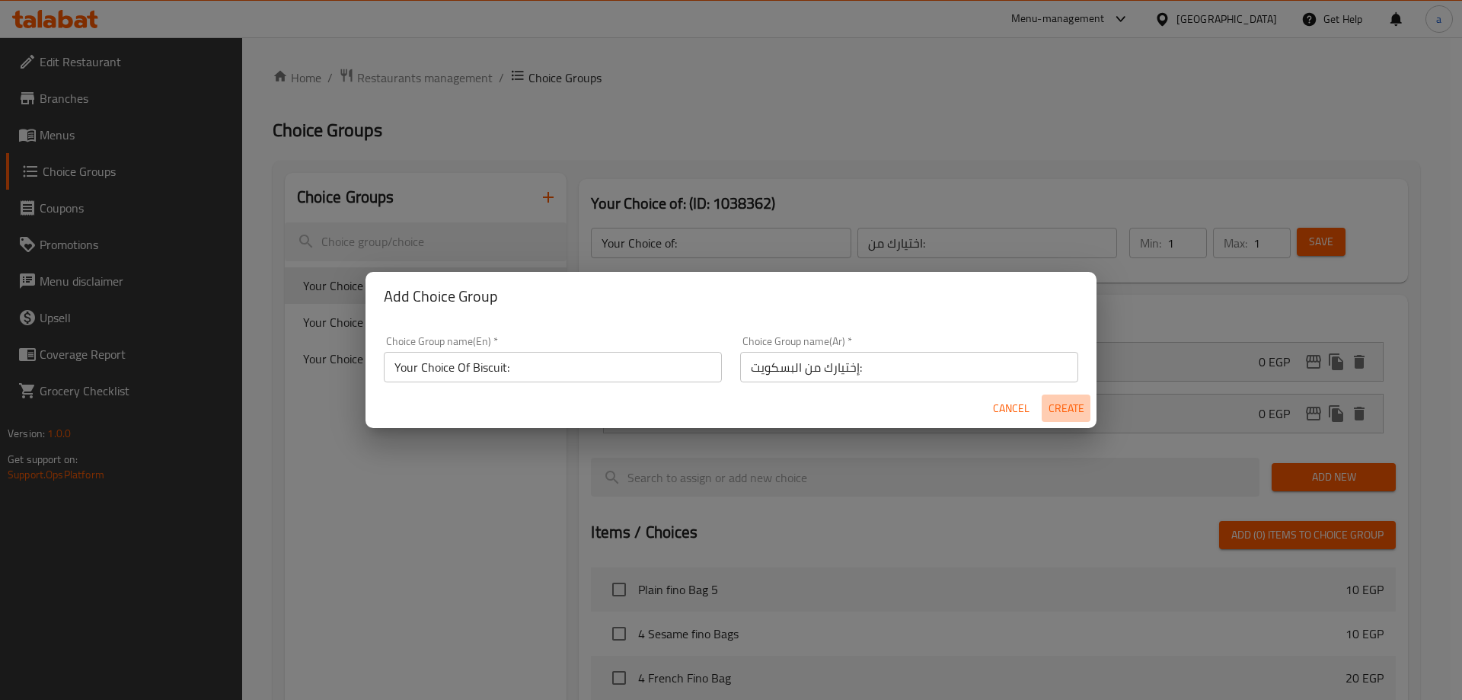
click at [1072, 416] on span "Create" at bounding box center [1065, 408] width 37 height 19
type input "Your Choice Of Biscuit:"
type input "إختيارك من البسكويت:"
type input "0"
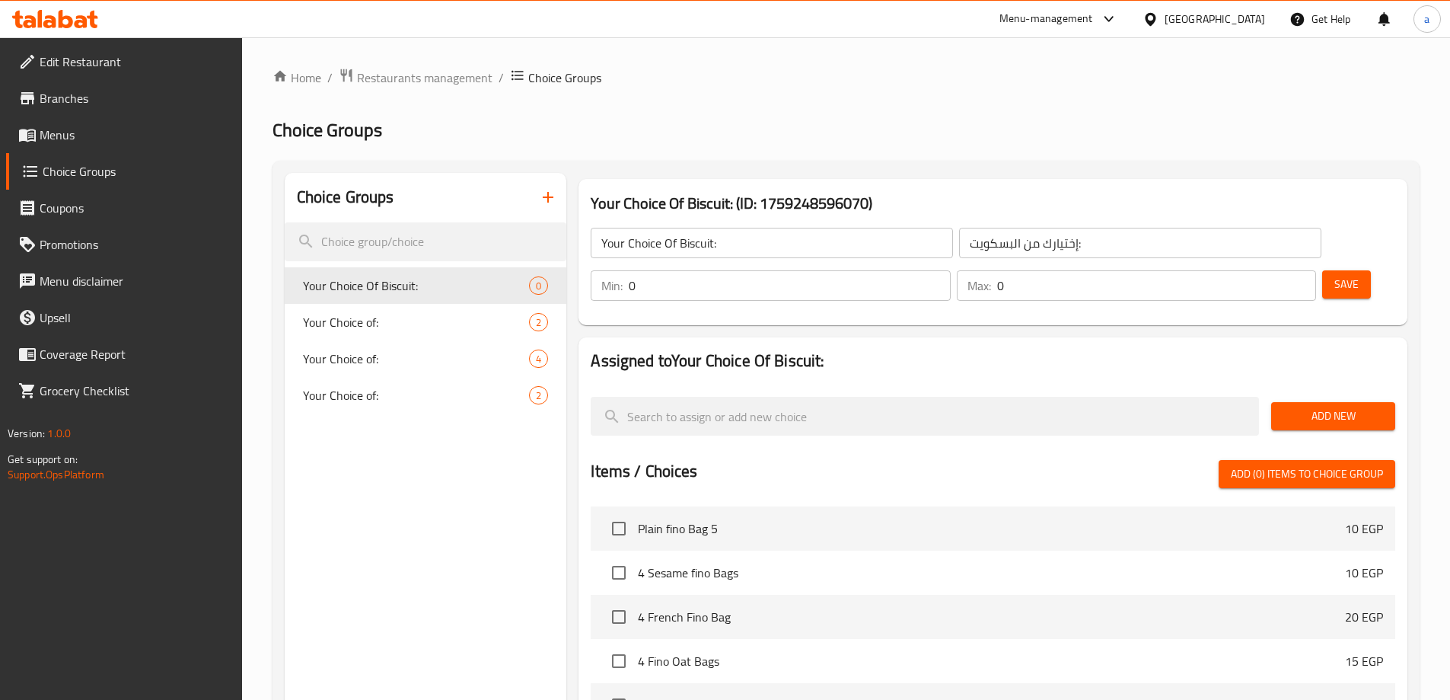
click at [950, 270] on input "0" at bounding box center [789, 285] width 321 height 30
type input "1"
click at [950, 270] on input "1" at bounding box center [789, 285] width 321 height 30
type input "1"
click at [1276, 270] on input "1" at bounding box center [1156, 285] width 319 height 30
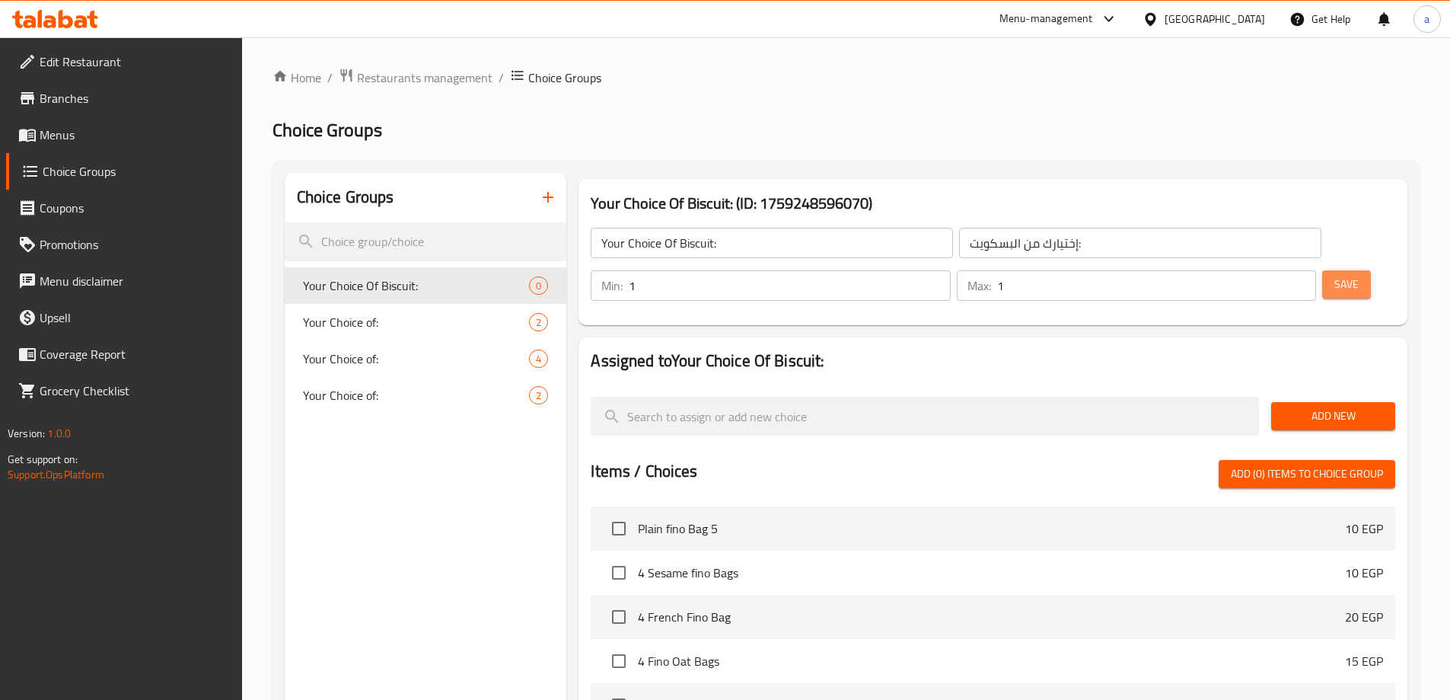
click at [1334, 275] on span "Save" at bounding box center [1346, 284] width 24 height 19
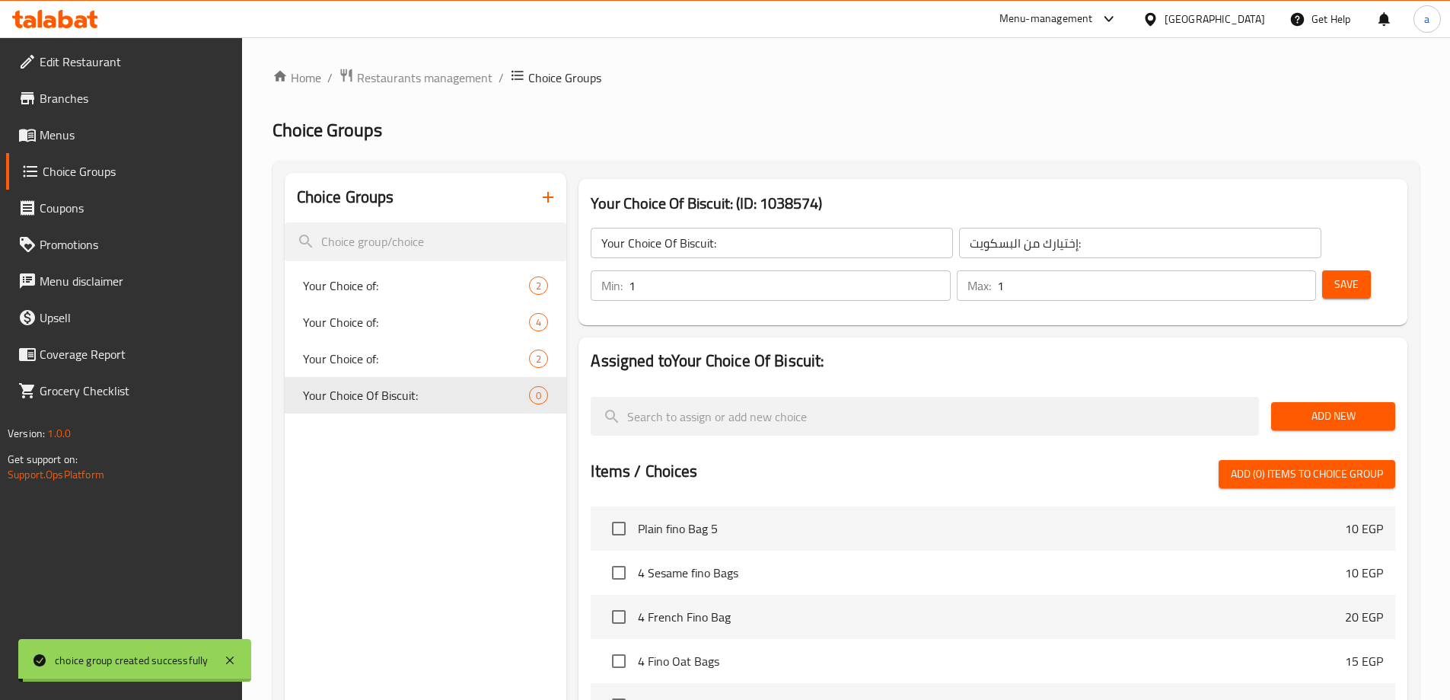
click at [1303, 407] on span "Add New" at bounding box center [1333, 416] width 100 height 19
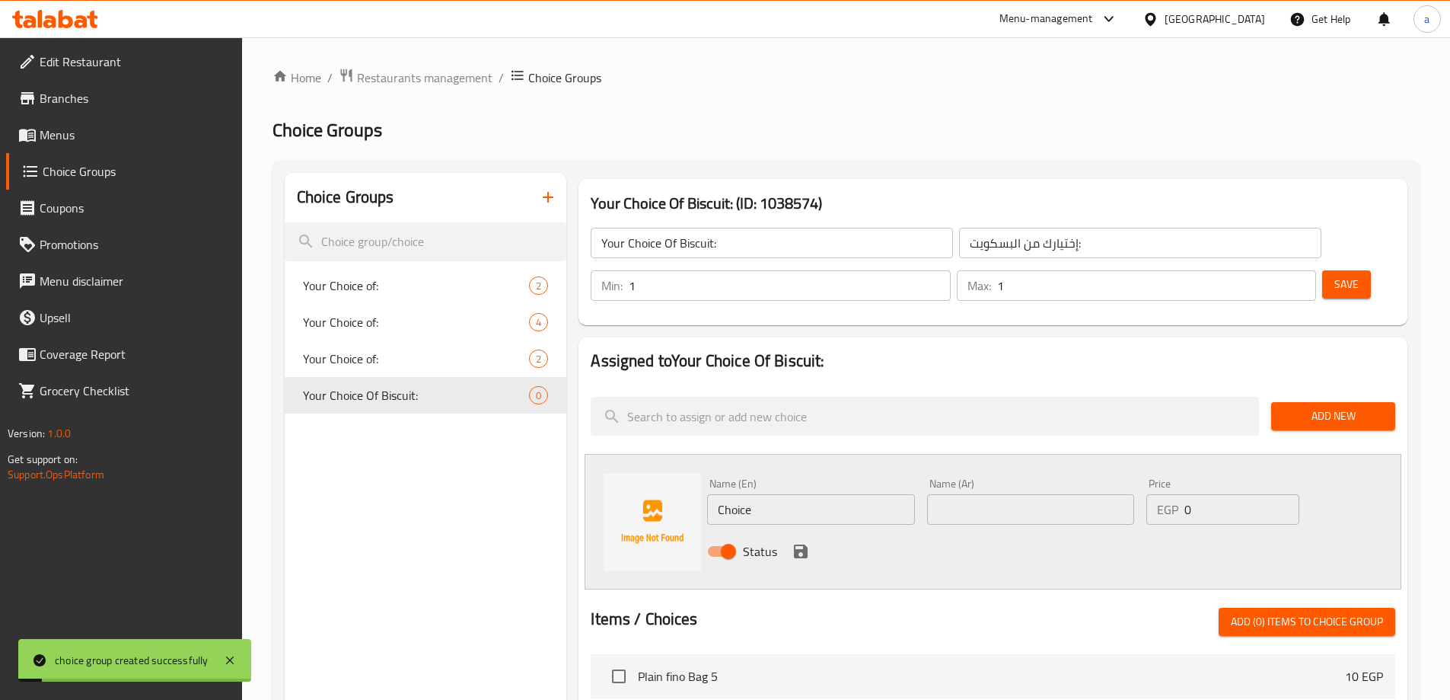
click at [818, 494] on input "Choice" at bounding box center [810, 509] width 207 height 30
drag, startPoint x: 882, startPoint y: 463, endPoint x: 773, endPoint y: 466, distance: 108.9
click at [773, 494] on input "Cinnamon / Nescafe Biscuit" at bounding box center [810, 509] width 207 height 30
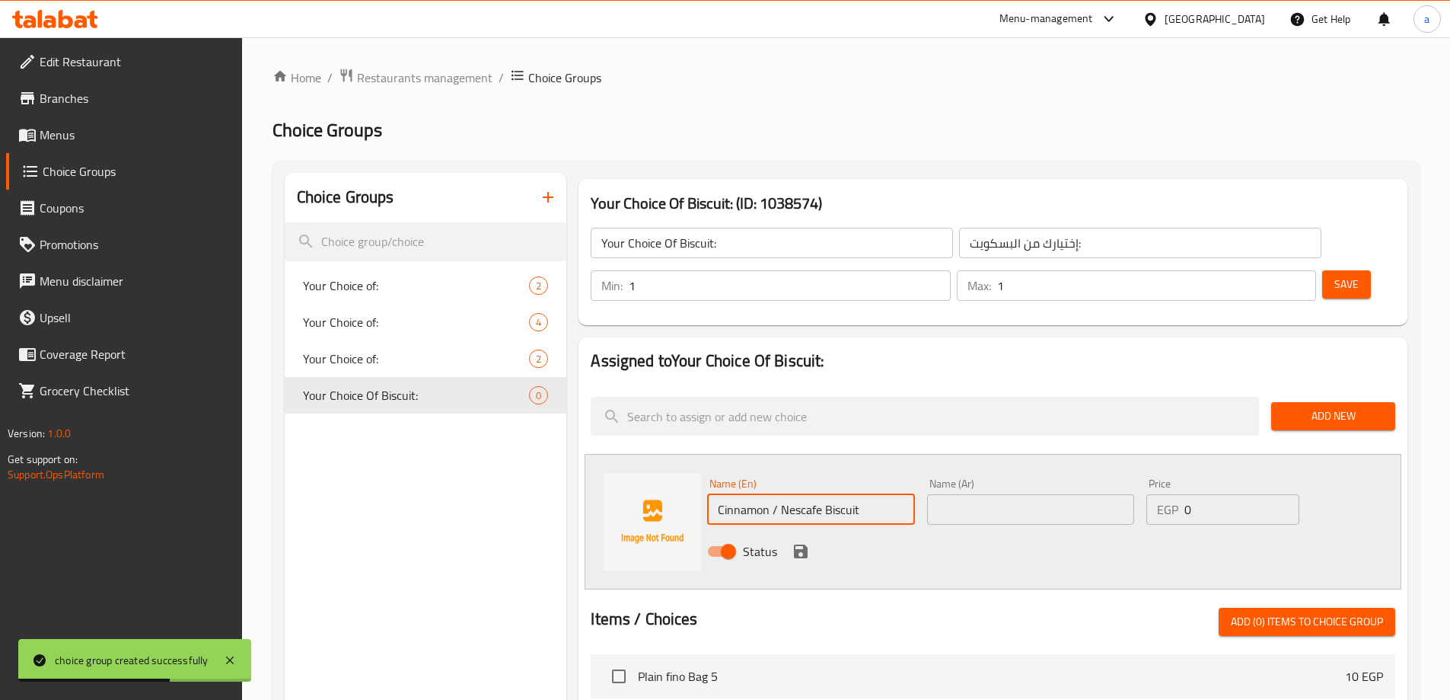
click at [791, 494] on input "Cinnamon / Nescafe Biscuit" at bounding box center [810, 509] width 207 height 30
click at [799, 494] on input "Cinnamon / Nescafe Biscuit" at bounding box center [810, 509] width 207 height 30
click at [811, 494] on input "Cinnamon / Nescafe Biscuit" at bounding box center [810, 509] width 207 height 30
drag, startPoint x: 867, startPoint y: 461, endPoint x: 768, endPoint y: 474, distance: 99.8
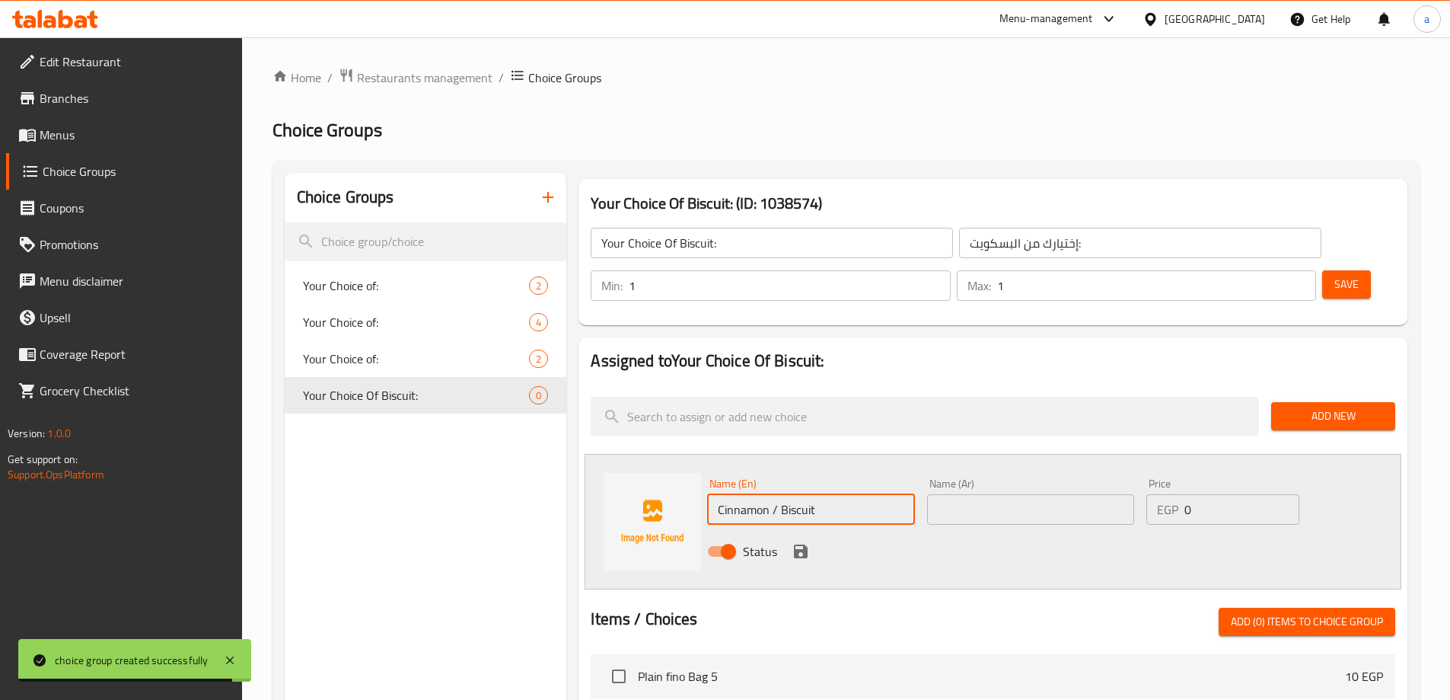
click at [768, 494] on input "Cinnamon / Biscuit" at bounding box center [810, 509] width 207 height 30
type input "Cinnamon"
click at [987, 494] on input "text" at bounding box center [1030, 509] width 207 height 30
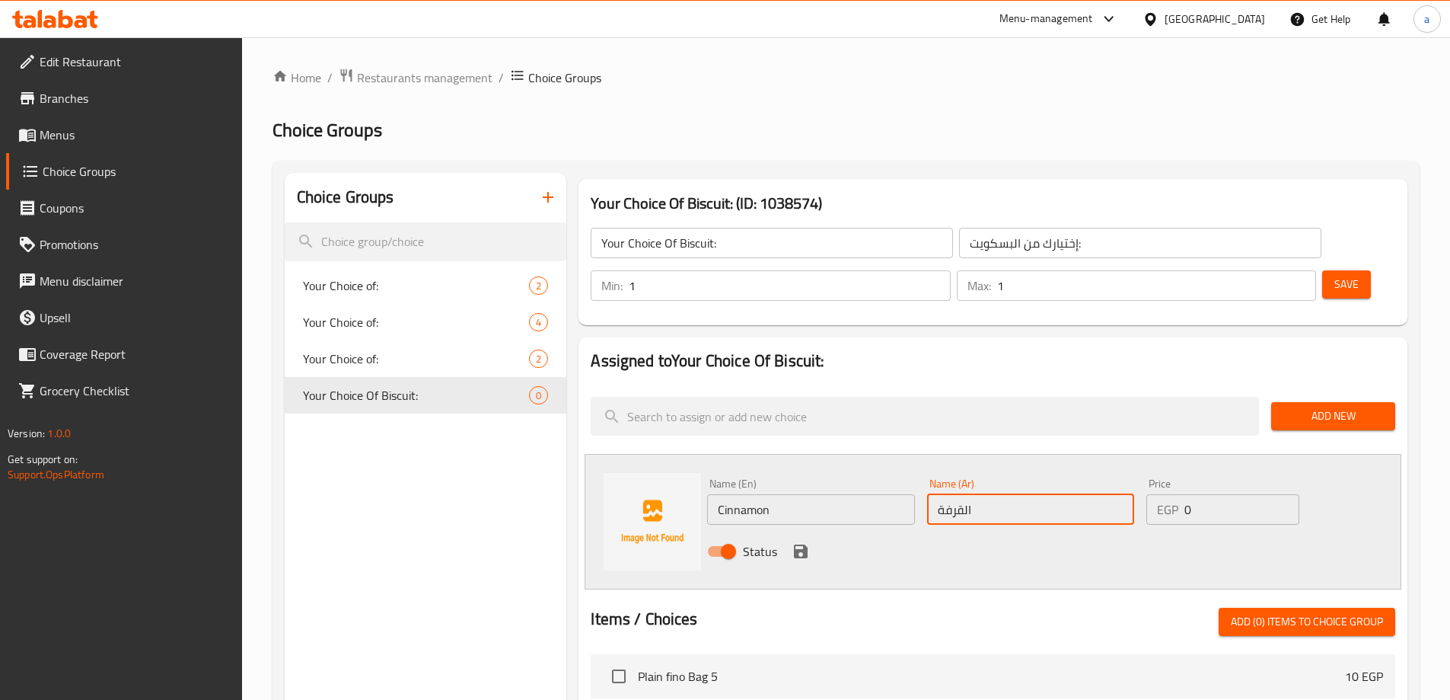
type input "القرفة"
click at [805, 544] on icon "save" at bounding box center [801, 551] width 14 height 14
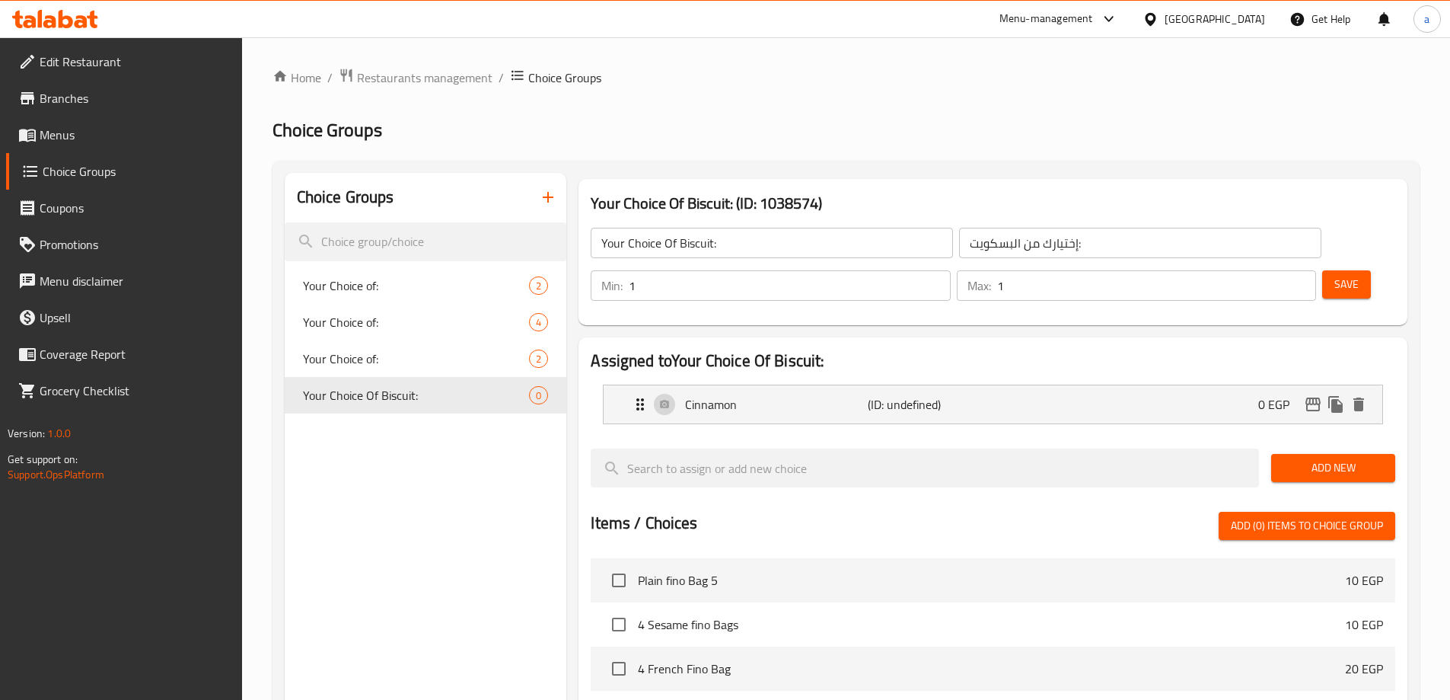
click at [1303, 458] on span "Add New" at bounding box center [1333, 467] width 100 height 19
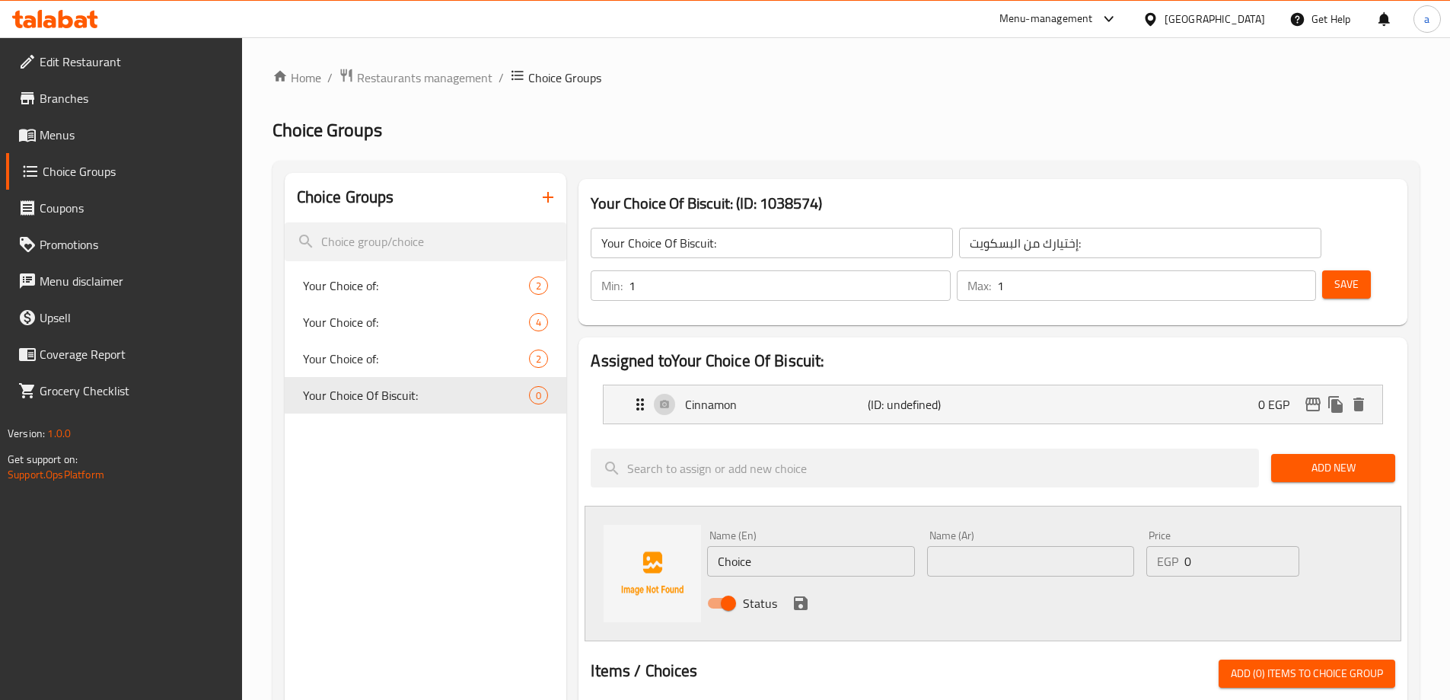
click at [844, 546] on input "Choice" at bounding box center [810, 561] width 207 height 30
paste input "Nescafe"
type input "Nescafe"
click at [980, 546] on input "text" at bounding box center [1030, 561] width 207 height 30
type input "k"
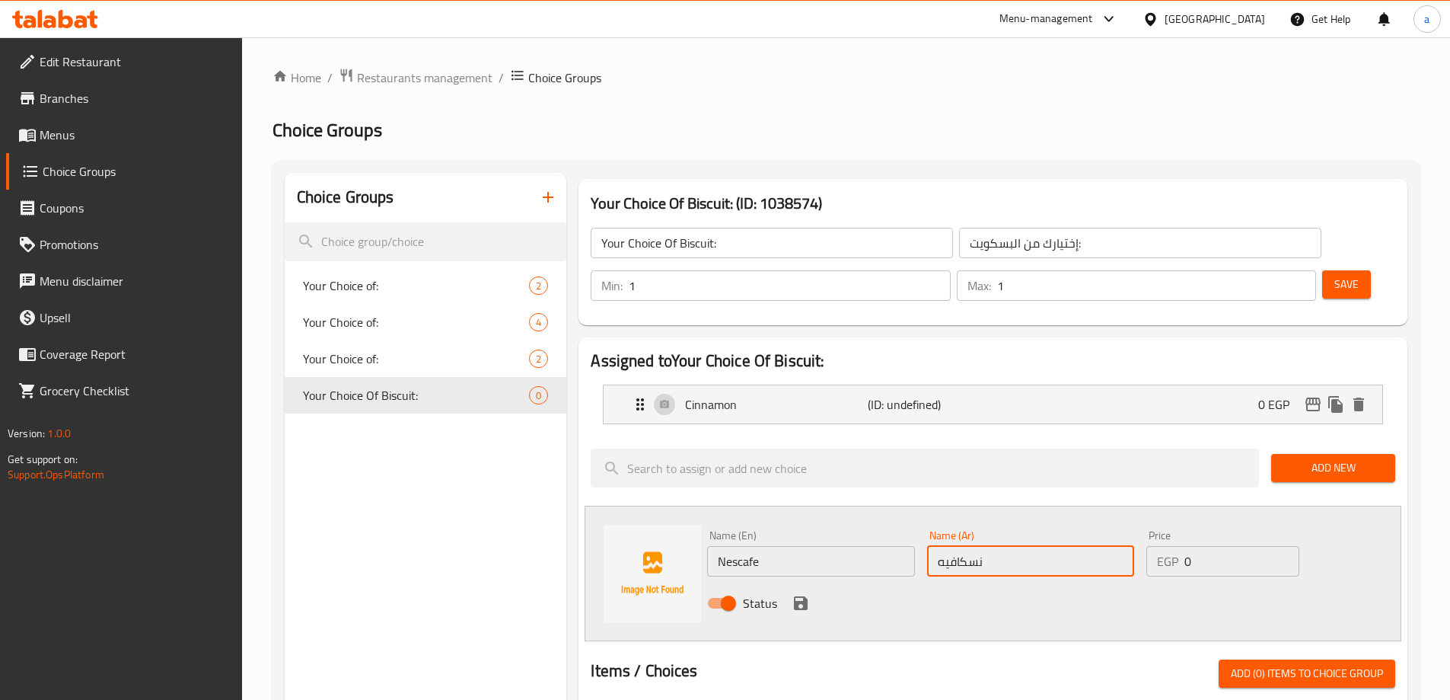
type input "نسكافيه"
click at [795, 596] on icon "save" at bounding box center [801, 603] width 14 height 14
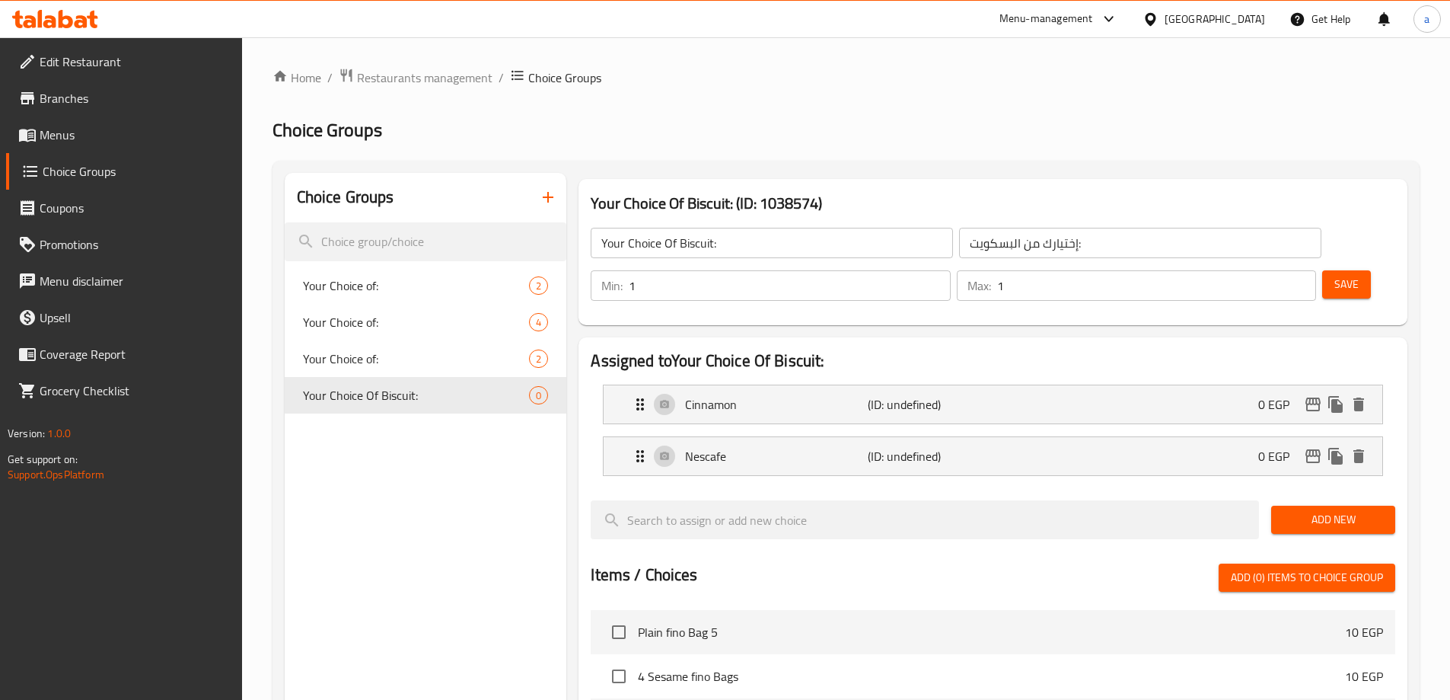
click at [1334, 270] on button "Save" at bounding box center [1346, 284] width 49 height 28
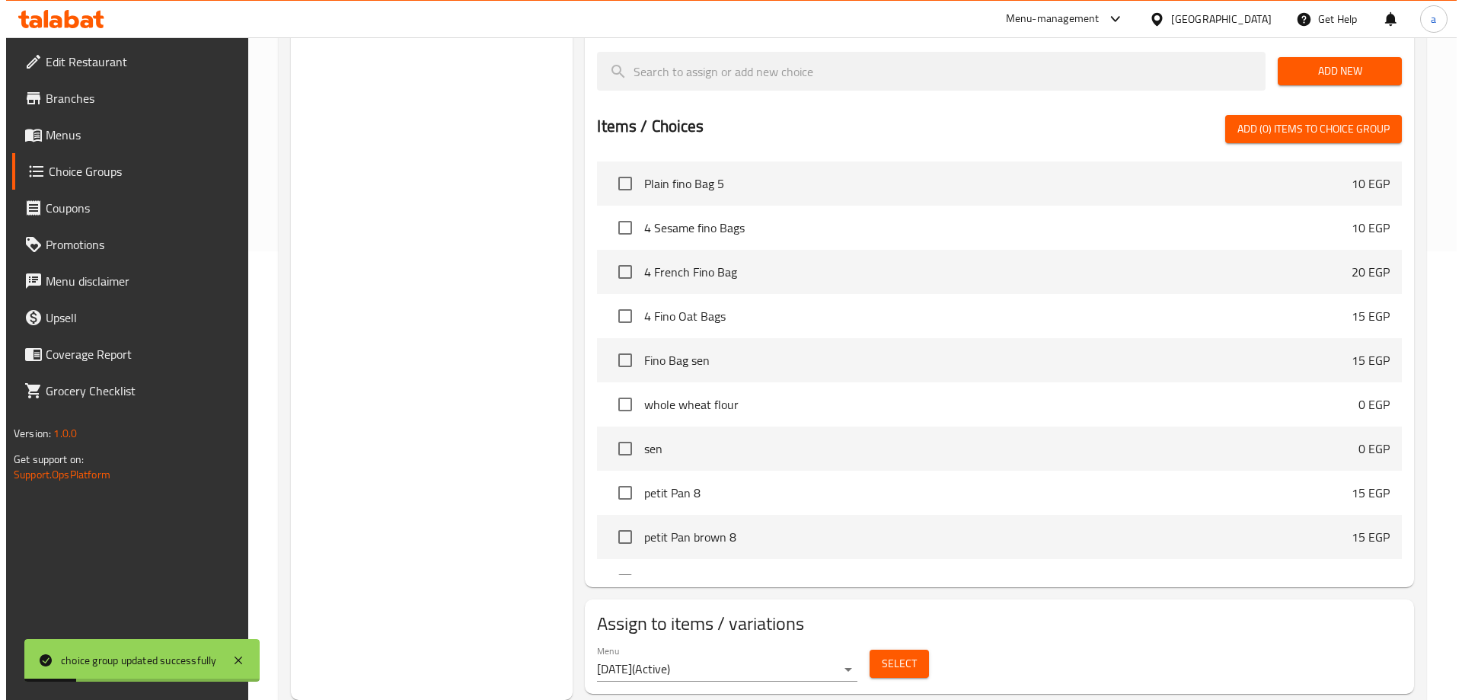
scroll to position [152, 0]
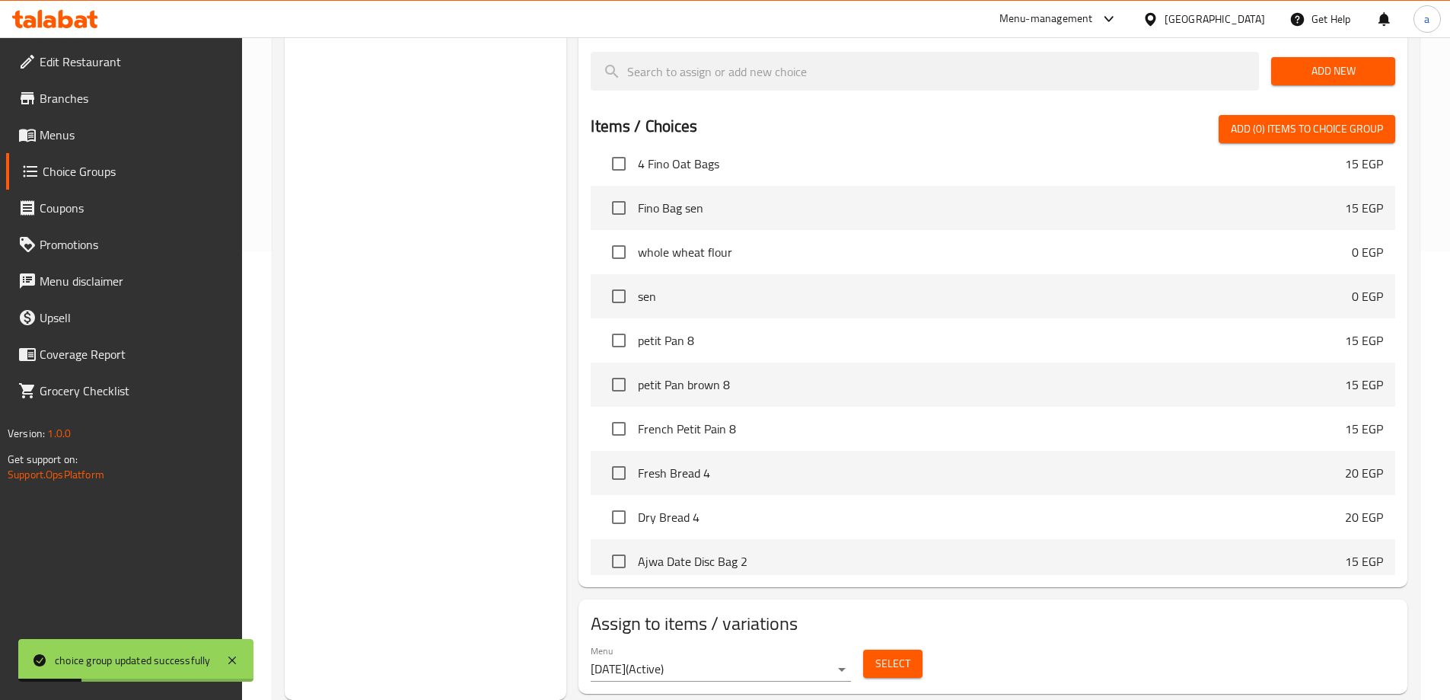
click at [909, 654] on span "Select" at bounding box center [892, 663] width 35 height 19
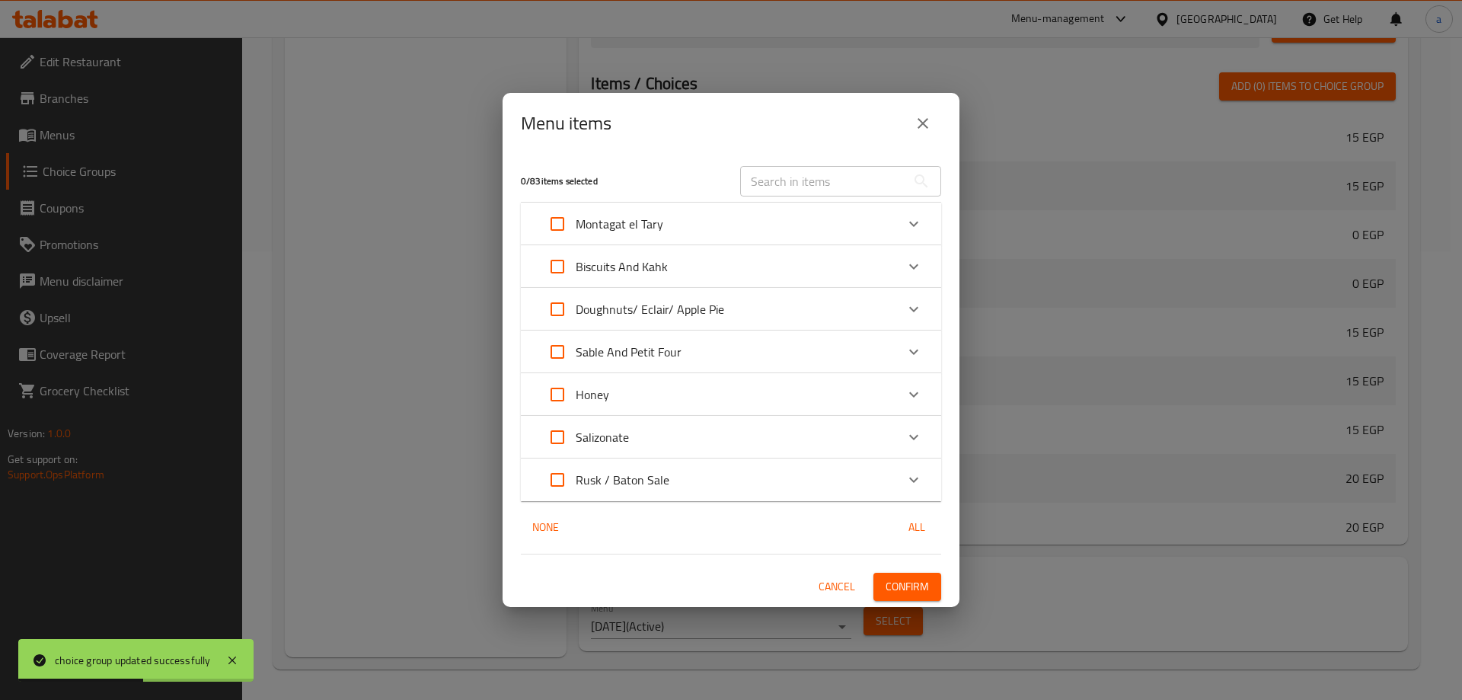
click at [739, 268] on div "Biscuits And Kahk" at bounding box center [717, 266] width 356 height 37
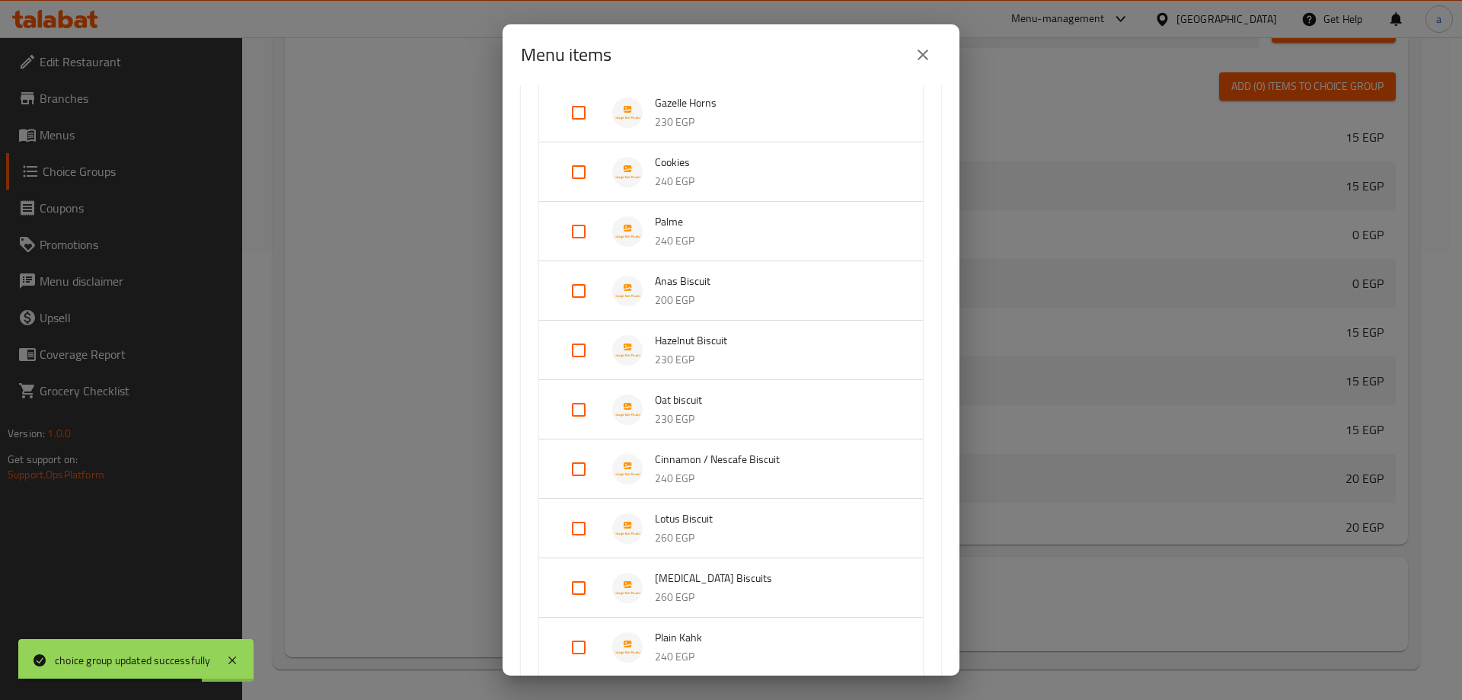
scroll to position [228, 0]
click at [584, 461] on input "Expand" at bounding box center [578, 466] width 37 height 37
checkbox input "true"
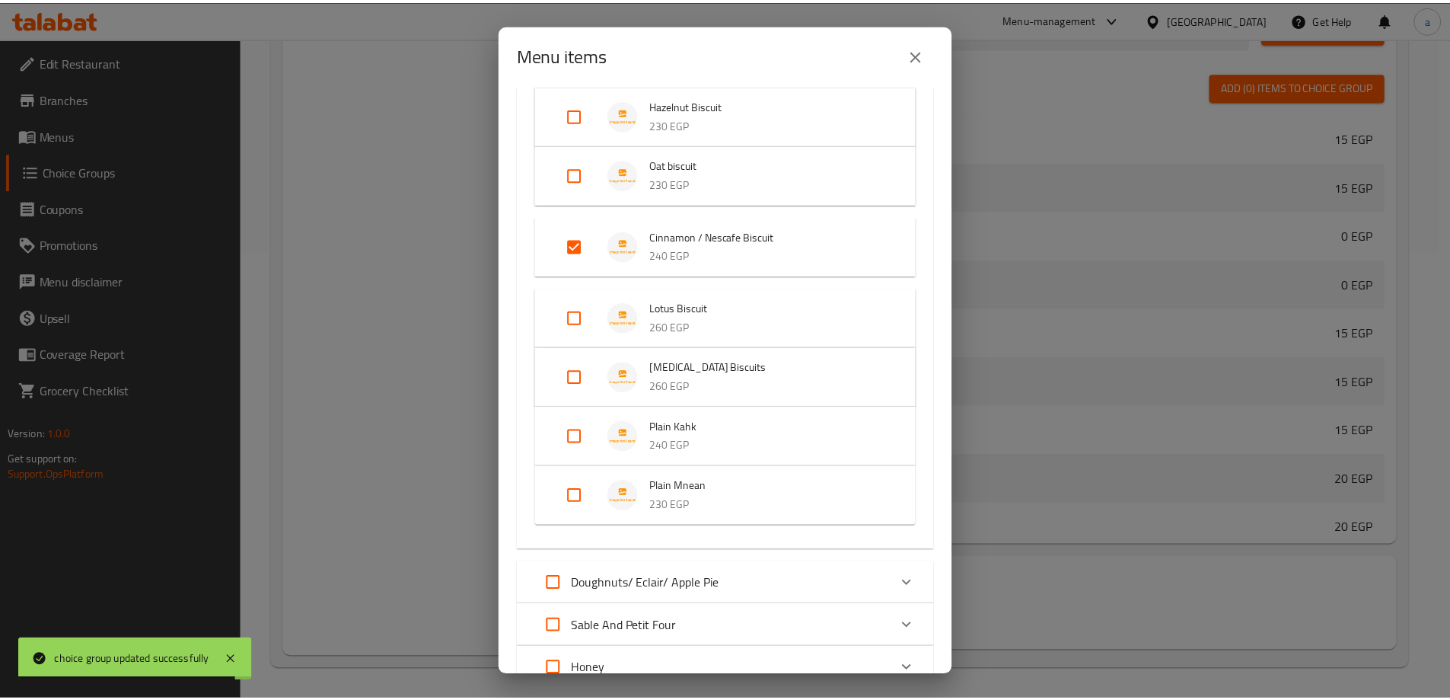
scroll to position [666, 0]
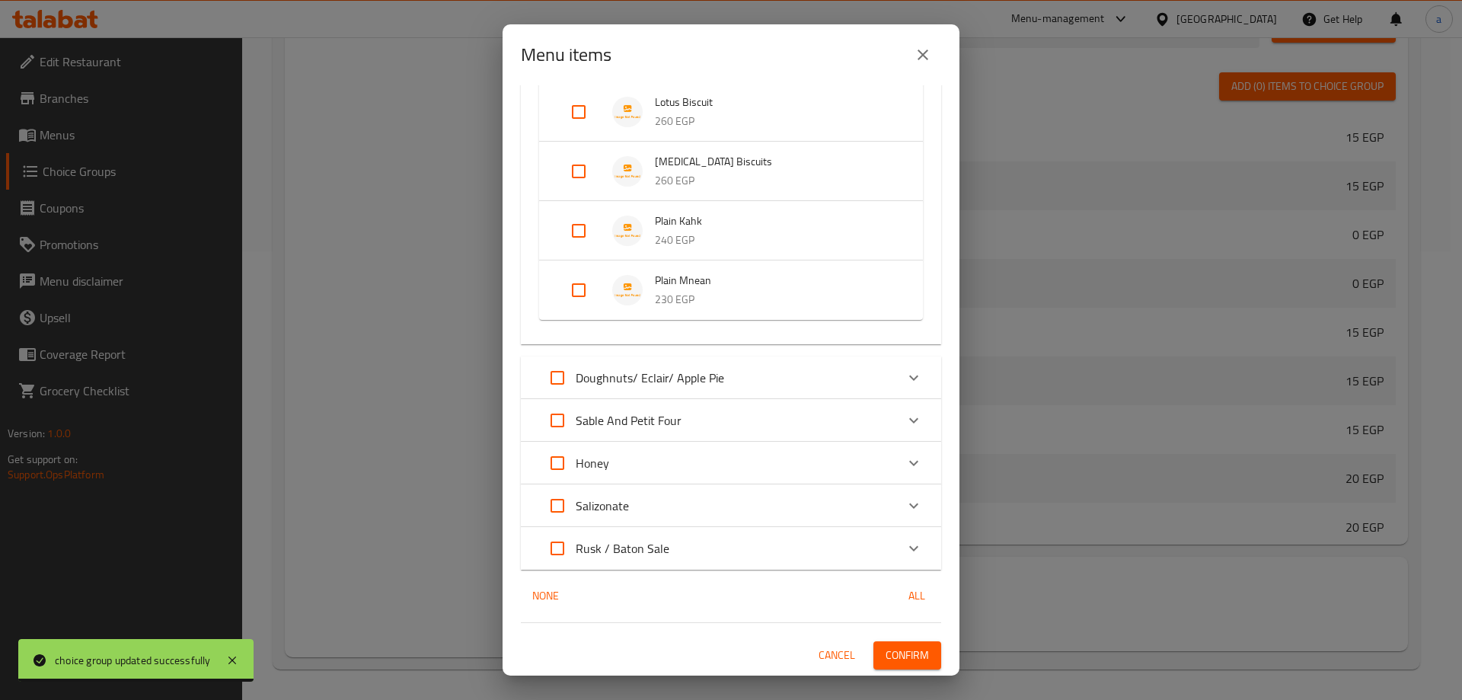
click at [887, 647] on span "Confirm" at bounding box center [906, 655] width 43 height 19
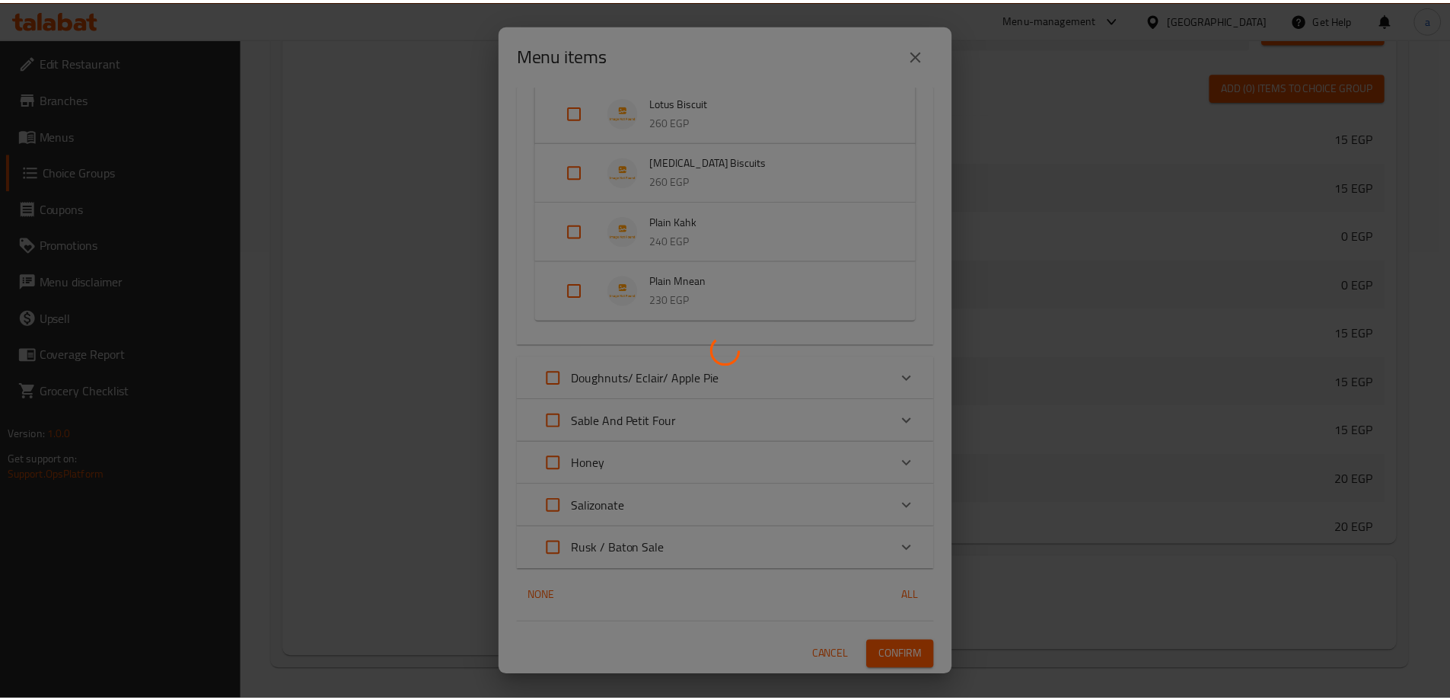
scroll to position [139, 0]
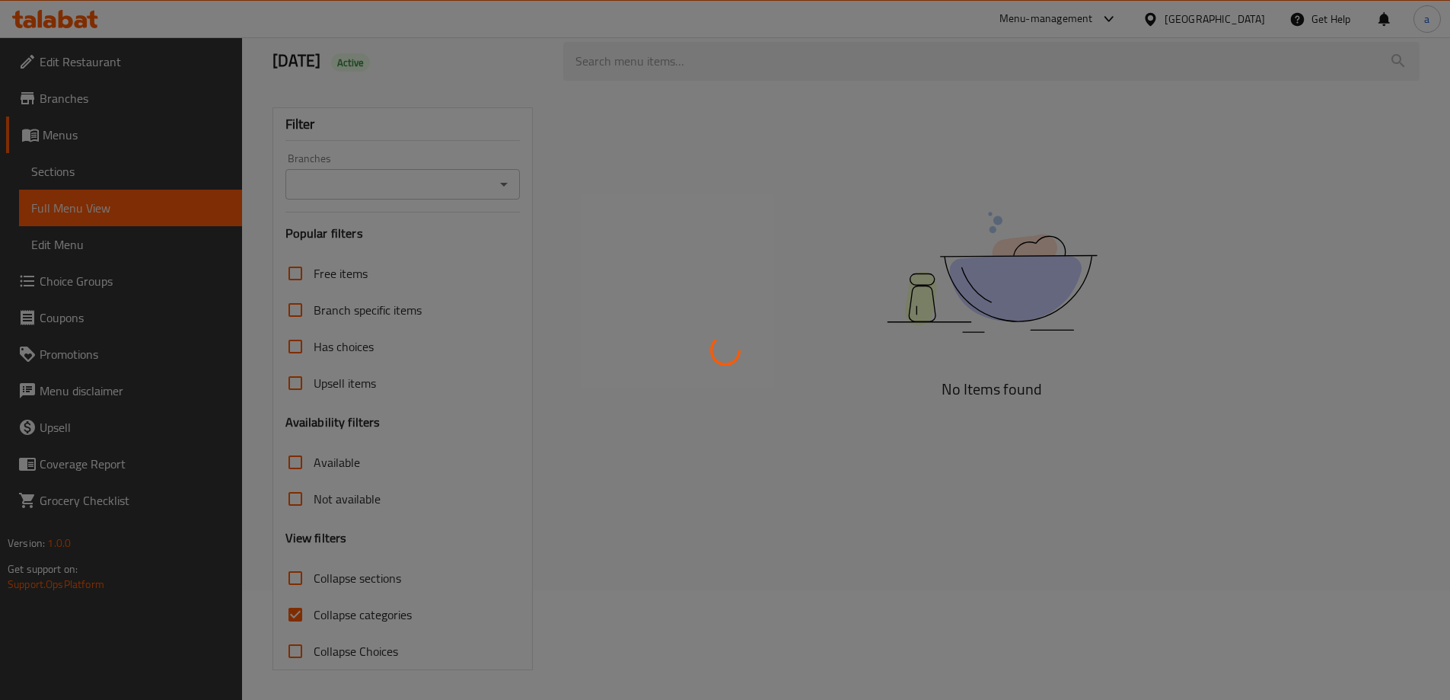
scroll to position [110, 0]
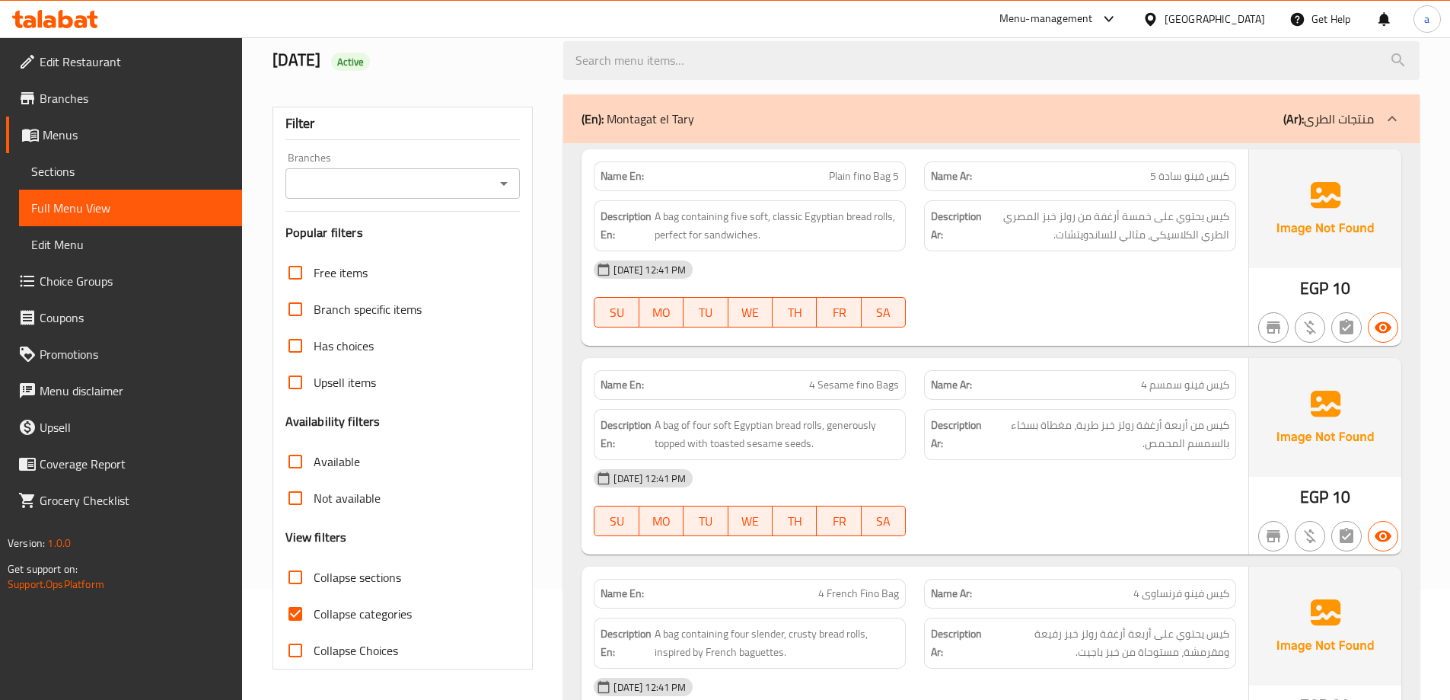
click at [296, 603] on input "Collapse categories" at bounding box center [295, 613] width 37 height 37
checkbox input "false"
click at [298, 574] on input "Collapse sections" at bounding box center [295, 577] width 37 height 37
checkbox input "true"
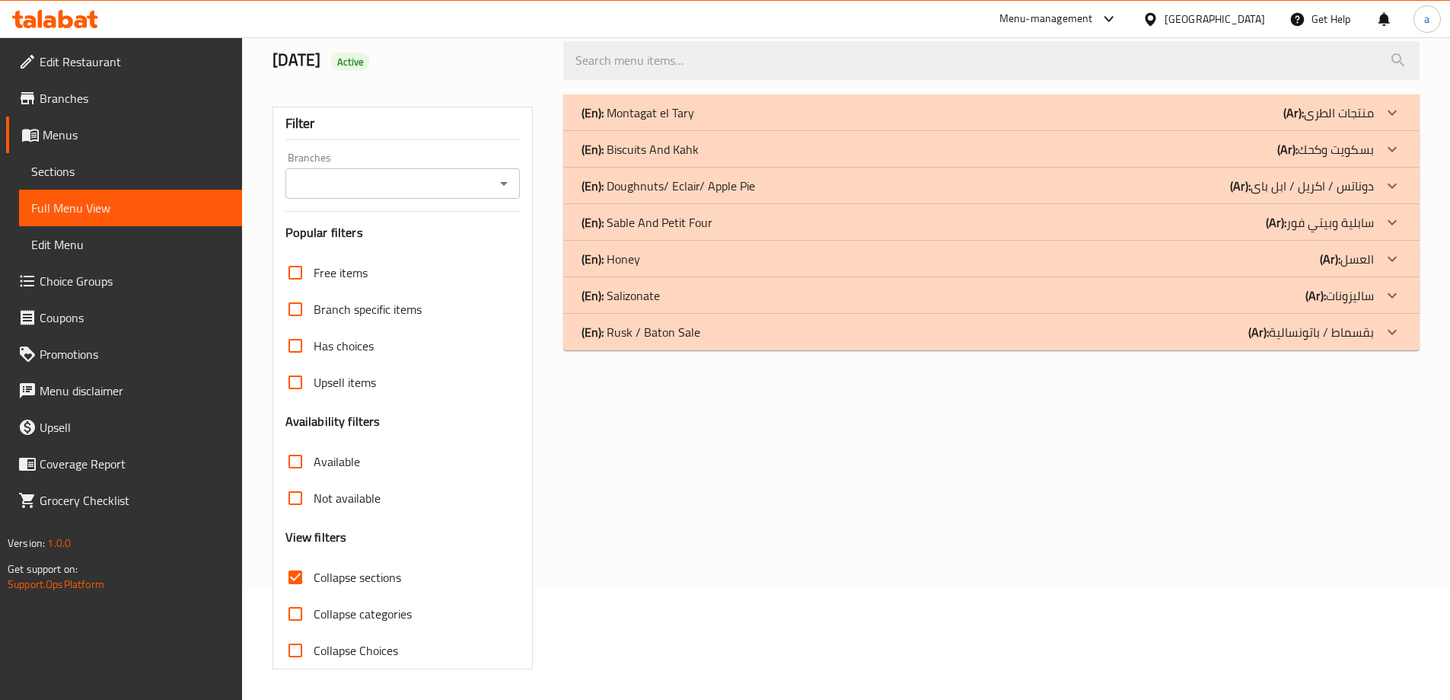
click at [708, 331] on div "(En): Rusk / Baton Sale (Ar): بقسماط / باتونسالية" at bounding box center [978, 332] width 792 height 18
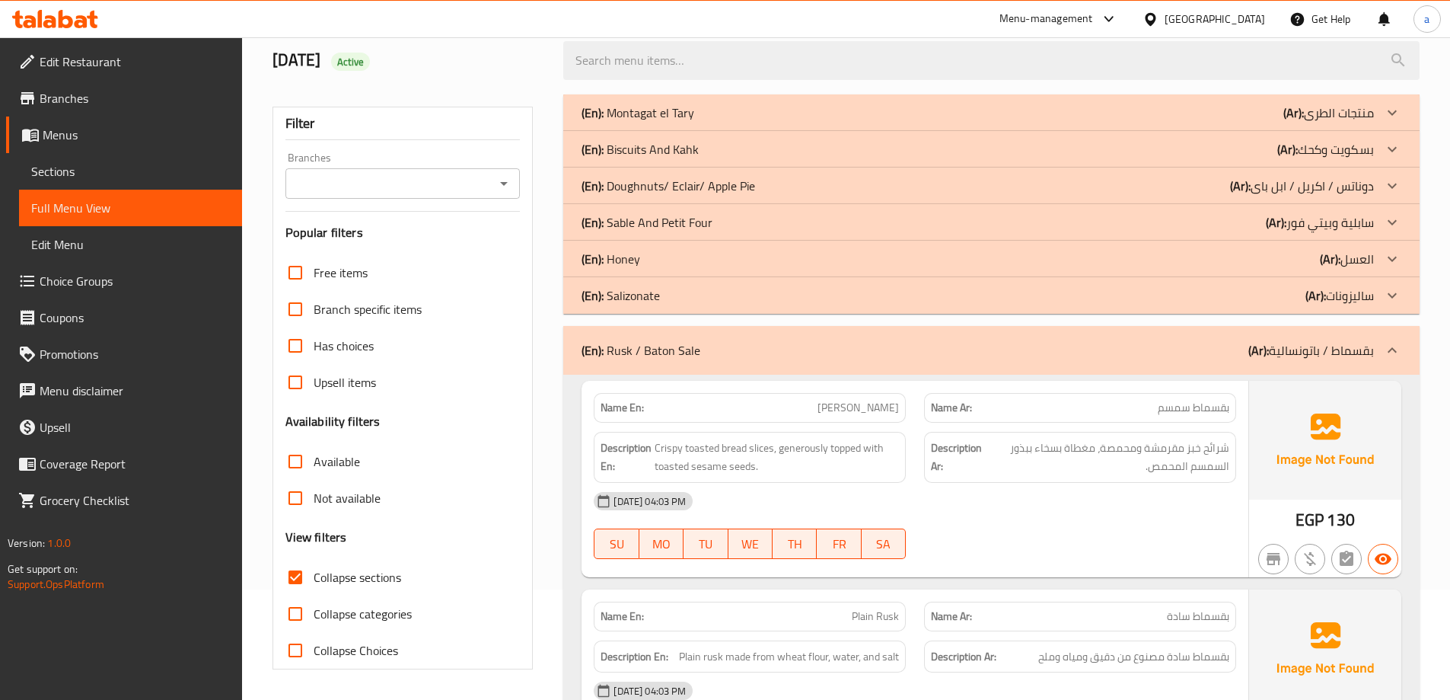
click at [697, 300] on div "(En): Salizonate (Ar): ساليزونات" at bounding box center [978, 295] width 792 height 18
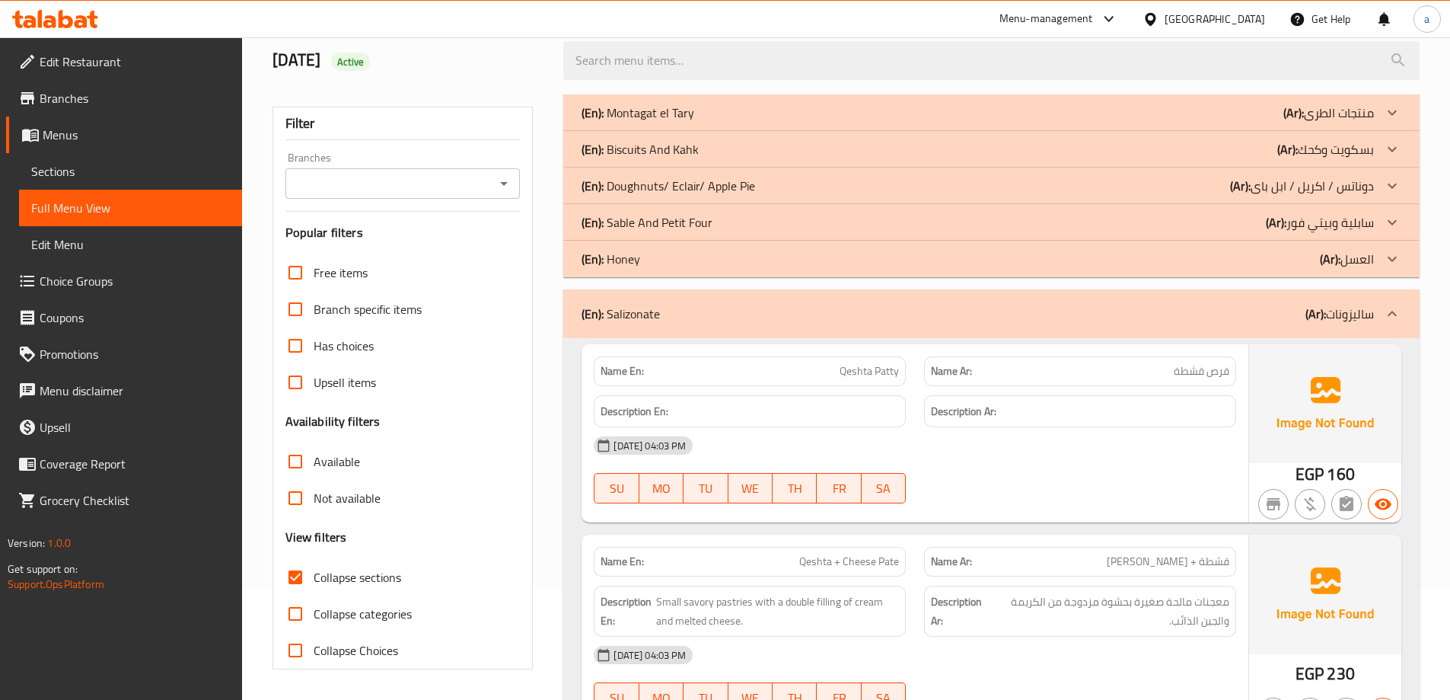
click at [693, 260] on div "(En): Honey (Ar): العسل" at bounding box center [978, 259] width 792 height 18
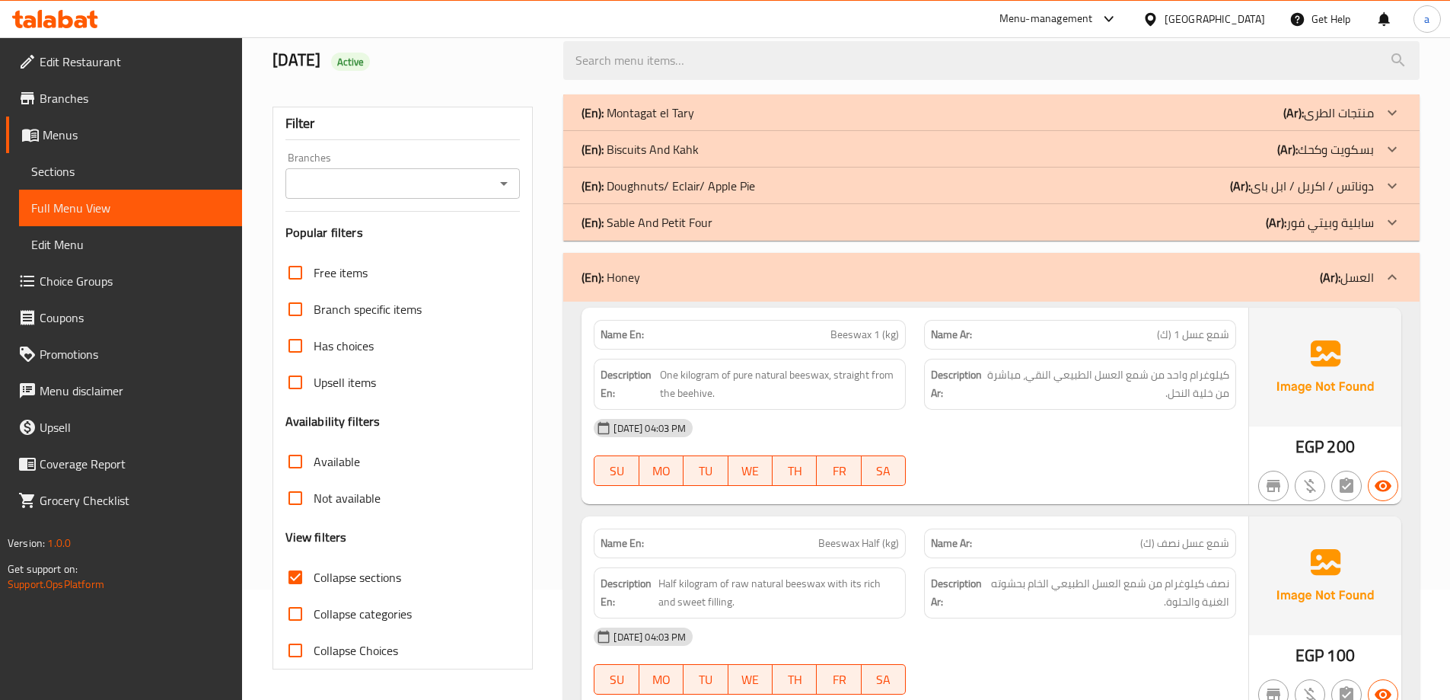
click at [702, 231] on p "(En): Sable And Petit Four" at bounding box center [647, 222] width 131 height 18
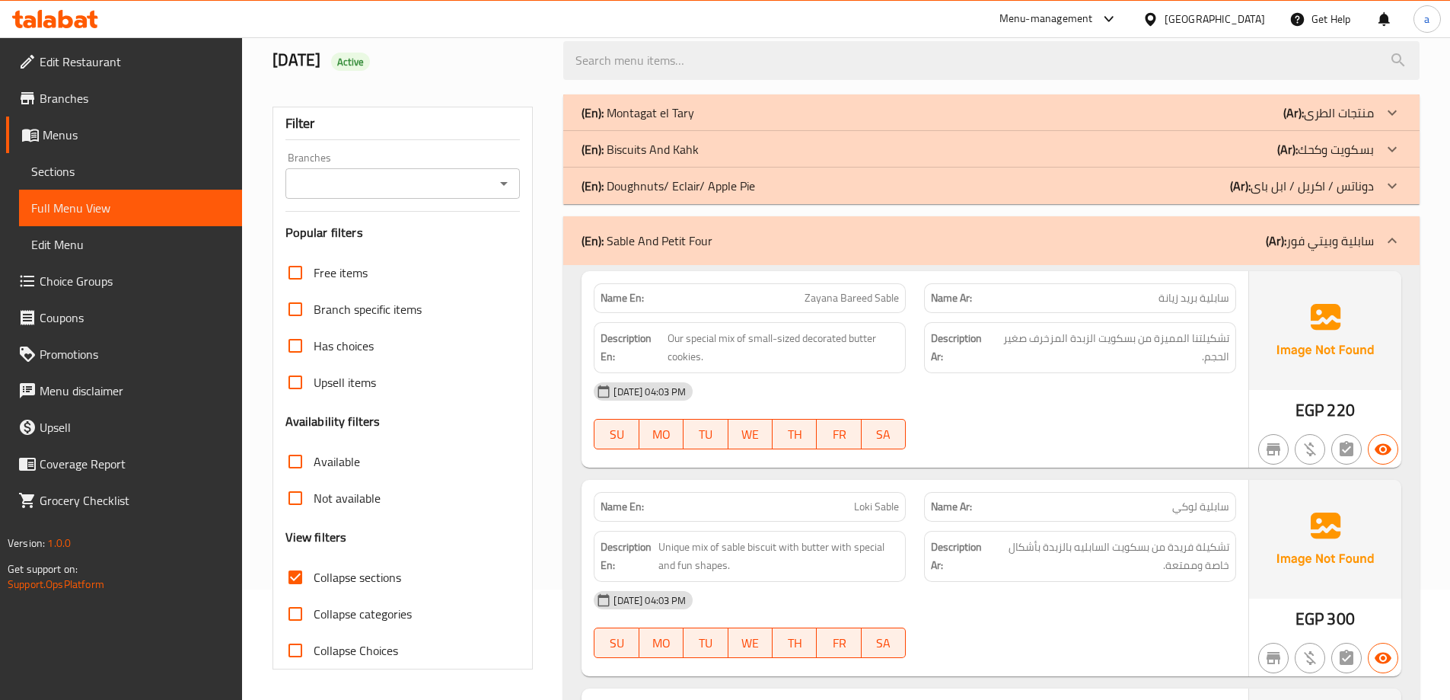
click at [725, 153] on div "(En): Biscuits And Kahk (Ar): بسكويت وكحك" at bounding box center [978, 149] width 792 height 18
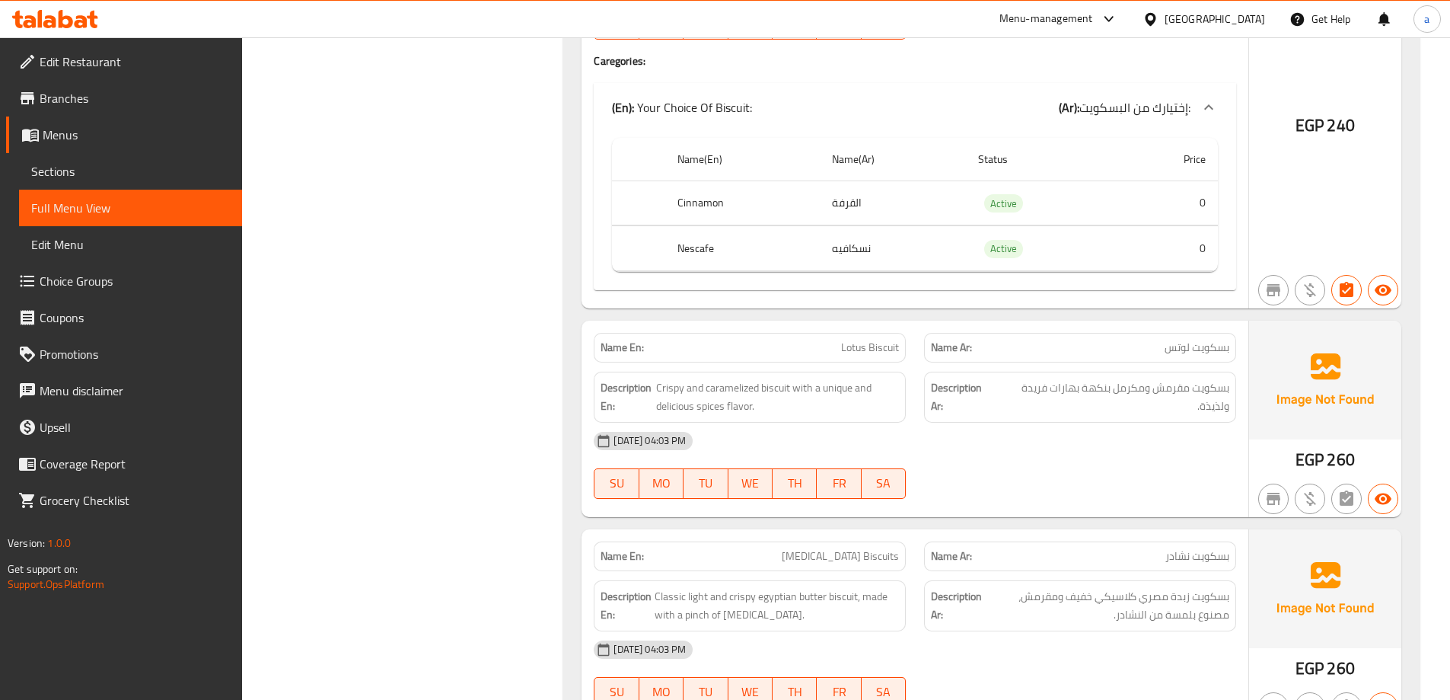
scroll to position [1937, 0]
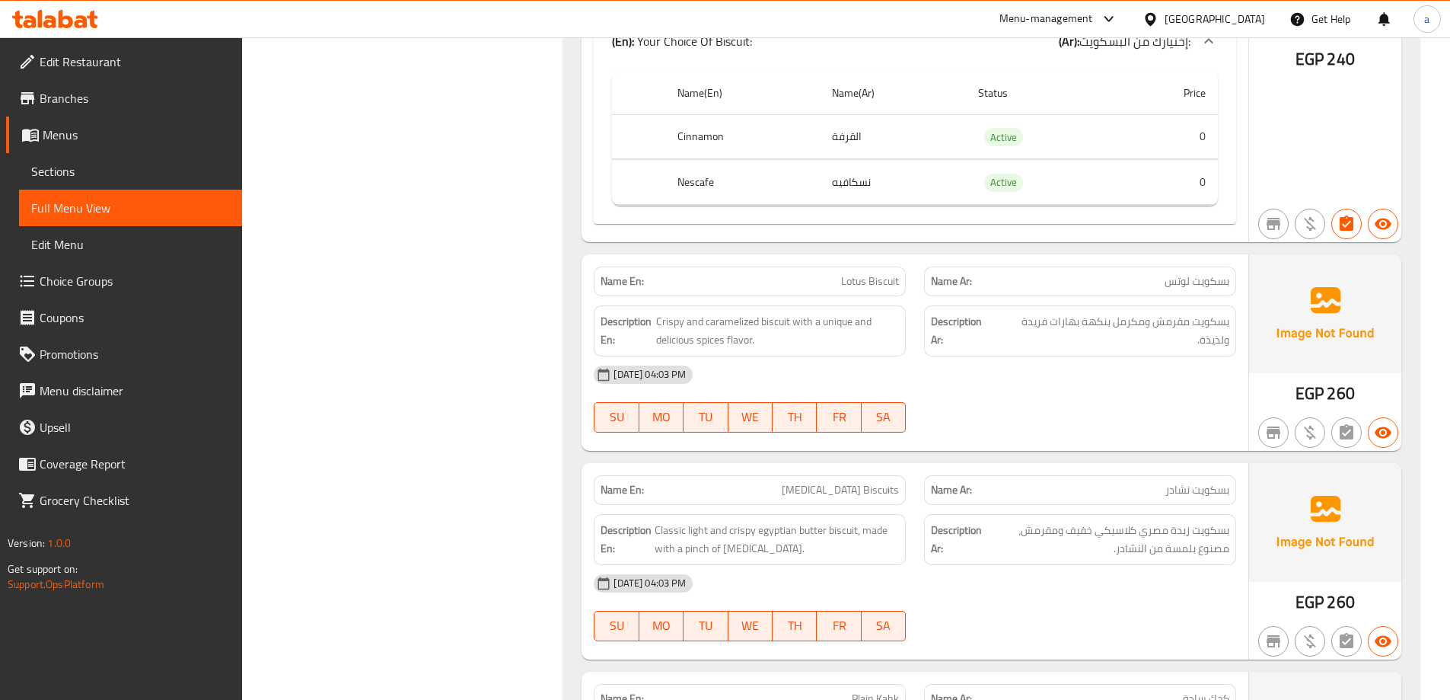
click at [1080, 382] on div "[DATE] 04:03 PM" at bounding box center [915, 374] width 661 height 37
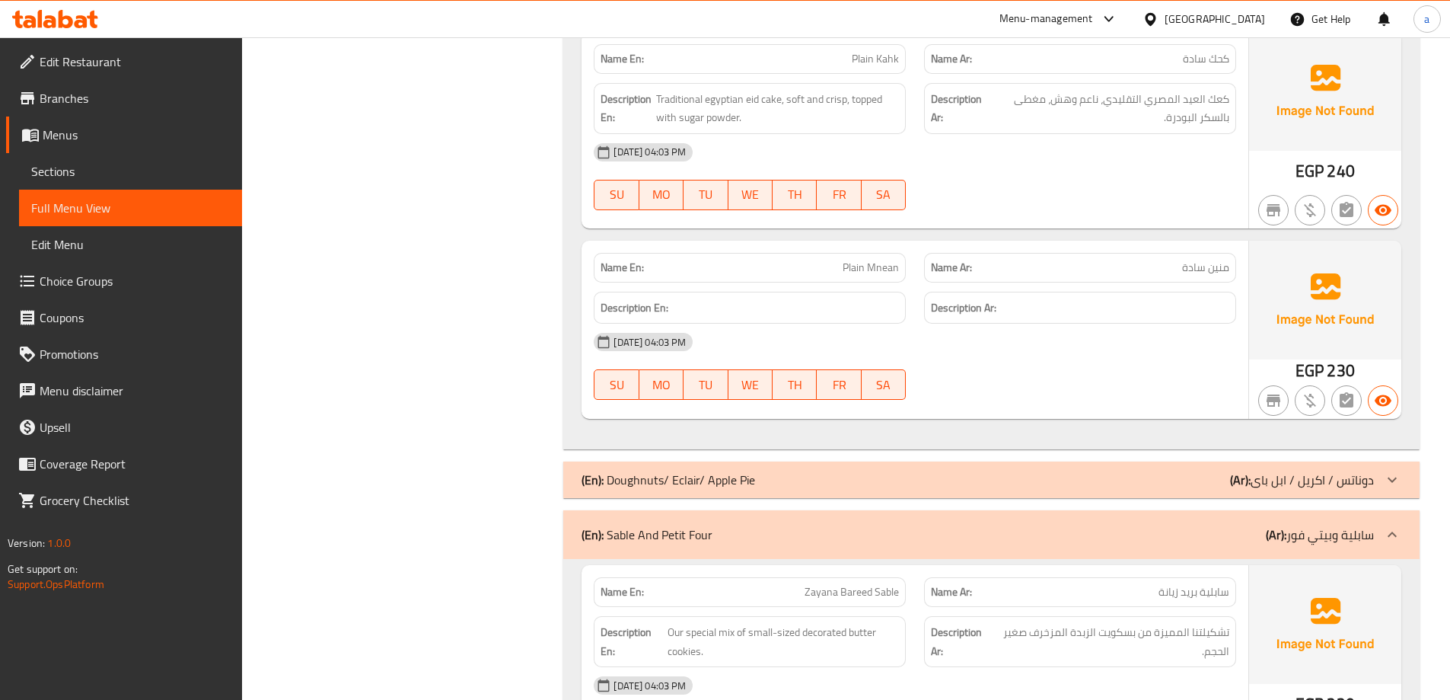
scroll to position [2607, 0]
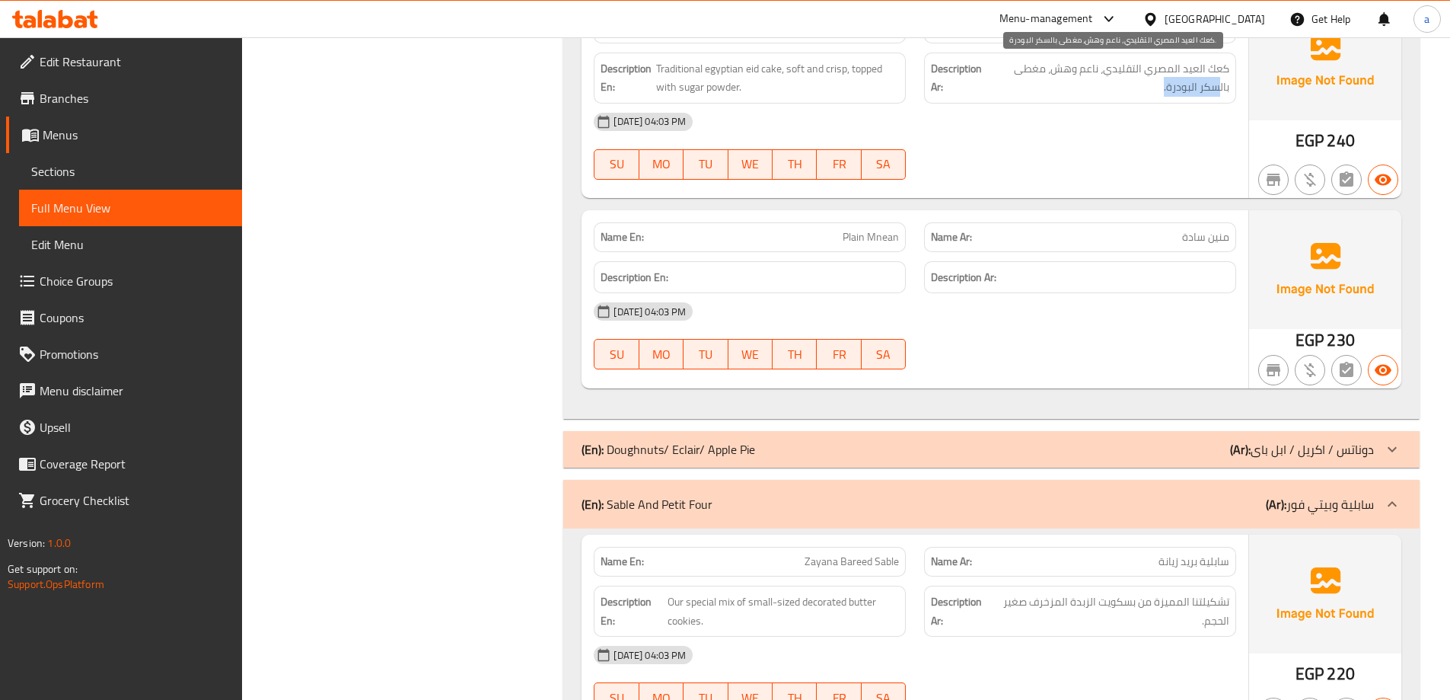
drag, startPoint x: 1165, startPoint y: 87, endPoint x: 1220, endPoint y: 91, distance: 54.9
click at [1220, 91] on span "كعك العيد المصري التقليدي، ناعم وهش، مغطى بالسكر البودرة." at bounding box center [1110, 77] width 240 height 37
copy span "سكر البودرة."
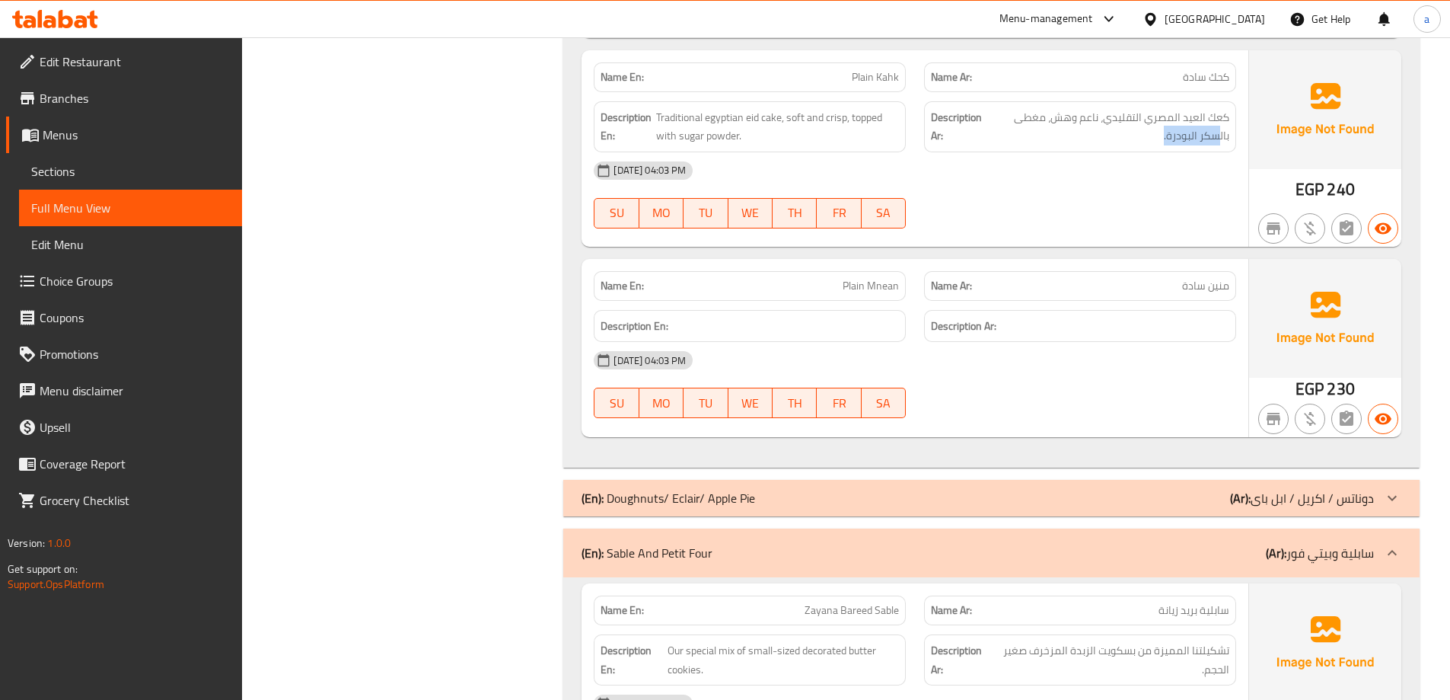
scroll to position [2531, 0]
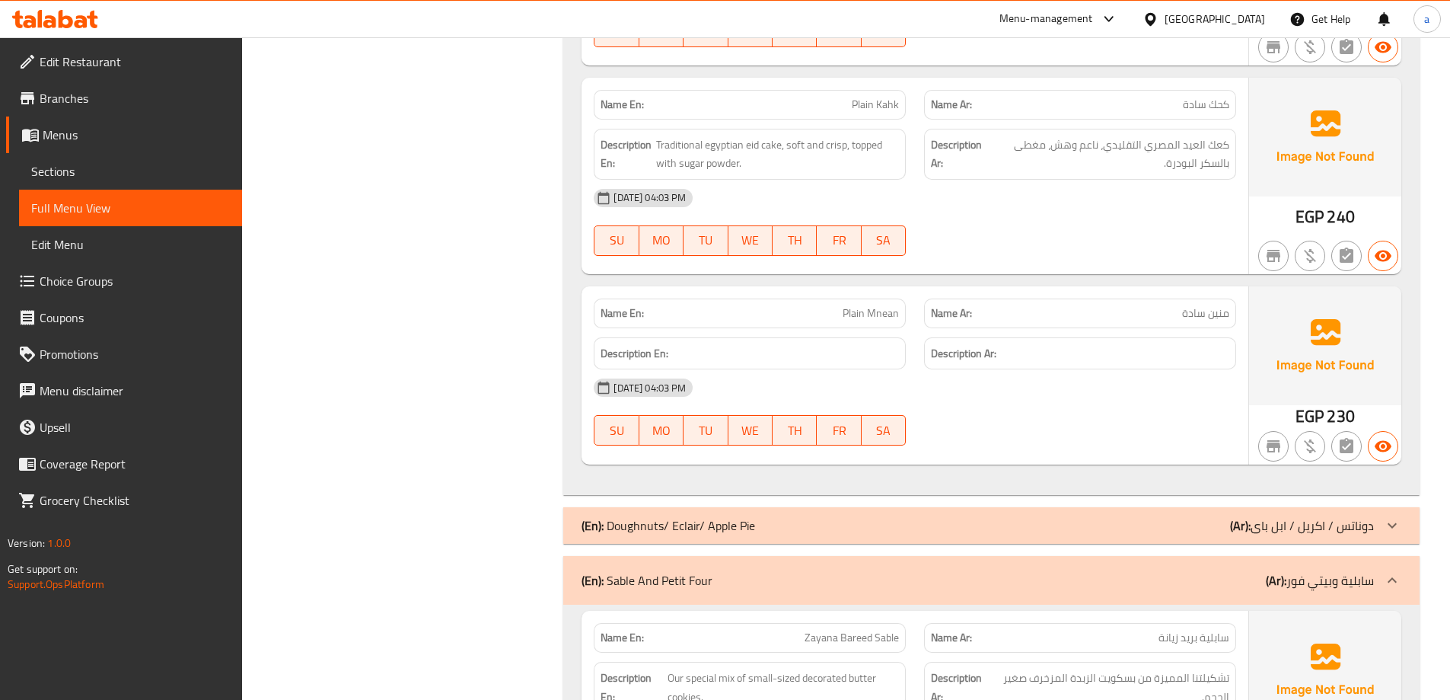
click at [857, 97] on span "Plain Kahk" at bounding box center [875, 105] width 47 height 16
copy span "Plain Kahk"
click at [855, 337] on div "Description En:" at bounding box center [750, 353] width 312 height 33
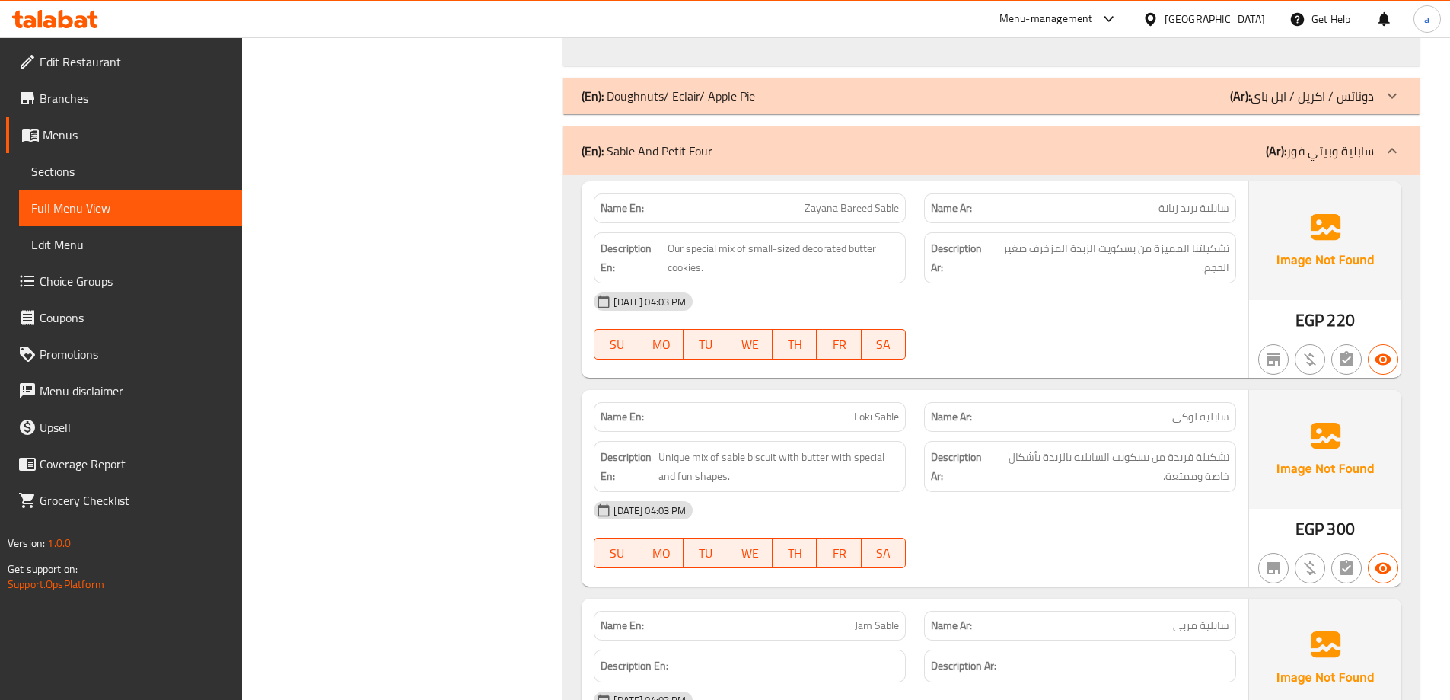
scroll to position [2988, 0]
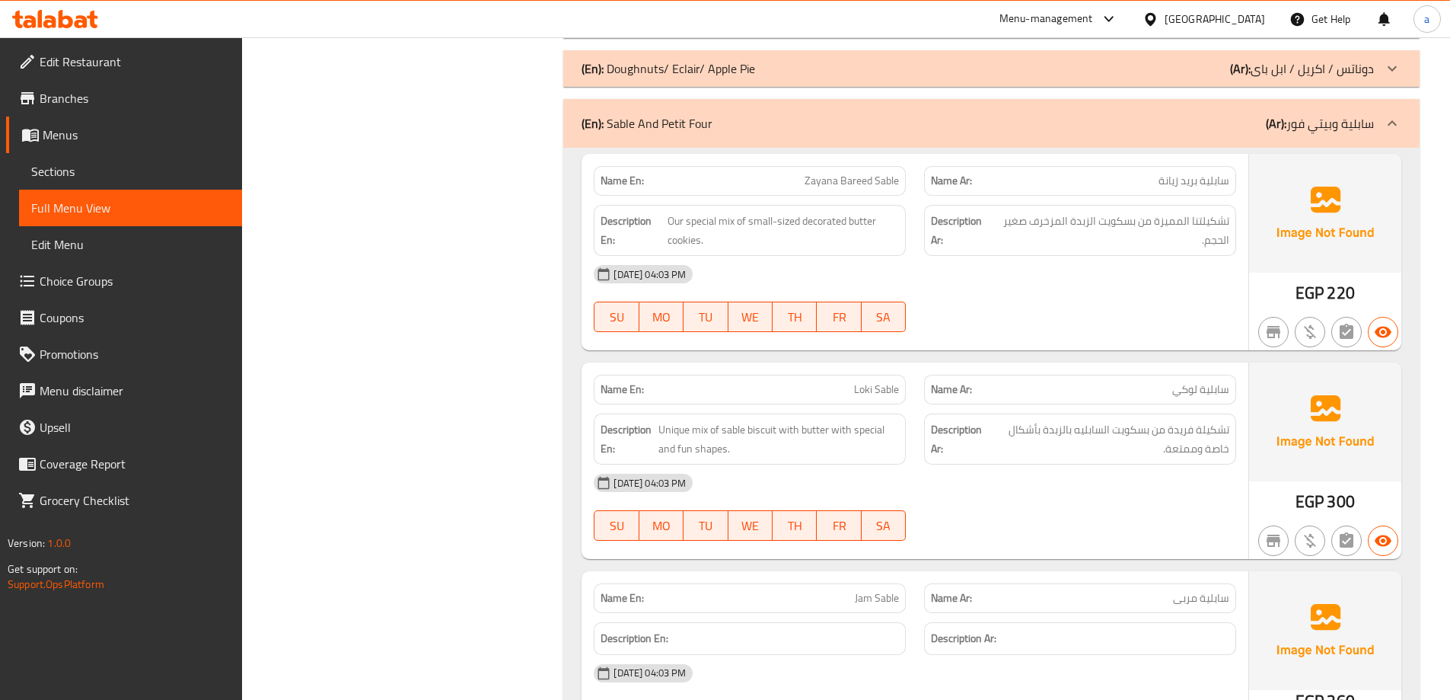
click at [1060, 308] on div "30-09-2025 04:03 PM SU MO TU WE TH FR SA" at bounding box center [915, 298] width 661 height 85
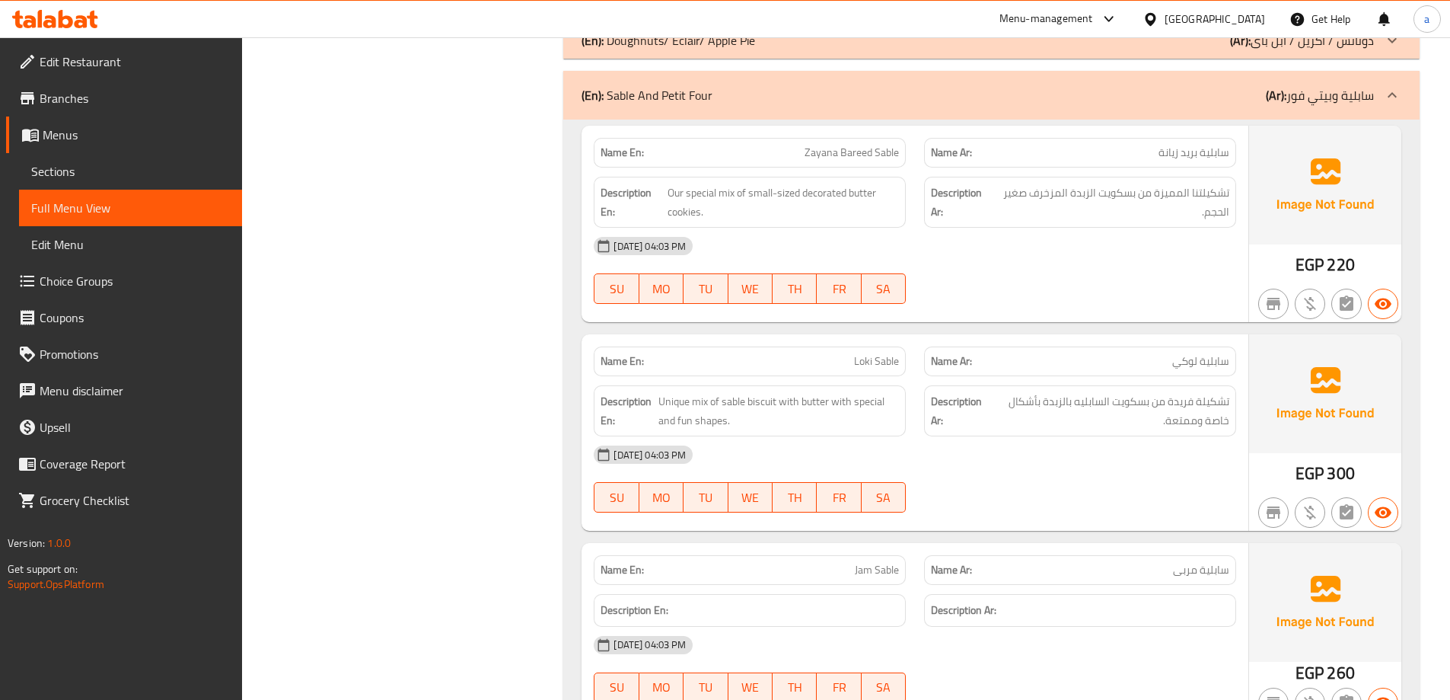
scroll to position [3018, 0]
click at [732, 190] on span "Our special mix of small-sized decorated butter cookies." at bounding box center [783, 199] width 231 height 37
click at [830, 148] on span "Zayana Bareed Sable" at bounding box center [852, 150] width 94 height 16
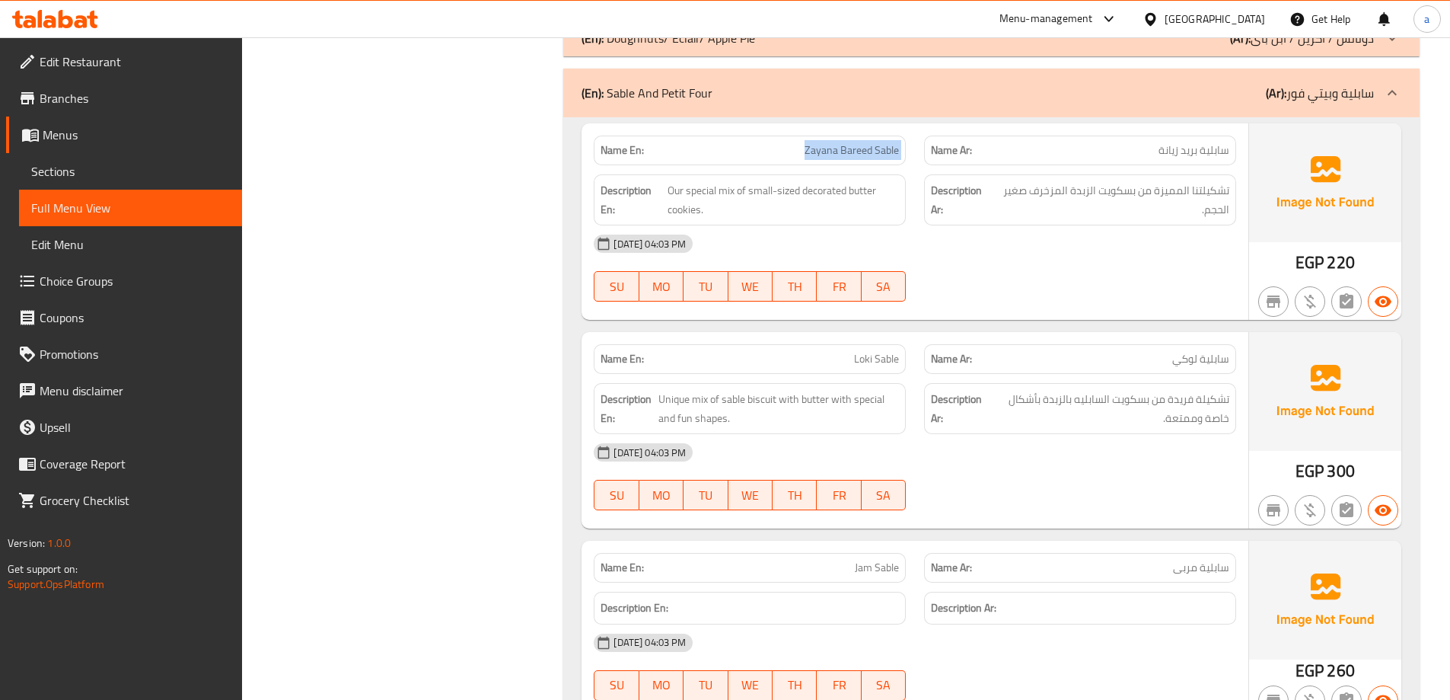
copy span "Zayana Bareed Sable"
click at [948, 406] on strong "Description Ar:" at bounding box center [958, 408] width 55 height 37
click at [935, 438] on div "[DATE] 04:03 PM" at bounding box center [915, 452] width 661 height 37
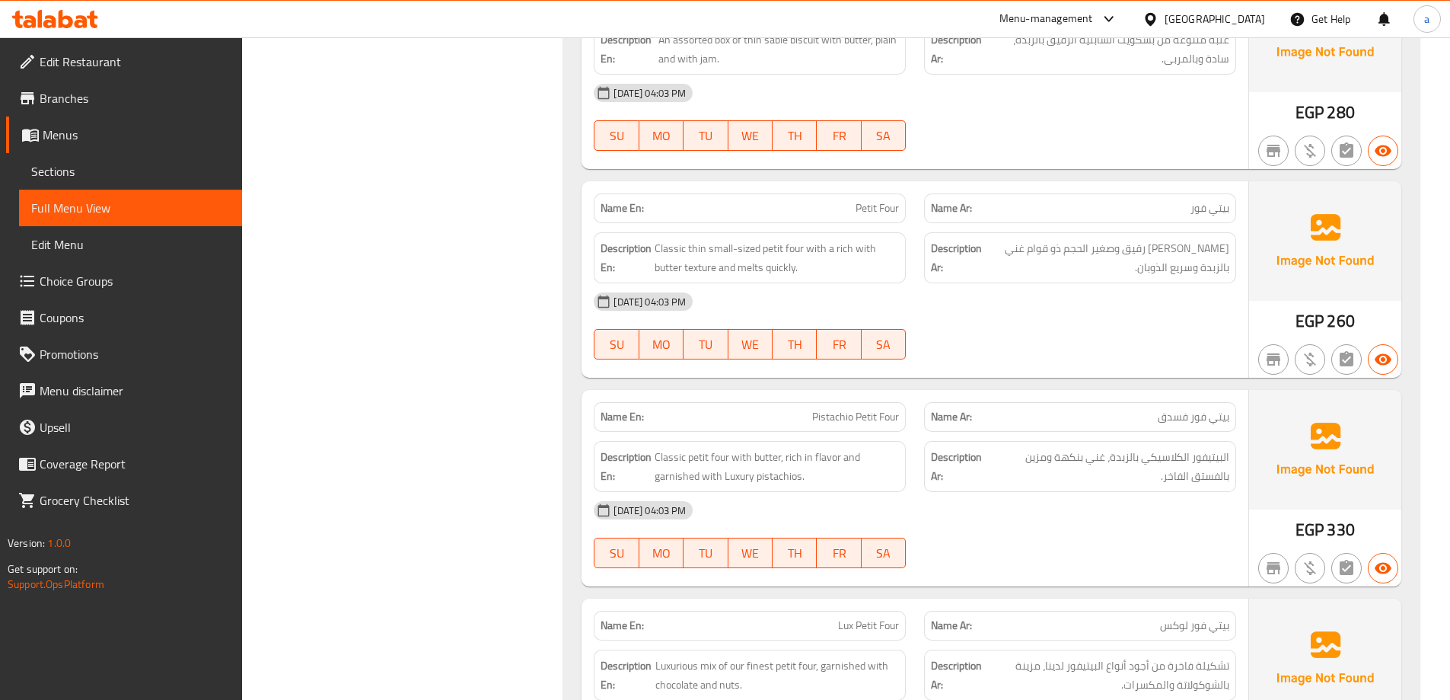
scroll to position [3871, 0]
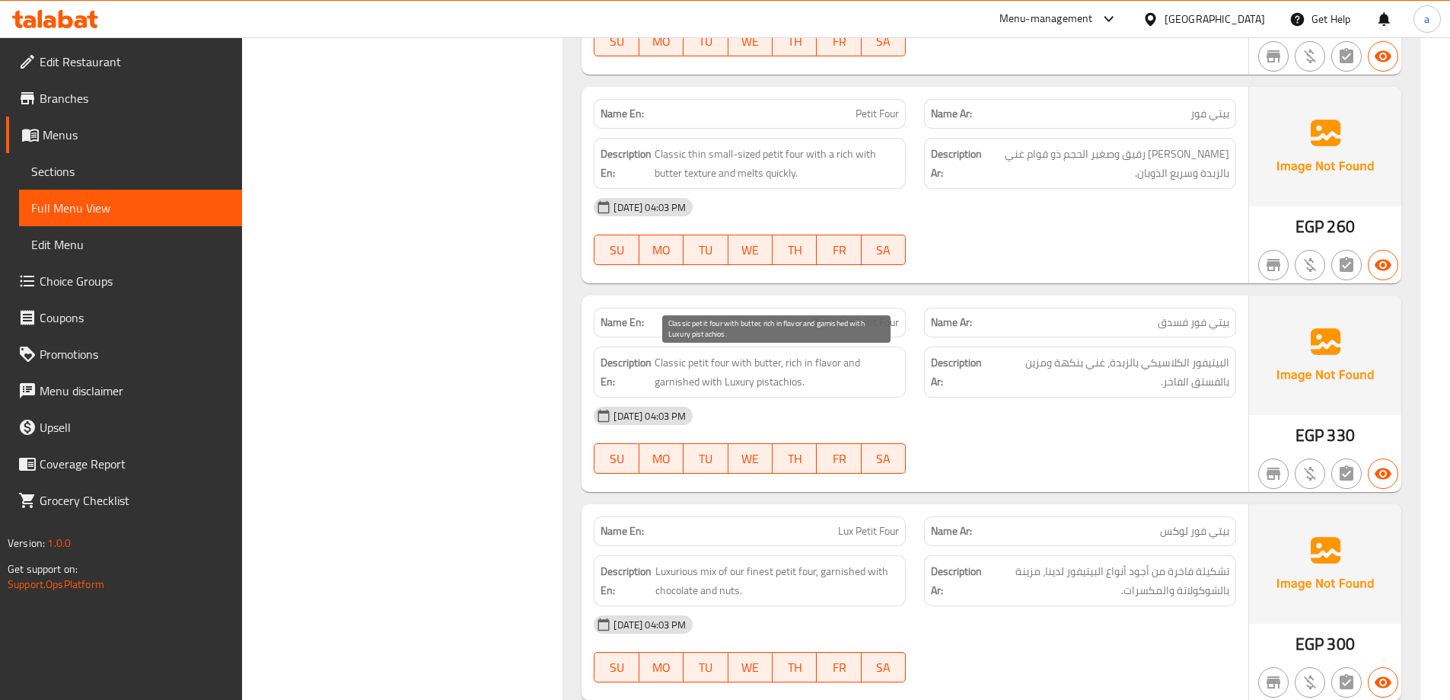
click at [754, 384] on span "Classic petit four with butter, rich in flavor and garnished with Luxury pistac…" at bounding box center [777, 371] width 244 height 37
click at [848, 322] on span "Pistachio Petit Four" at bounding box center [855, 322] width 87 height 16
copy span "Pistachio Petit Four"
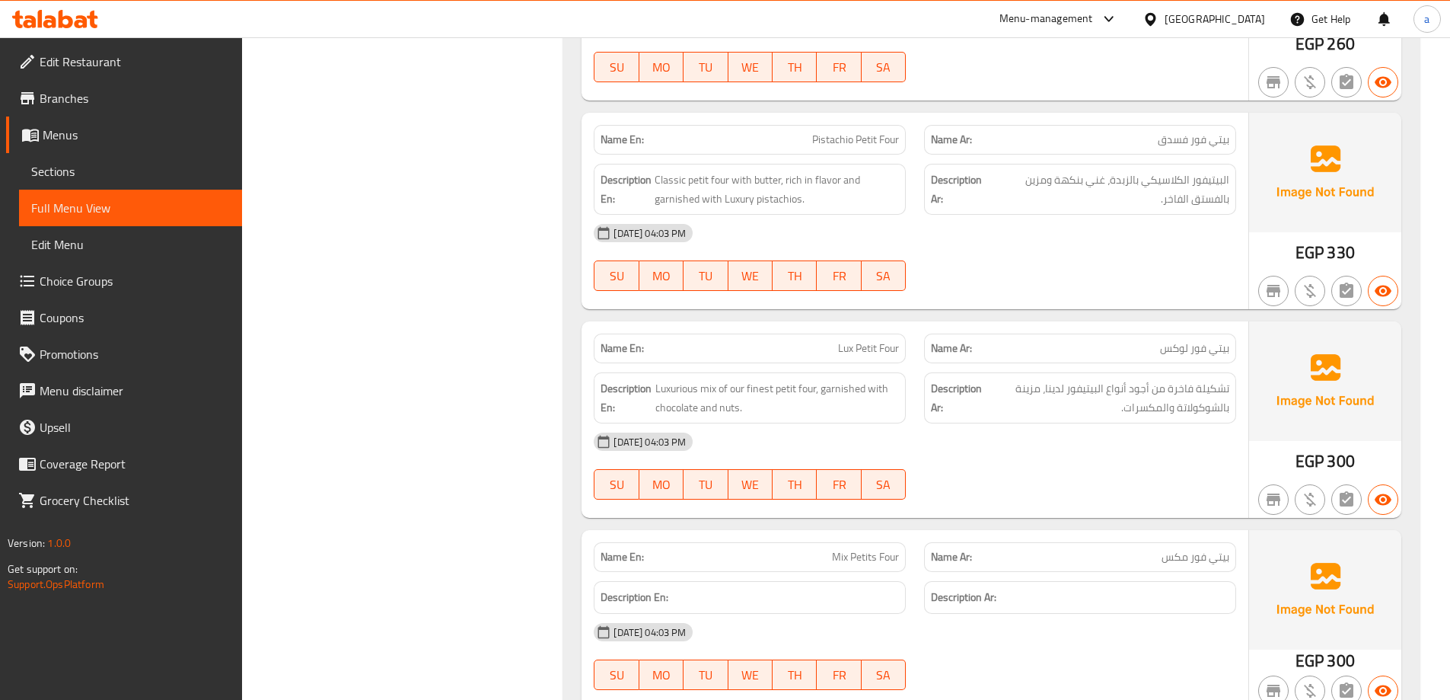
scroll to position [4084, 0]
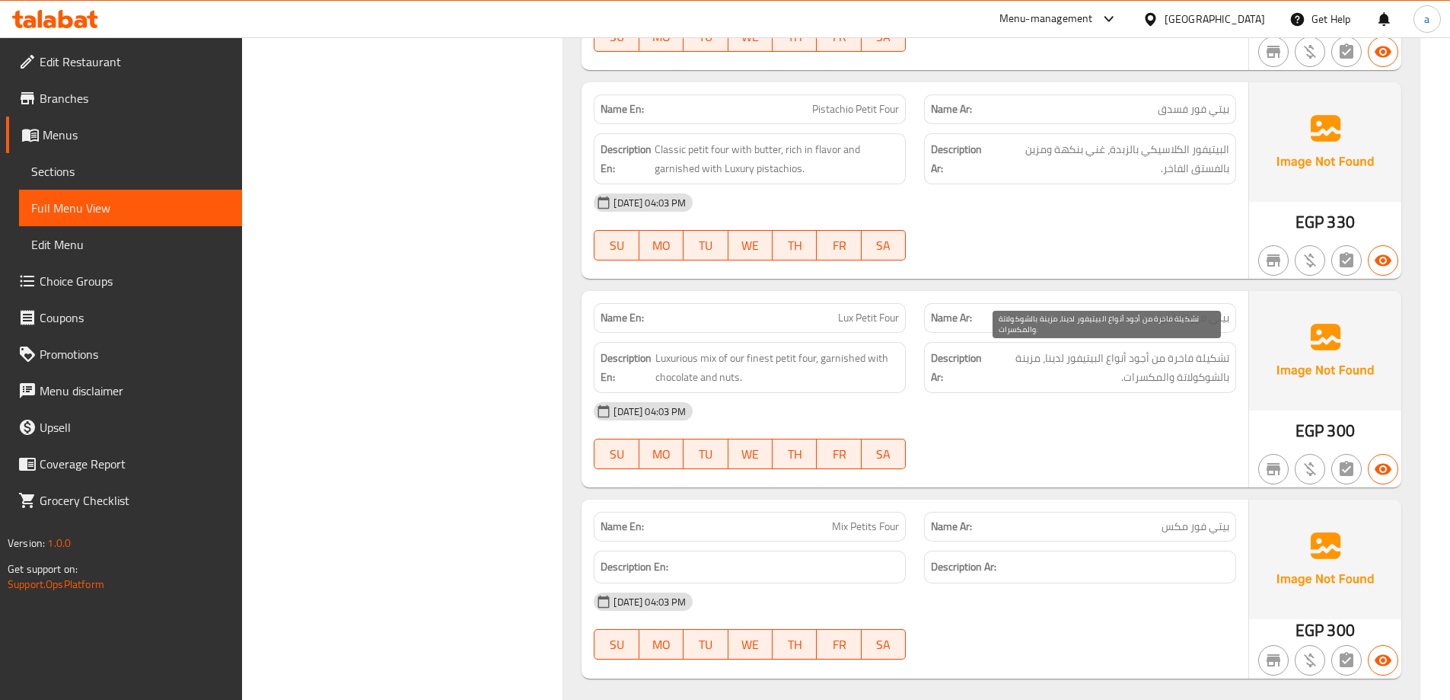
click at [1038, 365] on span "تشكيلة فاخرة من أجود أنواع البيتيفور لدينا، مزينة بالشوكولاتة والمكسرات." at bounding box center [1107, 367] width 244 height 37
copy div "تشكيلة فاخرة من أجود أنواع البيتيفور لدينا، مزينة بالشوكولاتة والمكسرات."
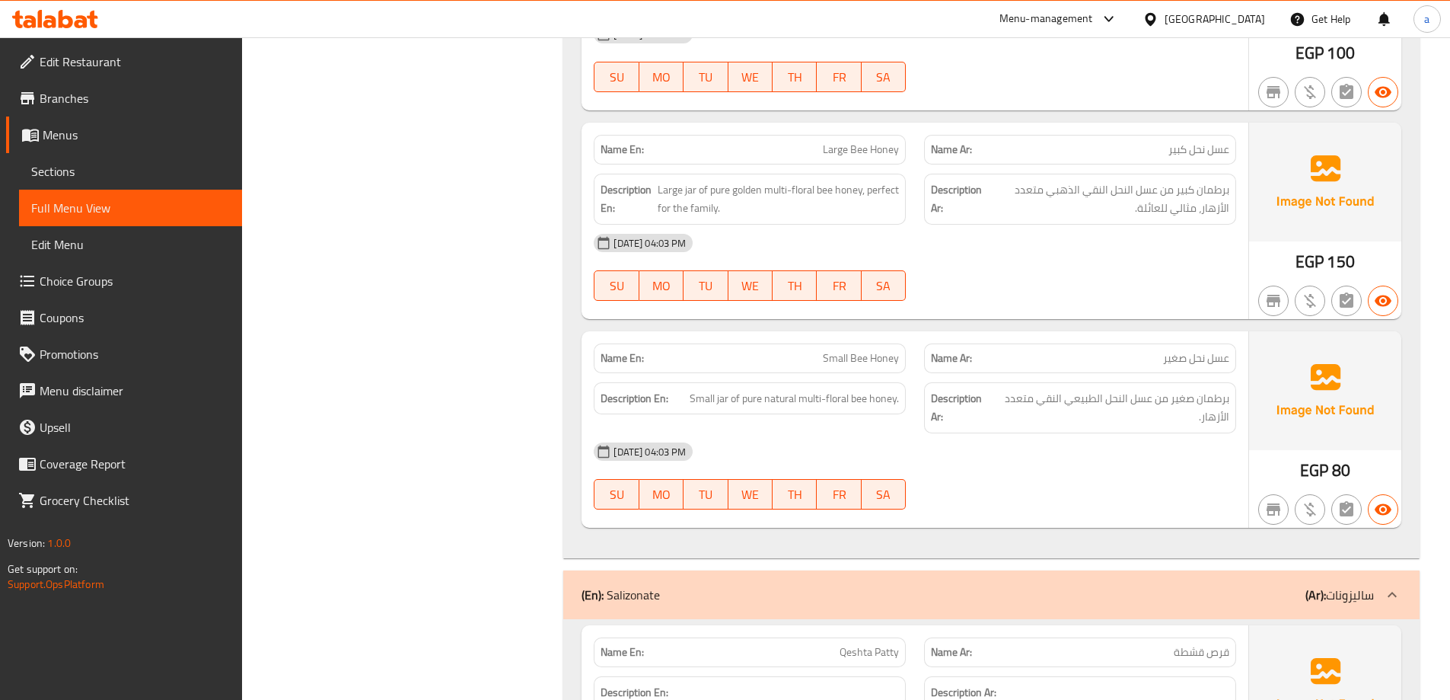
scroll to position [5180, 0]
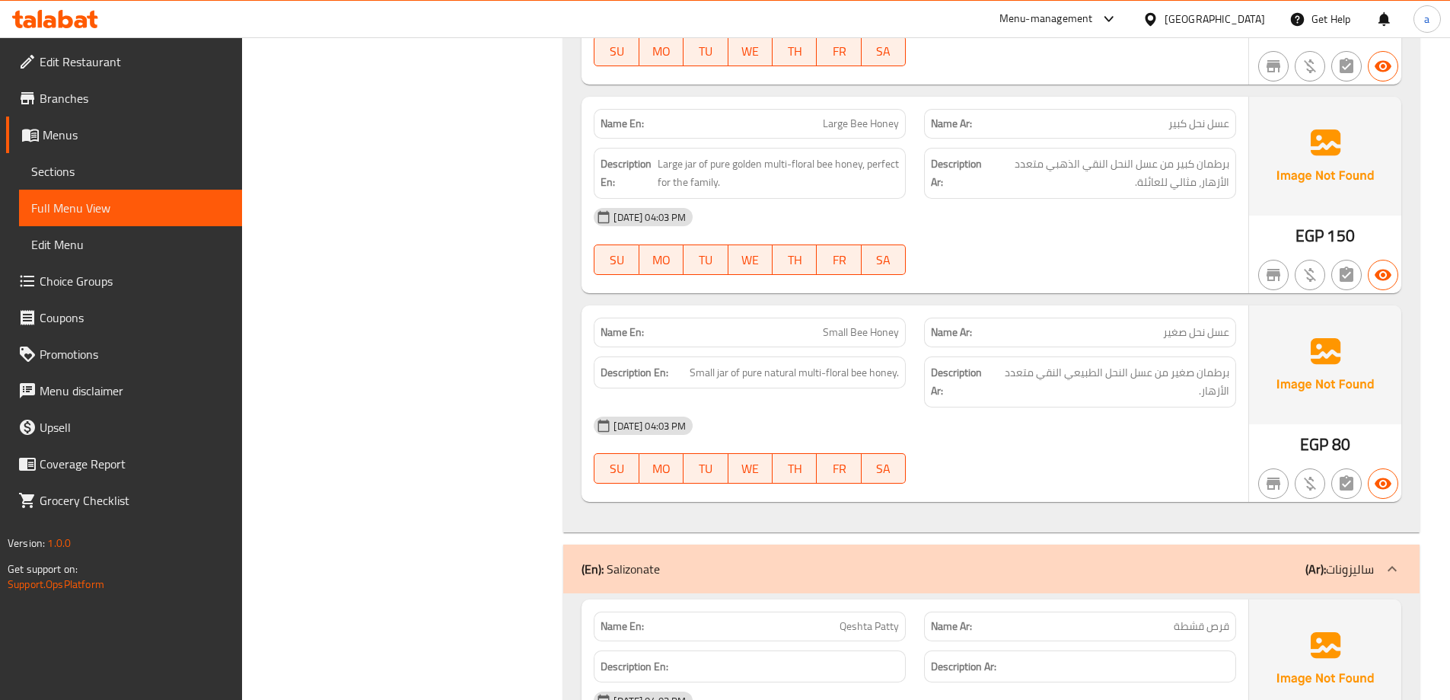
click at [1002, 430] on div "[DATE] 04:03 PM" at bounding box center [915, 425] width 661 height 37
click at [1113, 524] on div "Name En: Beeswax 1 (kg) Name Ar: شمع عسل 1 (ك) Description En: One kilogram of …" at bounding box center [991, 102] width 856 height 859
click at [1001, 458] on div "30-09-2025 04:03 PM SU MO TU WE TH FR SA" at bounding box center [915, 449] width 661 height 85
click at [901, 289] on div "Name En: Large Bee Honey Name Ar: عسل نحل كبير Description En: Large jar of pur…" at bounding box center [915, 195] width 667 height 196
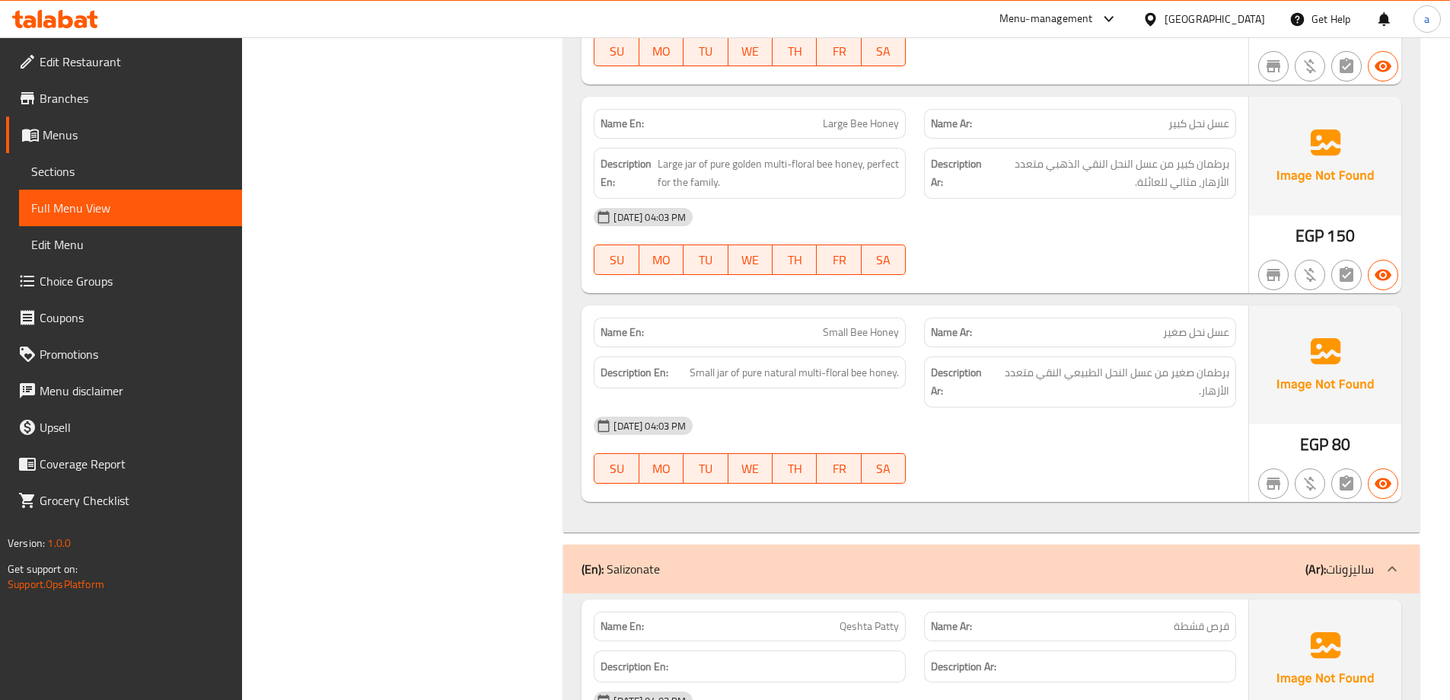
click at [978, 457] on div "30-09-2025 04:03 PM SU MO TU WE TH FR SA" at bounding box center [915, 449] width 661 height 85
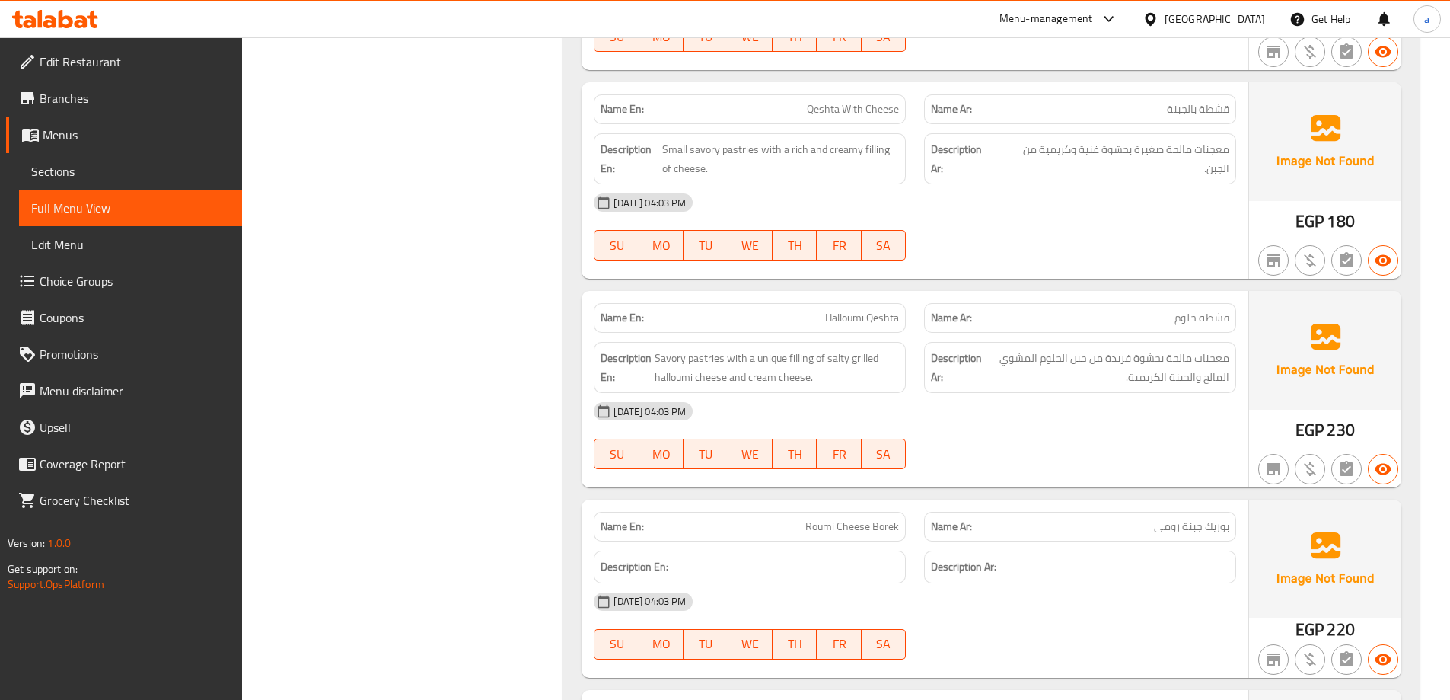
scroll to position [6307, 0]
click at [867, 321] on span "Halloumi Qeshta" at bounding box center [862, 316] width 74 height 16
copy span "Halloumi Qeshta"
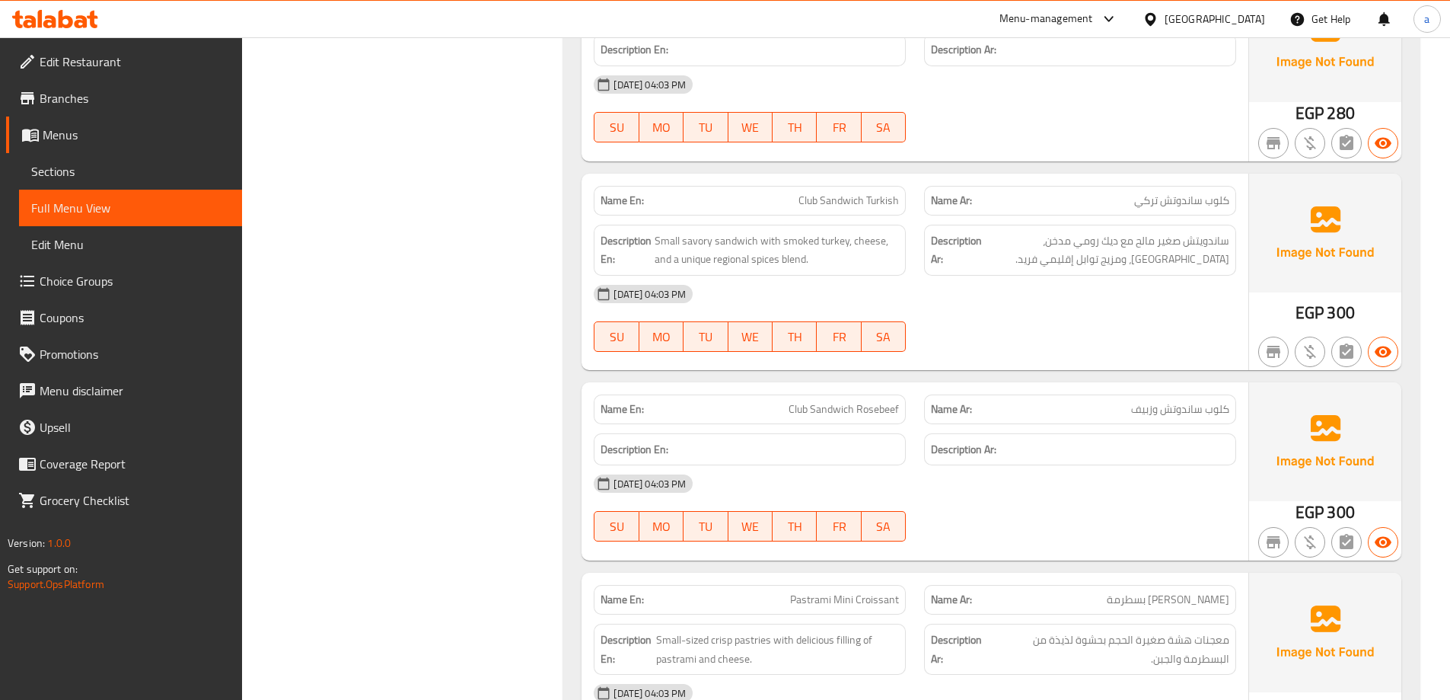
scroll to position [7190, 0]
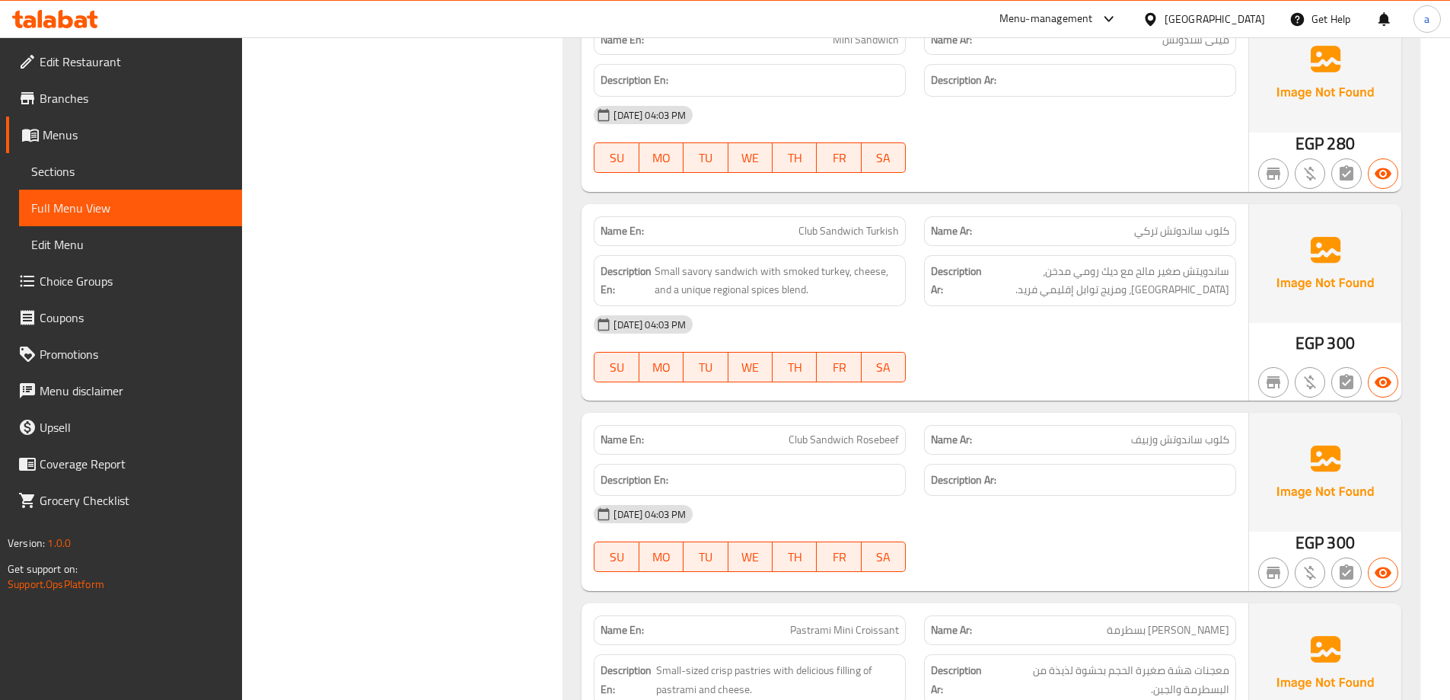
click at [1195, 239] on span "كلوب ساندوتش تركي" at bounding box center [1181, 231] width 95 height 16
copy span "كلوب ساندوتش تركي"
click at [1098, 356] on div "30-09-2025 04:03 PM SU MO TU WE TH FR SA" at bounding box center [915, 348] width 661 height 85
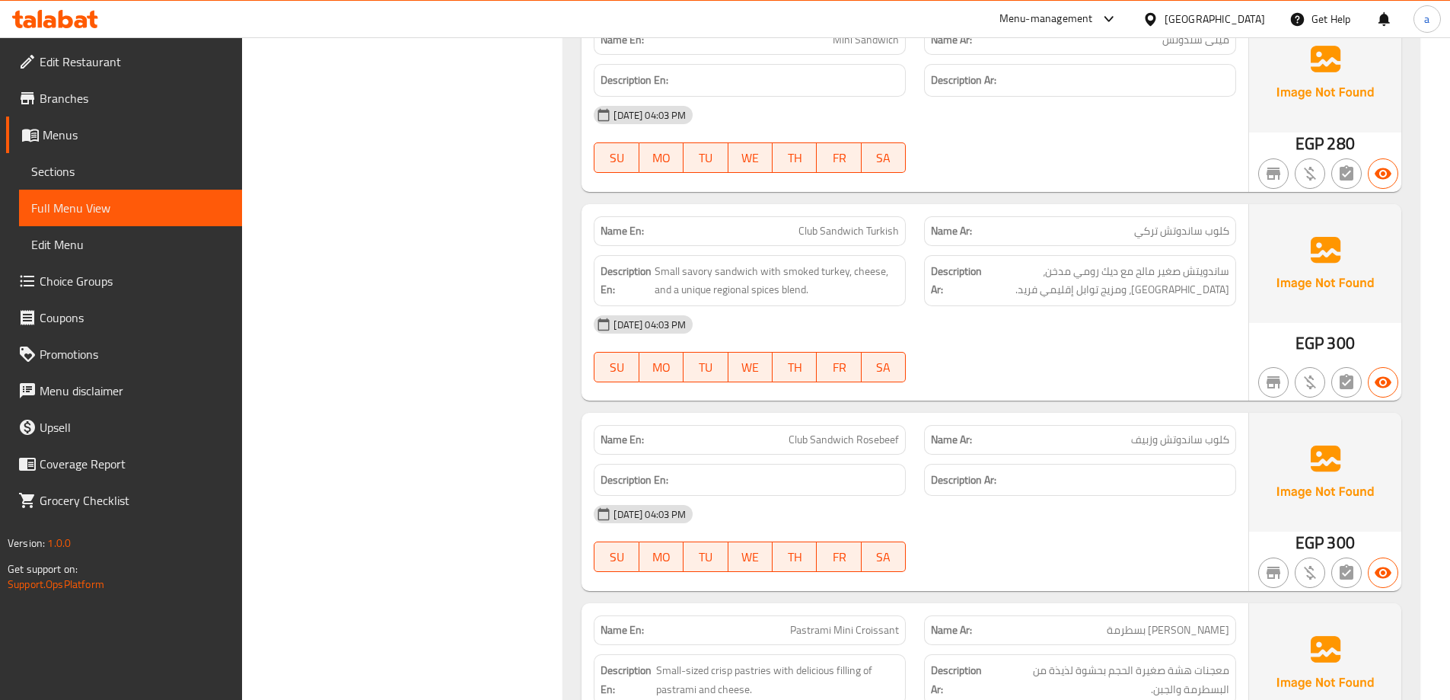
click at [860, 225] on span "Club Sandwich Turkish" at bounding box center [849, 231] width 100 height 16
copy span "Club Sandwich Turkish"
click at [870, 458] on div "Description En:" at bounding box center [750, 479] width 330 height 51
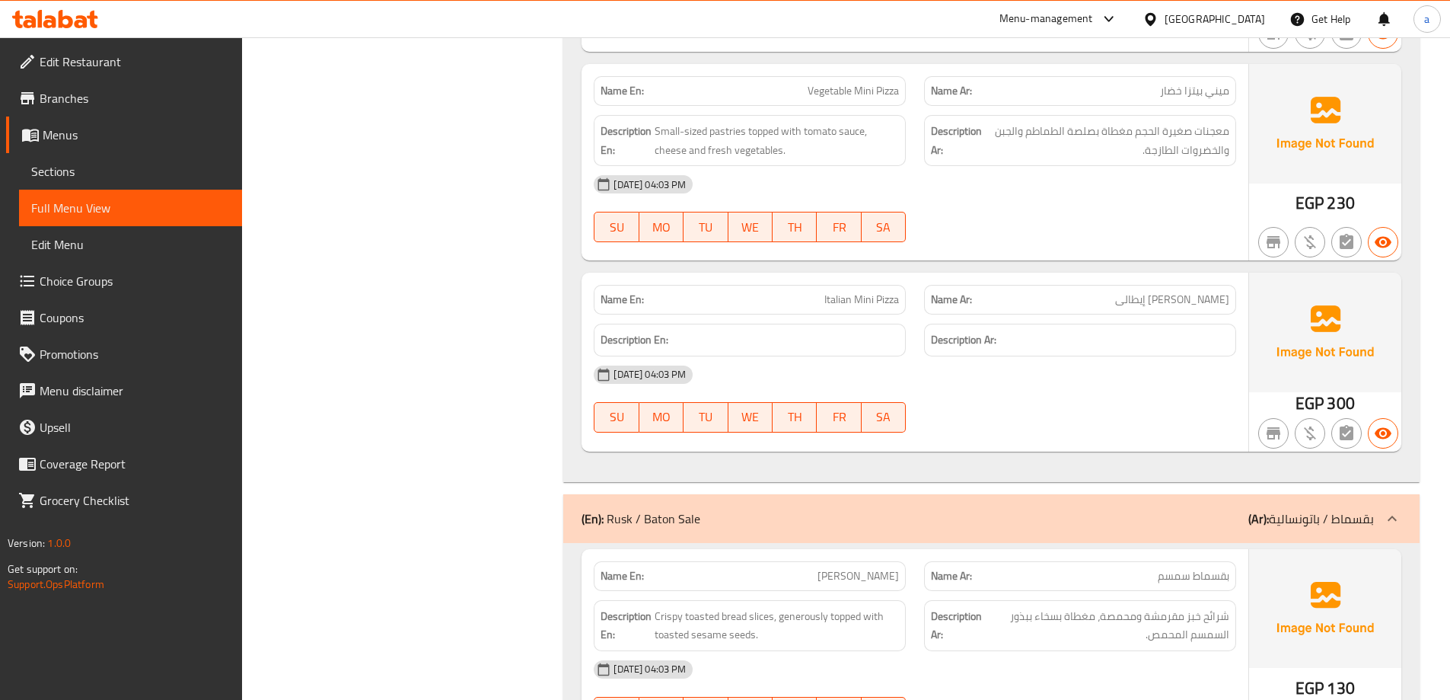
scroll to position [8773, 0]
click at [1001, 415] on div "30-09-2025 04:03 PM SU MO TU WE TH FR SA" at bounding box center [915, 397] width 661 height 85
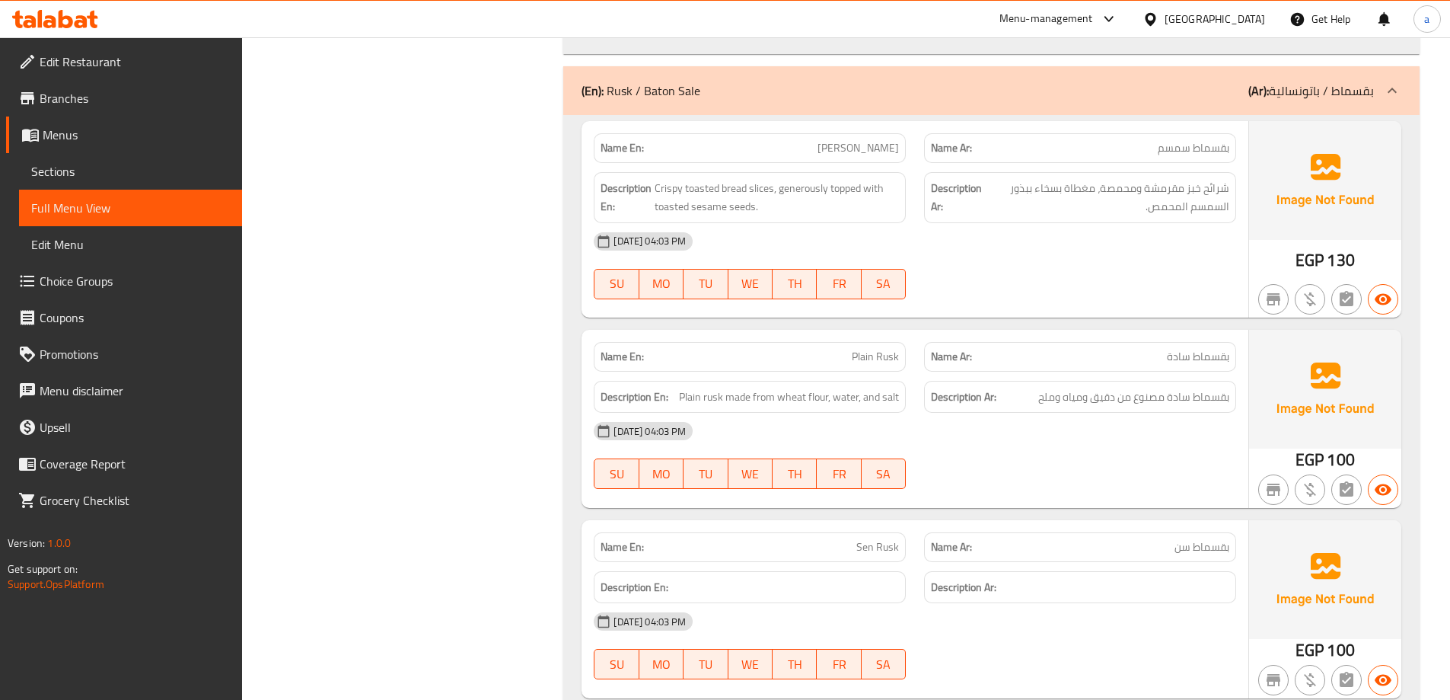
scroll to position [9230, 0]
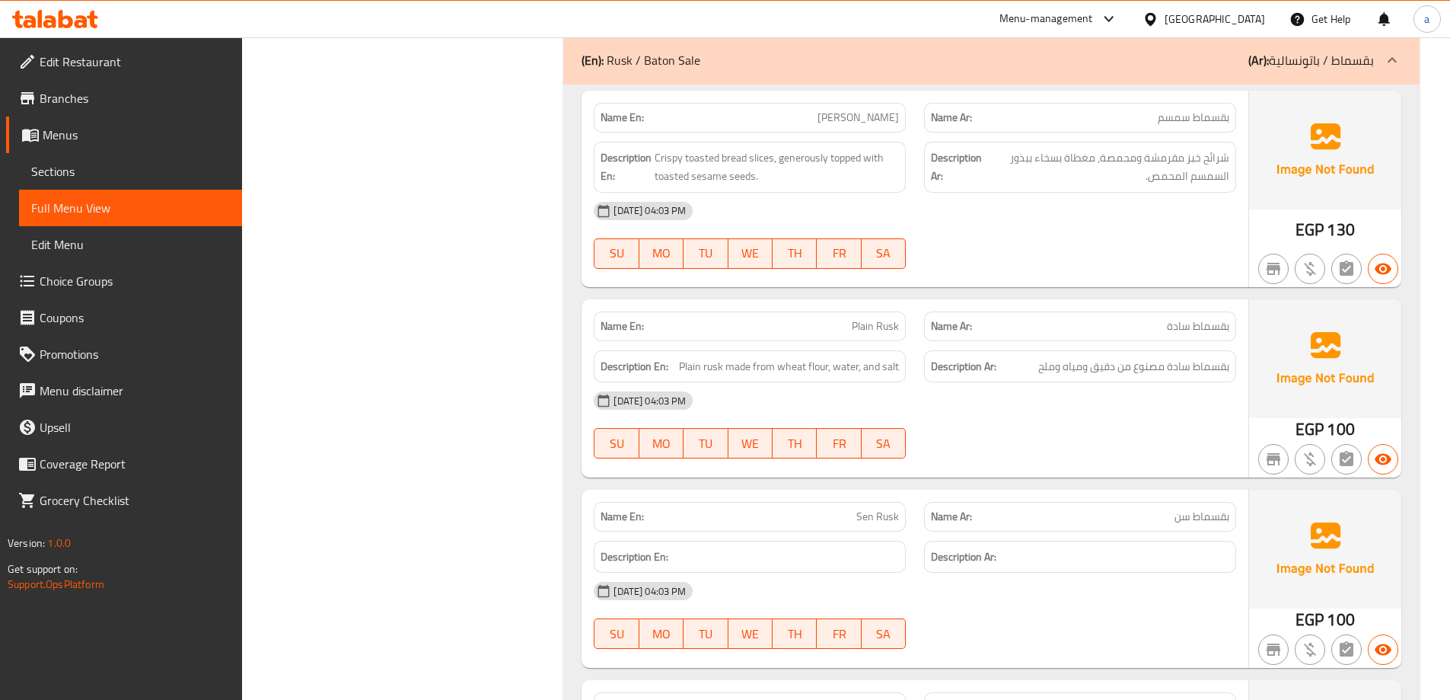
click at [881, 332] on span "Plain Rusk" at bounding box center [875, 326] width 47 height 16
copy span "Plain Rusk"
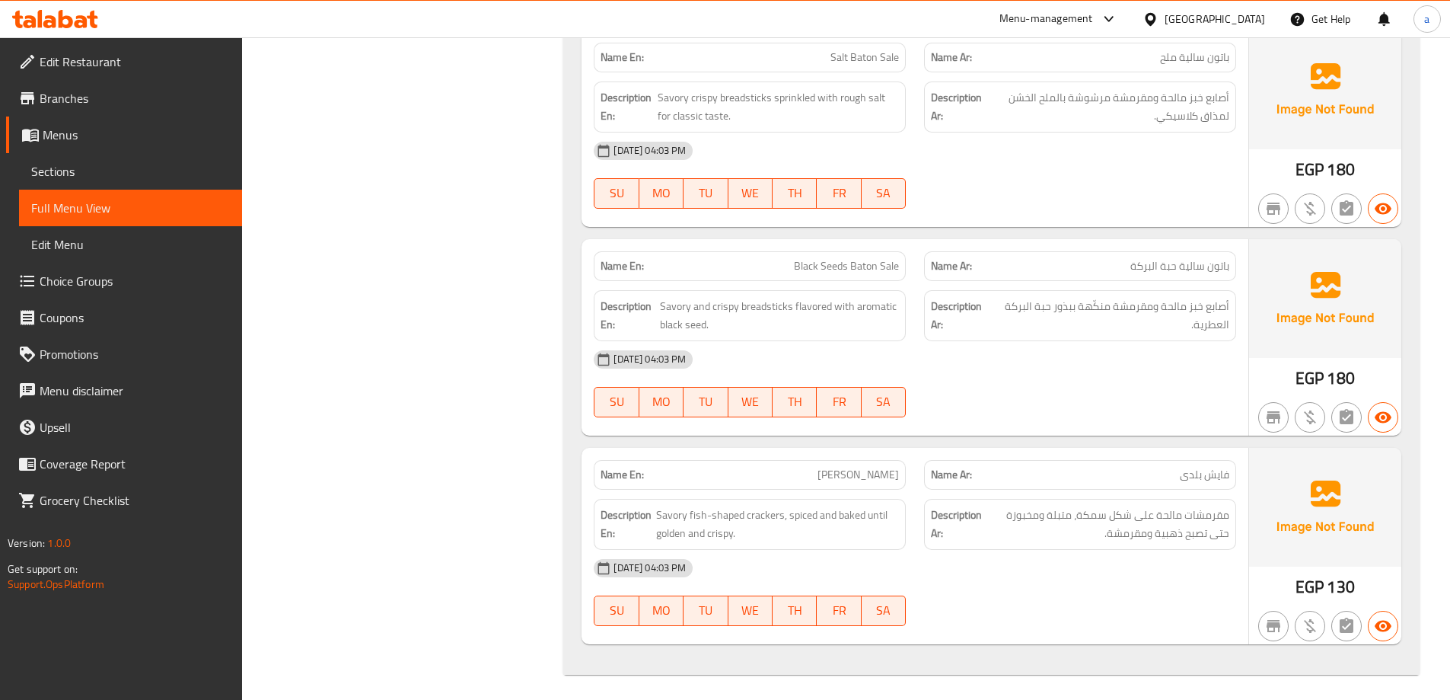
scroll to position [10910, 0]
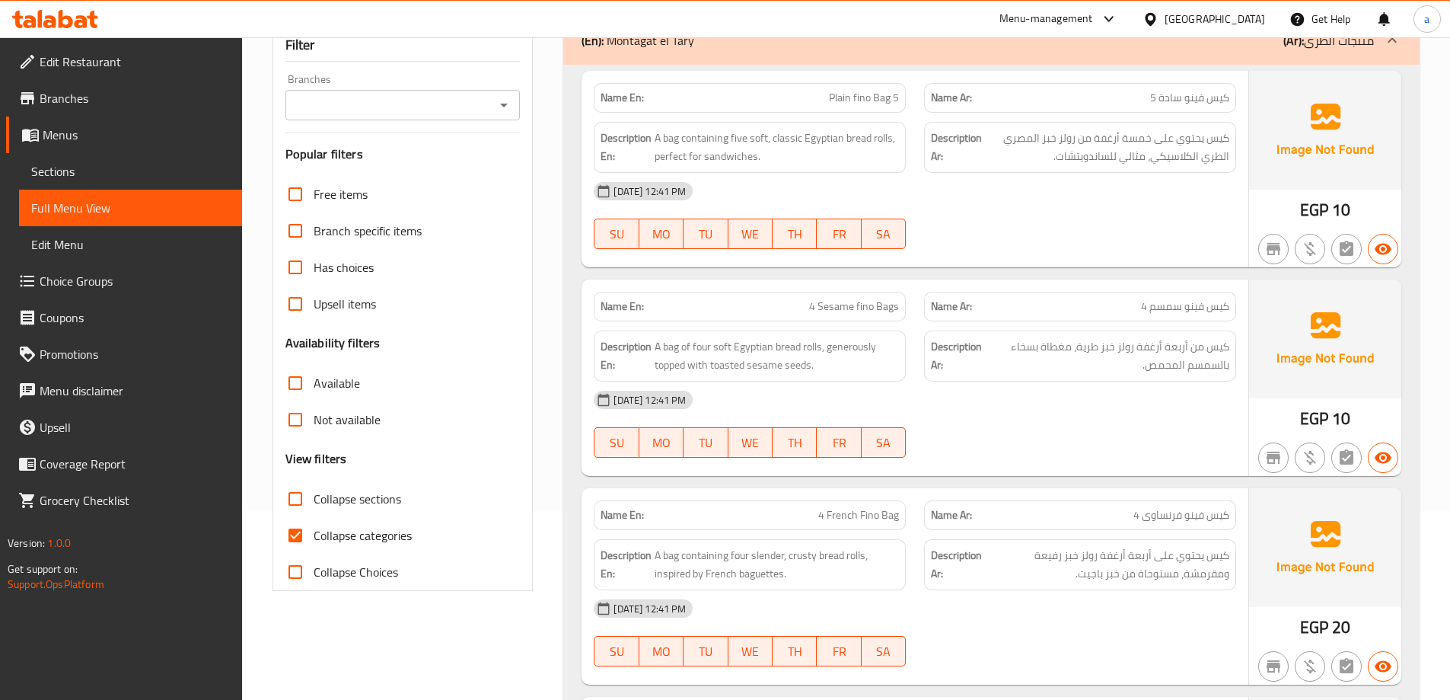
scroll to position [404, 0]
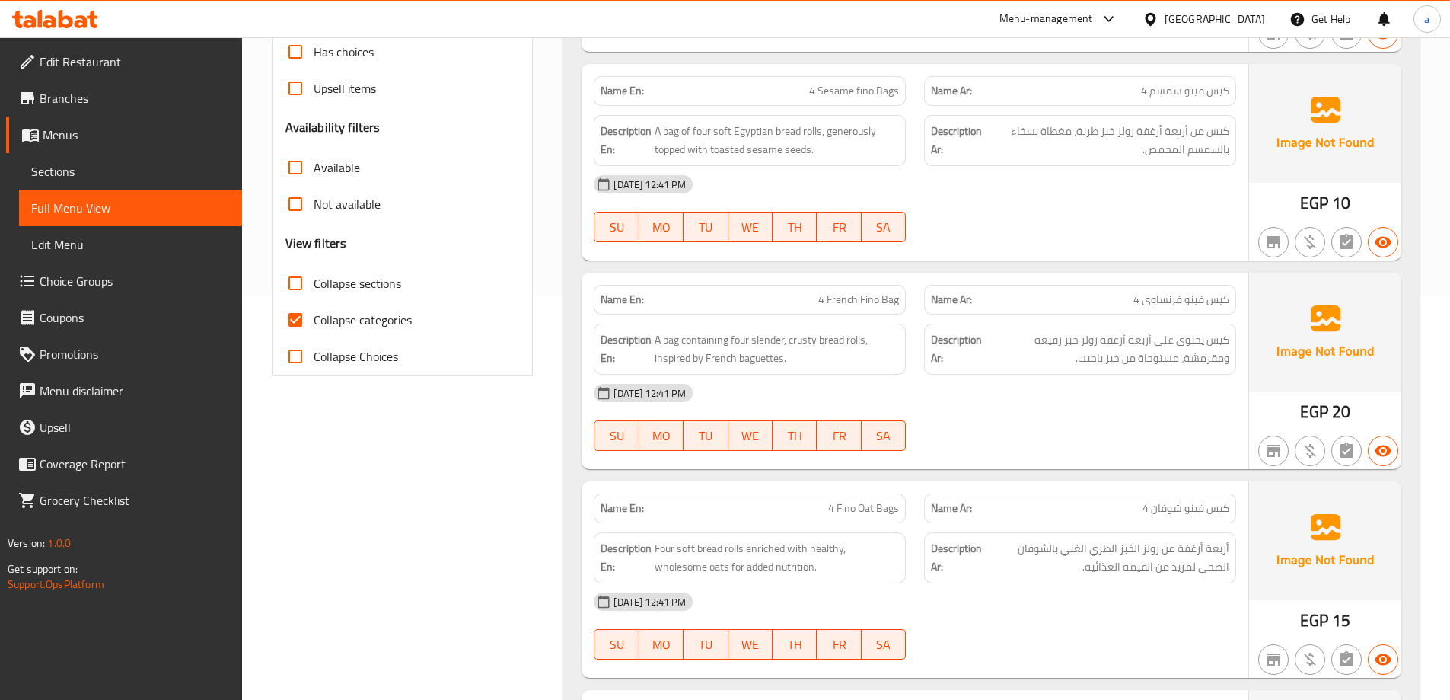
click at [367, 327] on span "Collapse categories" at bounding box center [363, 320] width 98 height 18
click at [314, 327] on input "Collapse categories" at bounding box center [295, 319] width 37 height 37
checkbox input "false"
click at [370, 279] on span "Collapse sections" at bounding box center [358, 283] width 88 height 18
click at [314, 279] on input "Collapse sections" at bounding box center [295, 283] width 37 height 37
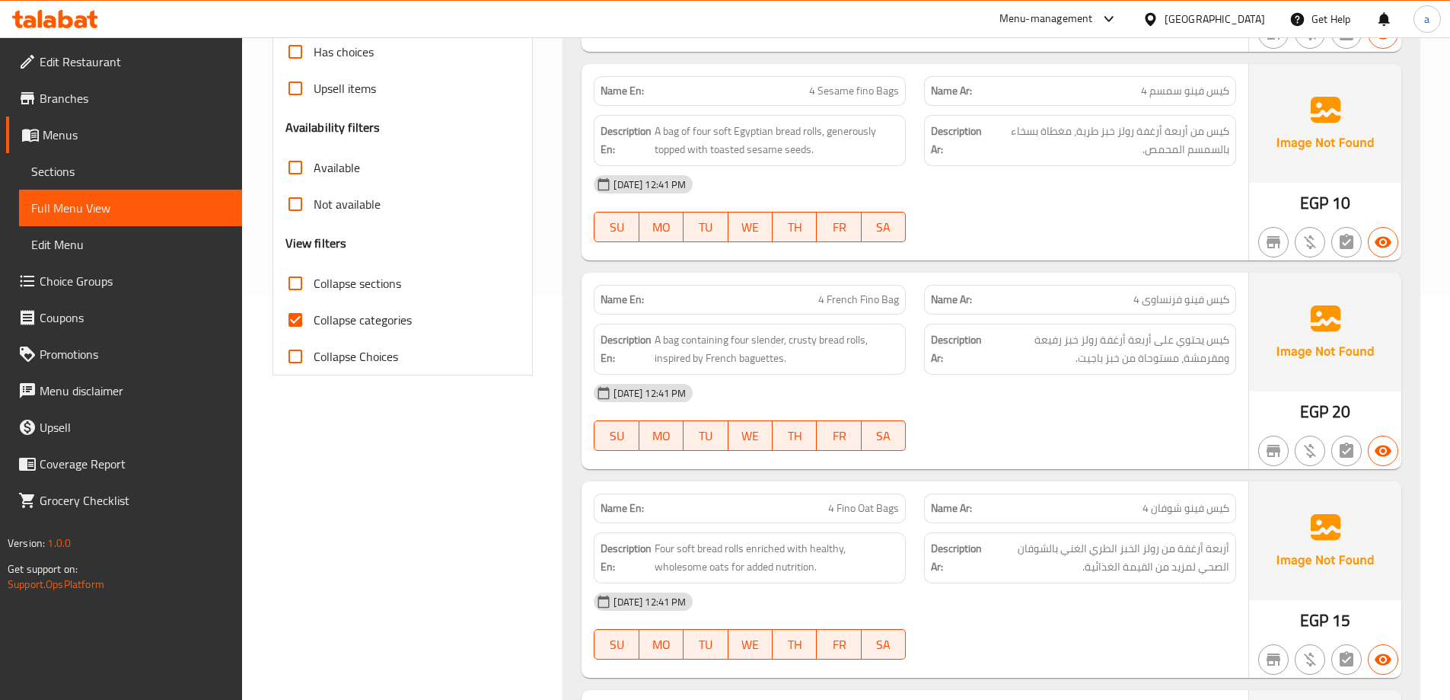
checkbox input "true"
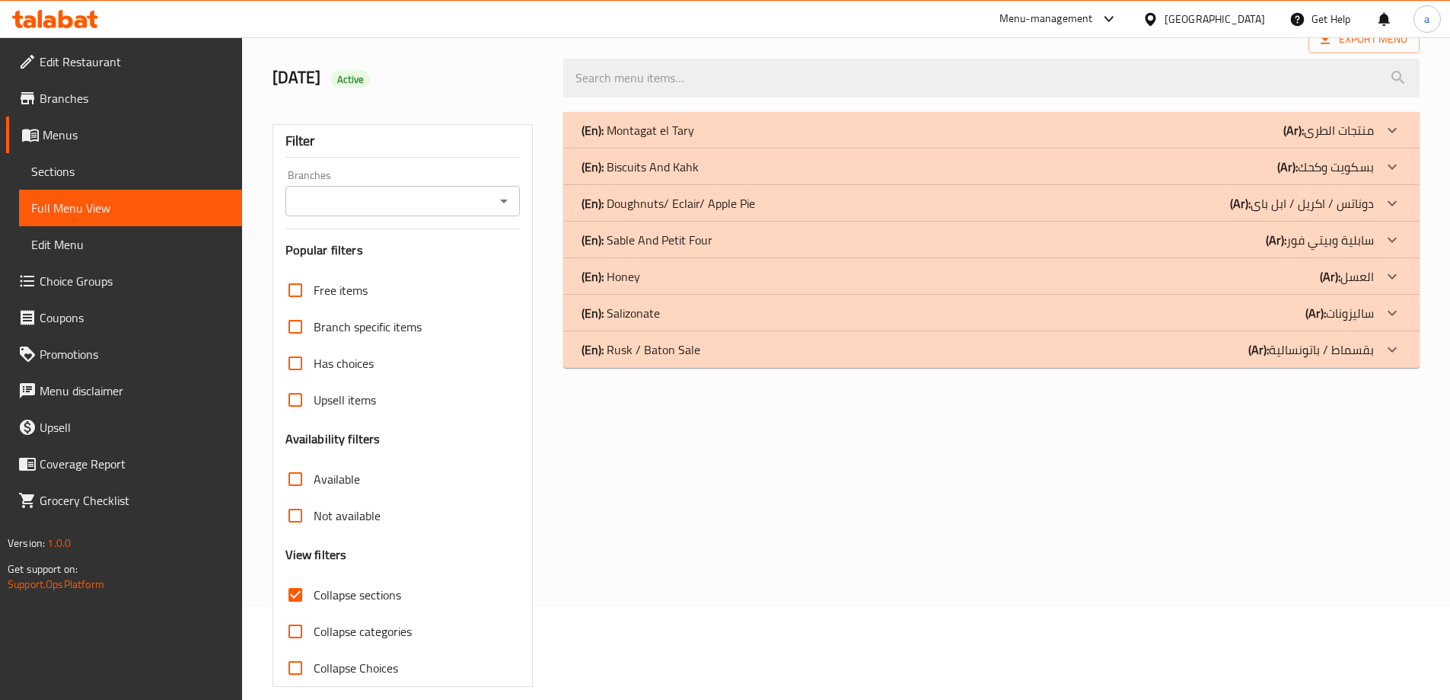
scroll to position [0, 0]
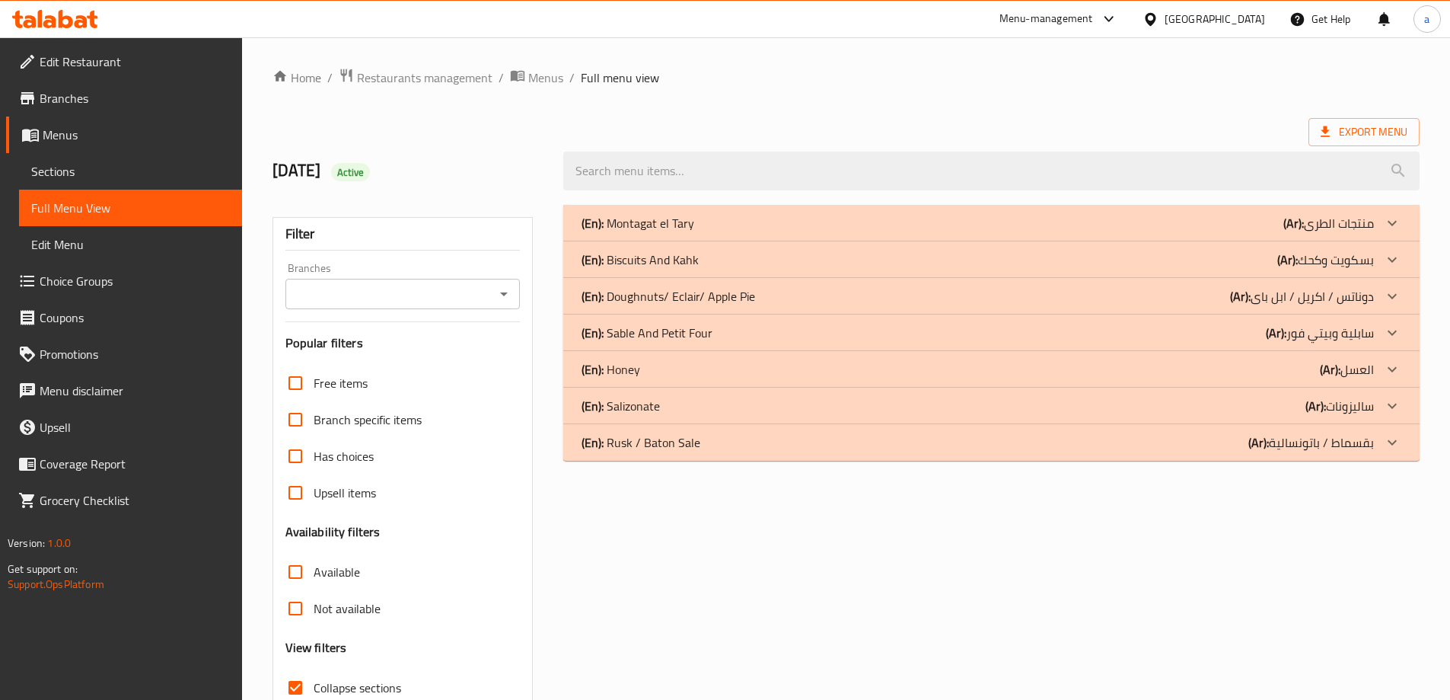
click at [700, 452] on div "(En): Rusk / Baton Sale (Ar): بقسماط / باتونسالية" at bounding box center [991, 442] width 856 height 37
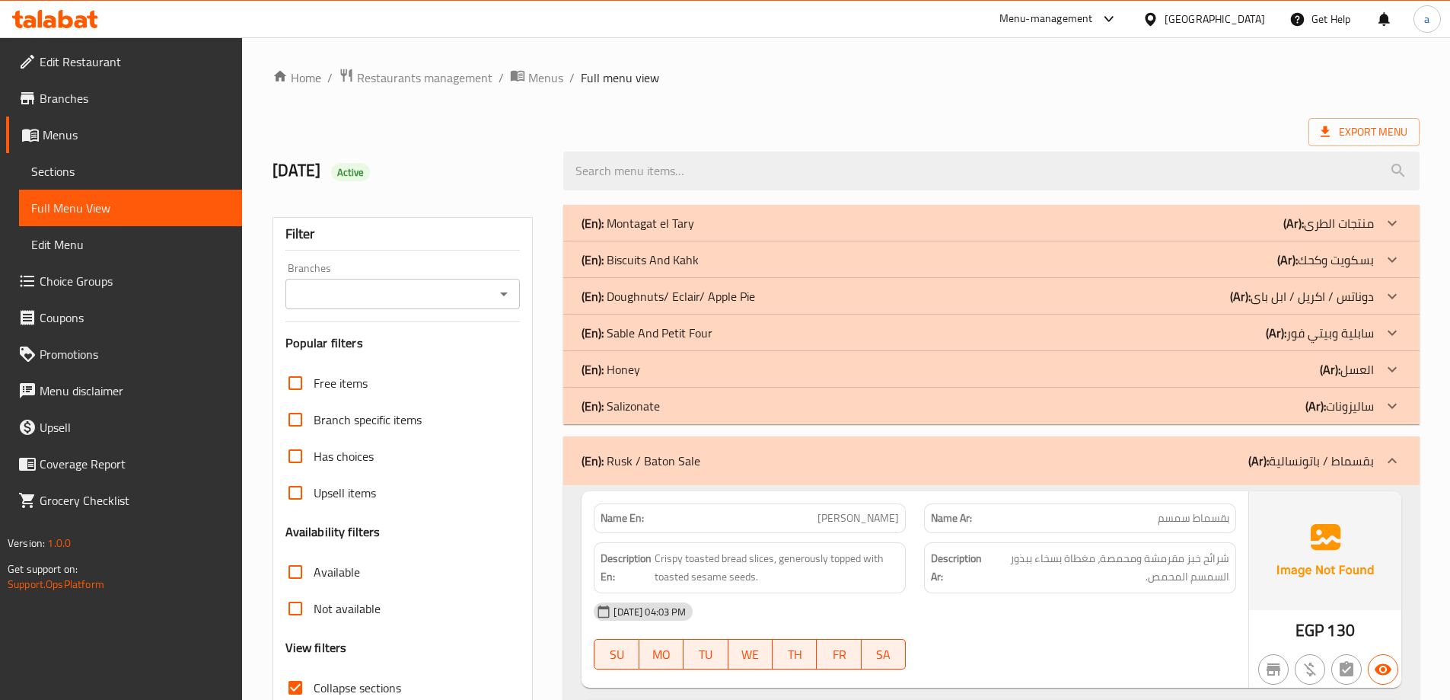
click at [695, 410] on div "(En): Salizonate (Ar): ساليزونات" at bounding box center [978, 406] width 792 height 18
click at [680, 370] on div "(En): Honey (Ar): العسل" at bounding box center [978, 369] width 792 height 18
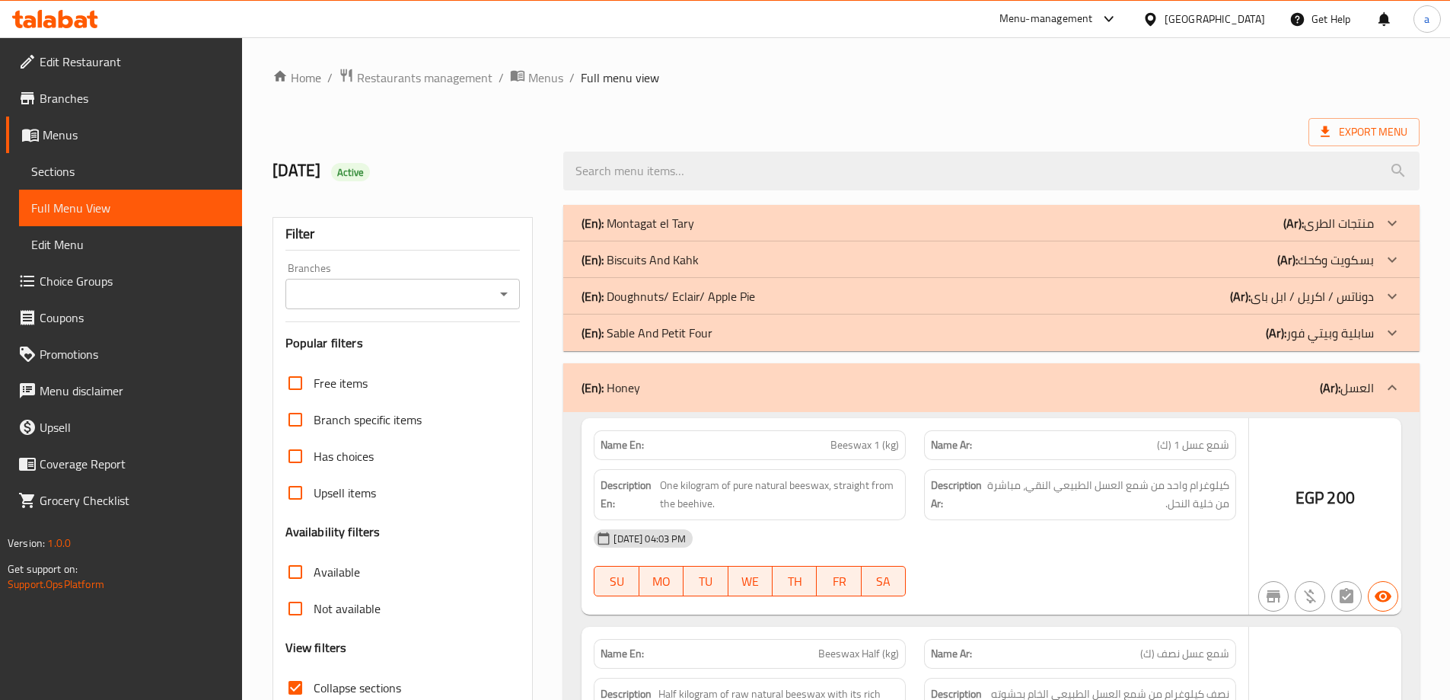
click at [684, 336] on p "(En): Sable And Petit Four" at bounding box center [647, 333] width 131 height 18
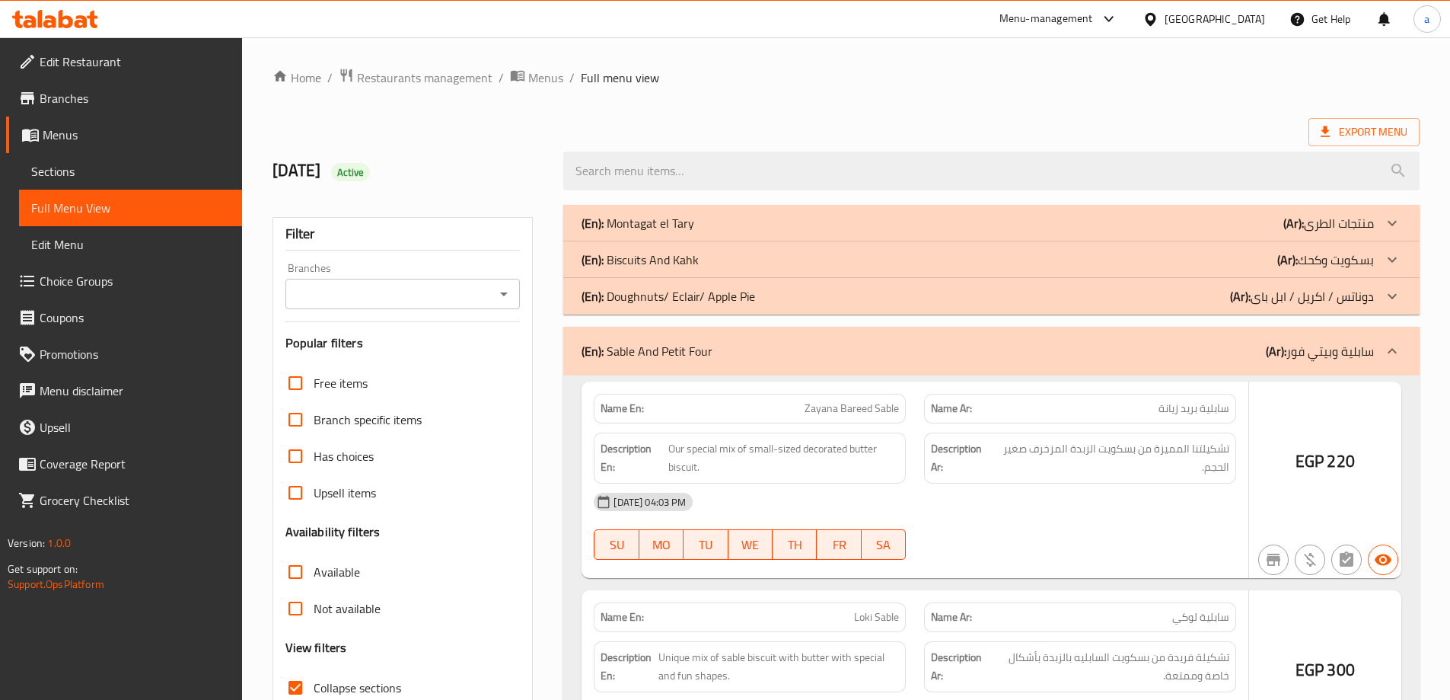
click at [715, 260] on div "(En): Biscuits And Kahk (Ar): بسكويت وكحك" at bounding box center [978, 259] width 792 height 18
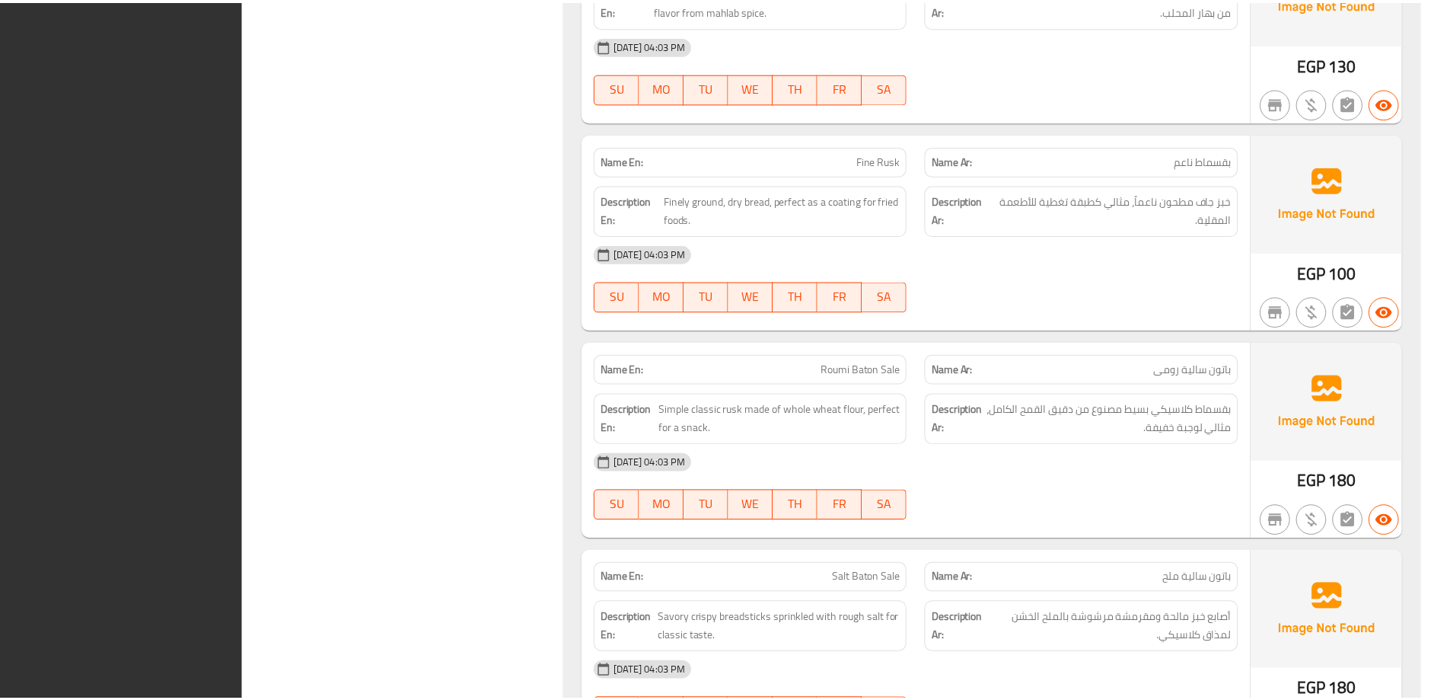
scroll to position [10910, 0]
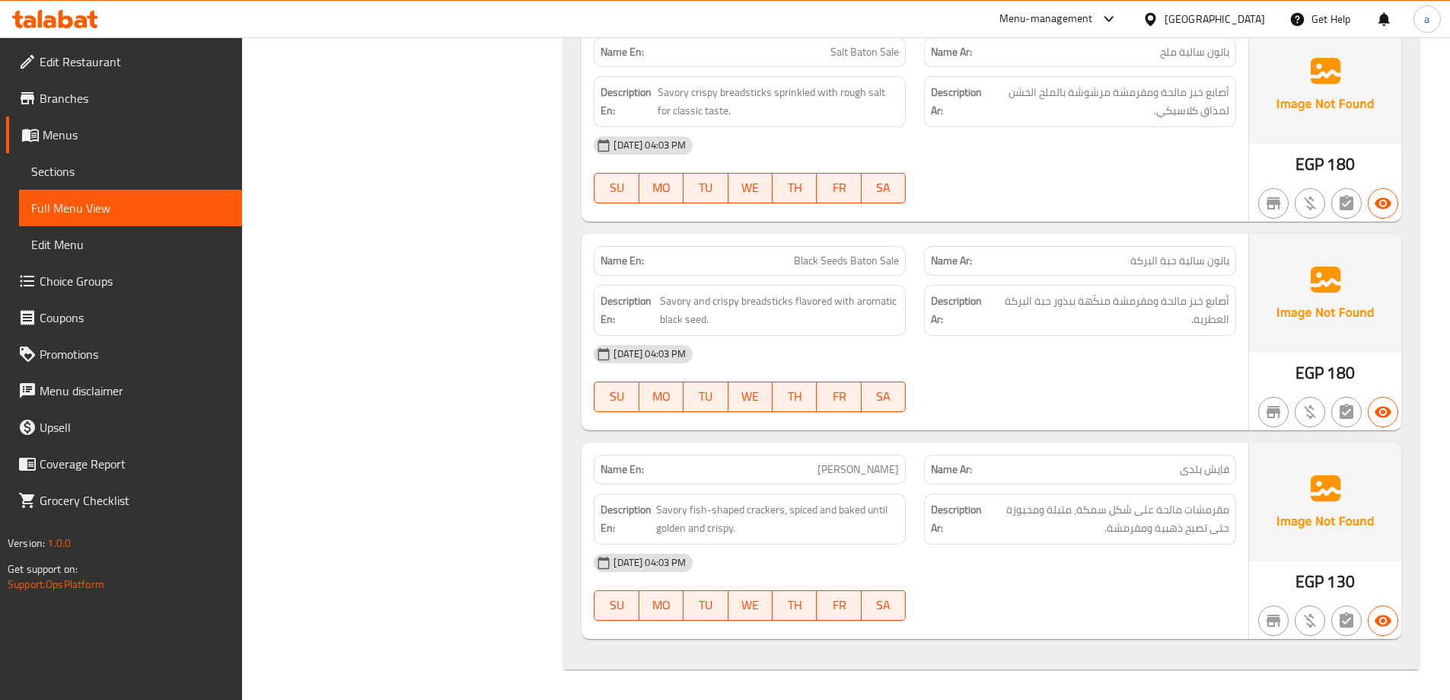
click at [104, 177] on span "Sections" at bounding box center [130, 171] width 199 height 18
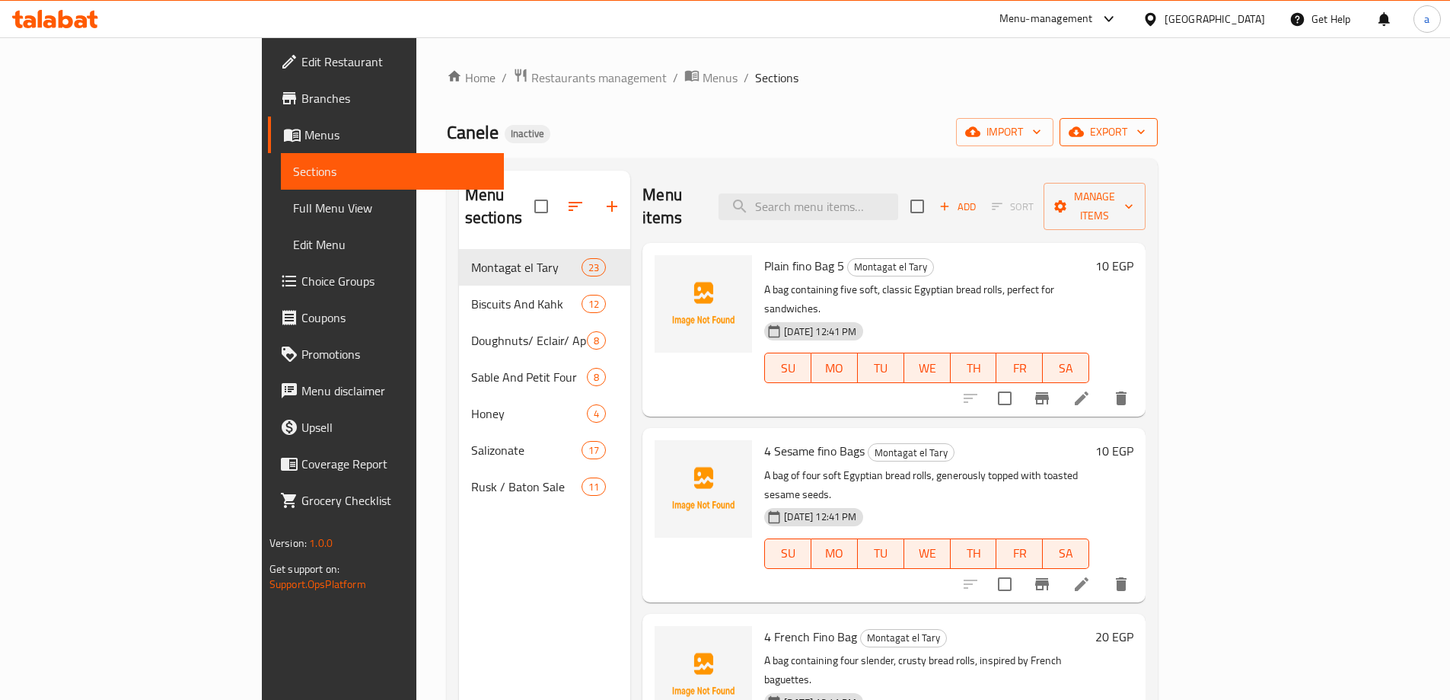
click at [1158, 142] on button "export" at bounding box center [1109, 132] width 98 height 28
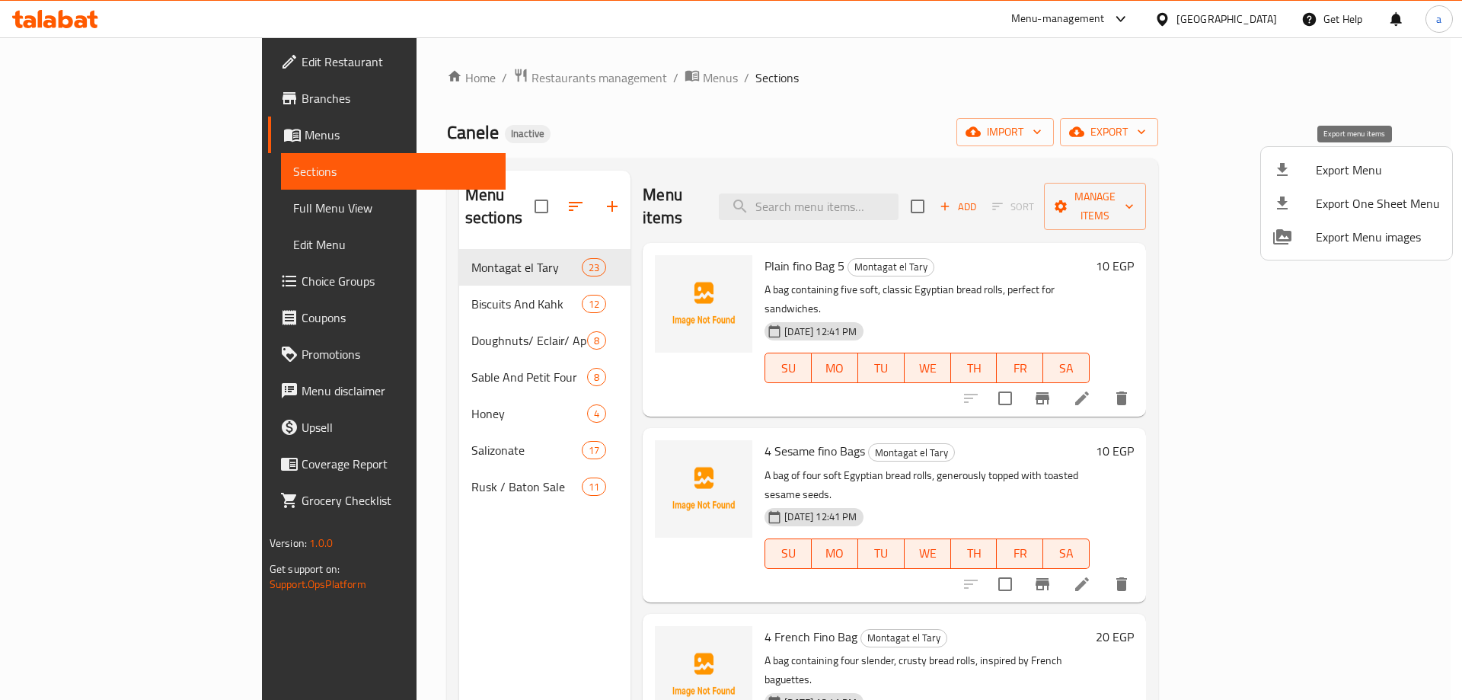
click at [1356, 155] on li "Export Menu" at bounding box center [1356, 169] width 191 height 33
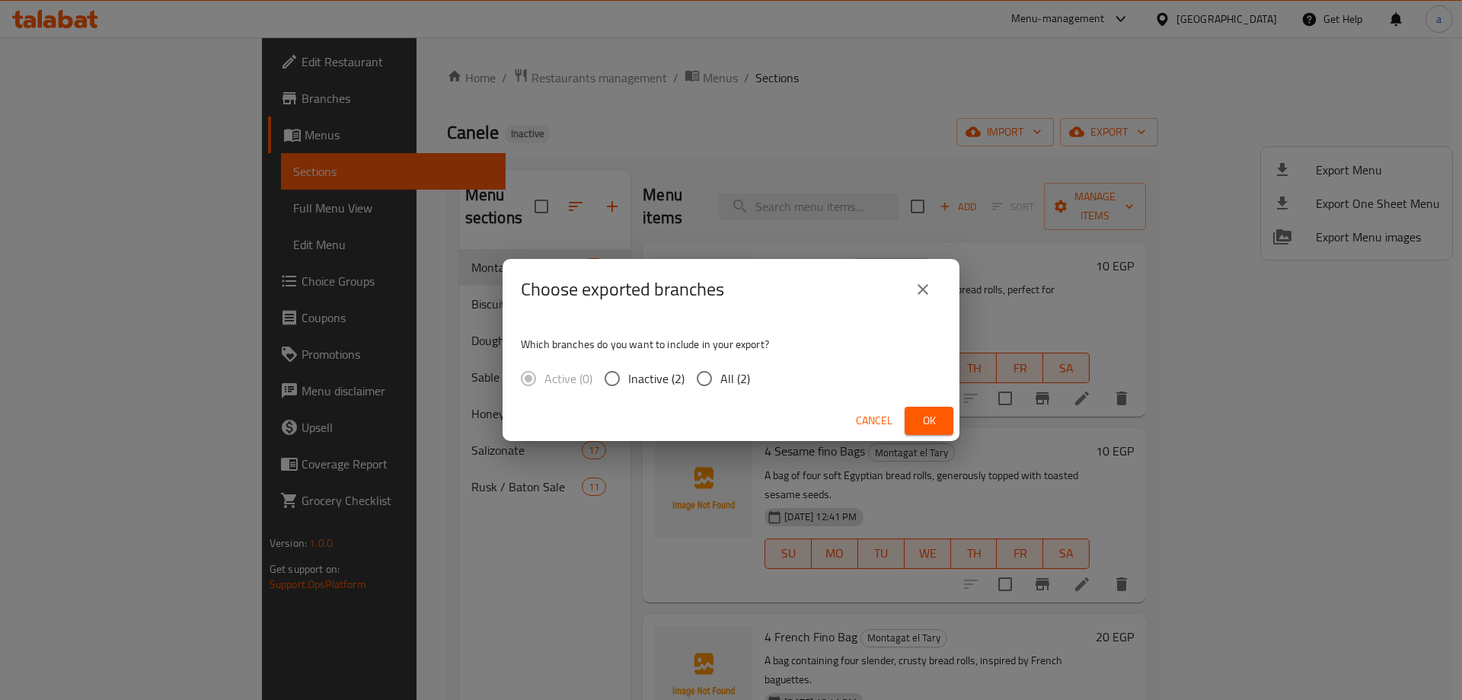
click at [722, 378] on span "All (2)" at bounding box center [735, 378] width 30 height 18
click at [720, 378] on input "All (2)" at bounding box center [704, 378] width 32 height 32
radio input "true"
click at [929, 426] on span "Ok" at bounding box center [929, 420] width 24 height 19
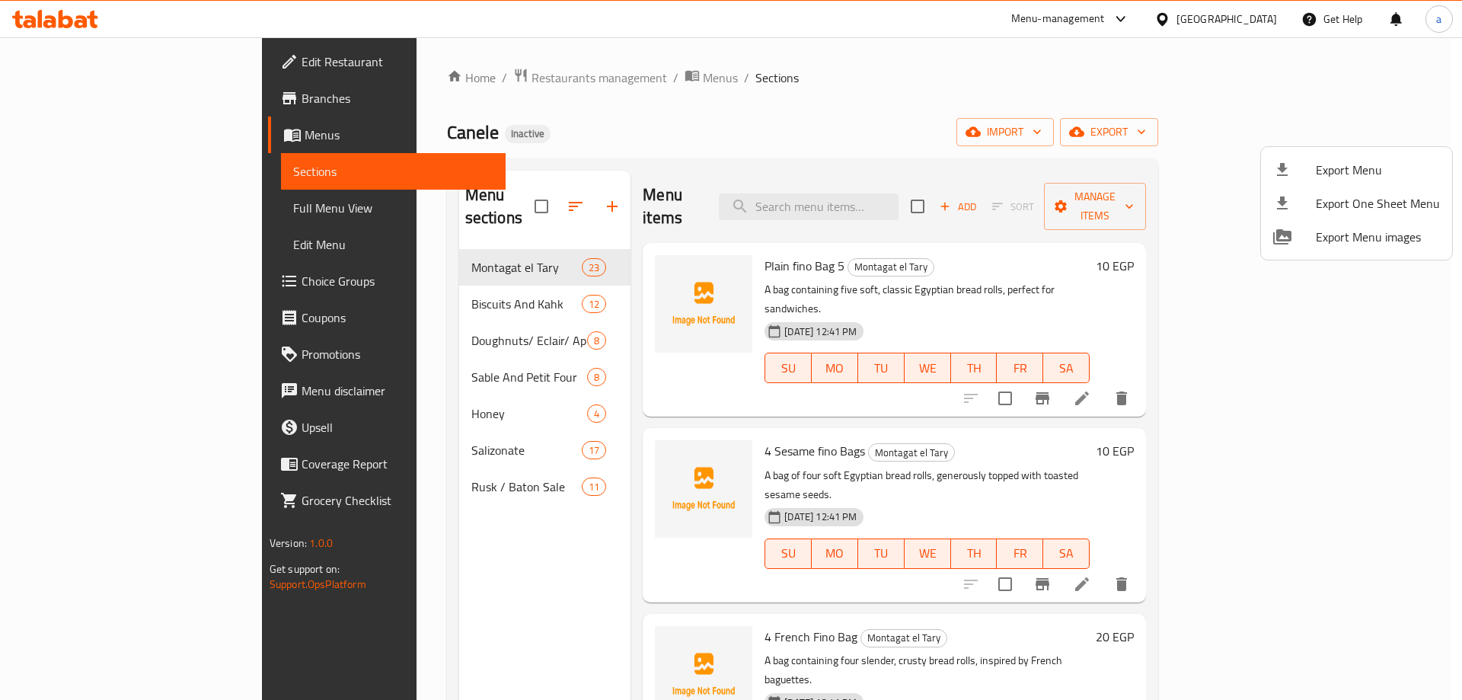
click at [81, 24] on div at bounding box center [731, 350] width 1462 height 700
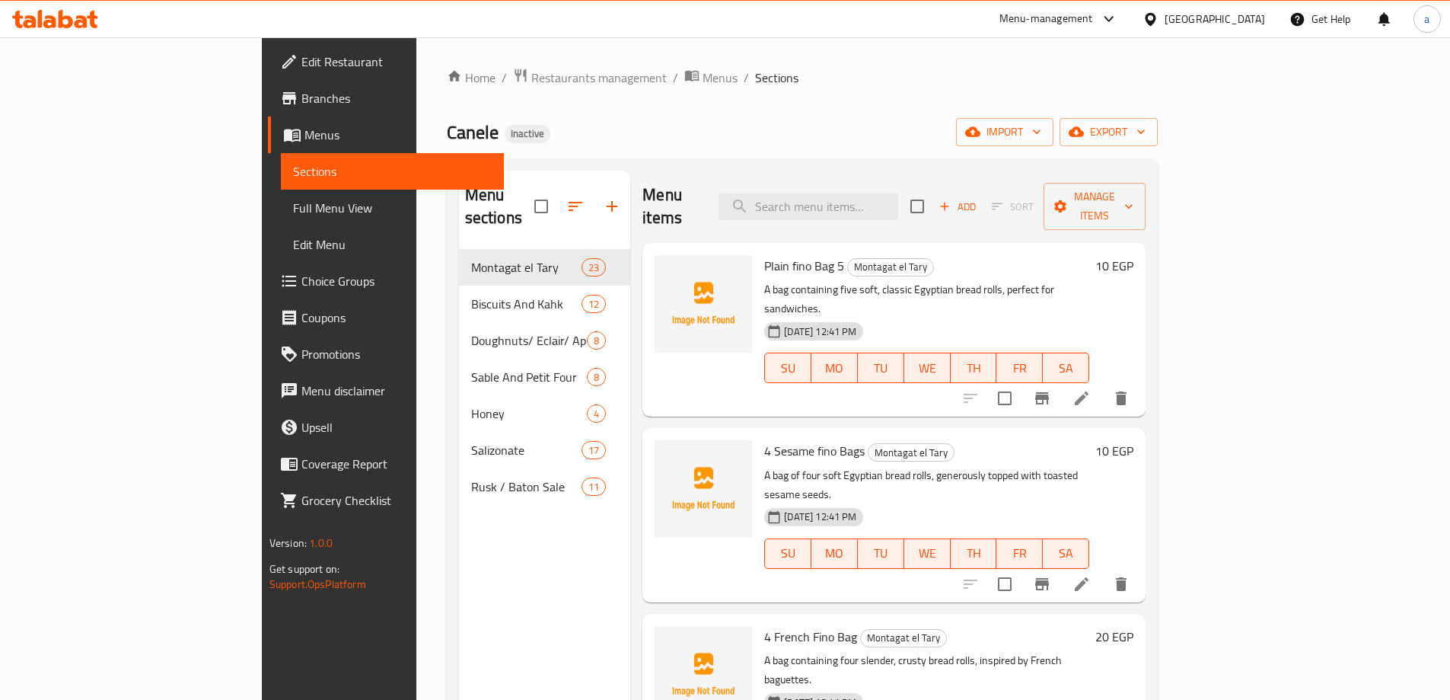
click at [69, 16] on icon at bounding box center [55, 19] width 86 height 18
